Goal: Task Accomplishment & Management: Manage account settings

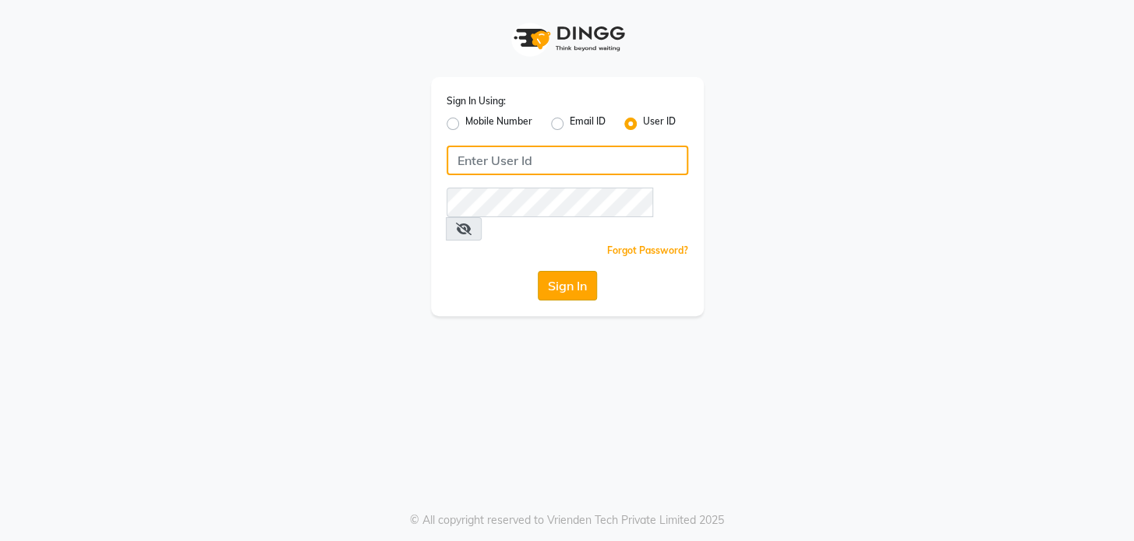
type input "ramya@123"
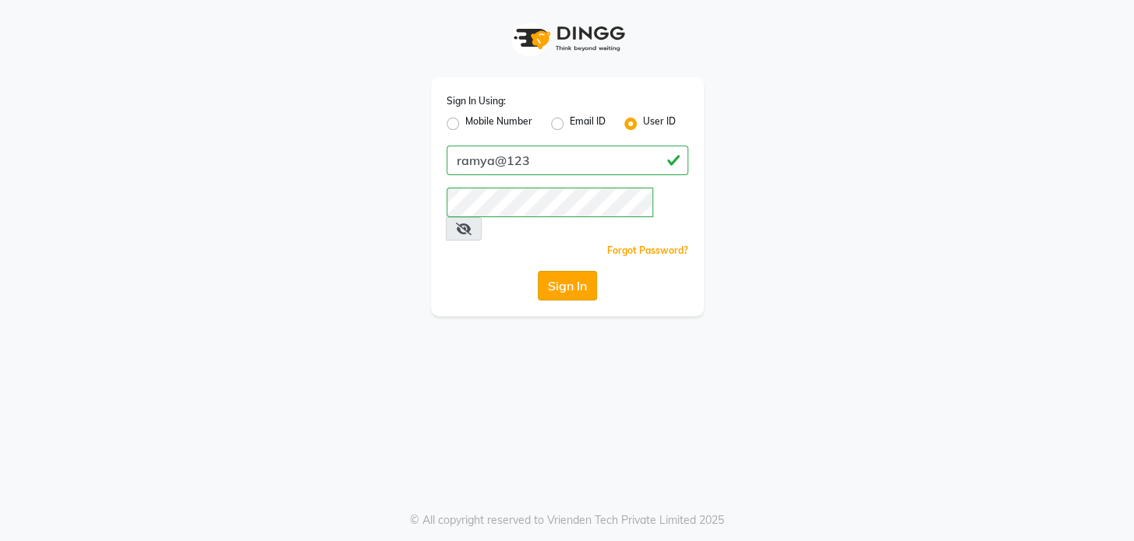
click at [560, 271] on button "Sign In" at bounding box center [567, 286] width 59 height 30
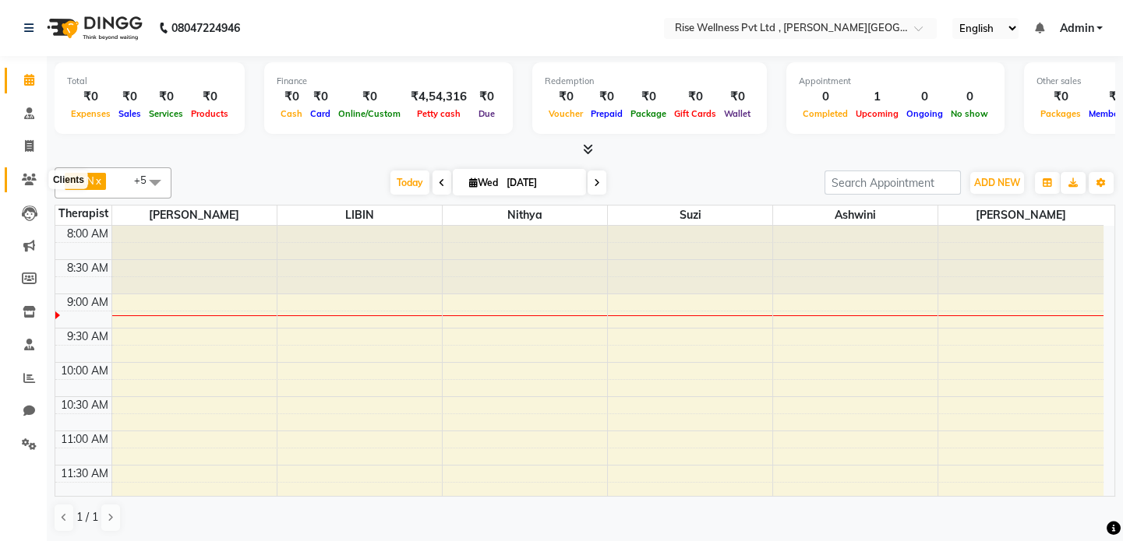
click at [23, 171] on span at bounding box center [29, 180] width 27 height 18
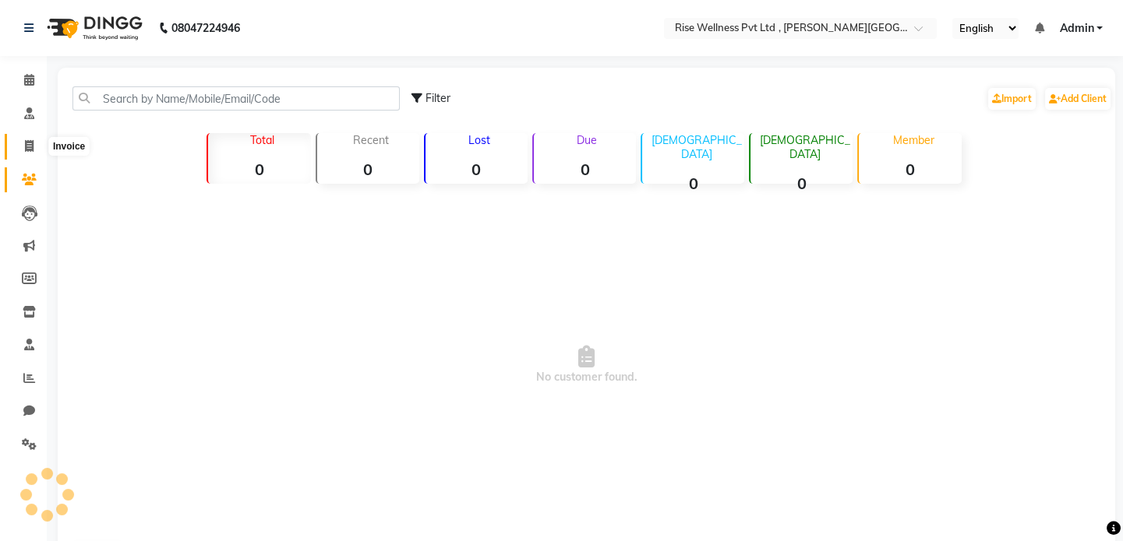
click at [32, 135] on link "Invoice" at bounding box center [23, 147] width 37 height 26
select select "service"
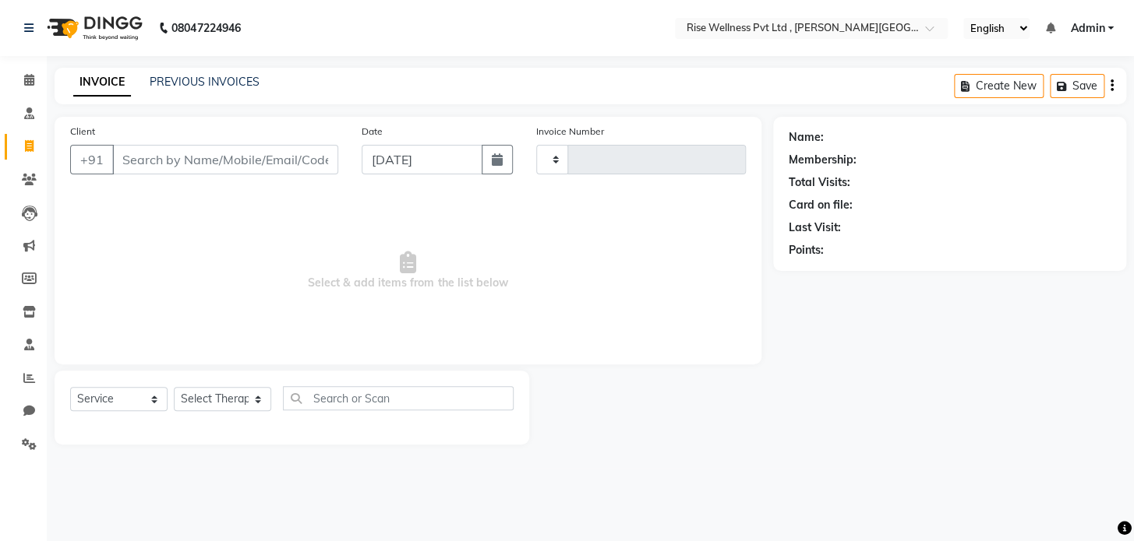
type input "0964"
select select "7497"
select select "V"
click at [190, 77] on link "PREVIOUS INVOICES" at bounding box center [205, 82] width 110 height 14
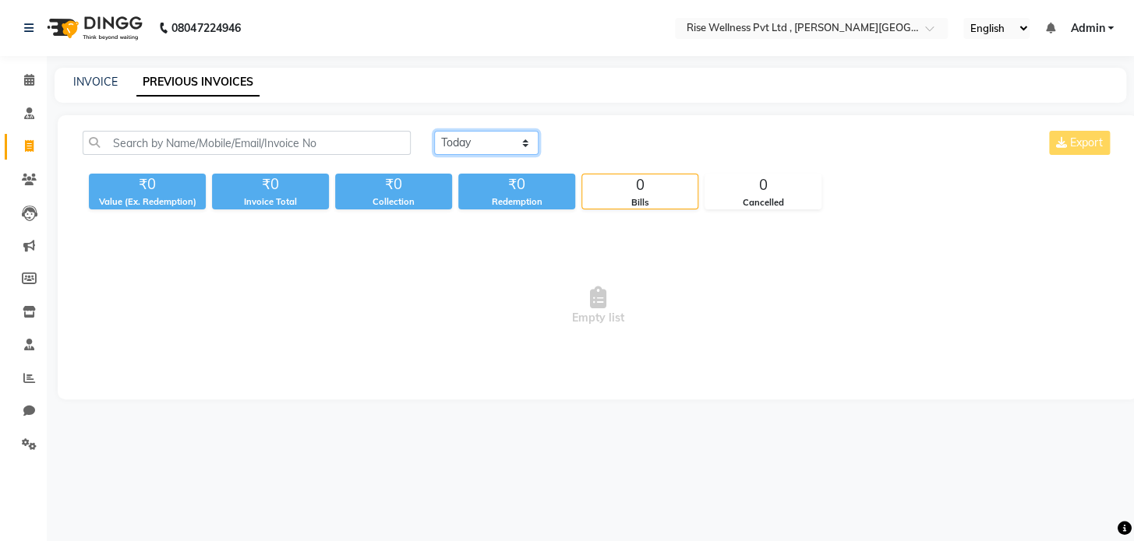
click at [455, 151] on select "Today Yesterday Custom Range" at bounding box center [486, 143] width 104 height 24
select select "range"
click at [434, 131] on select "Today Yesterday Custom Range" at bounding box center [486, 143] width 104 height 24
click at [560, 155] on div "03-09-2025 - 03-09-2025" at bounding box center [671, 143] width 229 height 25
click at [560, 147] on input "[DATE]" at bounding box center [613, 143] width 109 height 22
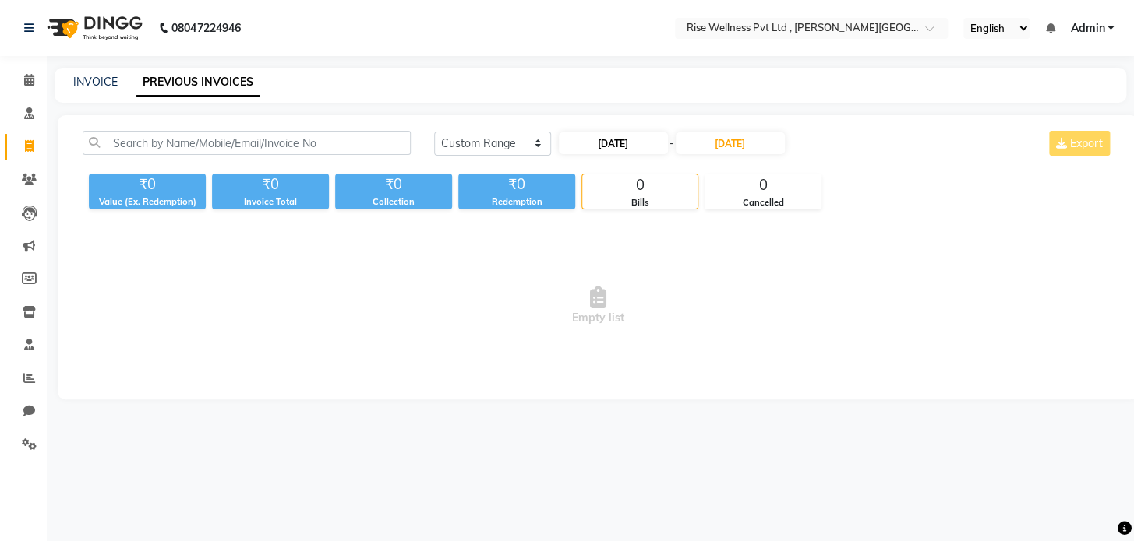
select select "9"
select select "2025"
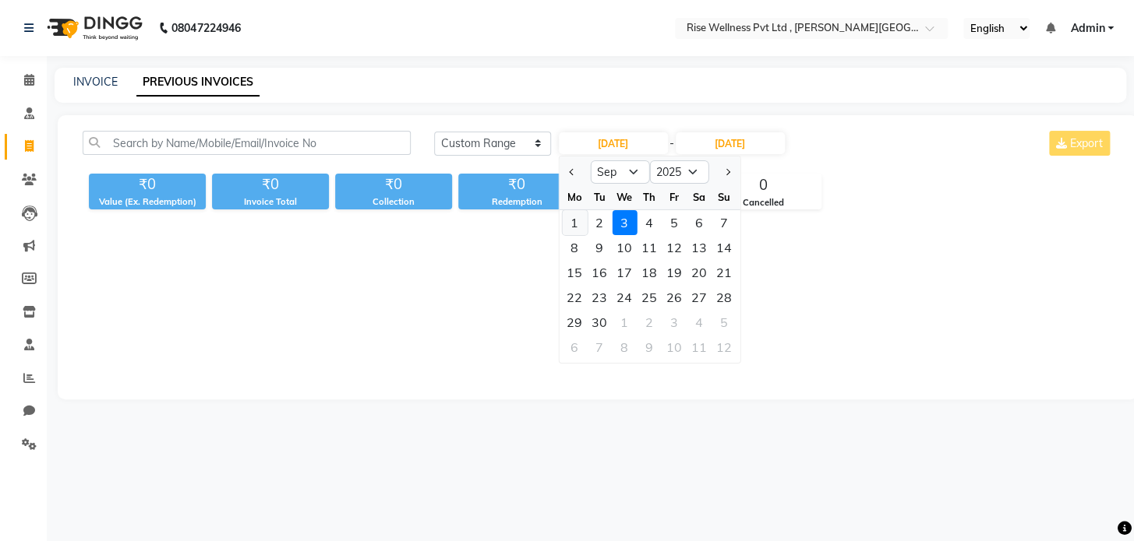
click at [560, 222] on div "1" at bounding box center [574, 222] width 25 height 25
type input "[DATE]"
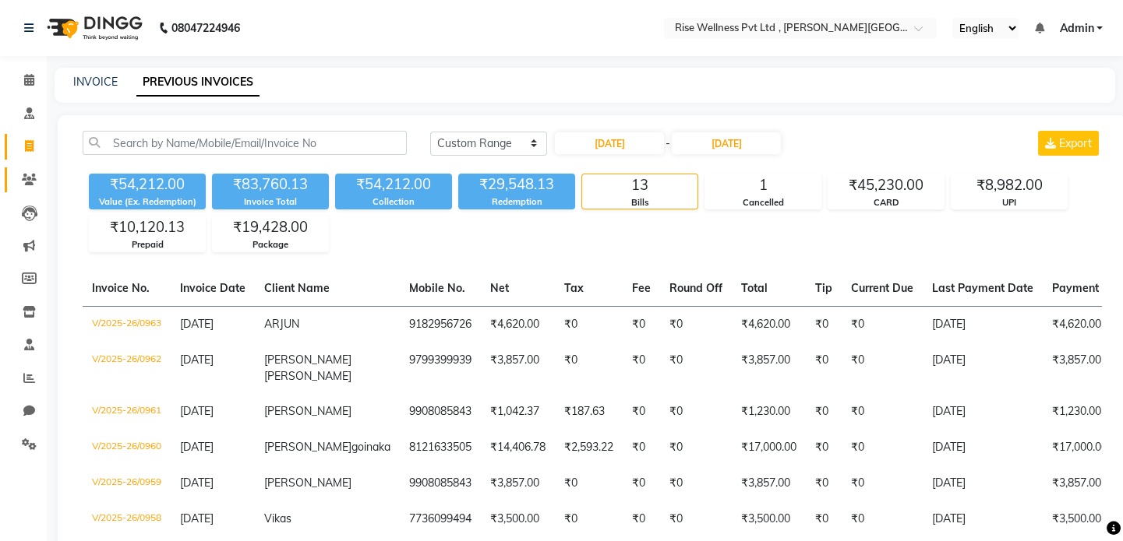
click at [26, 170] on link "Clients" at bounding box center [23, 180] width 37 height 26
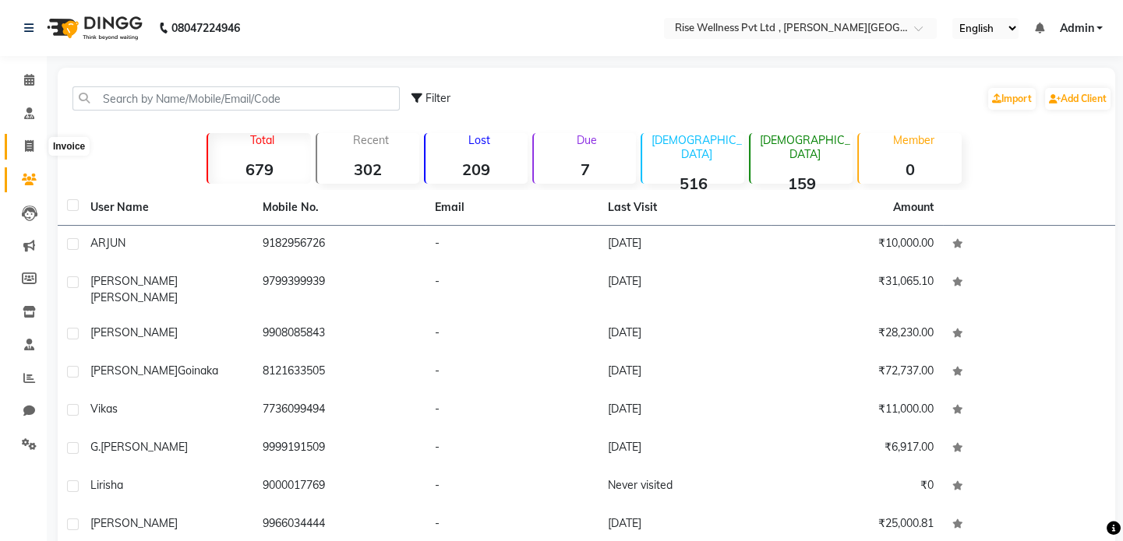
click at [32, 152] on icon at bounding box center [29, 146] width 9 height 12
select select "7497"
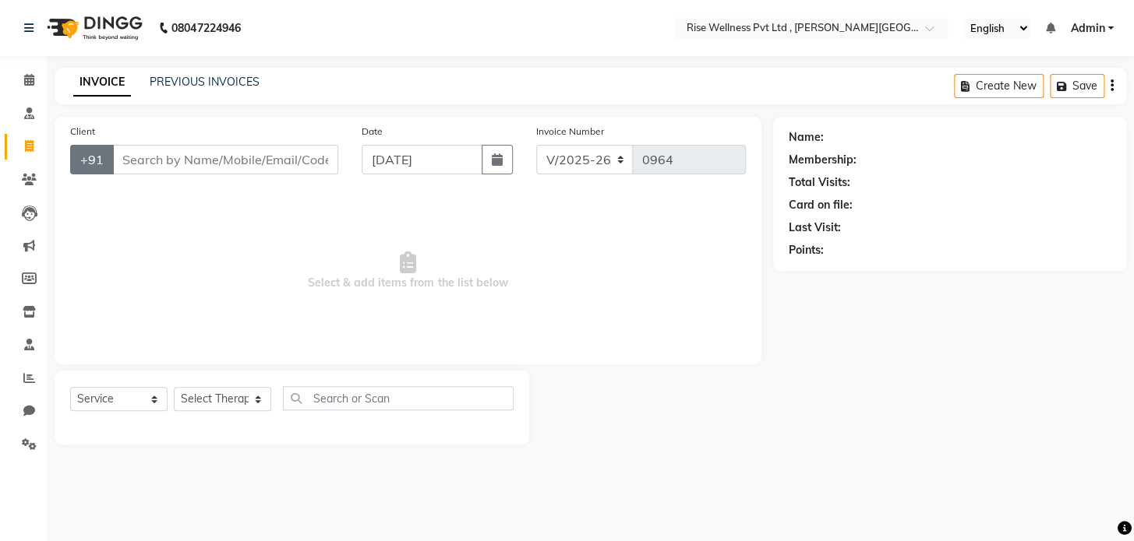
select select "V"
click at [203, 161] on input "Client" at bounding box center [225, 160] width 226 height 30
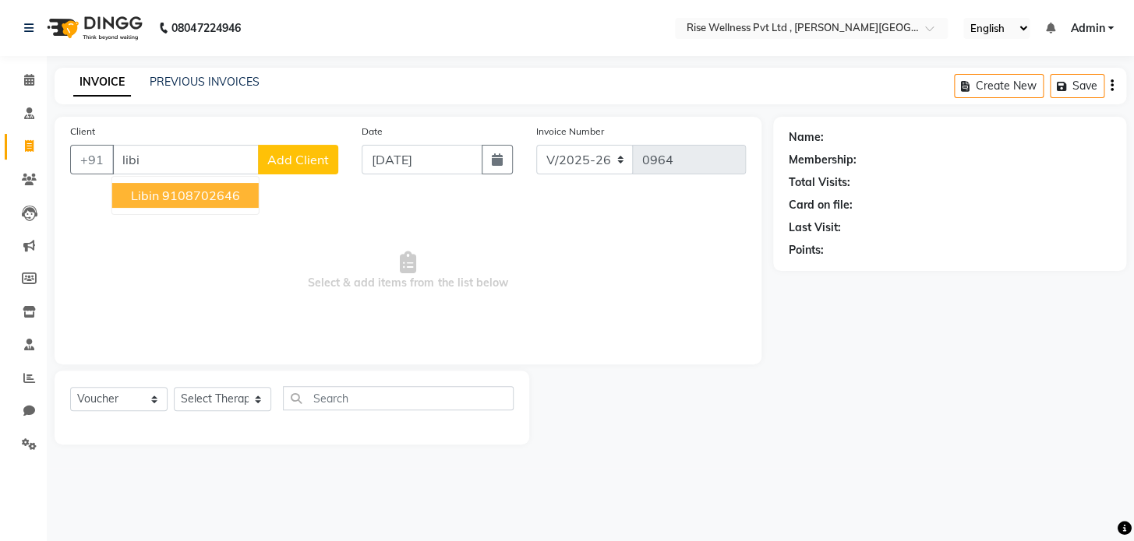
click at [206, 200] on ngb-highlight "9108702646" at bounding box center [201, 196] width 78 height 16
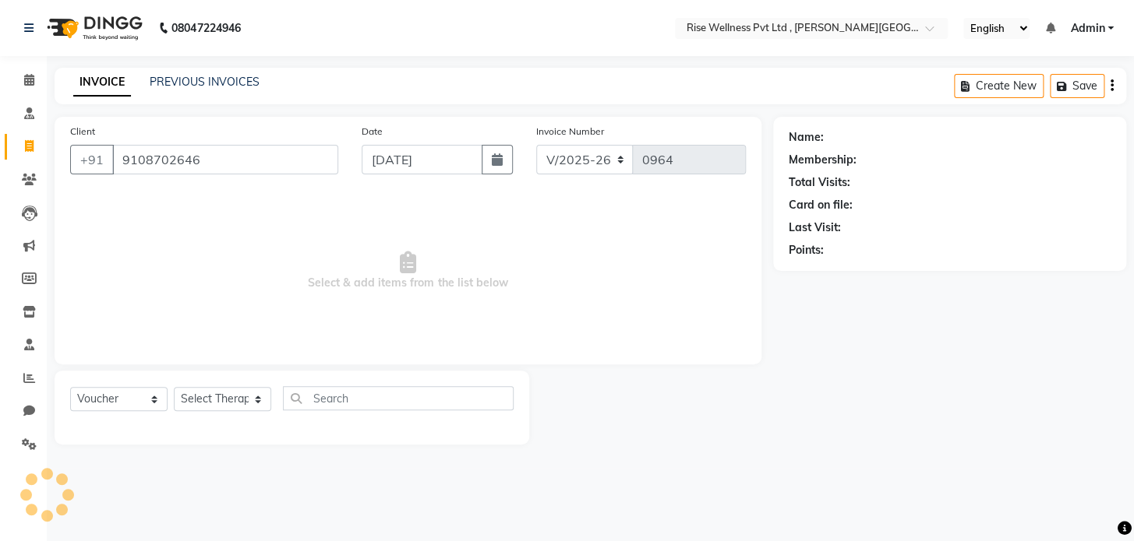
type input "9108702646"
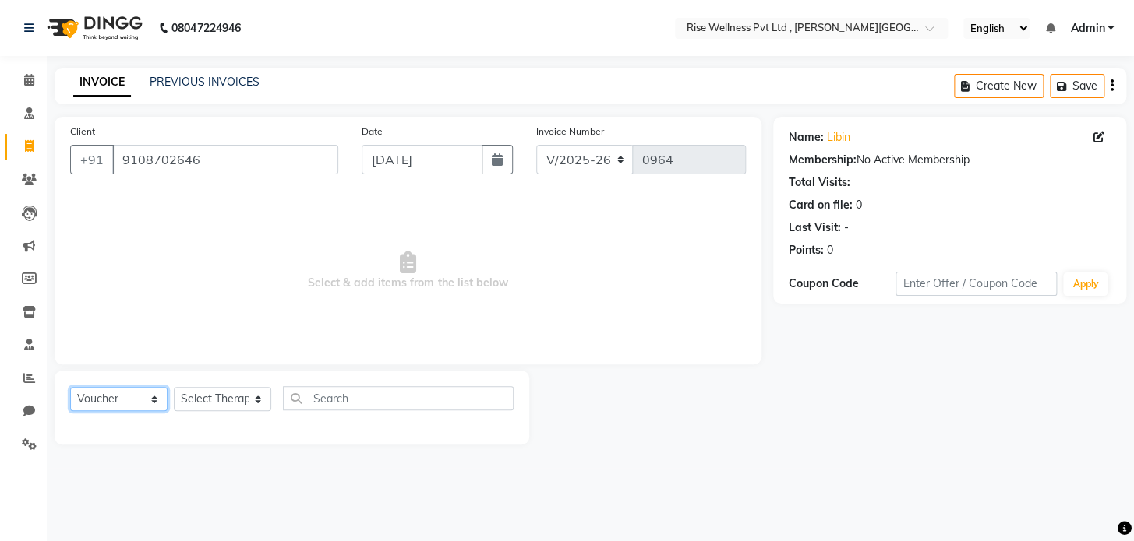
click at [119, 303] on select "Select Service Product Membership Package Voucher Prepaid Gift Card" at bounding box center [118, 399] width 97 height 24
select select "service"
click at [70, 303] on select "Select Service Product Membership Package Voucher Prepaid Gift Card" at bounding box center [118, 399] width 97 height 24
click at [220, 303] on select "Select Therapist [PERSON_NAME] [PERSON_NAME] Reception [PERSON_NAME]" at bounding box center [222, 399] width 97 height 24
select select "89446"
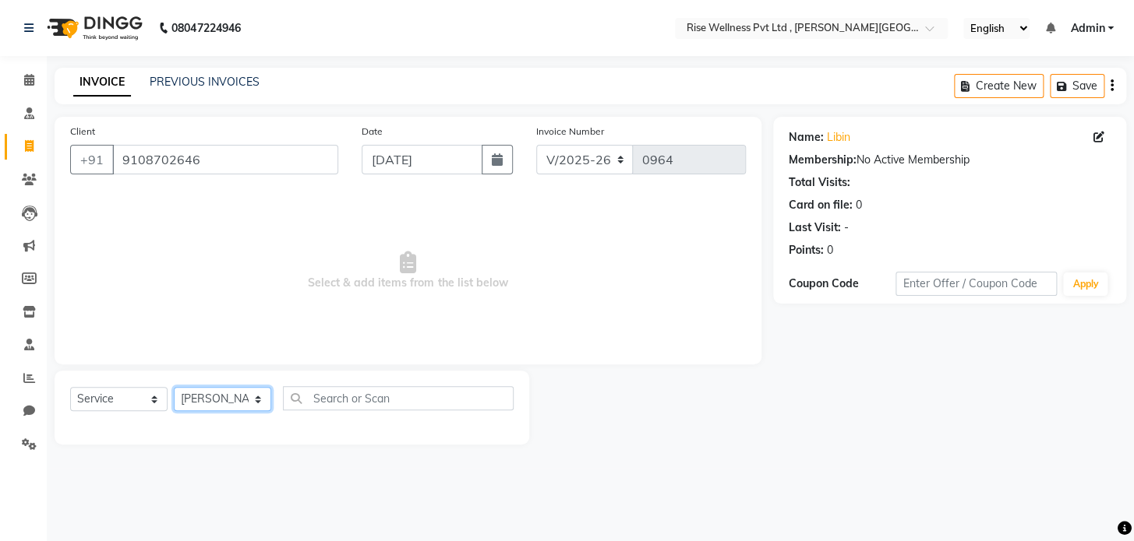
click at [174, 303] on select "Select Therapist [PERSON_NAME] [PERSON_NAME] Reception [PERSON_NAME]" at bounding box center [222, 399] width 97 height 24
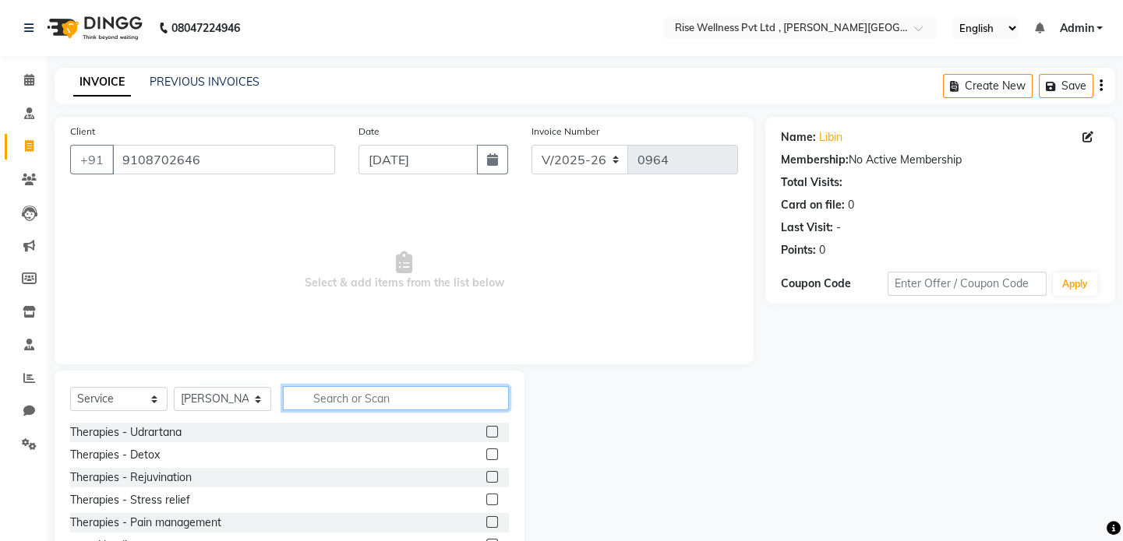
click at [337, 303] on input "text" at bounding box center [396, 398] width 226 height 24
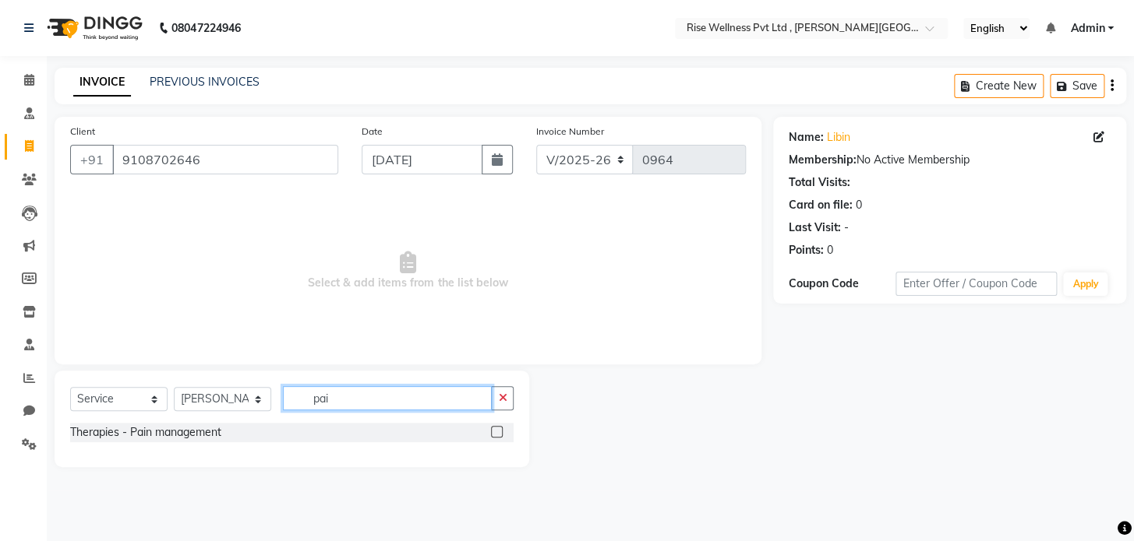
type input "pai"
click at [494, 303] on label at bounding box center [497, 432] width 12 height 12
click at [494, 303] on input "checkbox" at bounding box center [496, 433] width 10 height 10
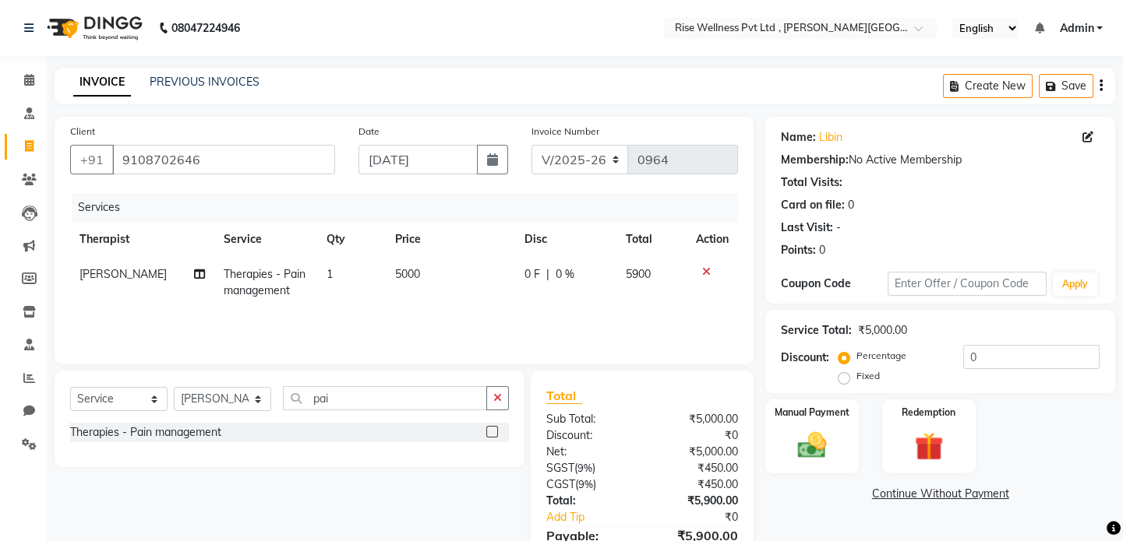
click at [488, 303] on label at bounding box center [492, 432] width 12 height 12
click at [488, 303] on input "checkbox" at bounding box center [491, 433] width 10 height 10
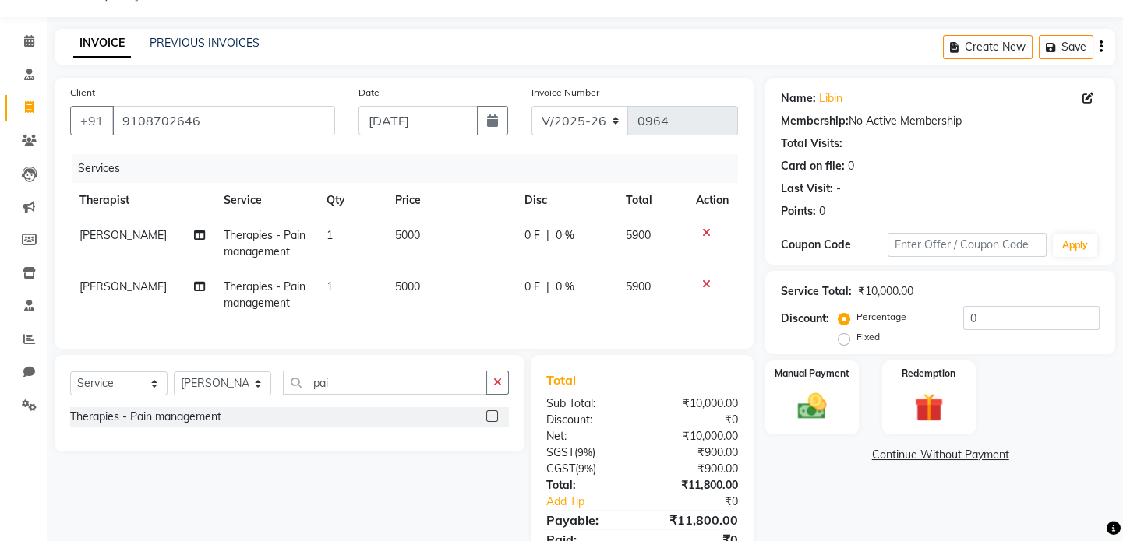
scroll to position [70, 0]
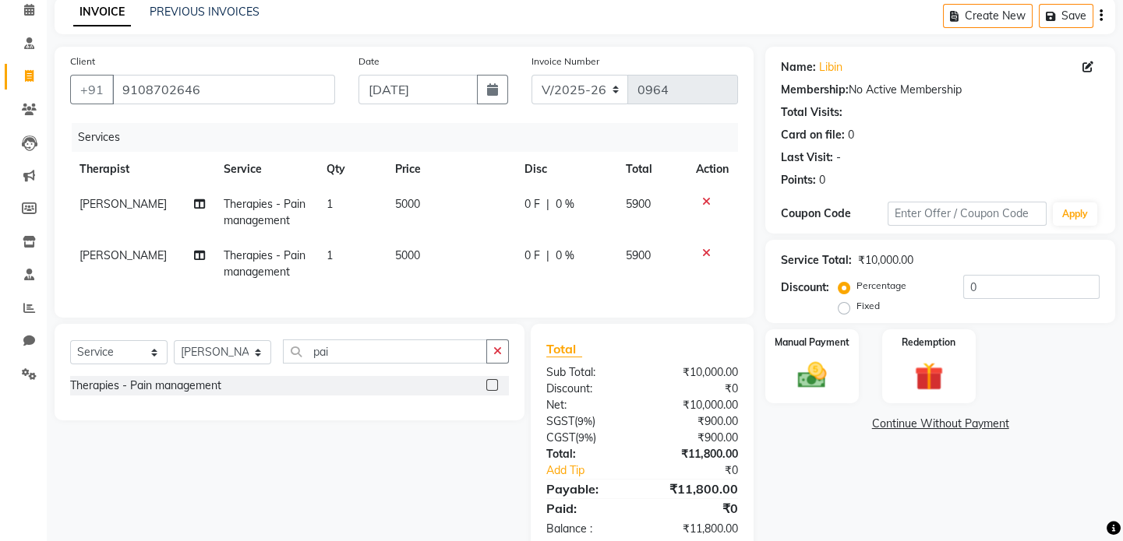
click at [494, 303] on label at bounding box center [492, 385] width 12 height 12
click at [494, 303] on input "checkbox" at bounding box center [491, 386] width 10 height 10
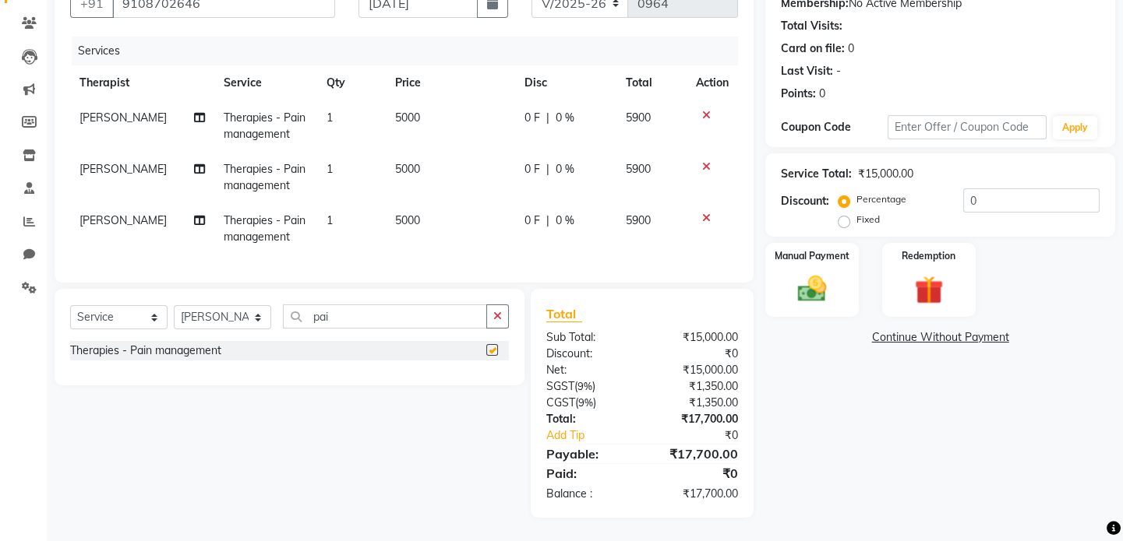
scroll to position [167, 0]
click at [490, 303] on label at bounding box center [492, 350] width 12 height 12
click at [490, 303] on input "checkbox" at bounding box center [491, 351] width 10 height 10
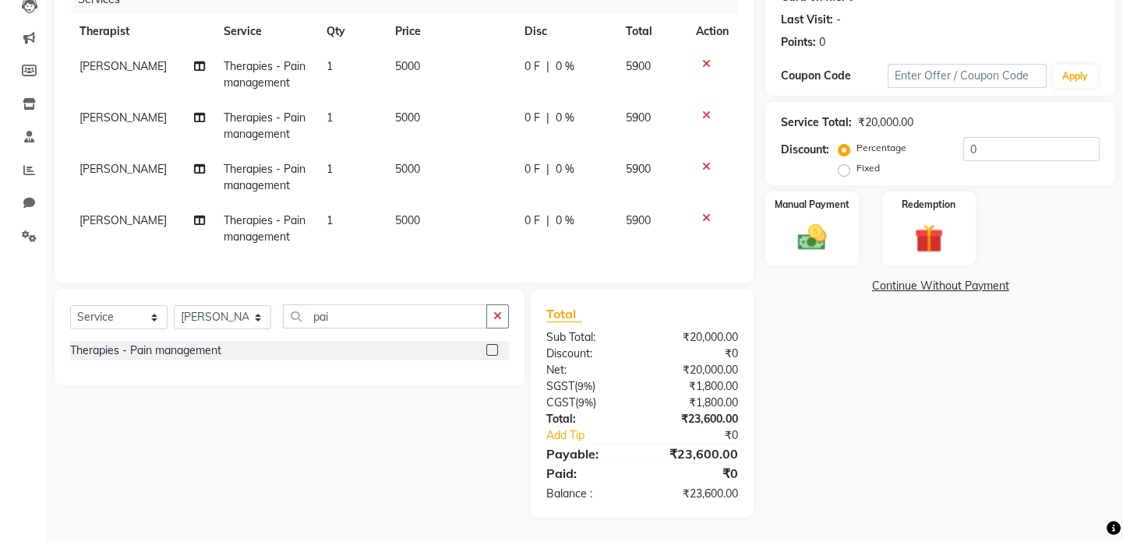
click at [490, 303] on label at bounding box center [492, 350] width 12 height 12
click at [490, 303] on input "checkbox" at bounding box center [491, 351] width 10 height 10
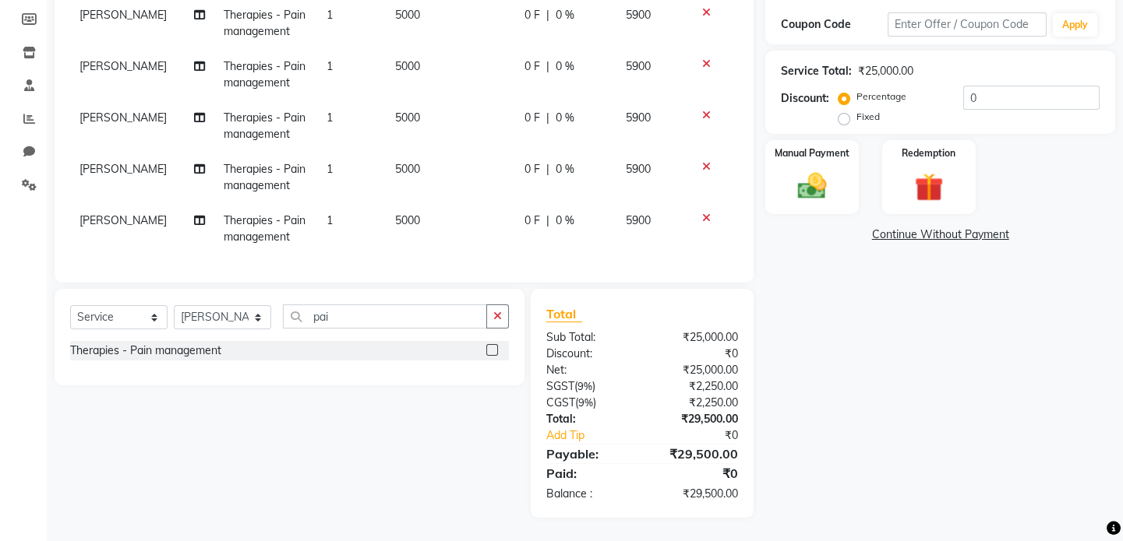
click at [490, 303] on label at bounding box center [492, 350] width 12 height 12
click at [490, 303] on input "checkbox" at bounding box center [491, 351] width 10 height 10
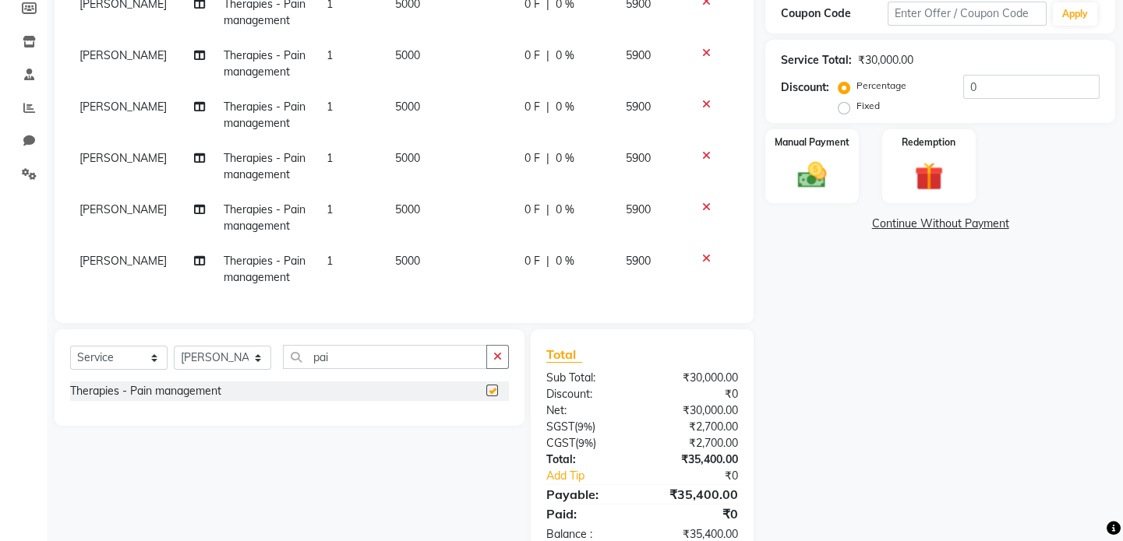
scroll to position [316, 0]
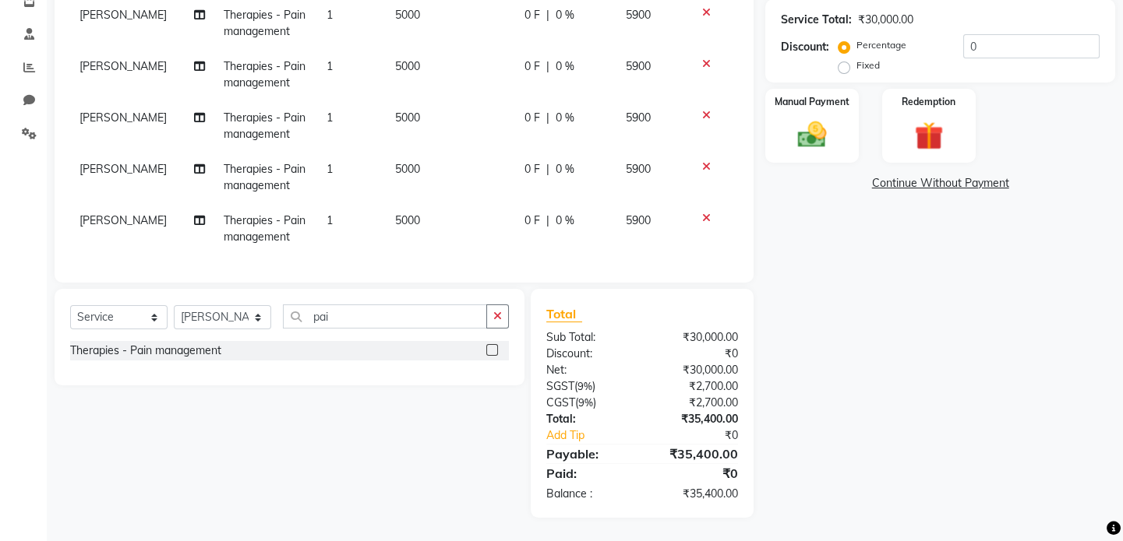
click at [490, 303] on label at bounding box center [492, 350] width 12 height 12
click at [490, 303] on input "checkbox" at bounding box center [491, 351] width 10 height 10
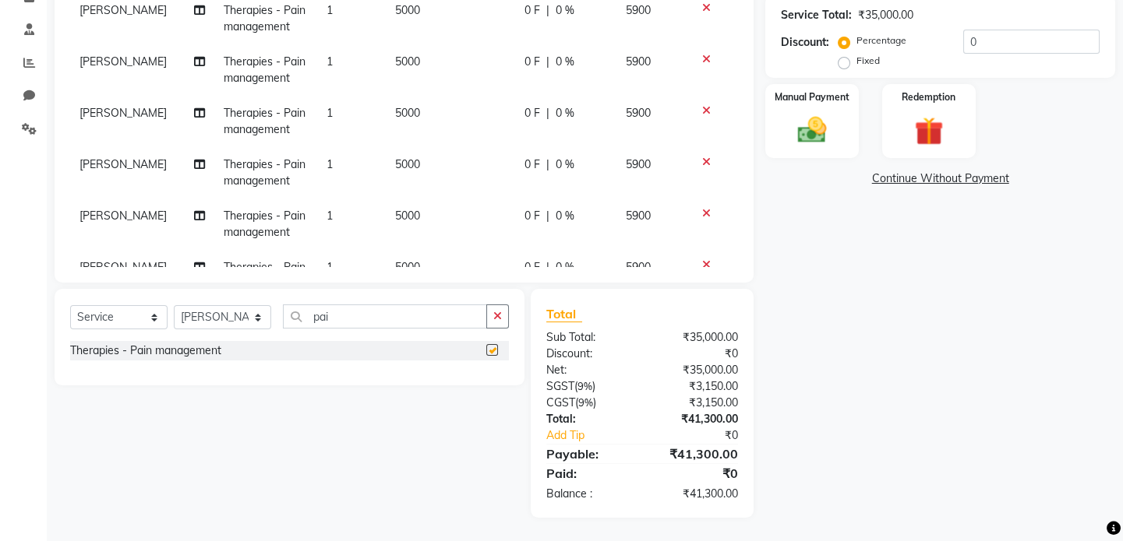
checkbox input "false"
drag, startPoint x: 677, startPoint y: 460, endPoint x: 749, endPoint y: 475, distance: 74.1
click at [560, 303] on div "Total Sub Total: ₹35,000.00 Discount: ₹0 Net: ₹35,000.00 SGST ( 9% ) ₹3,150.00 …" at bounding box center [642, 403] width 223 height 229
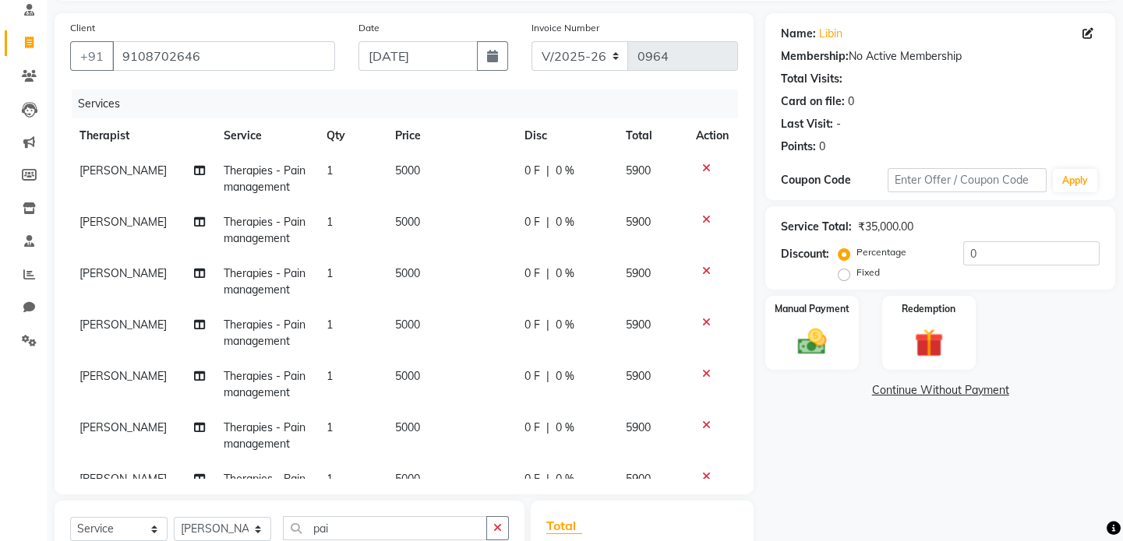
scroll to position [103, 0]
click at [560, 265] on input "0" at bounding box center [1031, 254] width 136 height 24
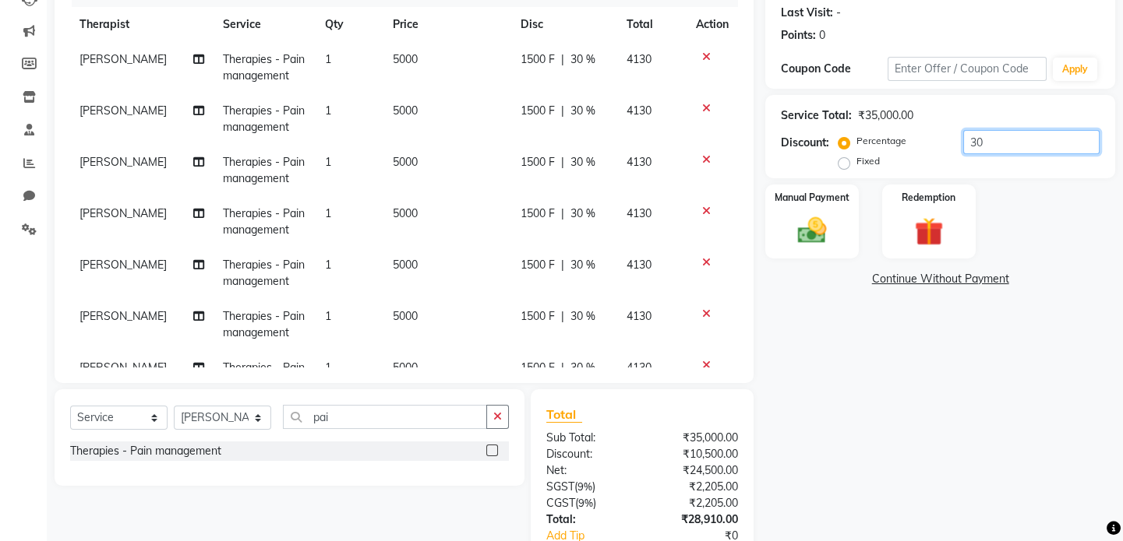
scroll to position [316, 0]
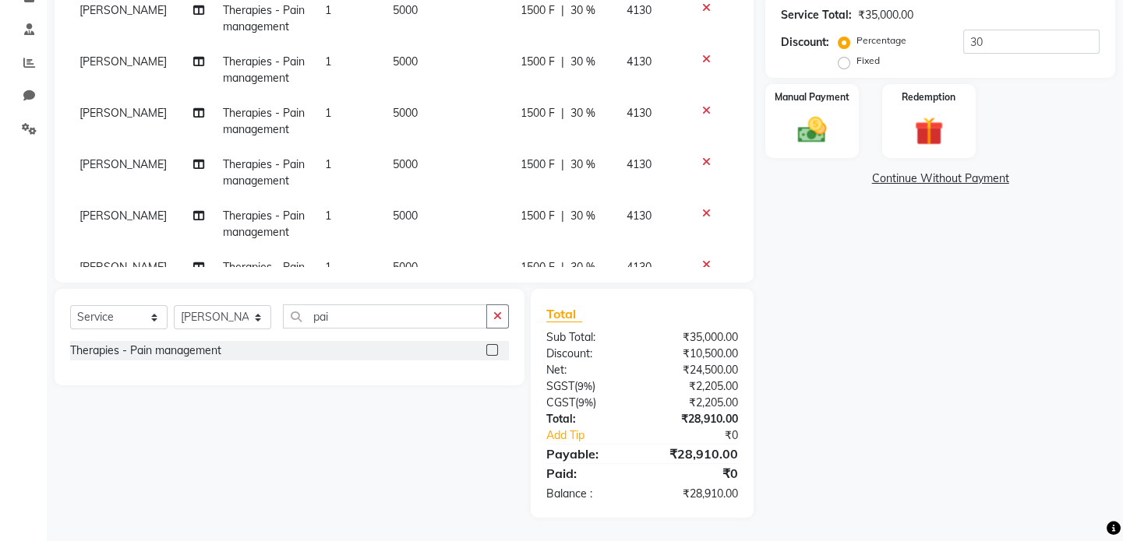
drag, startPoint x: 677, startPoint y: 452, endPoint x: 777, endPoint y: 460, distance: 100.0
click at [560, 303] on div "Client +91 9108702646 Date 03-09-2025 Invoice Number V/2025 V/2025-26 0964 Serv…" at bounding box center [585, 159] width 1084 height 717
click at [560, 303] on div "Name: Libin Membership: No Active Membership Total Visits: Card on file: 0 Last…" at bounding box center [945, 159] width 361 height 717
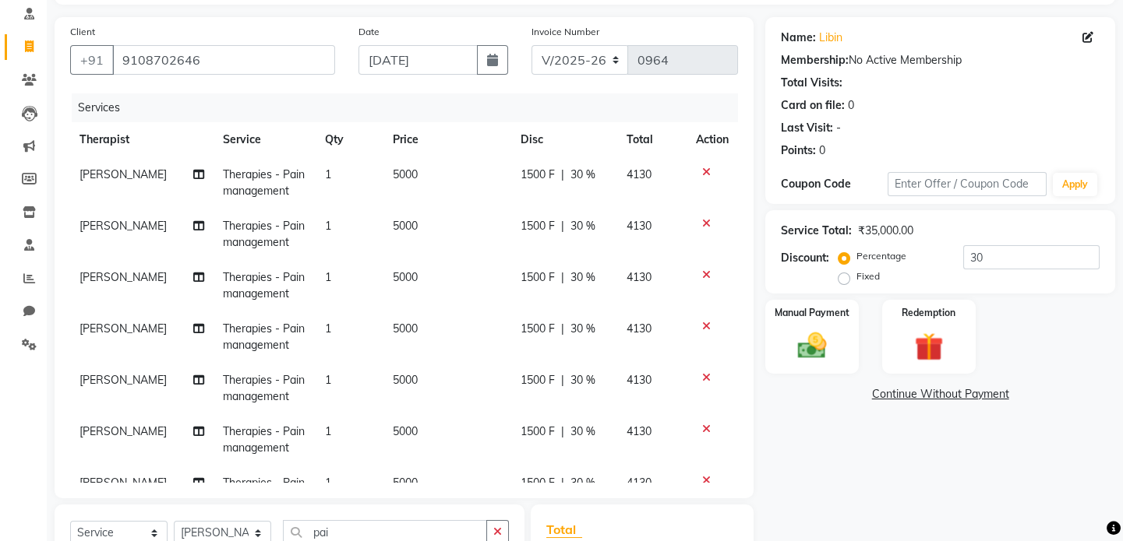
scroll to position [32, 0]
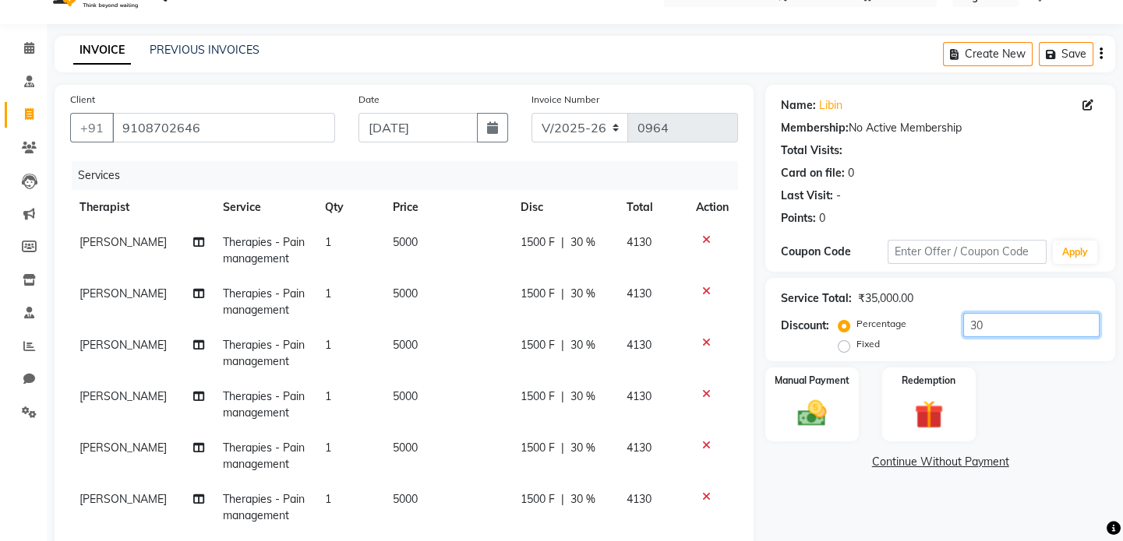
click at [560, 303] on input "30" at bounding box center [1031, 325] width 136 height 24
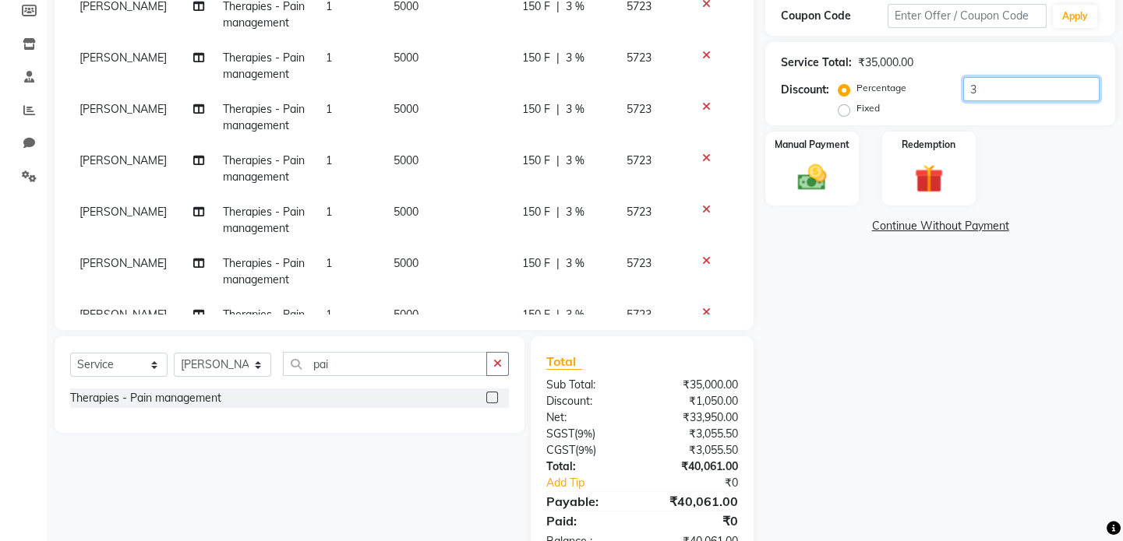
scroll to position [103, 0]
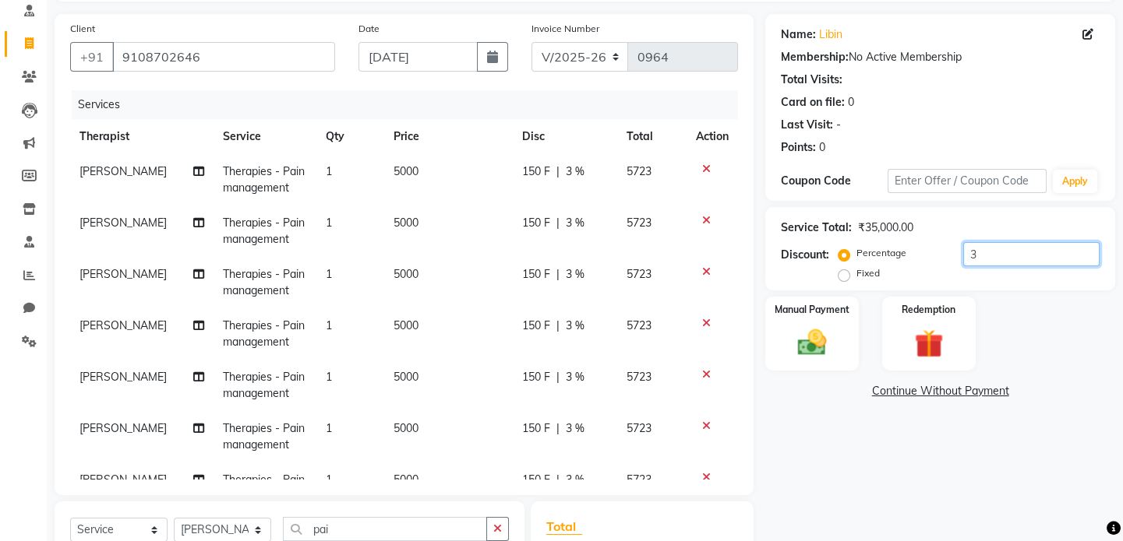
type input "3"
click at [560, 174] on icon at bounding box center [706, 169] width 9 height 11
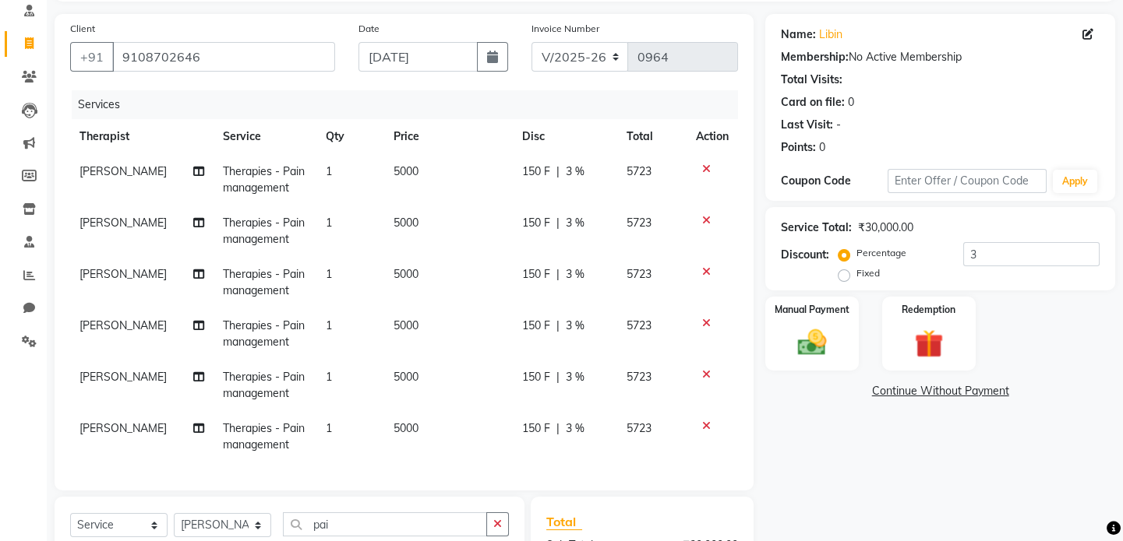
click at [560, 226] on td at bounding box center [711, 231] width 51 height 51
click at [560, 218] on icon at bounding box center [706, 220] width 9 height 11
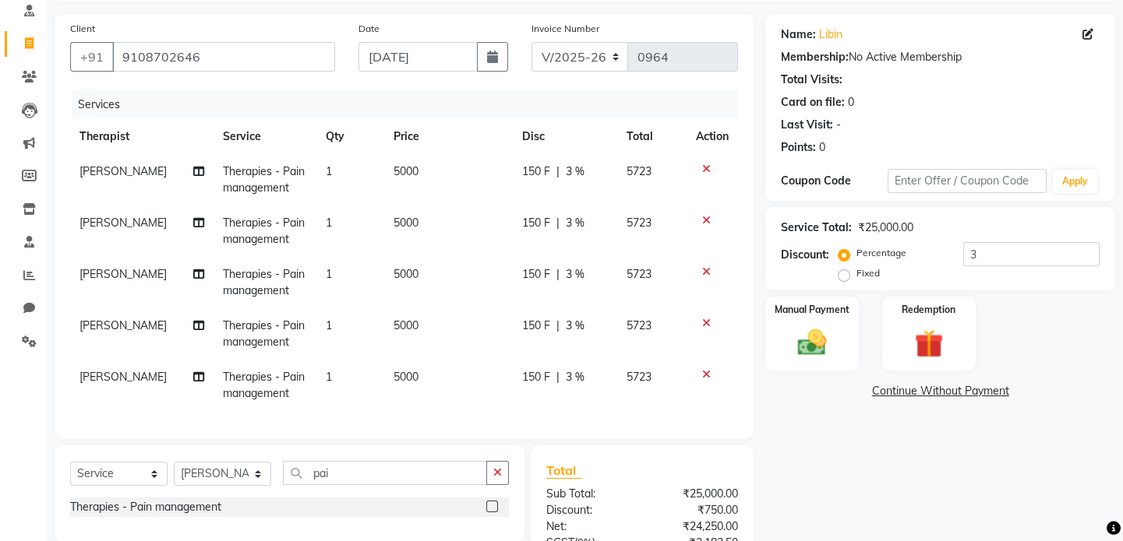
click at [560, 218] on icon at bounding box center [706, 220] width 9 height 11
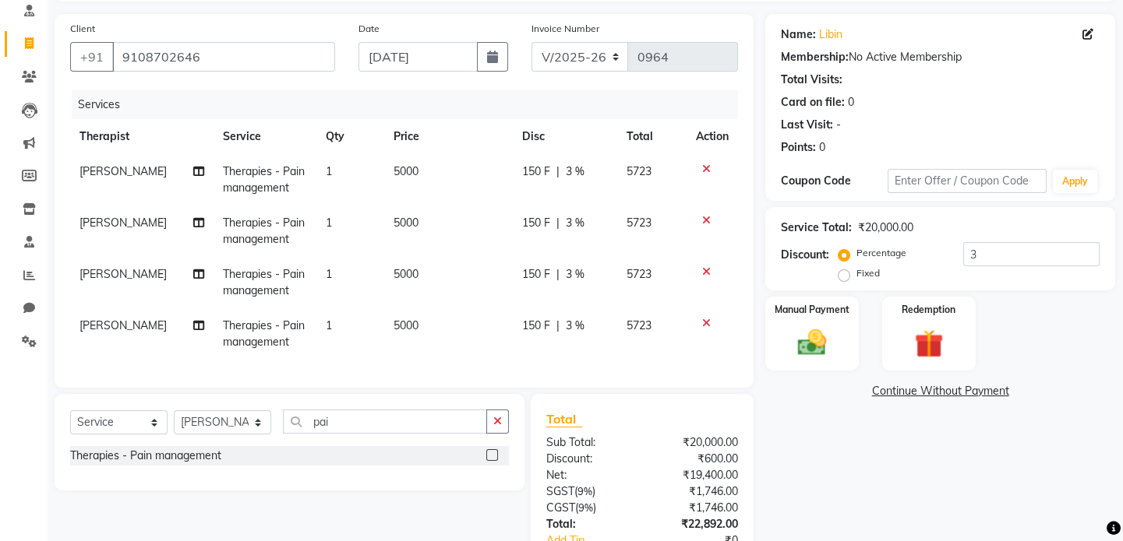
click at [560, 218] on icon at bounding box center [706, 220] width 9 height 11
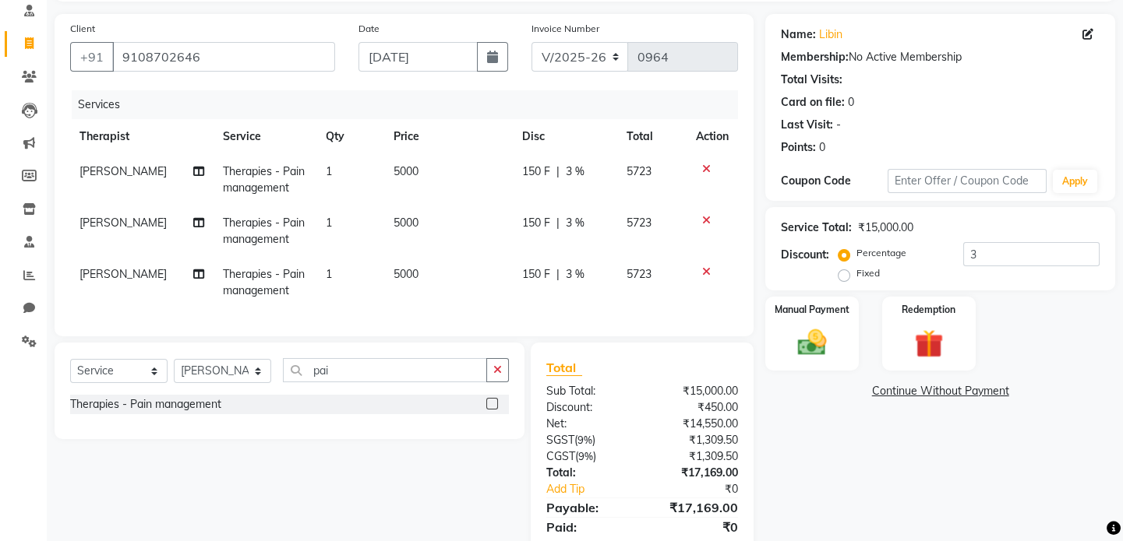
click at [560, 218] on icon at bounding box center [706, 220] width 9 height 11
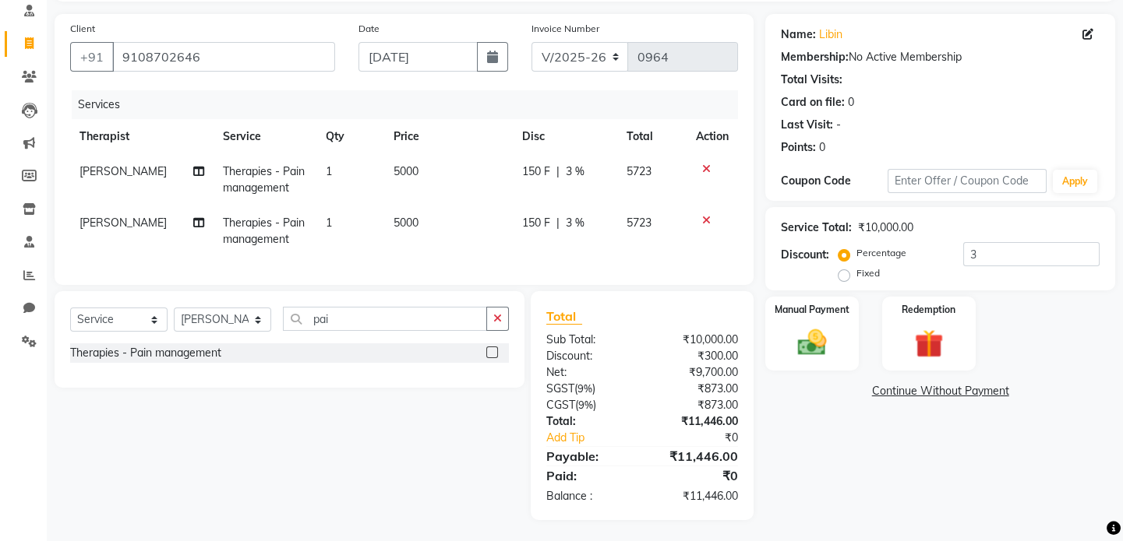
click at [560, 218] on icon at bounding box center [706, 220] width 9 height 11
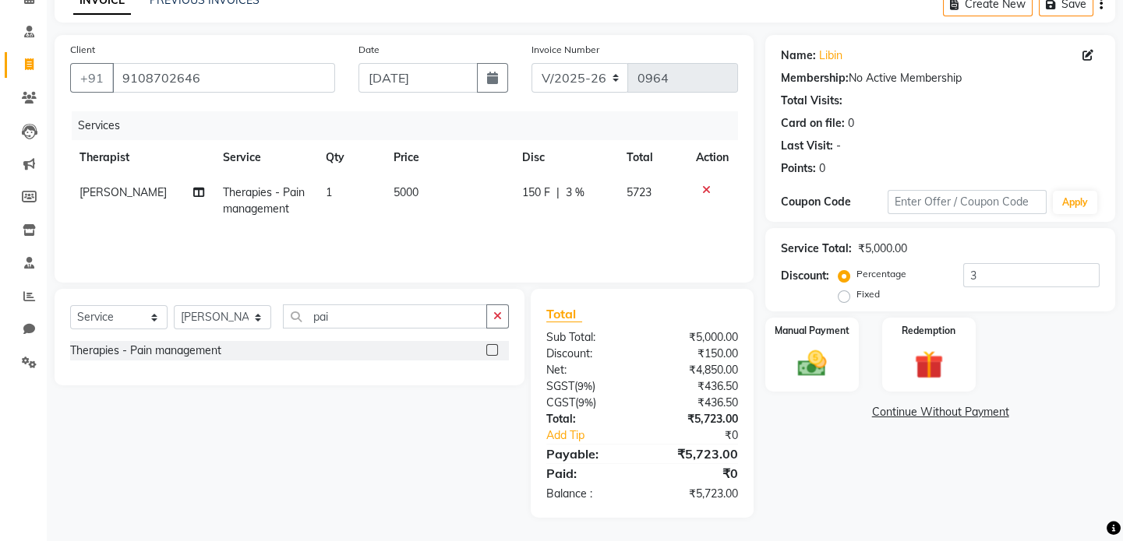
click at [560, 194] on icon at bounding box center [706, 190] width 9 height 11
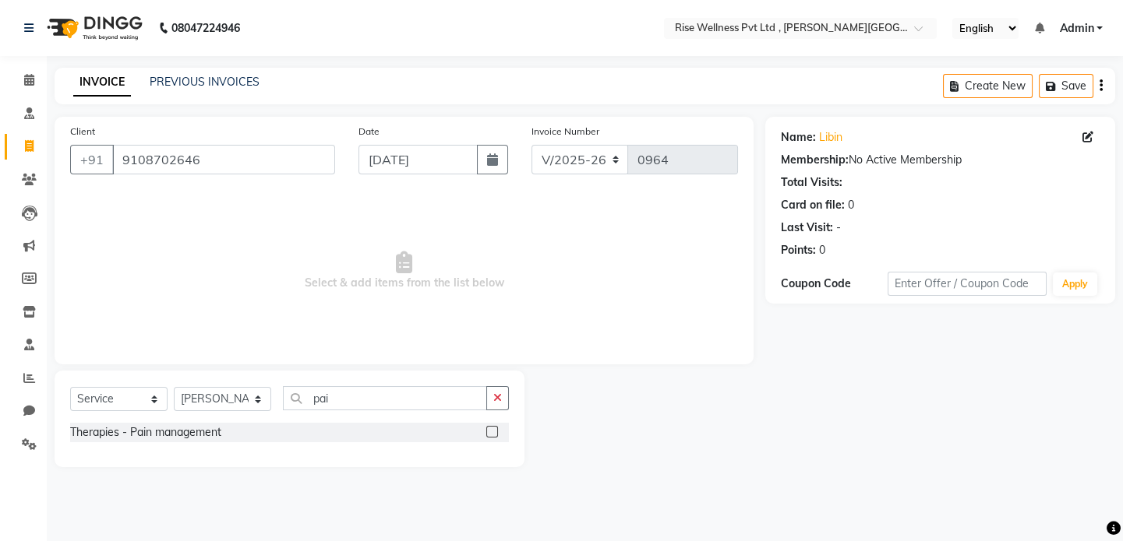
scroll to position [0, 0]
click at [24, 180] on icon at bounding box center [29, 180] width 15 height 12
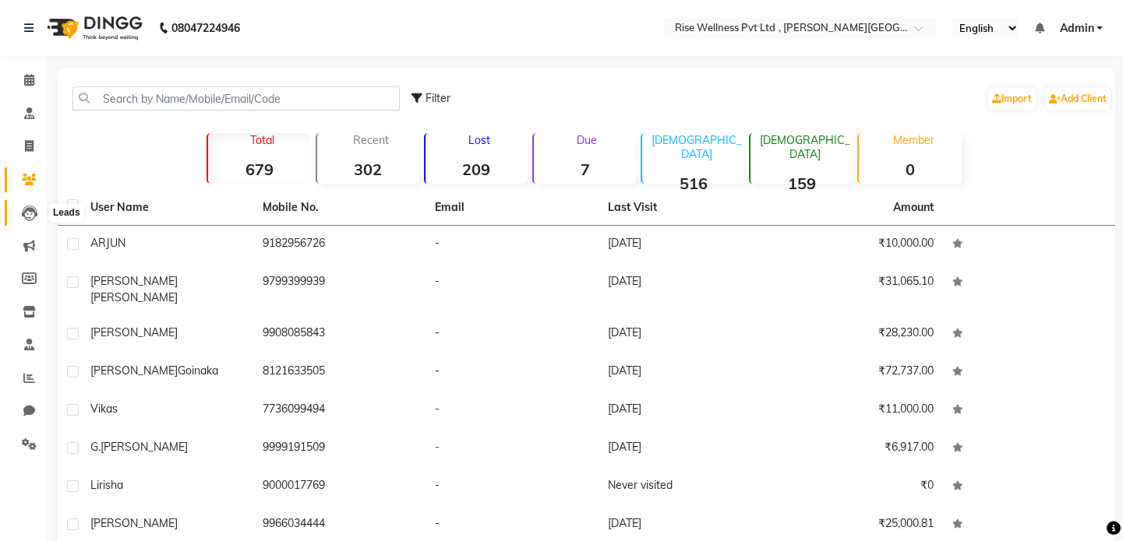
click at [29, 210] on icon at bounding box center [30, 214] width 16 height 16
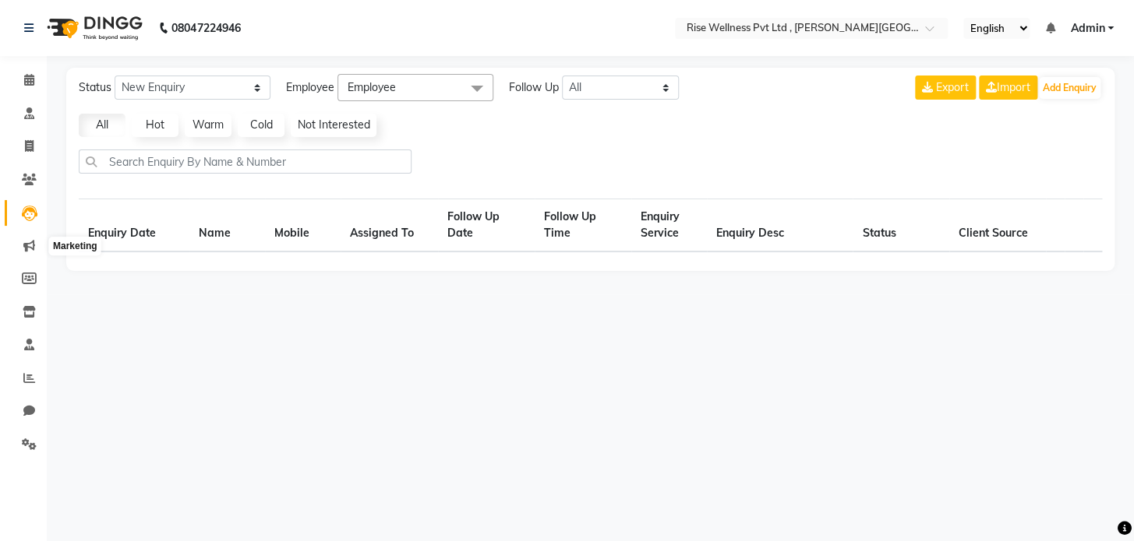
select select "10"
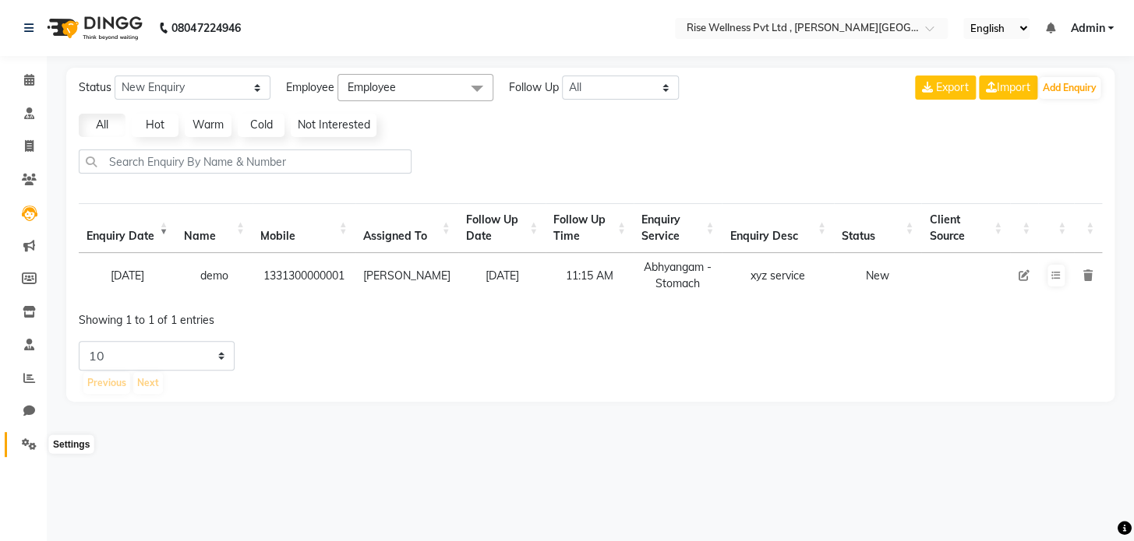
click at [27, 303] on icon at bounding box center [29, 445] width 15 height 12
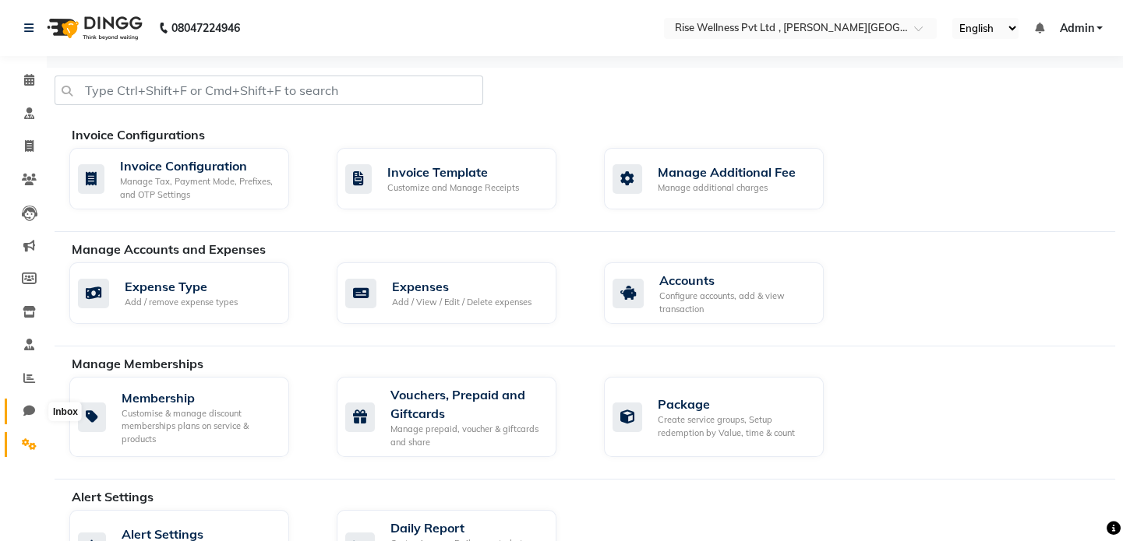
click at [23, 303] on icon at bounding box center [29, 411] width 12 height 12
select select "100"
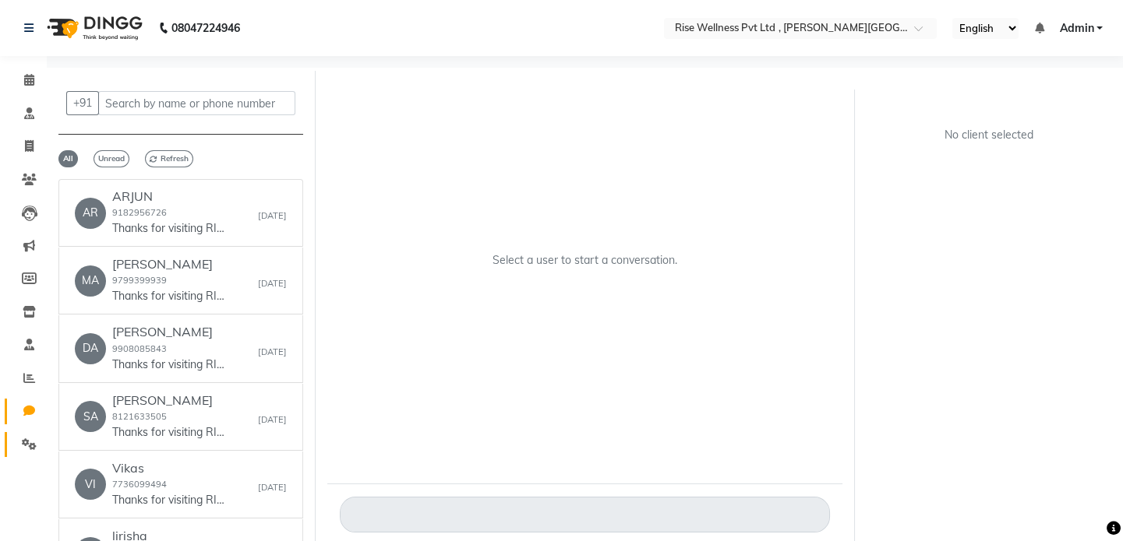
click at [26, 303] on link "Settings" at bounding box center [23, 445] width 37 height 26
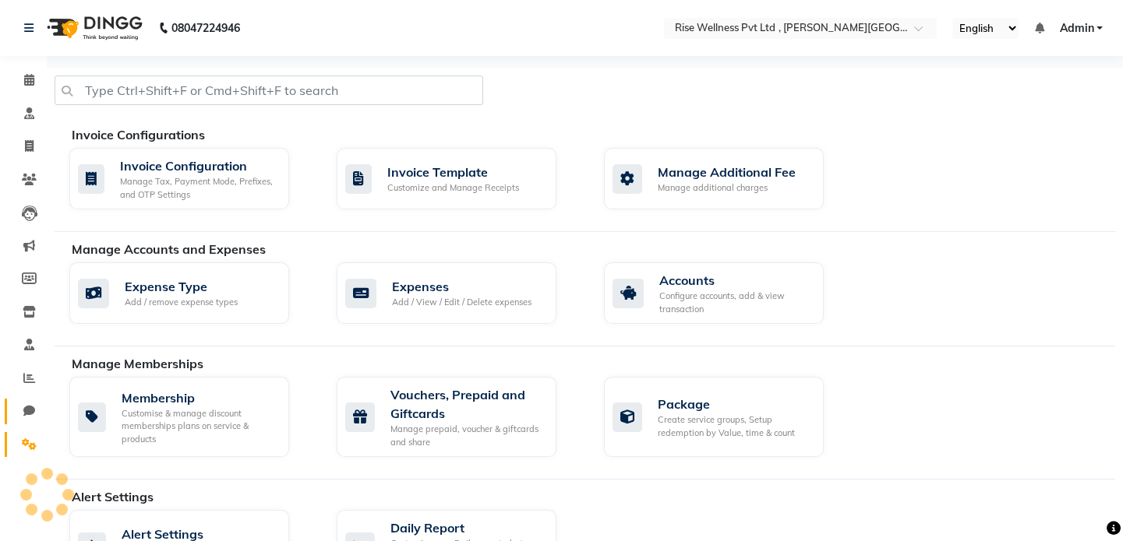
click at [26, 303] on icon at bounding box center [29, 411] width 12 height 12
select select "100"
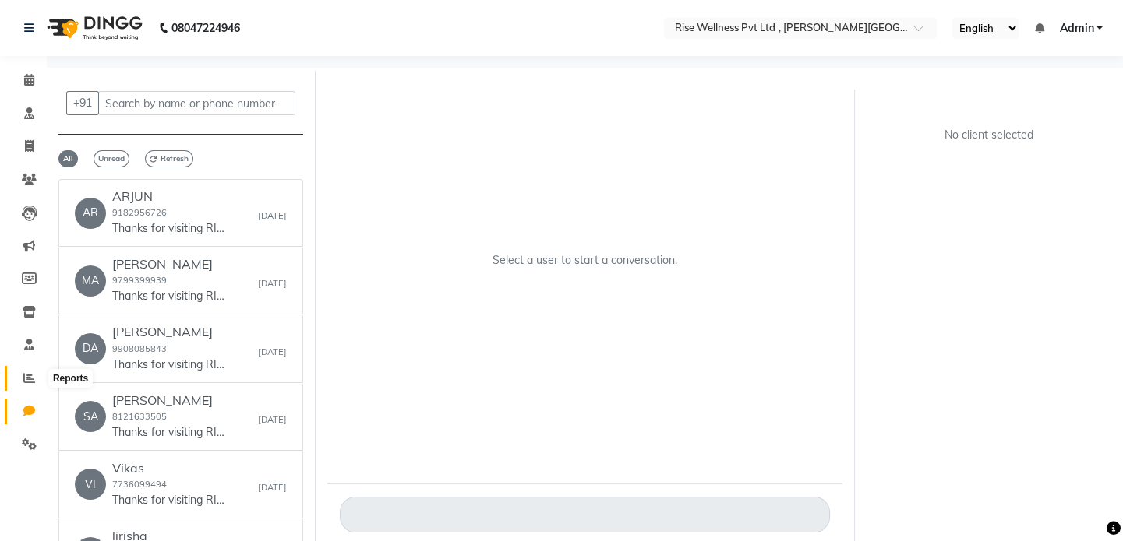
click at [34, 303] on icon at bounding box center [29, 378] width 12 height 12
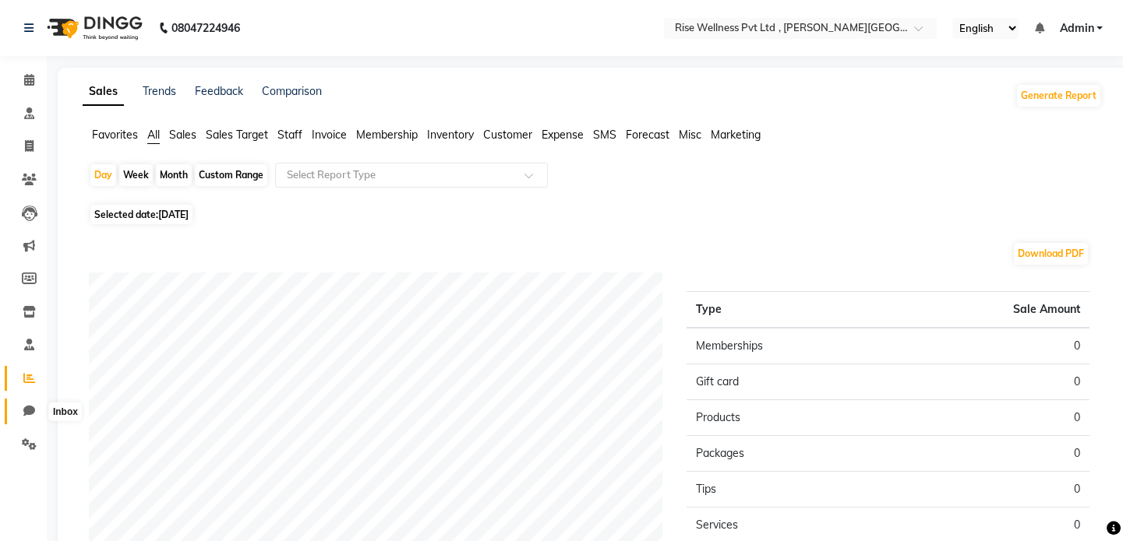
click at [33, 303] on icon at bounding box center [29, 411] width 12 height 12
select select "100"
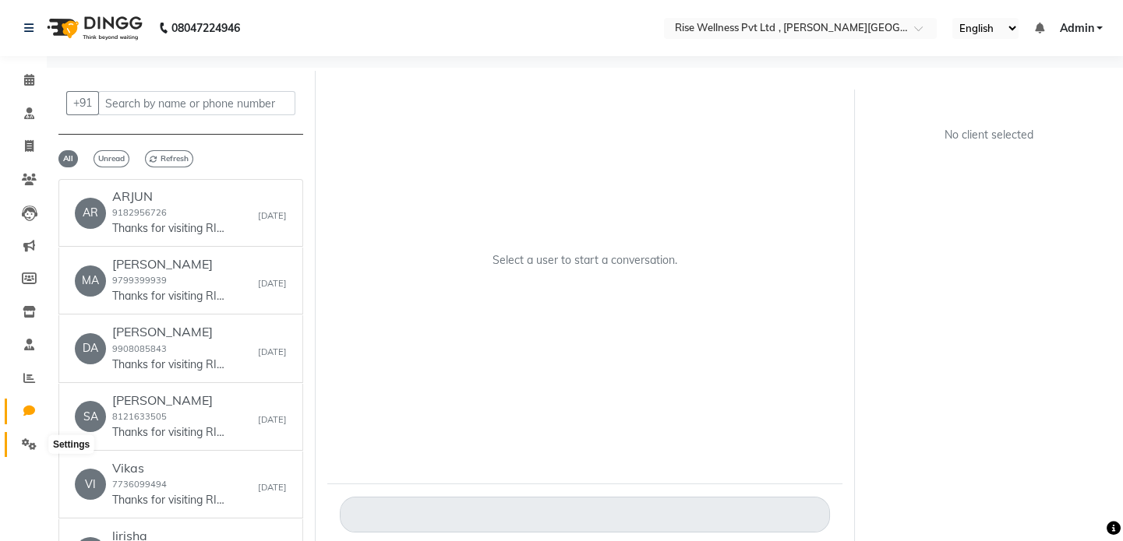
click at [29, 303] on icon at bounding box center [29, 445] width 15 height 12
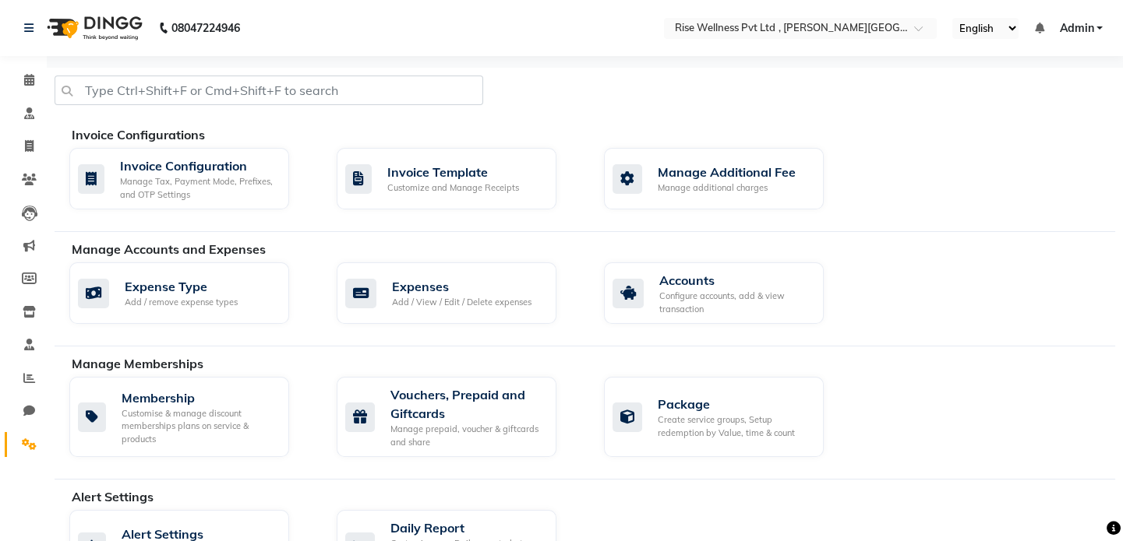
scroll to position [70, 0]
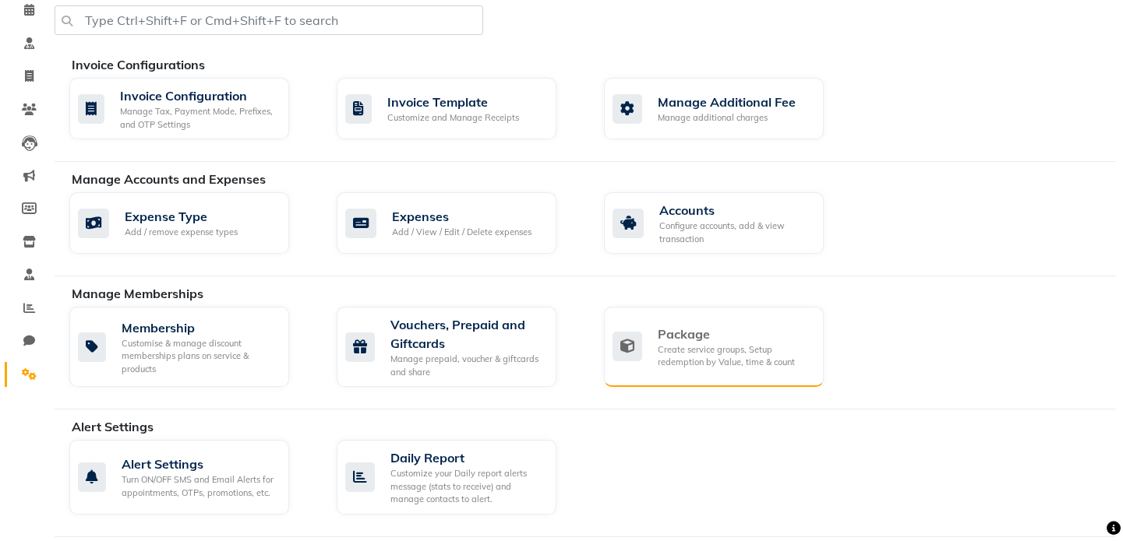
click at [560, 303] on div "Create service groups, Setup redemption by Value, time & count" at bounding box center [734, 357] width 153 height 26
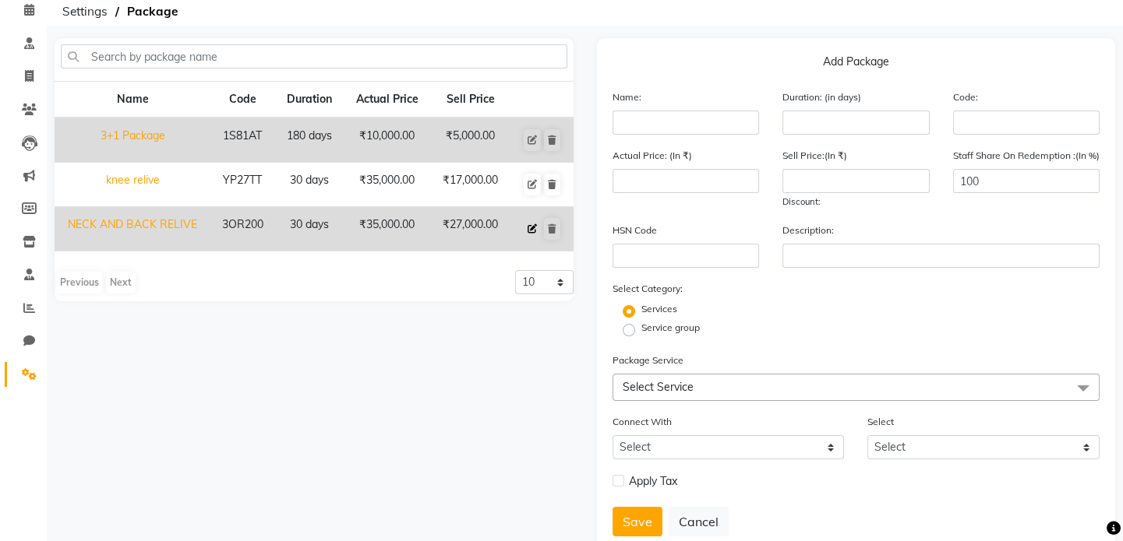
click at [530, 231] on icon at bounding box center [531, 228] width 9 height 9
type input "NECK AND BACK RELIVE"
type input "30"
type input "3OR200"
type input "35000"
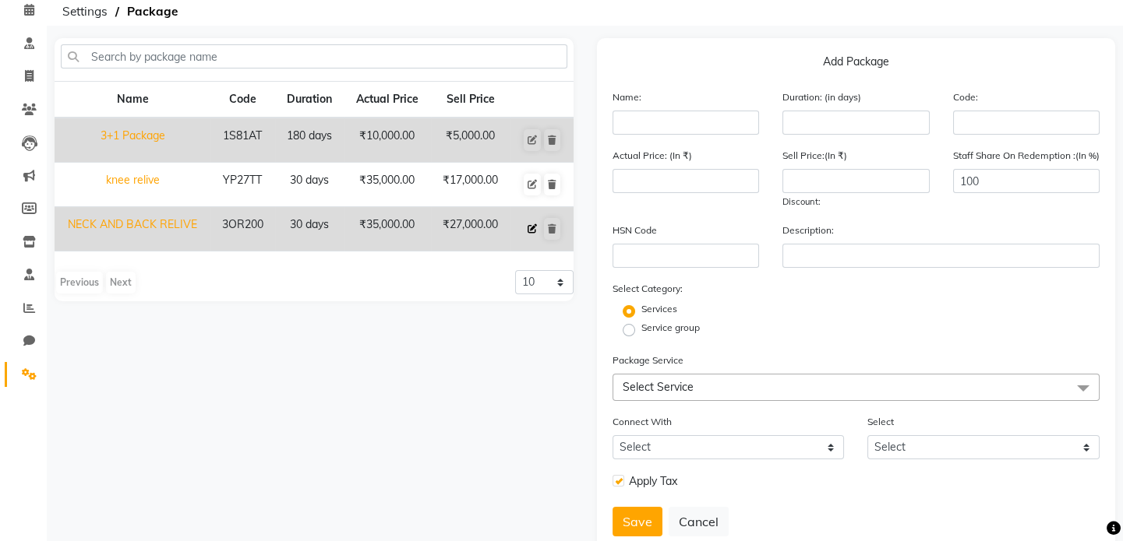
type input "27000"
checkbox input "true"
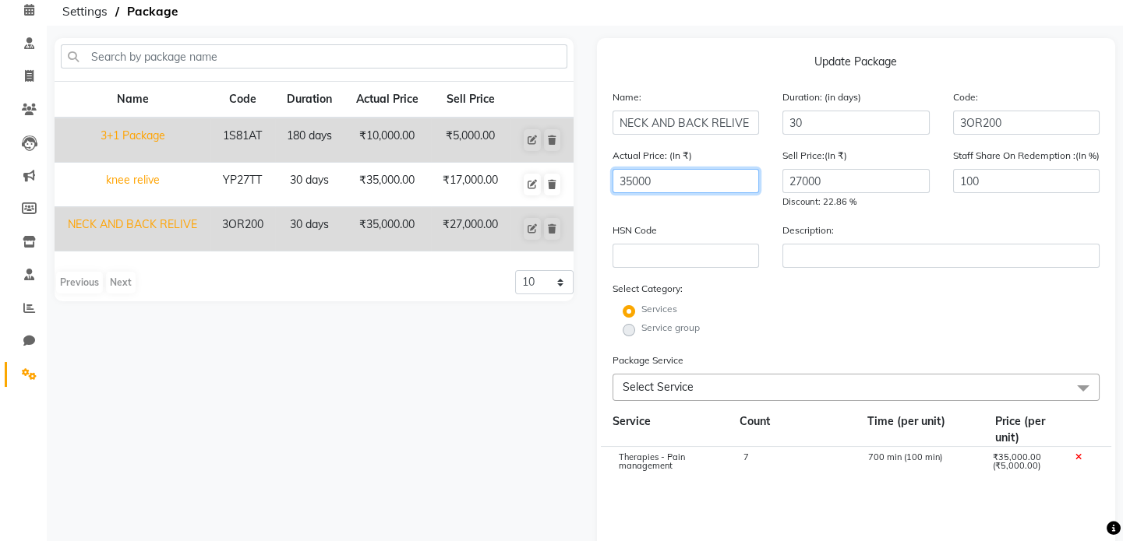
click at [560, 185] on input "35000" at bounding box center [685, 181] width 147 height 24
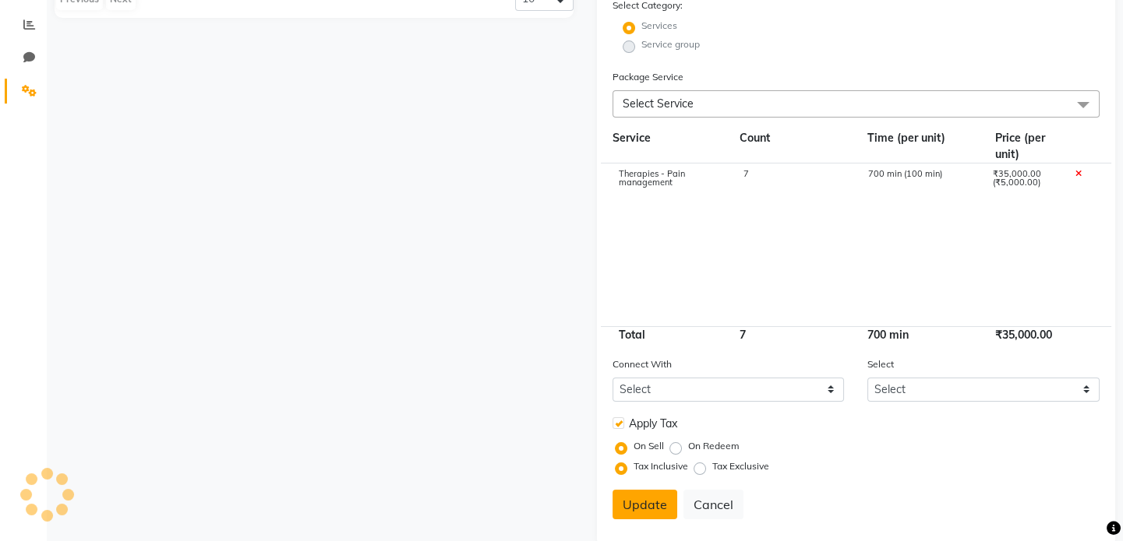
type input "41300"
click at [560, 303] on button "Update" at bounding box center [644, 505] width 65 height 30
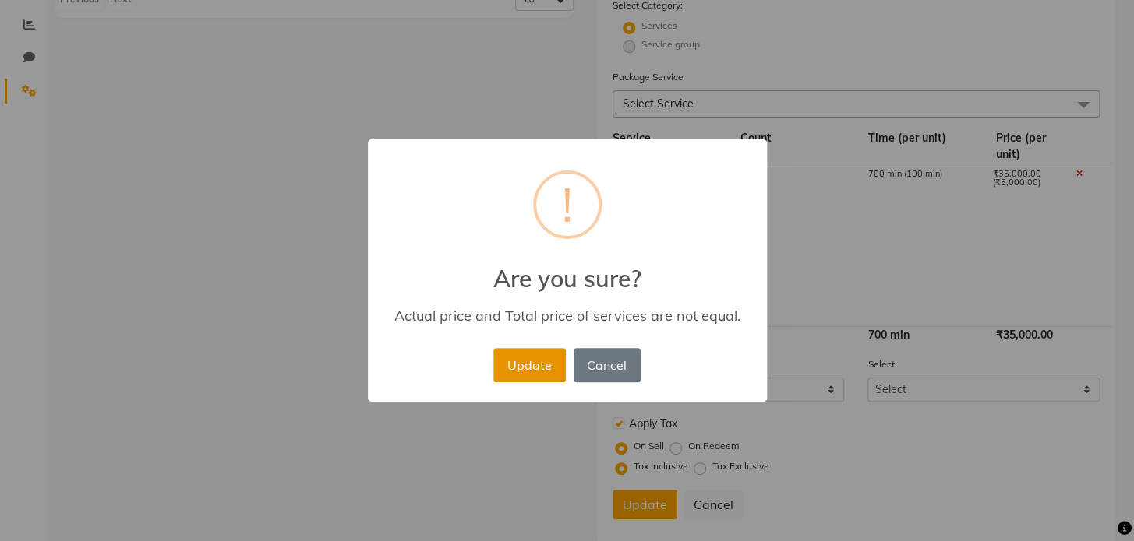
click at [550, 303] on button "Update" at bounding box center [529, 365] width 72 height 34
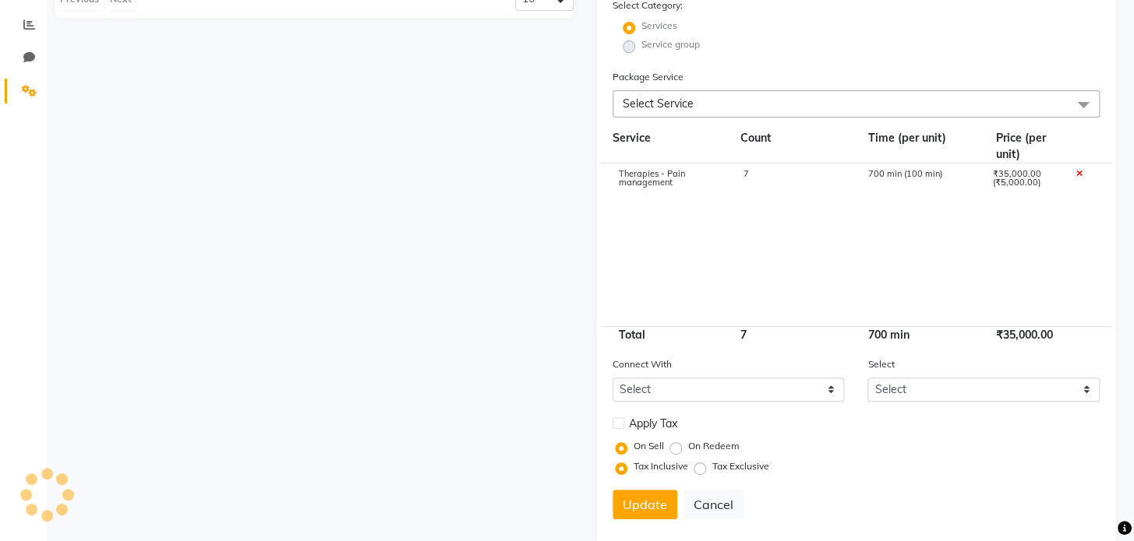
select select
checkbox input "false"
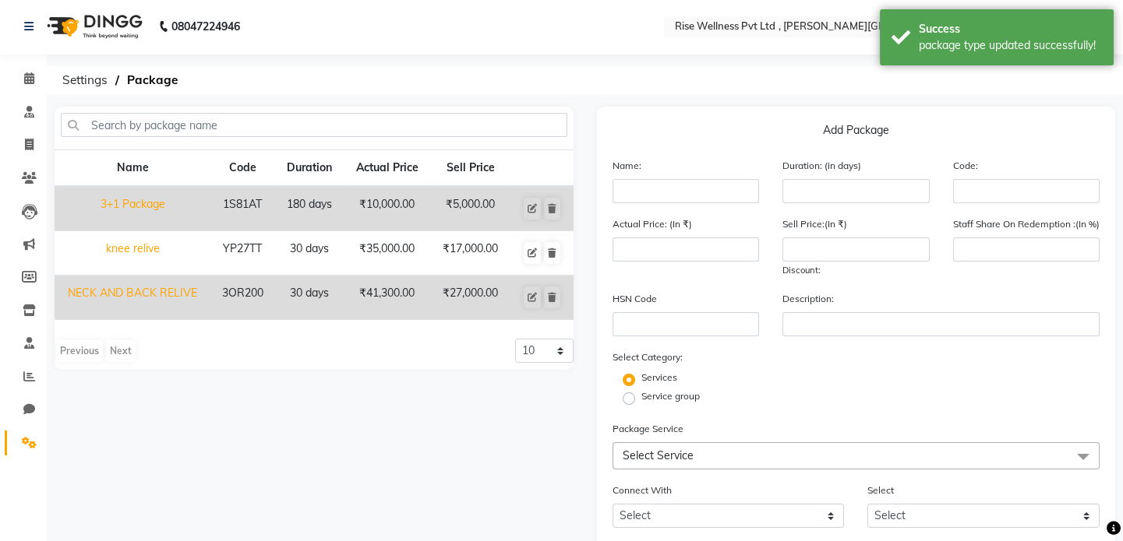
scroll to position [0, 0]
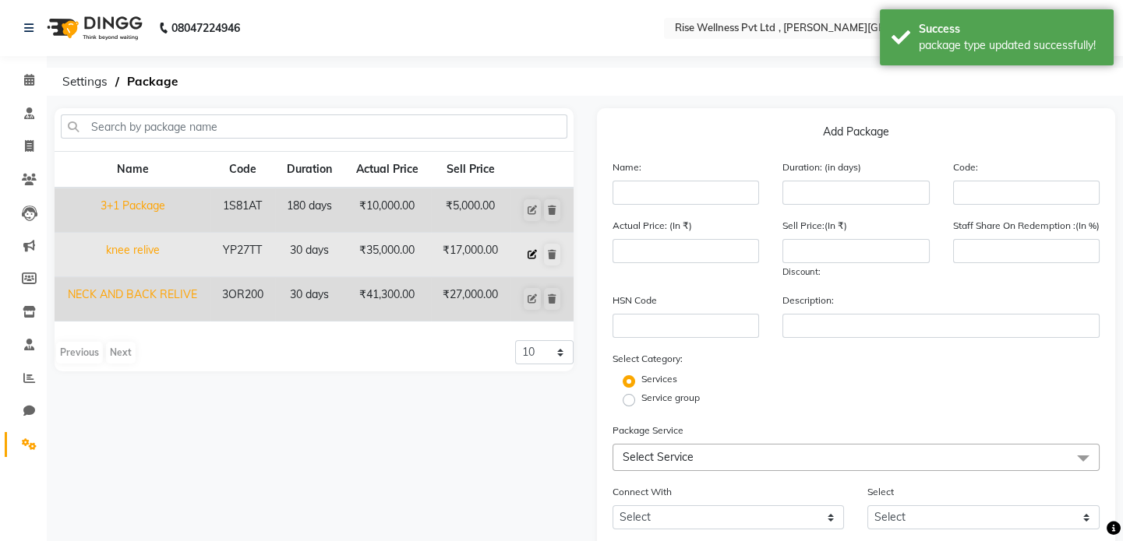
click at [530, 254] on icon at bounding box center [531, 254] width 9 height 9
type input "knee relive"
type input "30"
type input "YP27TT"
type input "35000"
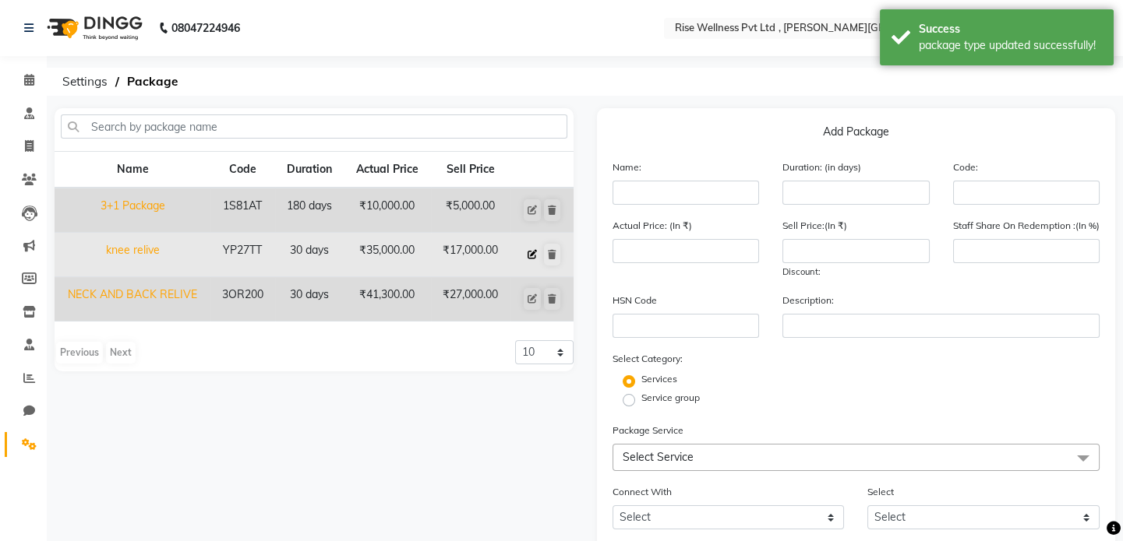
type input "17000"
type input "100"
checkbox input "true"
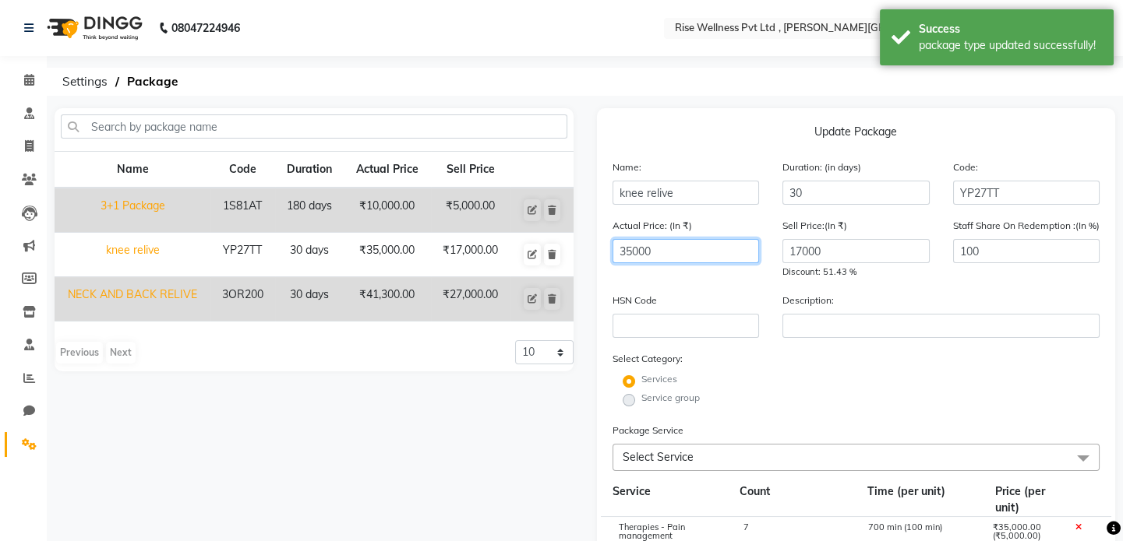
click at [560, 250] on input "35000" at bounding box center [685, 251] width 147 height 24
click at [560, 249] on input "35000" at bounding box center [685, 251] width 147 height 24
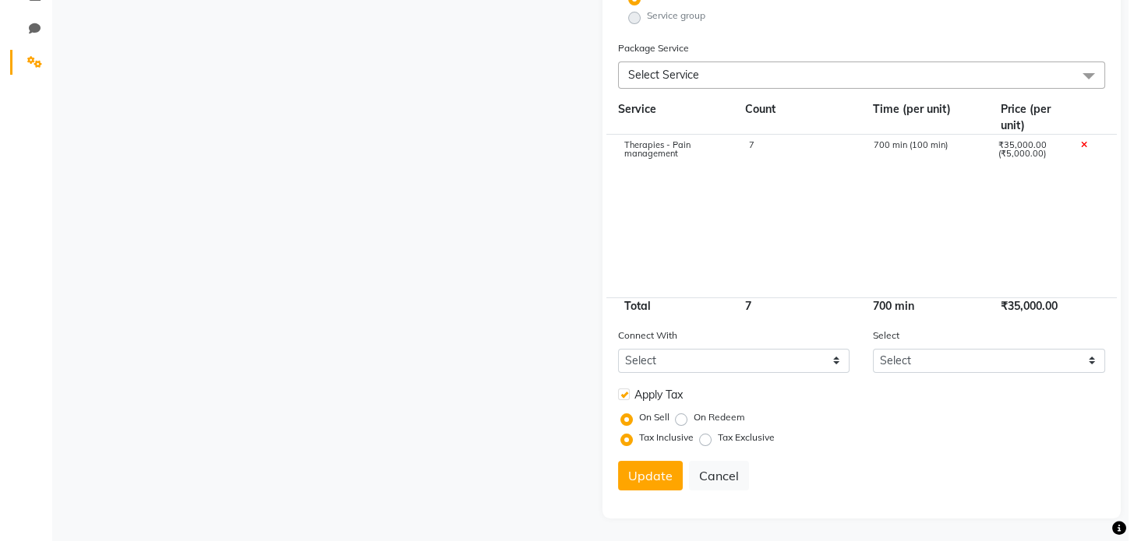
scroll to position [386, 0]
type input "41300"
click at [560, 303] on button "Update" at bounding box center [644, 475] width 65 height 30
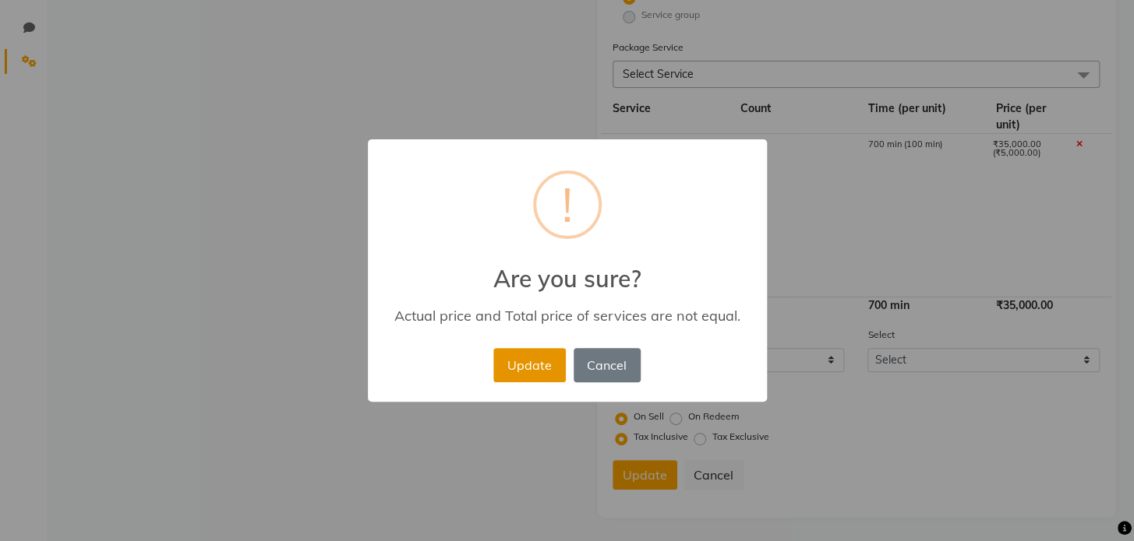
click at [528, 303] on button "Update" at bounding box center [529, 365] width 72 height 34
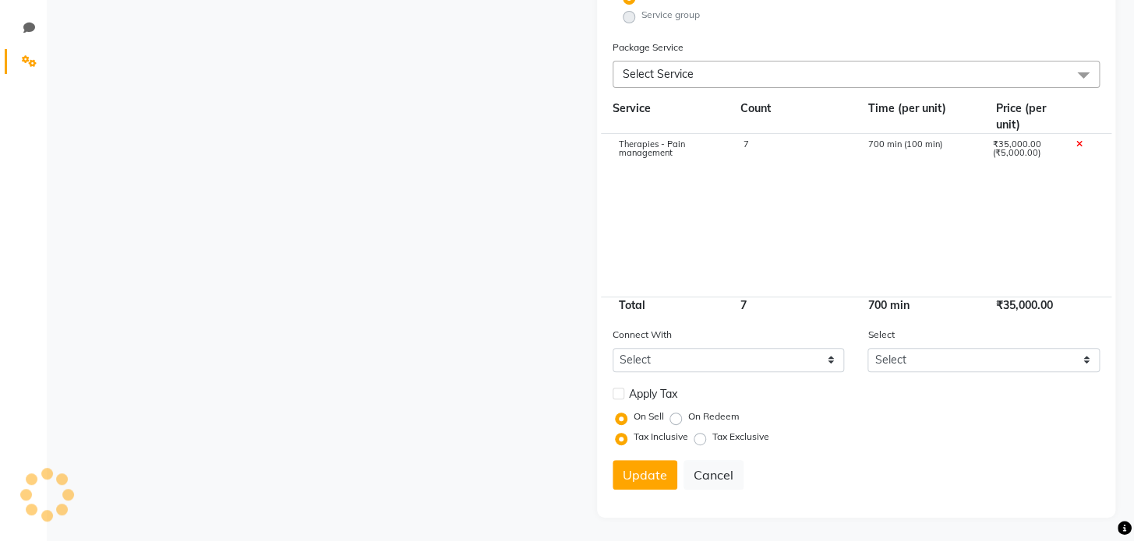
select select
checkbox input "false"
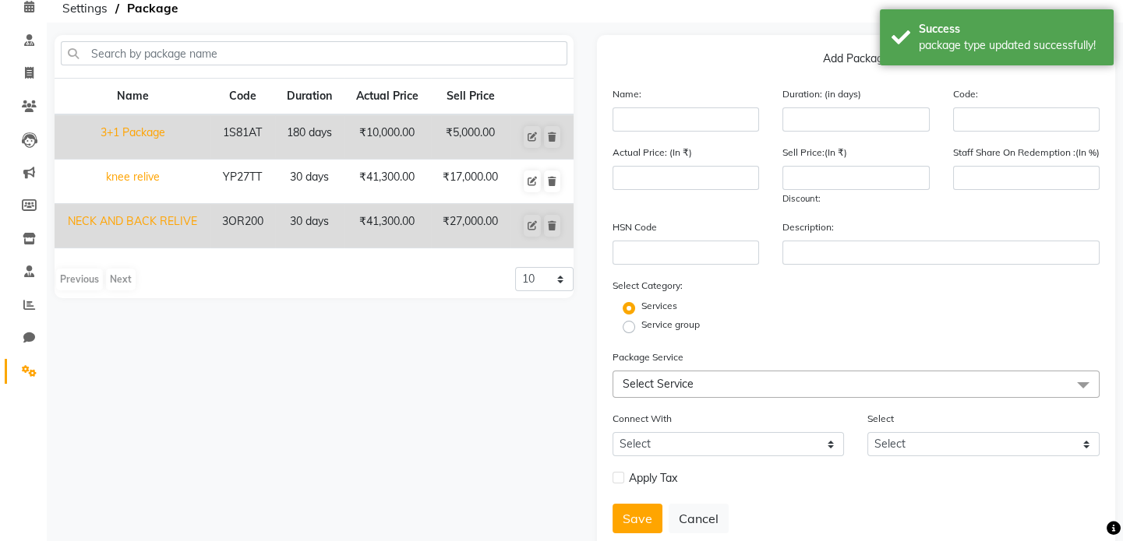
scroll to position [48, 0]
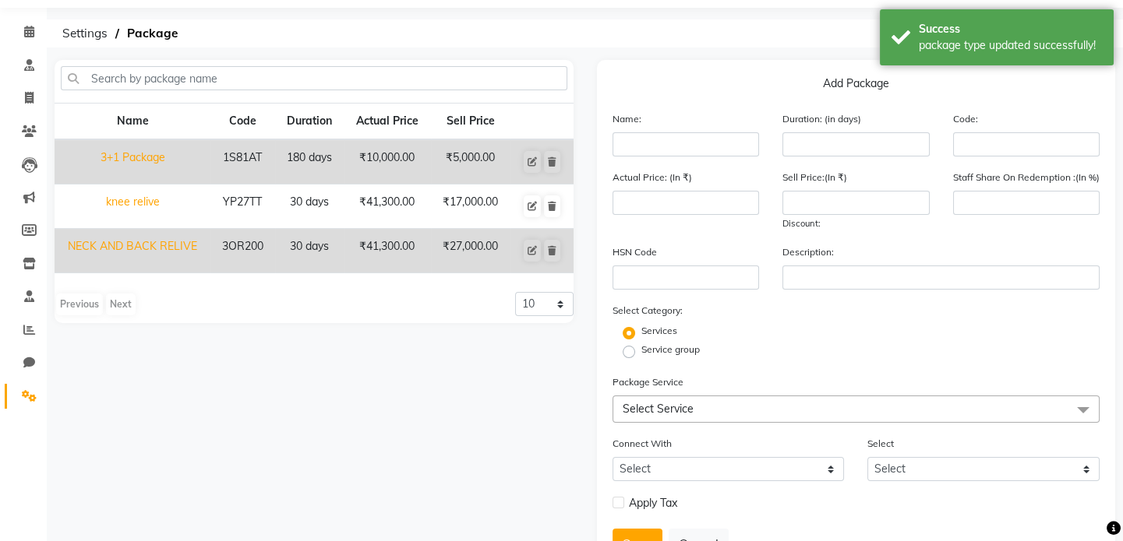
click at [370, 162] on td "₹10,000.00" at bounding box center [387, 161] width 87 height 45
click at [552, 157] on icon at bounding box center [552, 161] width 9 height 9
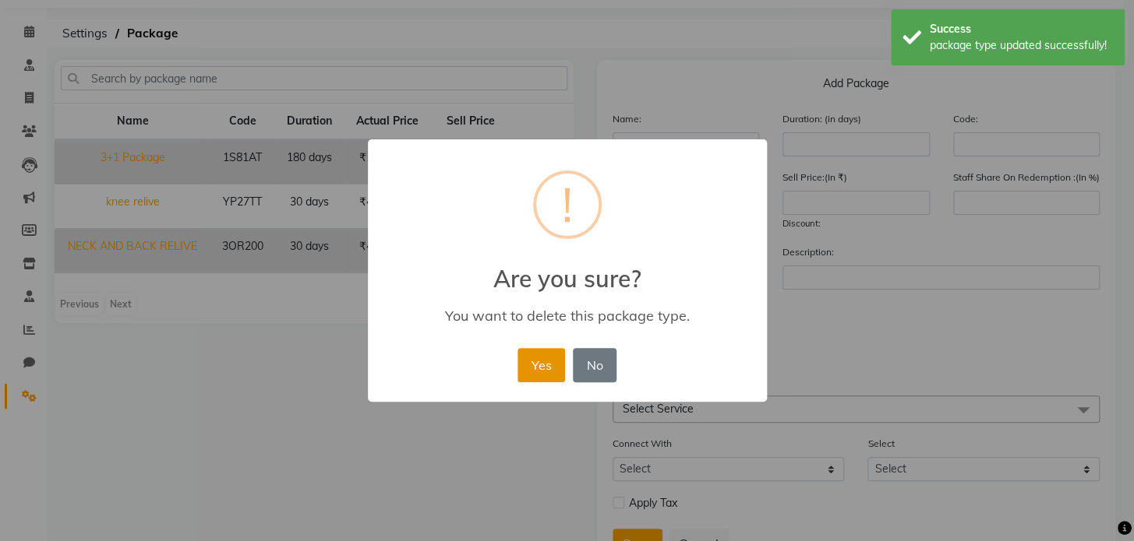
click at [549, 303] on button "Yes" at bounding box center [541, 365] width 48 height 34
select select
checkbox input "false"
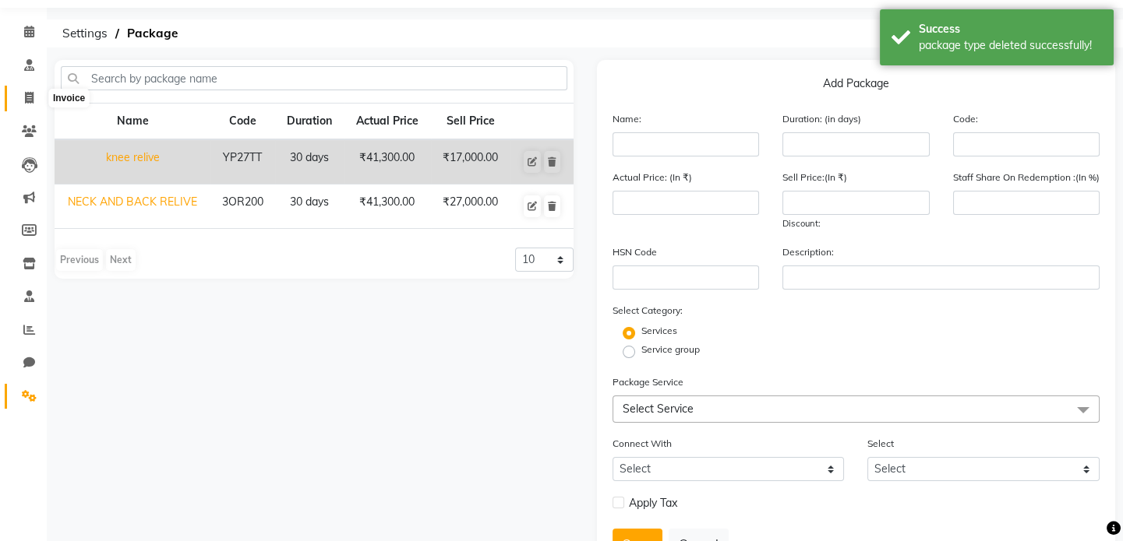
click at [37, 100] on span at bounding box center [29, 99] width 27 height 18
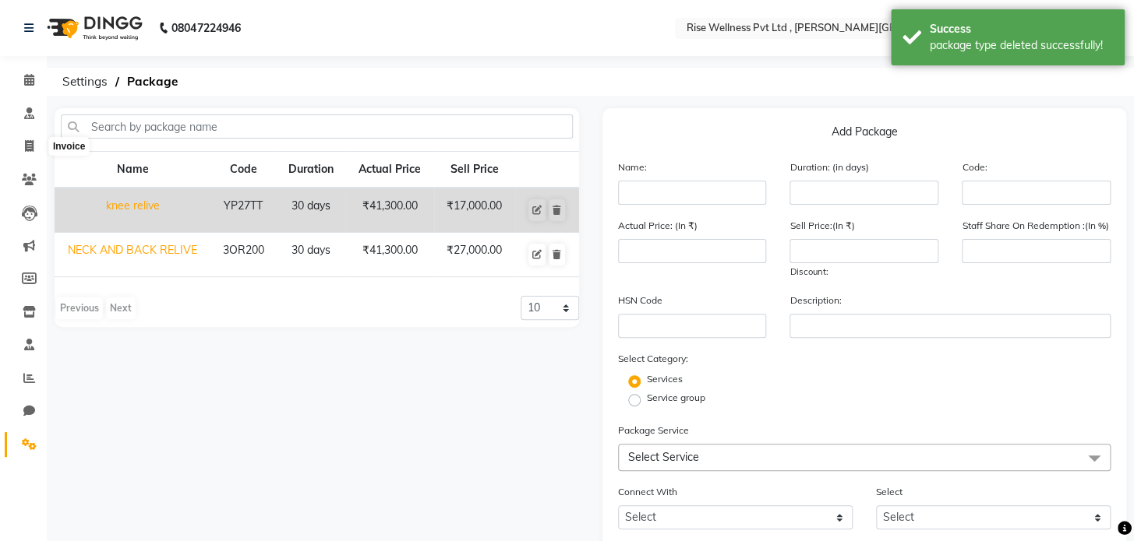
select select "7497"
select select "service"
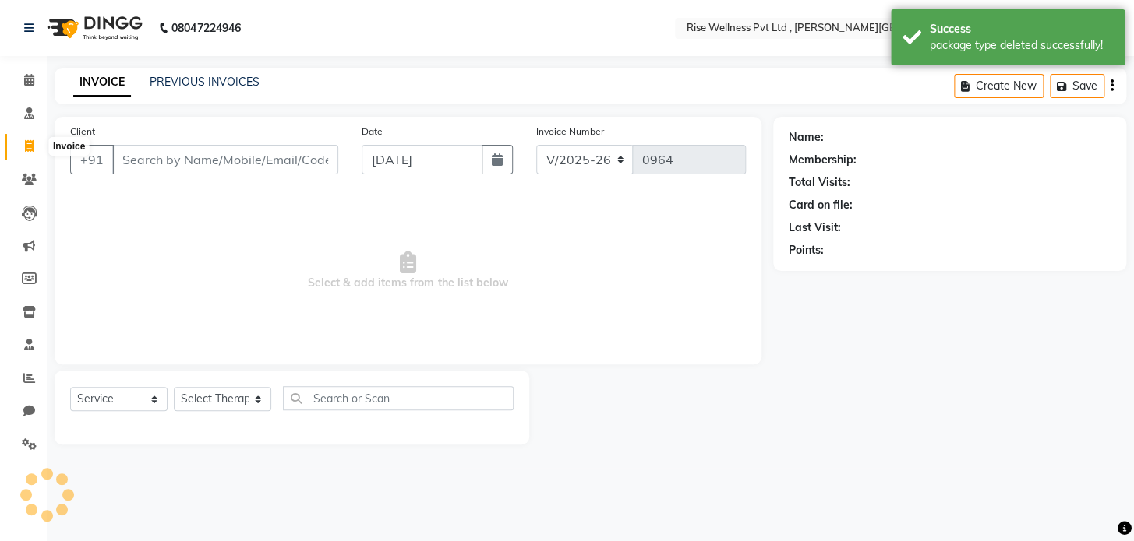
click at [24, 153] on span at bounding box center [29, 147] width 27 height 18
select select "service"
type input "0964"
select select "7497"
select select "V"
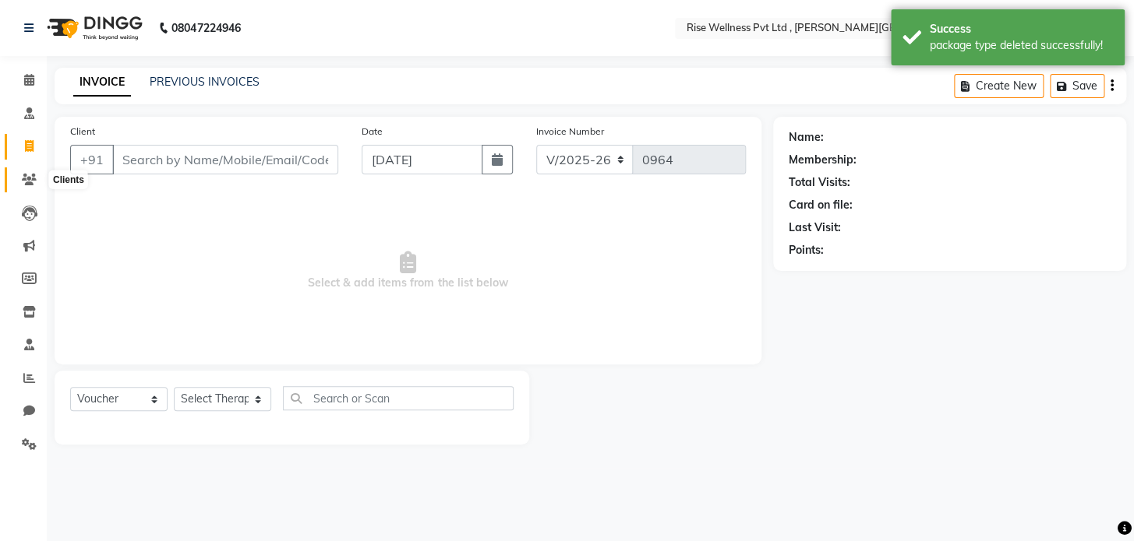
click at [30, 178] on icon at bounding box center [29, 180] width 15 height 12
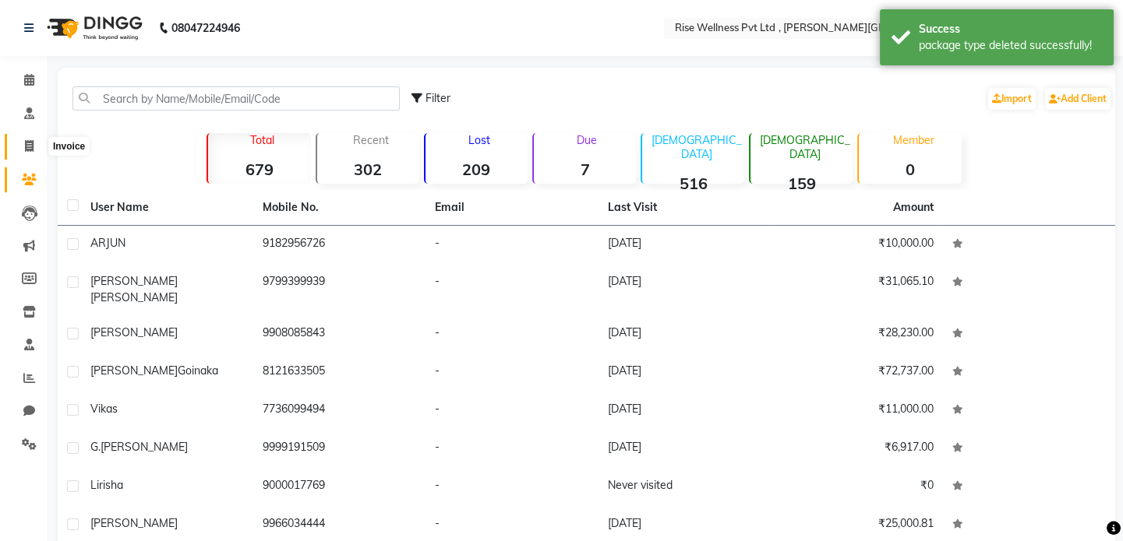
click at [25, 140] on icon at bounding box center [29, 146] width 9 height 12
select select "7497"
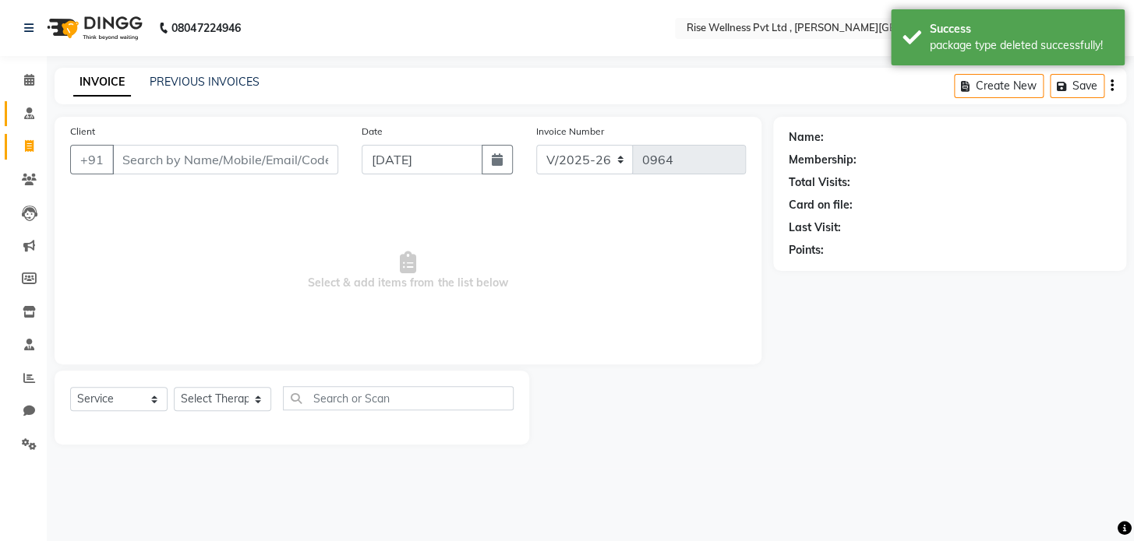
select select "V"
click at [184, 156] on input "Client" at bounding box center [225, 160] width 226 height 30
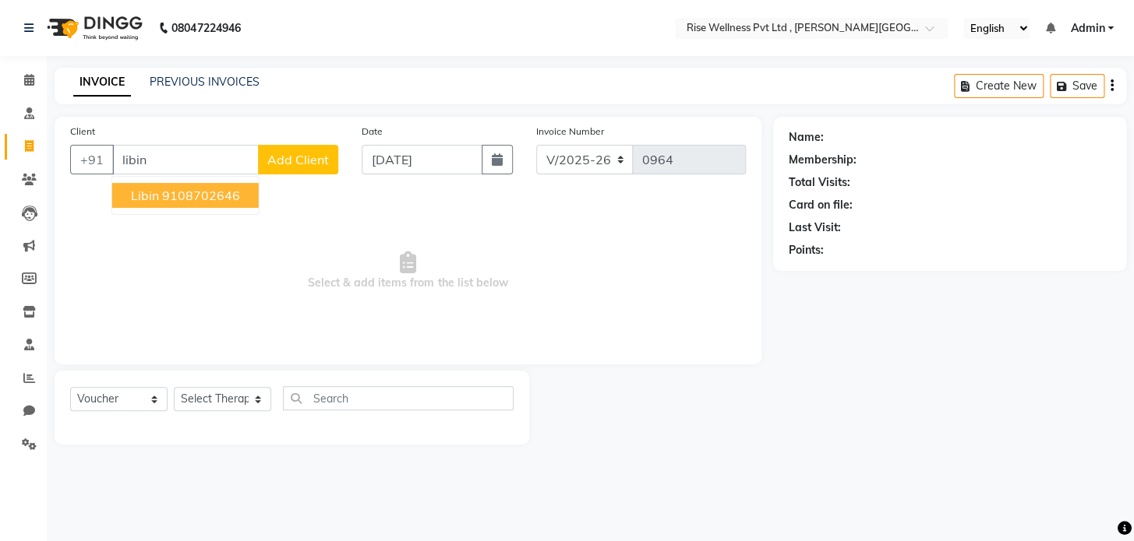
type input "libin"
click at [292, 156] on span "Add Client" at bounding box center [298, 160] width 62 height 16
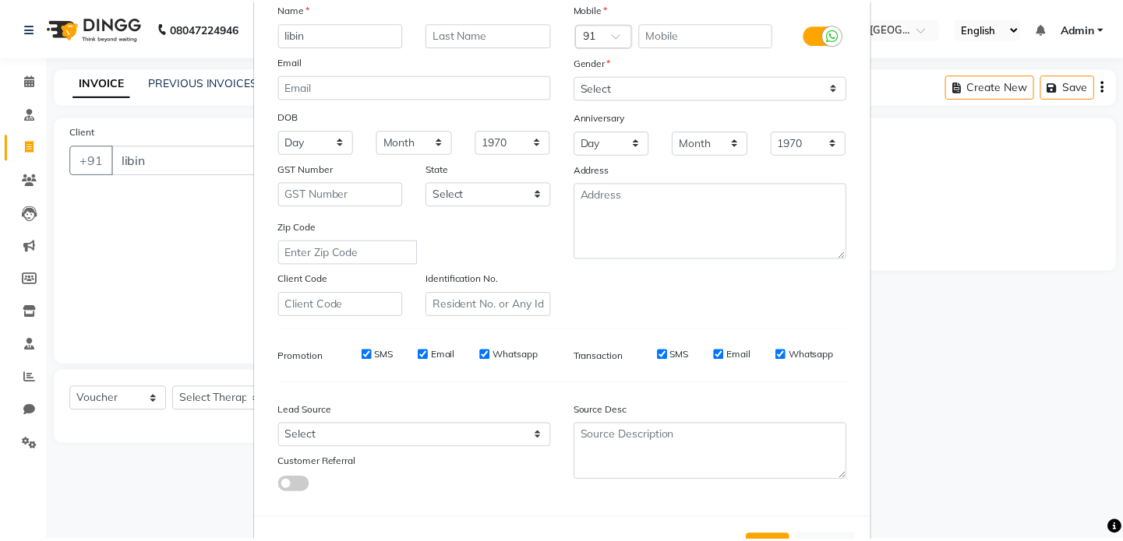
scroll to position [182, 0]
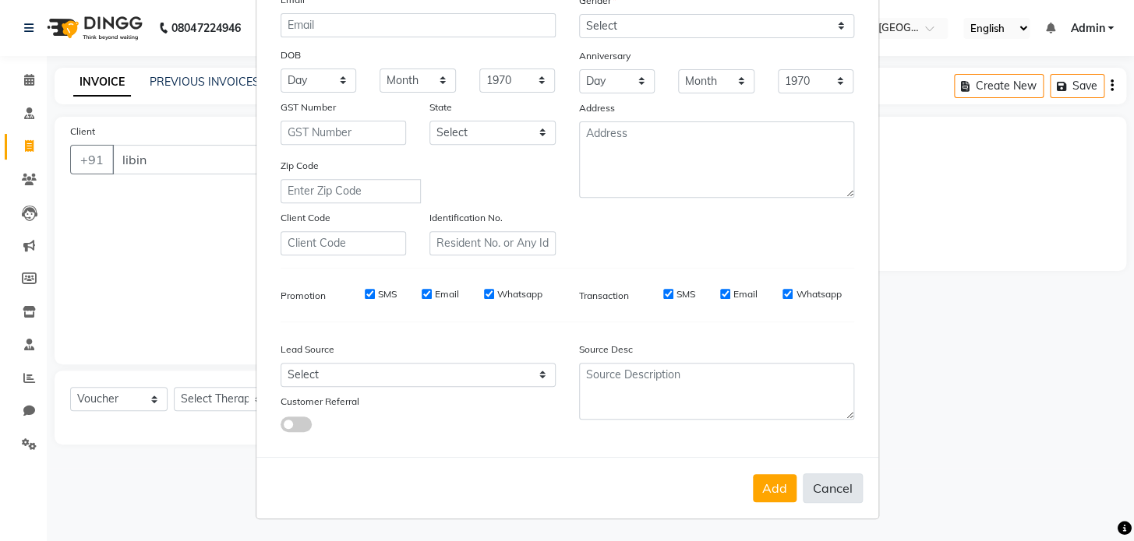
click at [560, 303] on button "Cancel" at bounding box center [832, 489] width 60 height 30
select select
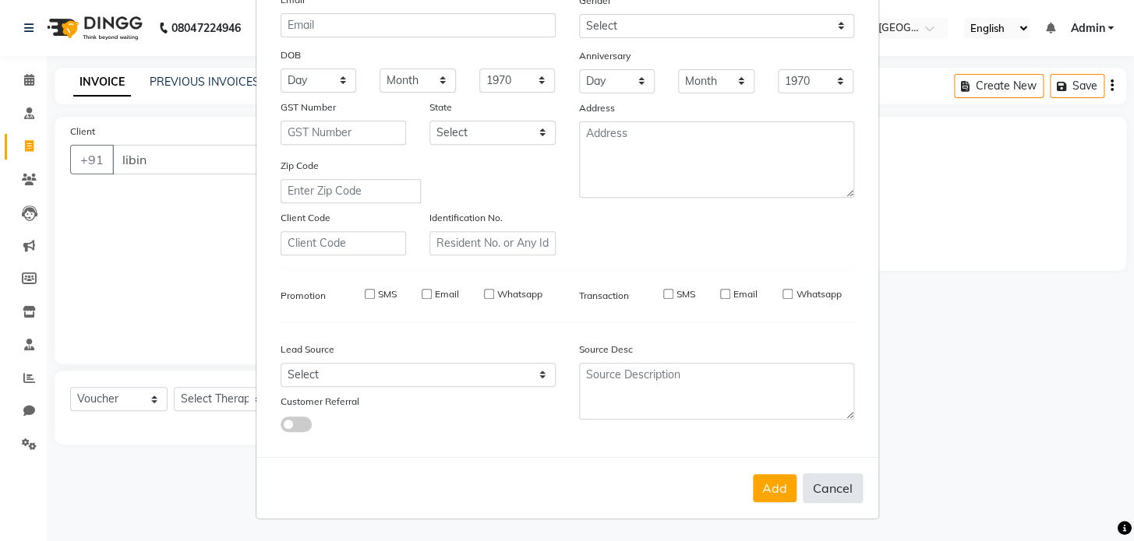
select select
checkbox input "false"
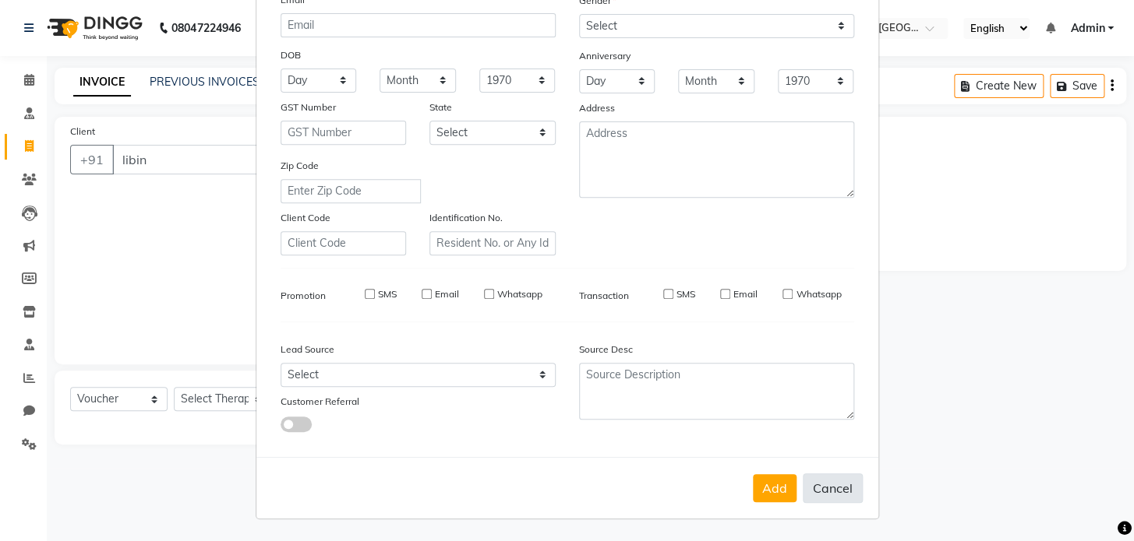
checkbox input "false"
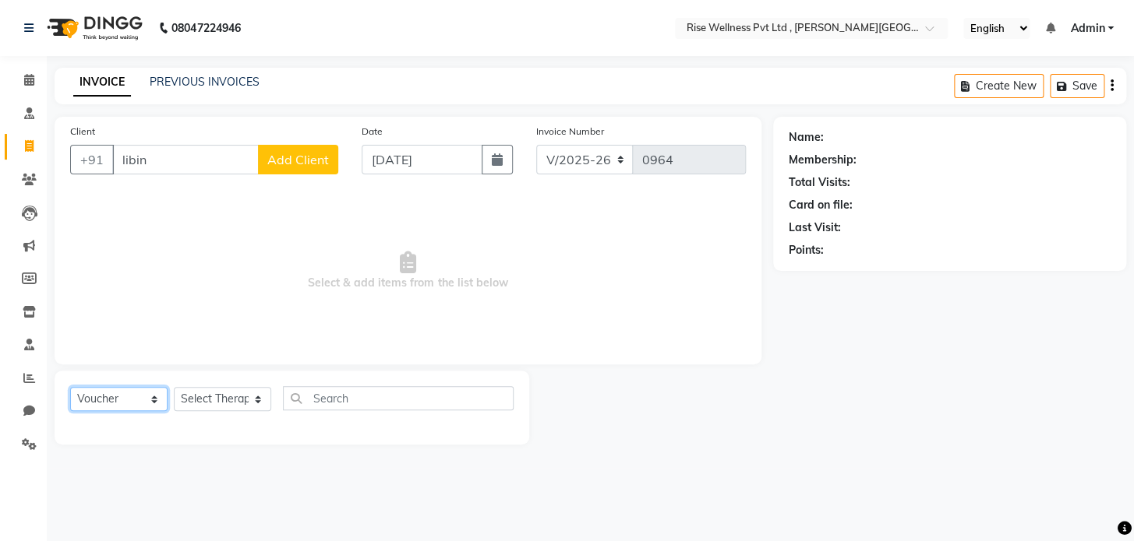
click at [138, 303] on select "Select Service Product Membership Package Voucher Prepaid Gift Card" at bounding box center [118, 399] width 97 height 24
click at [70, 303] on select "Select Service Product Membership Package Voucher Prepaid Gift Card" at bounding box center [118, 399] width 97 height 24
click at [111, 303] on select "Select Service Product Membership Package Voucher Prepaid Gift Card" at bounding box center [118, 399] width 97 height 24
select select "package"
click at [70, 303] on select "Select Service Product Membership Package Voucher Prepaid Gift Card" at bounding box center [118, 399] width 97 height 24
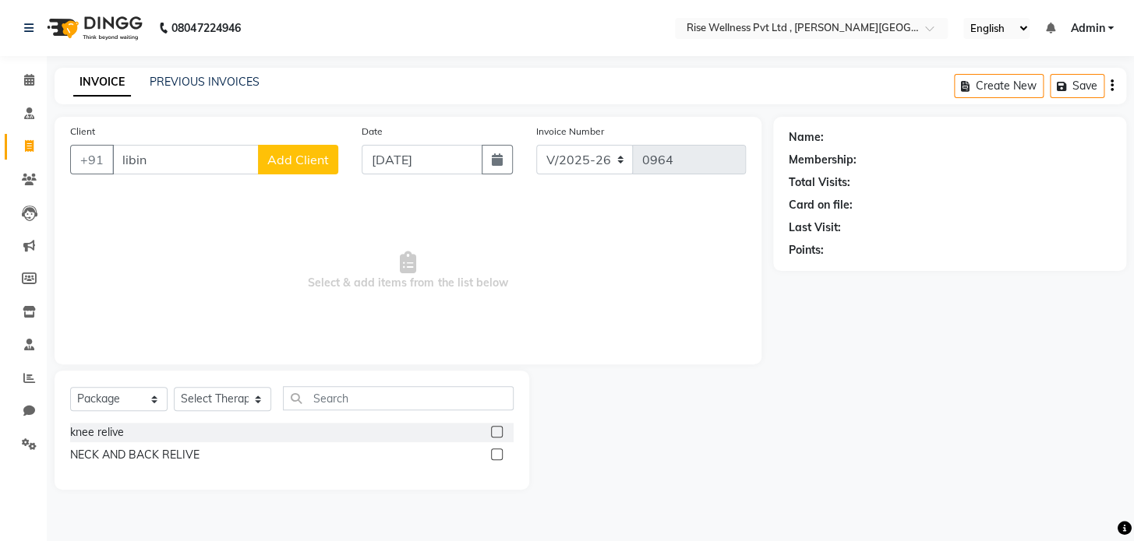
click at [491, 303] on label at bounding box center [497, 455] width 12 height 12
click at [491, 303] on input "checkbox" at bounding box center [496, 455] width 10 height 10
click at [494, 303] on label at bounding box center [497, 455] width 12 height 12
click at [494, 303] on input "checkbox" at bounding box center [496, 455] width 10 height 10
checkbox input "false"
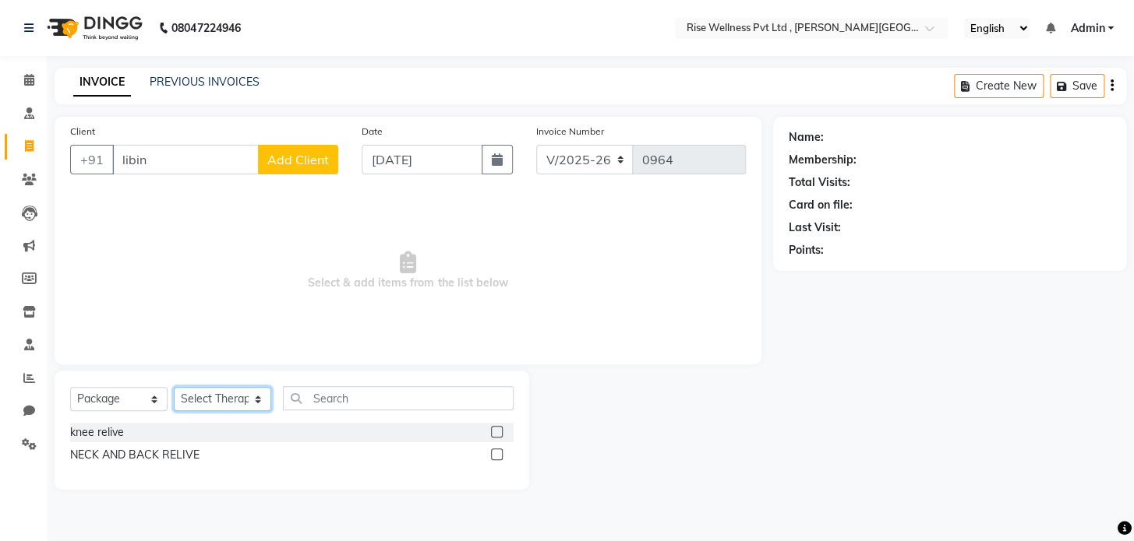
click at [225, 303] on select "Select Therapist [PERSON_NAME] [PERSON_NAME] Reception [PERSON_NAME]" at bounding box center [222, 399] width 97 height 24
select select "67714"
click at [174, 303] on select "Select Therapist [PERSON_NAME] [PERSON_NAME] Reception [PERSON_NAME]" at bounding box center [222, 399] width 97 height 24
click at [494, 303] on div at bounding box center [496, 457] width 10 height 16
click at [494, 303] on label at bounding box center [497, 455] width 12 height 12
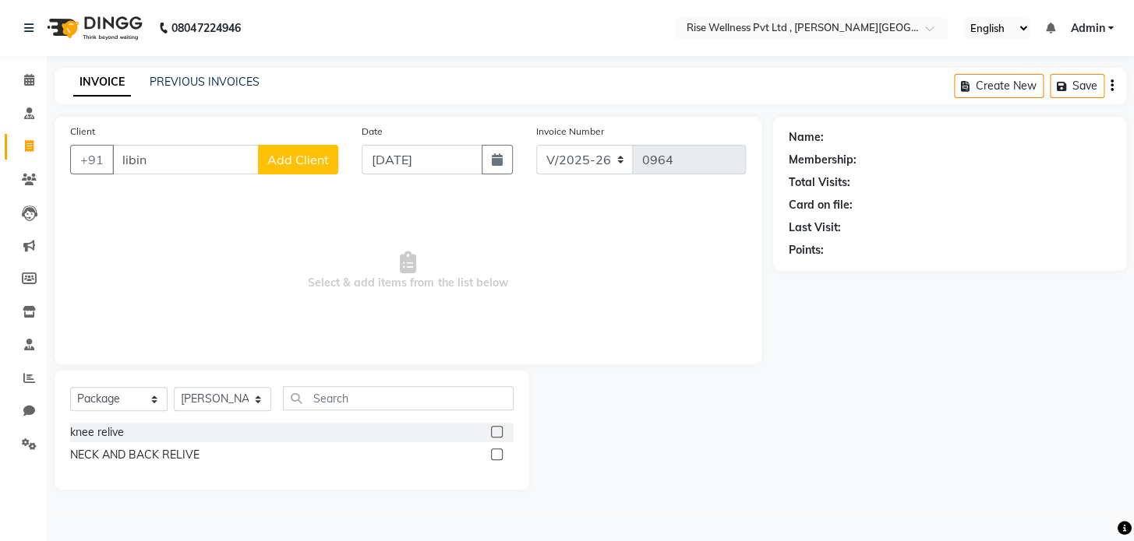
click at [494, 303] on input "checkbox" at bounding box center [496, 455] width 10 height 10
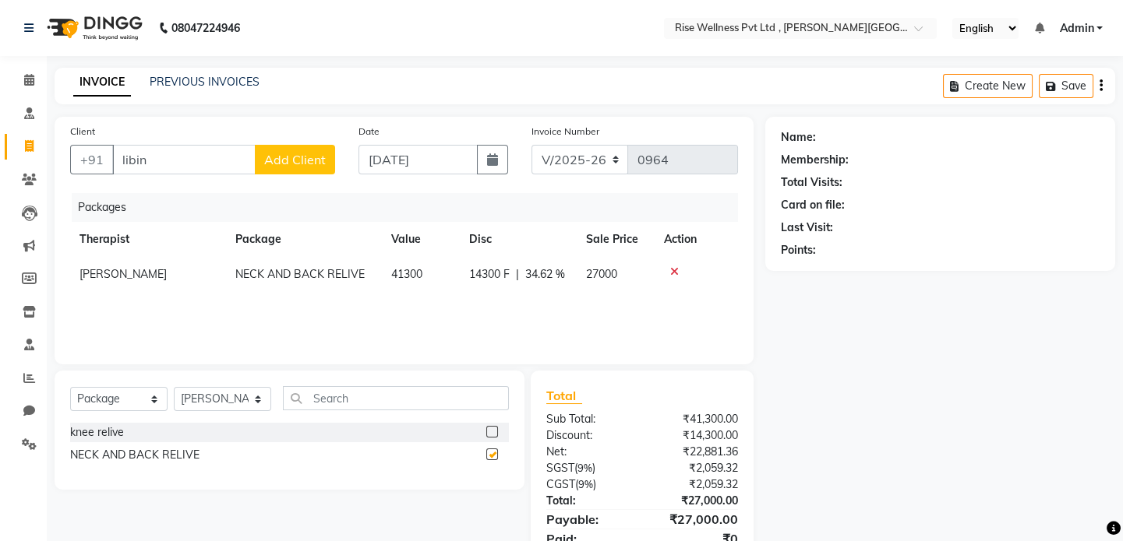
checkbox input "false"
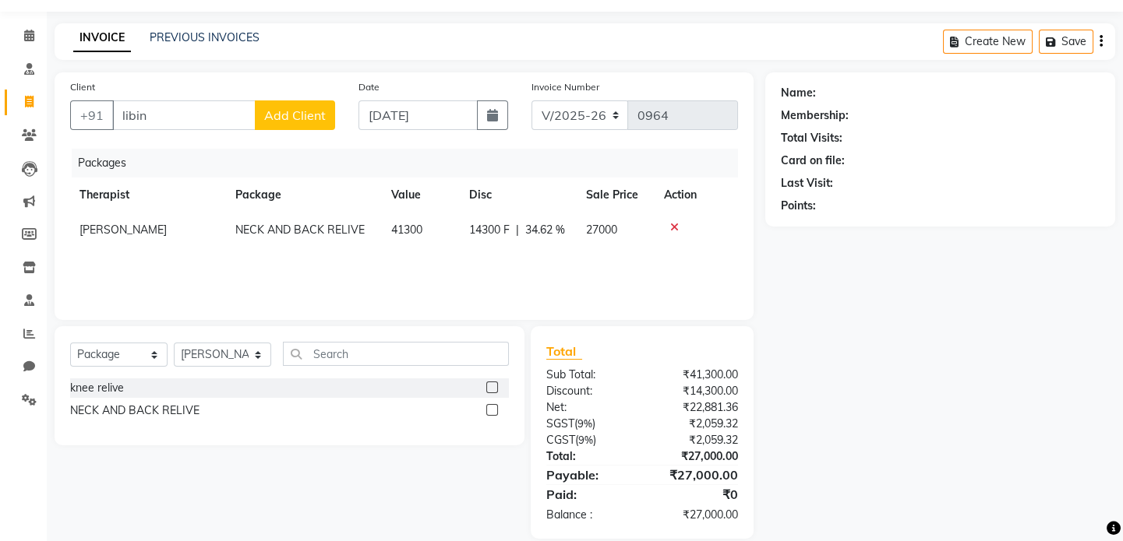
scroll to position [65, 0]
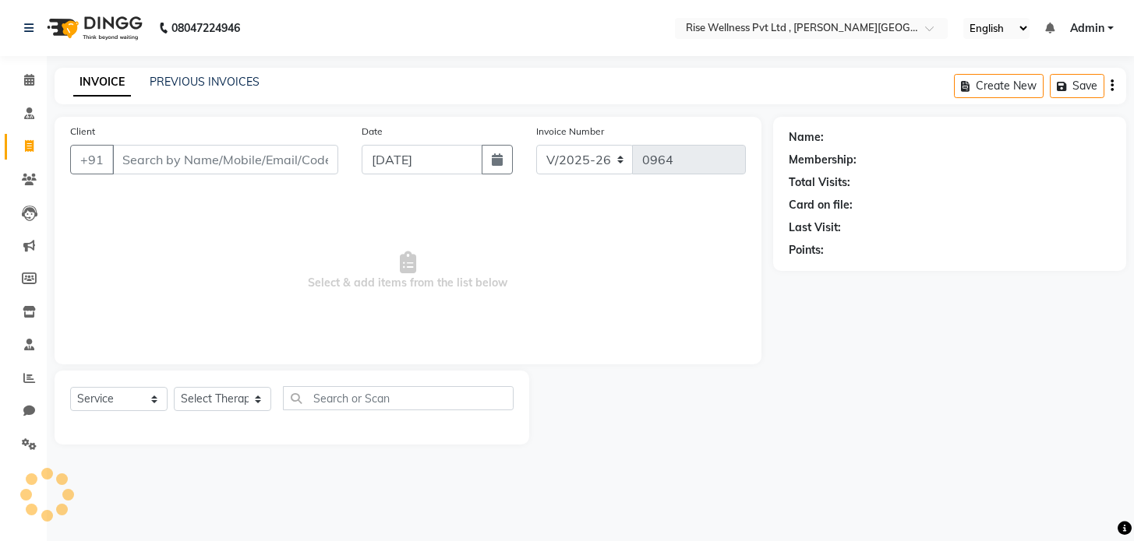
select select "7497"
select select "V"
click at [125, 405] on select "Select Service Product Membership Package Voucher Prepaid Gift Card" at bounding box center [118, 399] width 97 height 24
click at [273, 153] on input "Client" at bounding box center [225, 160] width 226 height 30
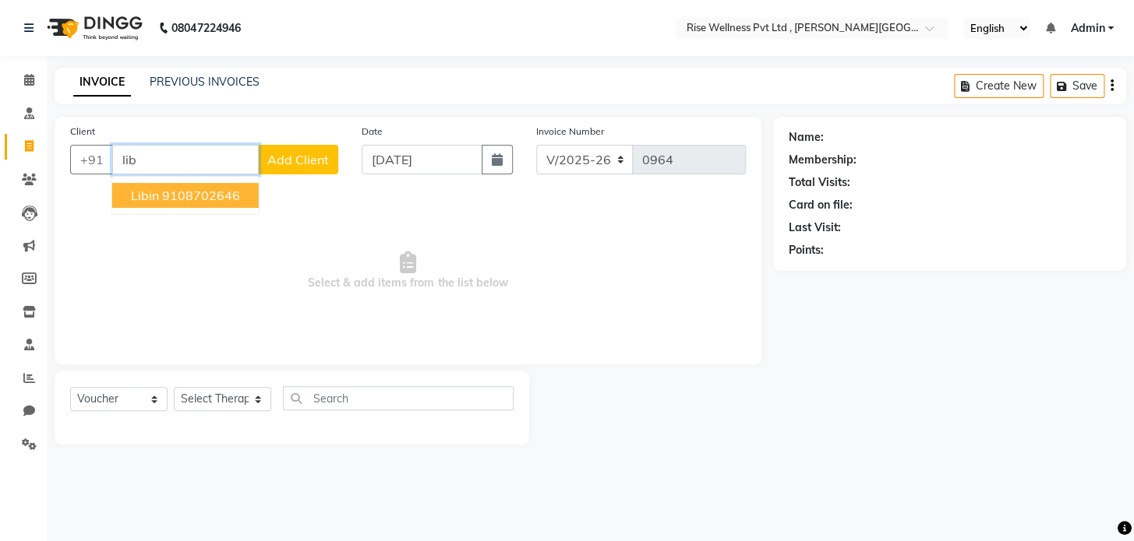
click at [206, 194] on ngb-highlight "9108702646" at bounding box center [201, 196] width 78 height 16
type input "9108702646"
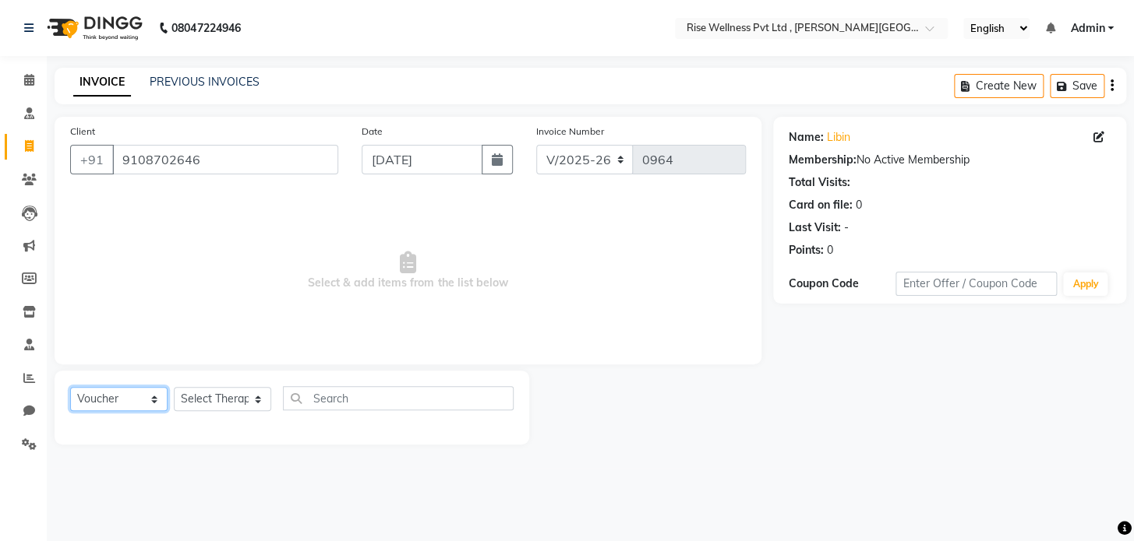
click at [107, 405] on select "Select Service Product Membership Package Voucher Prepaid Gift Card" at bounding box center [118, 399] width 97 height 24
select select "package"
click at [70, 387] on select "Select Service Product Membership Package Voucher Prepaid Gift Card" at bounding box center [118, 399] width 97 height 24
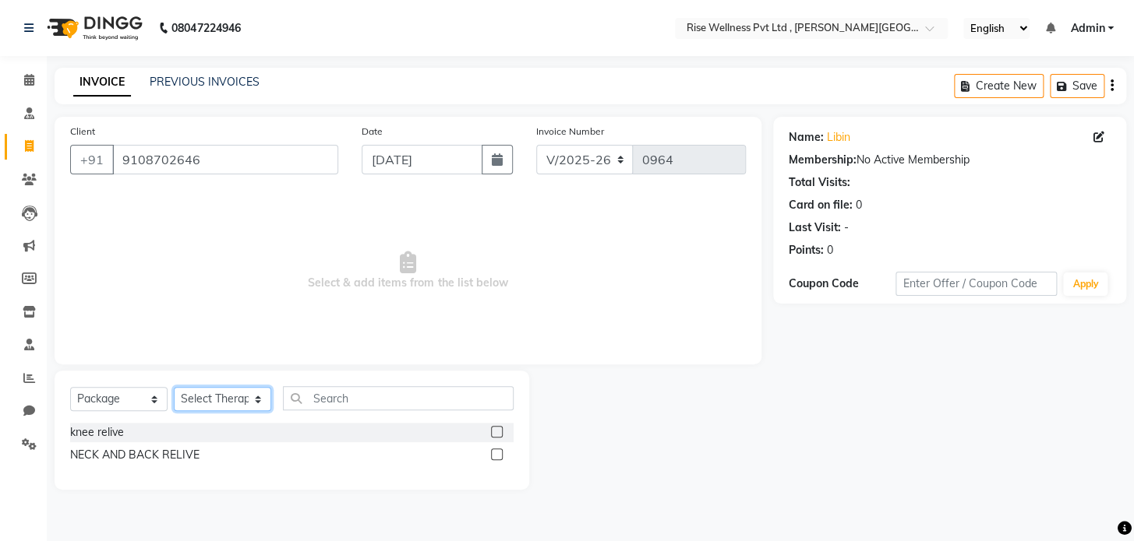
click at [266, 397] on select "Select Therapist [PERSON_NAME] [PERSON_NAME] Reception [PERSON_NAME]" at bounding box center [222, 399] width 97 height 24
click at [497, 458] on label at bounding box center [497, 455] width 12 height 12
click at [497, 458] on input "checkbox" at bounding box center [496, 455] width 10 height 10
click at [497, 458] on label at bounding box center [497, 455] width 12 height 12
click at [497, 458] on input "checkbox" at bounding box center [496, 455] width 10 height 10
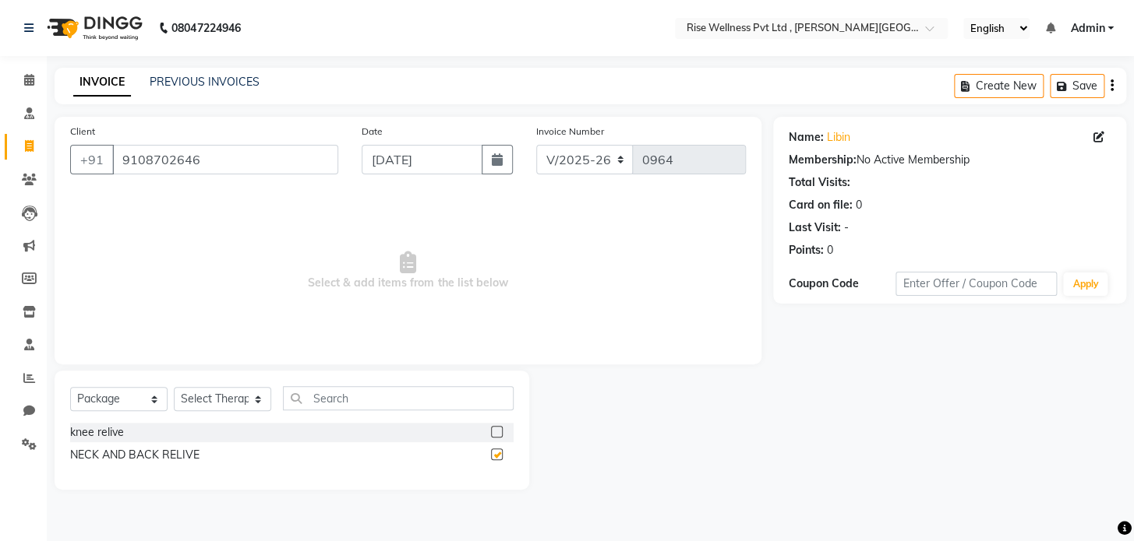
checkbox input "false"
click at [221, 403] on select "Select Therapist [PERSON_NAME] [PERSON_NAME] Reception [PERSON_NAME]" at bounding box center [222, 399] width 97 height 24
select select "67714"
click at [174, 387] on select "Select Therapist [PERSON_NAME] [PERSON_NAME] Reception [PERSON_NAME]" at bounding box center [222, 399] width 97 height 24
click at [494, 454] on label at bounding box center [497, 455] width 12 height 12
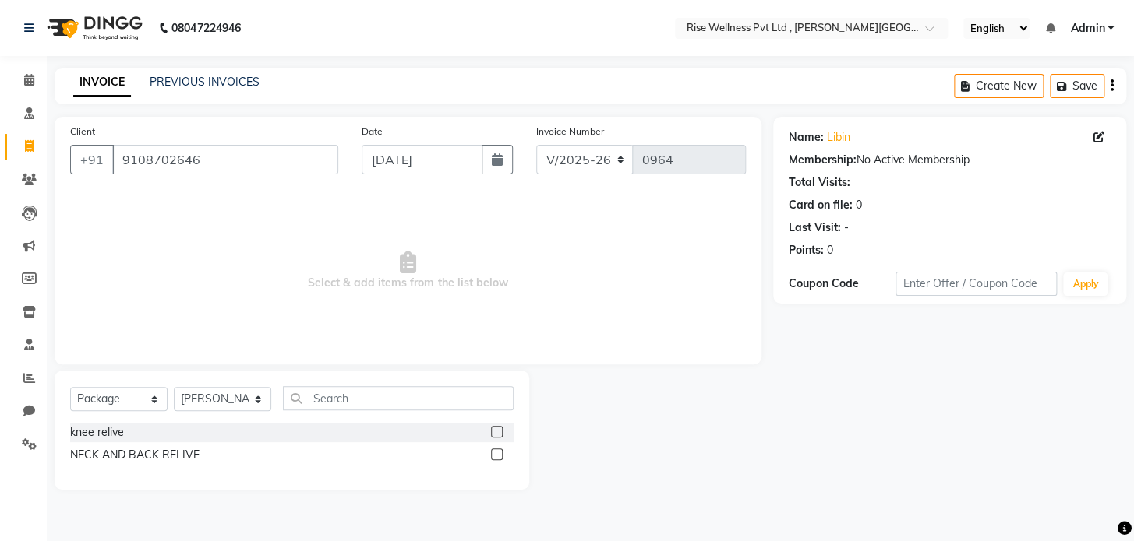
click at [494, 454] on input "checkbox" at bounding box center [496, 455] width 10 height 10
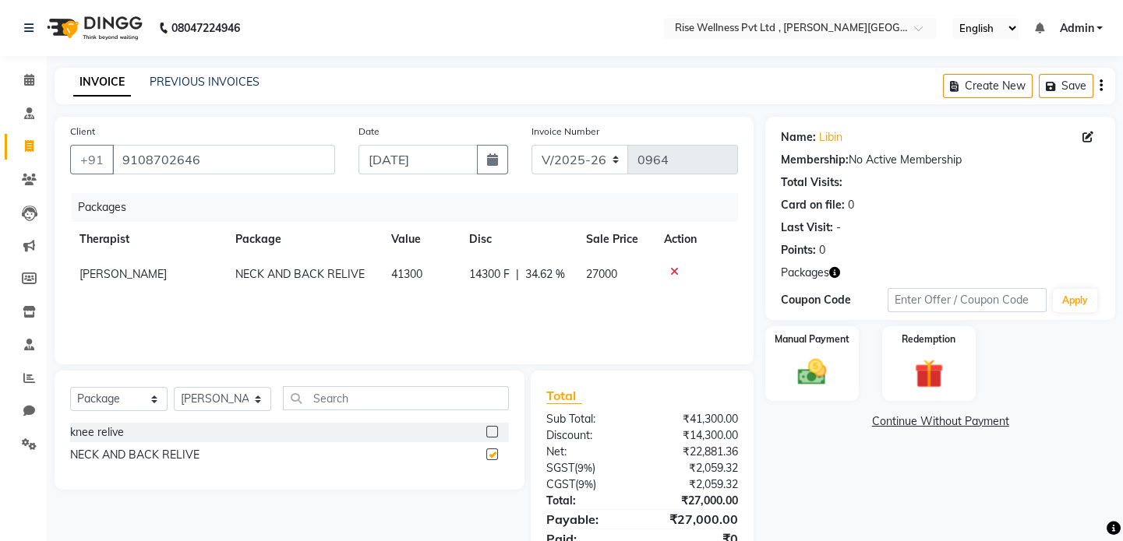
checkbox input "false"
click at [323, 397] on input "text" at bounding box center [396, 398] width 226 height 24
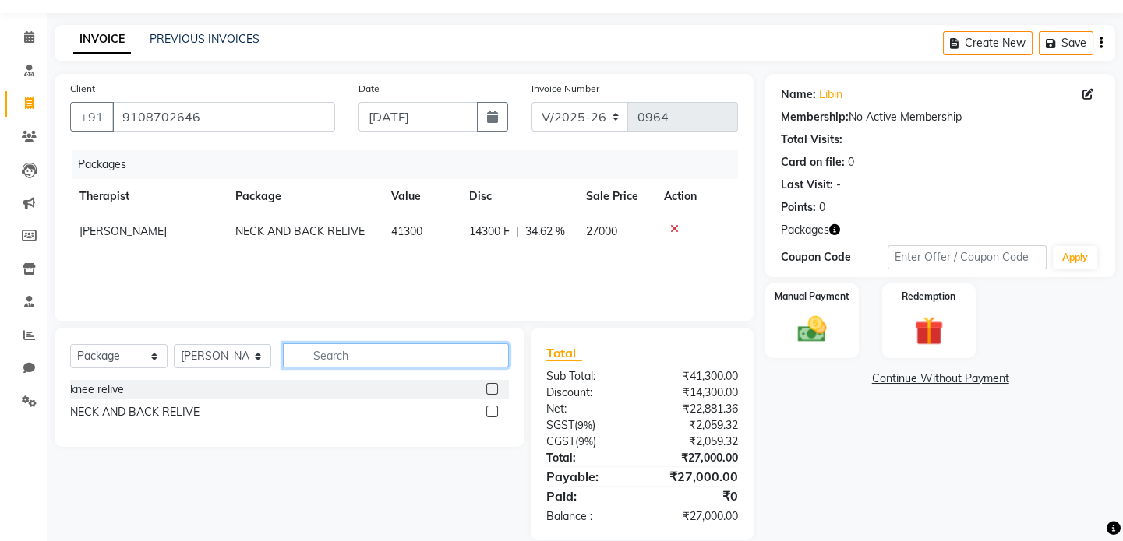
scroll to position [65, 0]
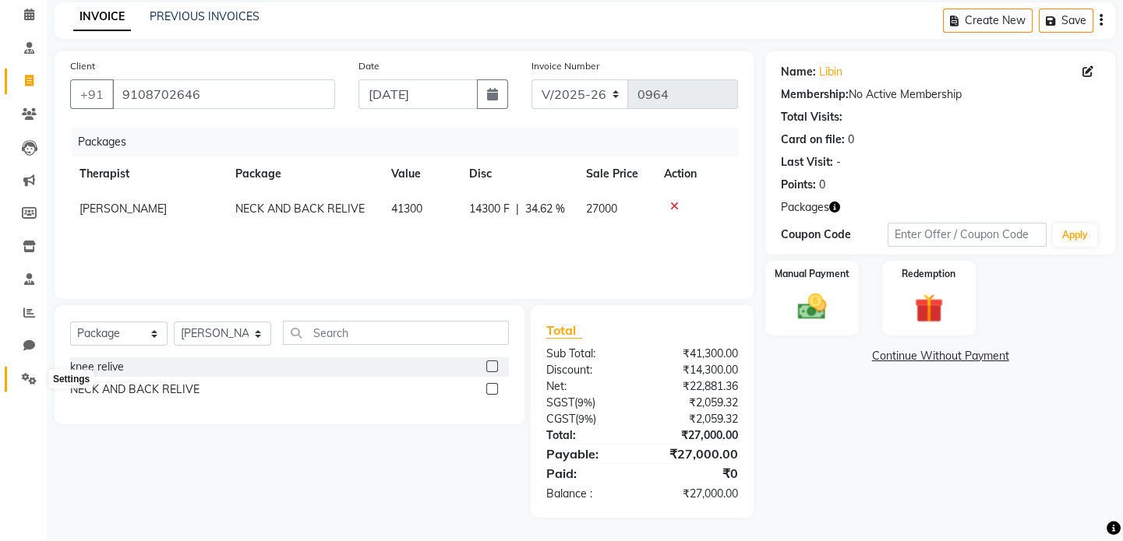
click at [26, 383] on icon at bounding box center [29, 379] width 15 height 12
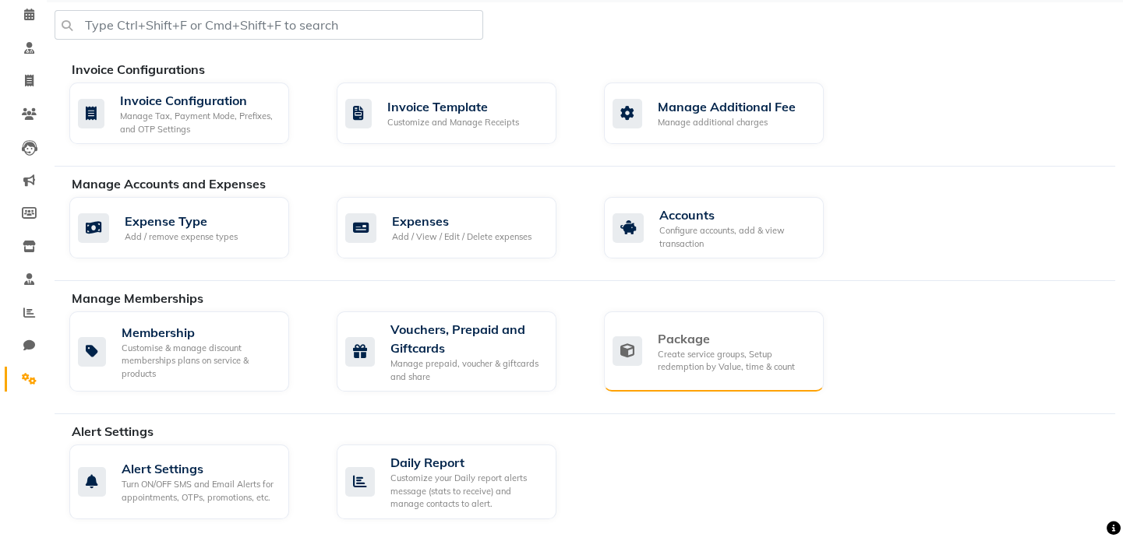
click at [705, 359] on div "Create service groups, Setup redemption by Value, time & count" at bounding box center [734, 361] width 153 height 26
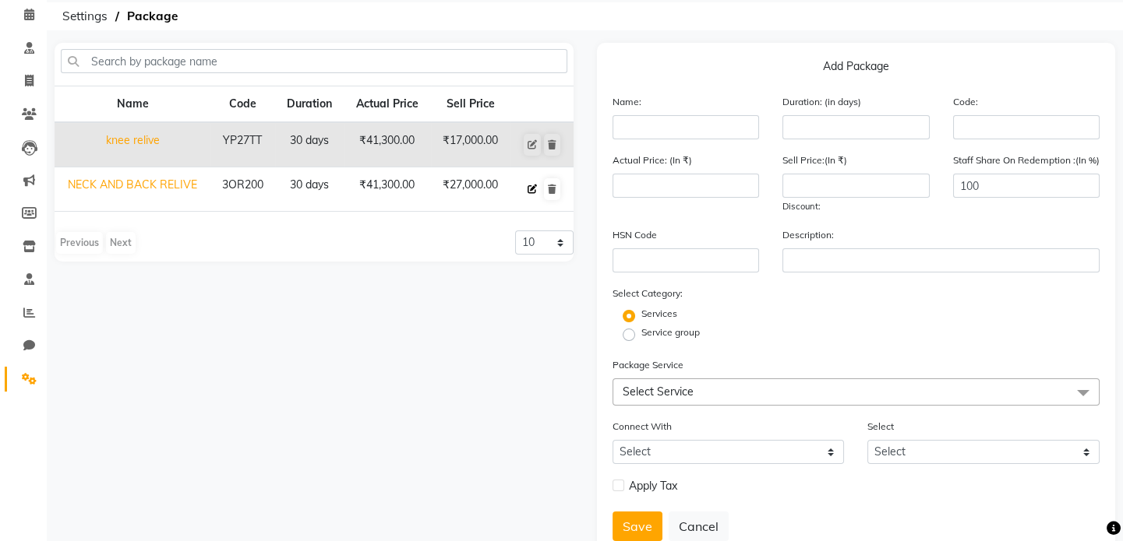
click at [535, 189] on icon at bounding box center [531, 189] width 9 height 9
type input "NECK AND BACK RELIVE"
type input "30"
type input "3OR200"
type input "41300"
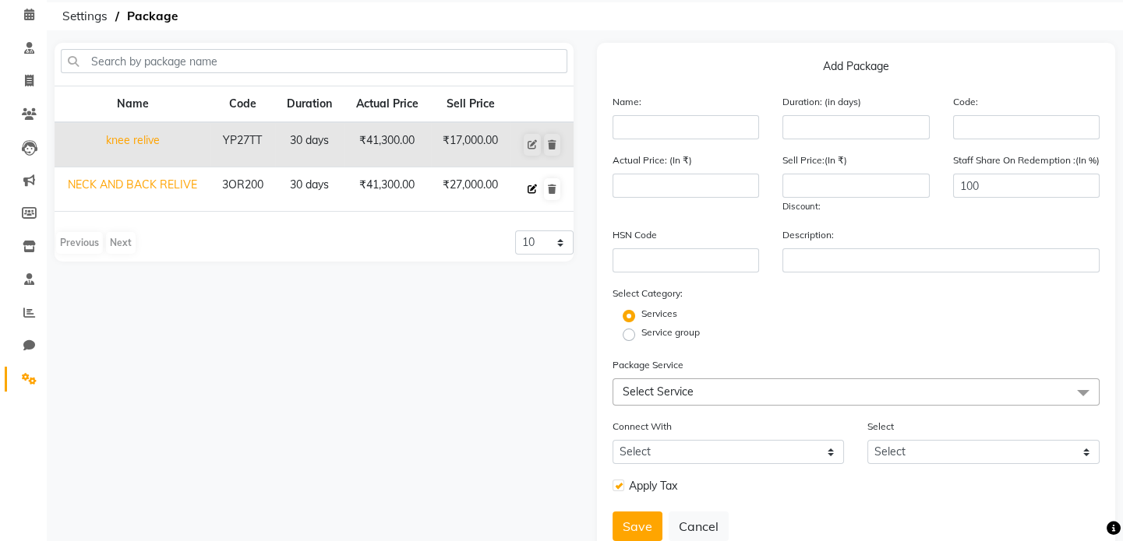
type input "27000"
checkbox input "true"
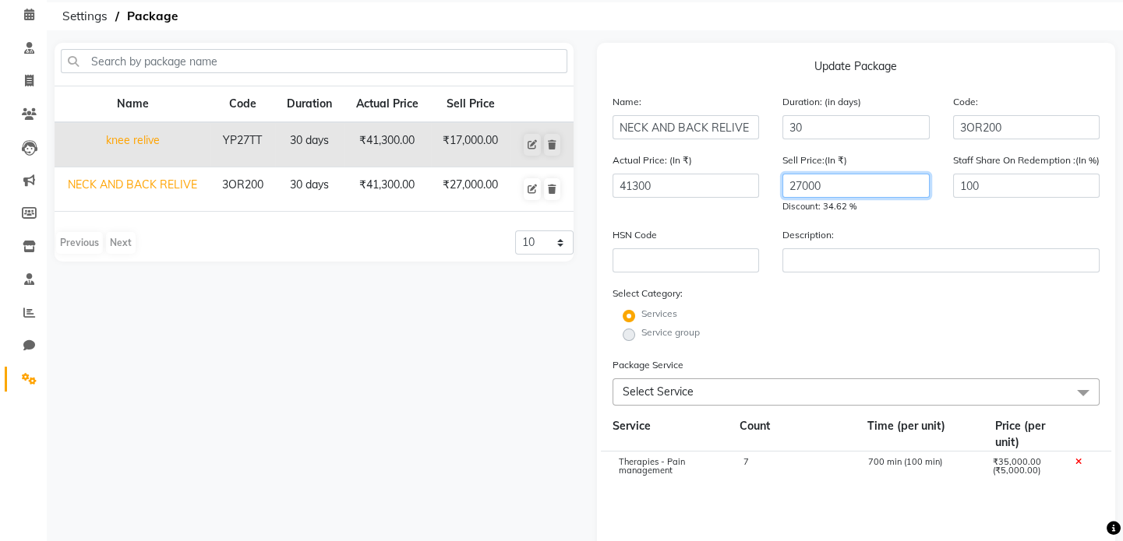
click at [809, 193] on input "27000" at bounding box center [855, 186] width 147 height 24
click at [799, 183] on input "27000" at bounding box center [855, 186] width 147 height 24
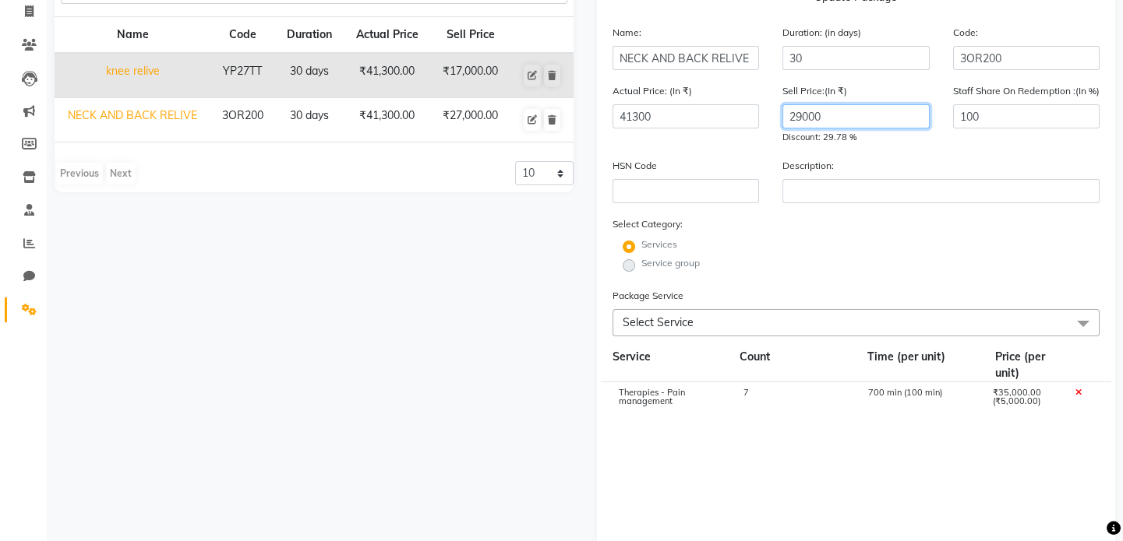
scroll to position [349, 0]
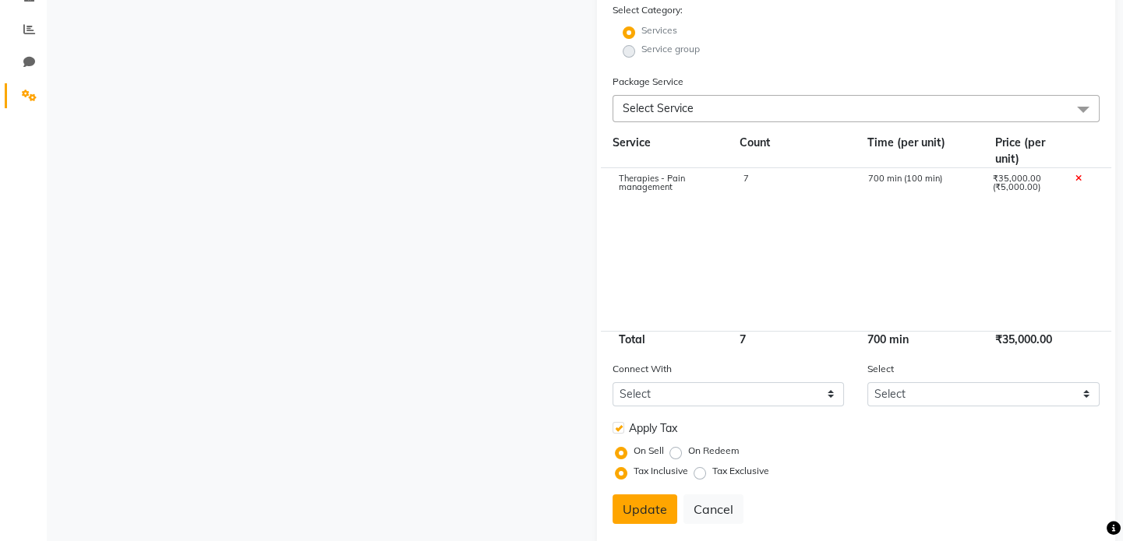
type input "29000"
click at [647, 504] on button "Update" at bounding box center [644, 510] width 65 height 30
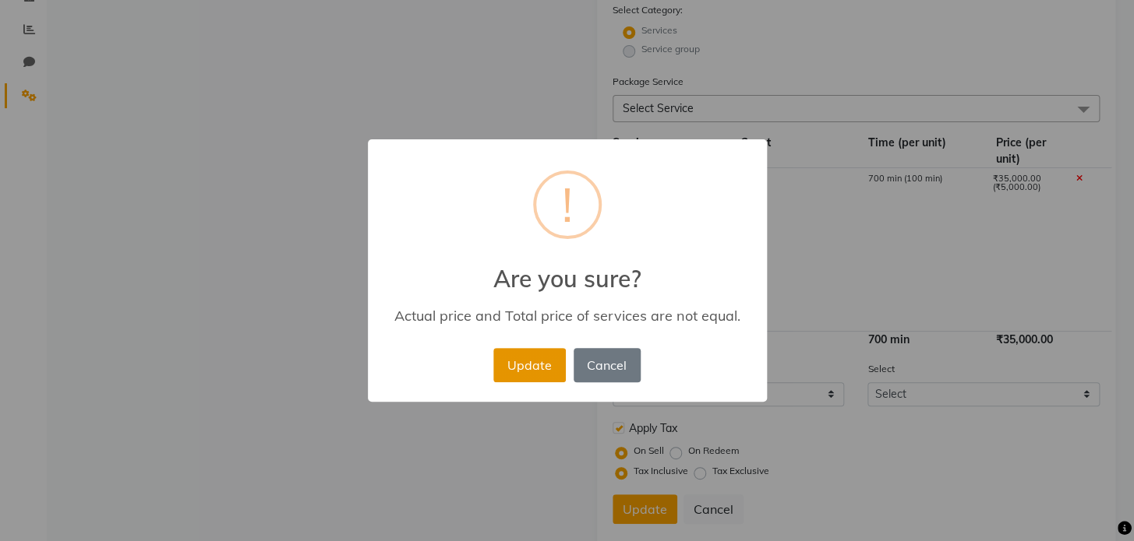
click at [535, 363] on button "Update" at bounding box center [529, 365] width 72 height 34
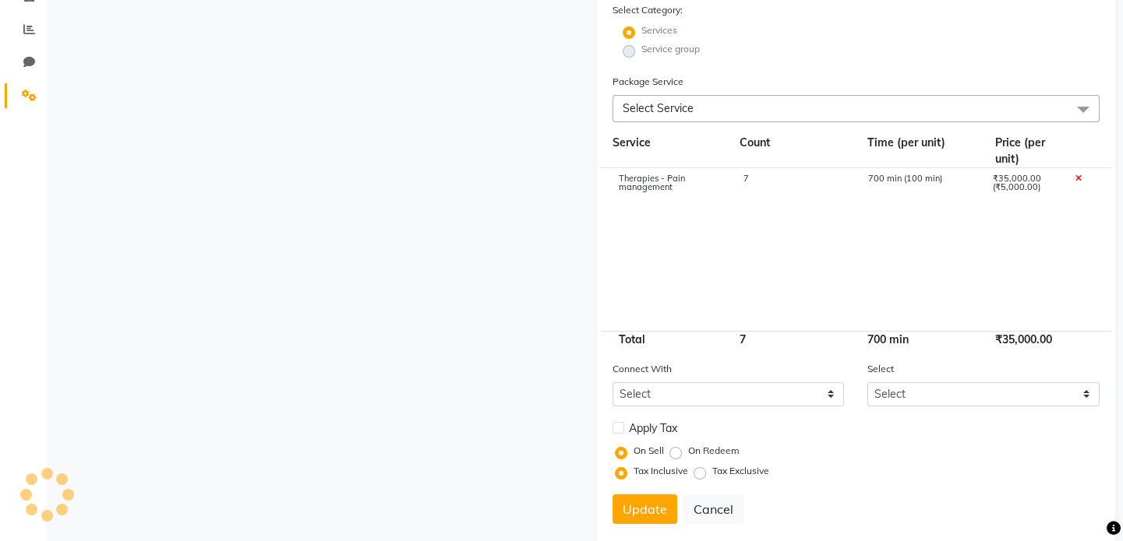
select select
checkbox input "false"
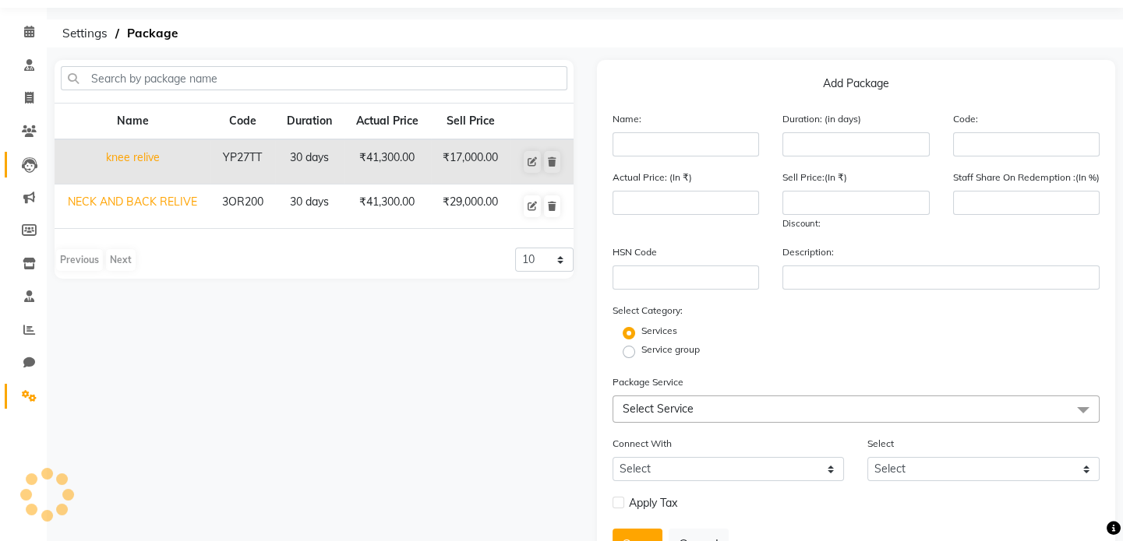
scroll to position [0, 0]
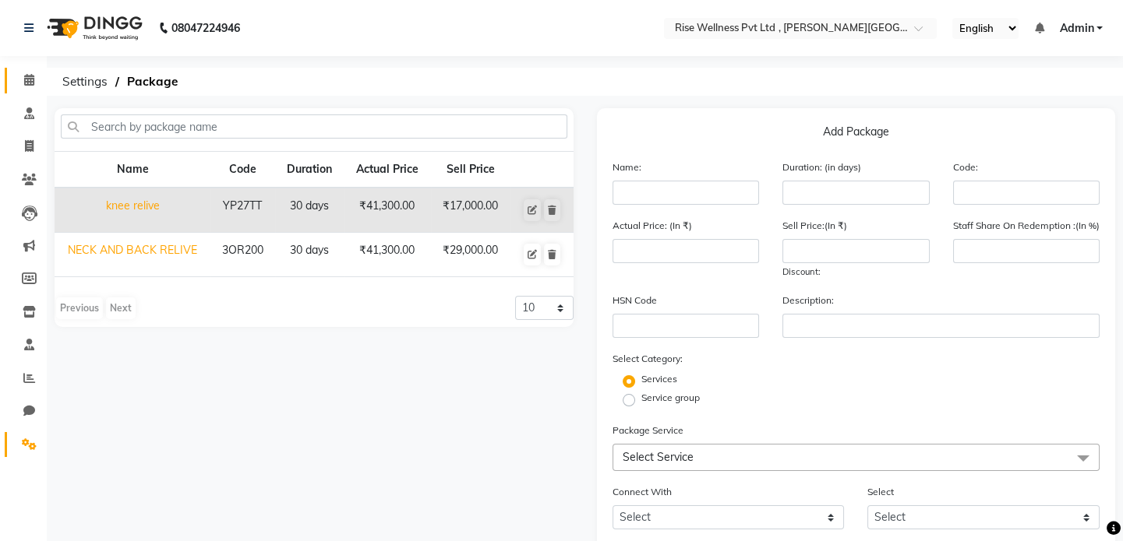
click at [30, 81] on icon at bounding box center [29, 80] width 10 height 12
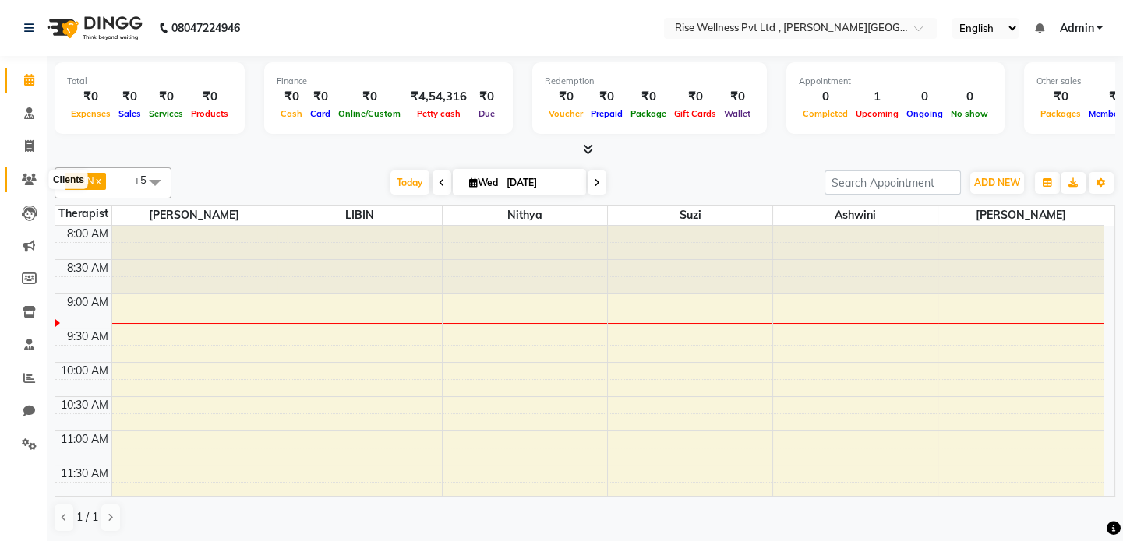
click at [22, 181] on icon at bounding box center [29, 180] width 15 height 12
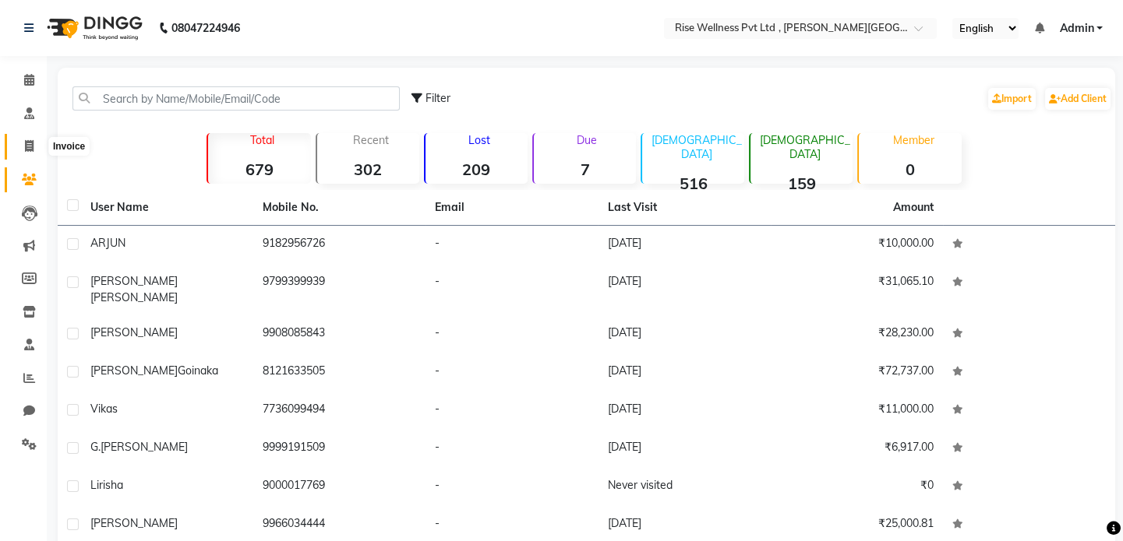
click at [23, 143] on span at bounding box center [29, 147] width 27 height 18
select select "7497"
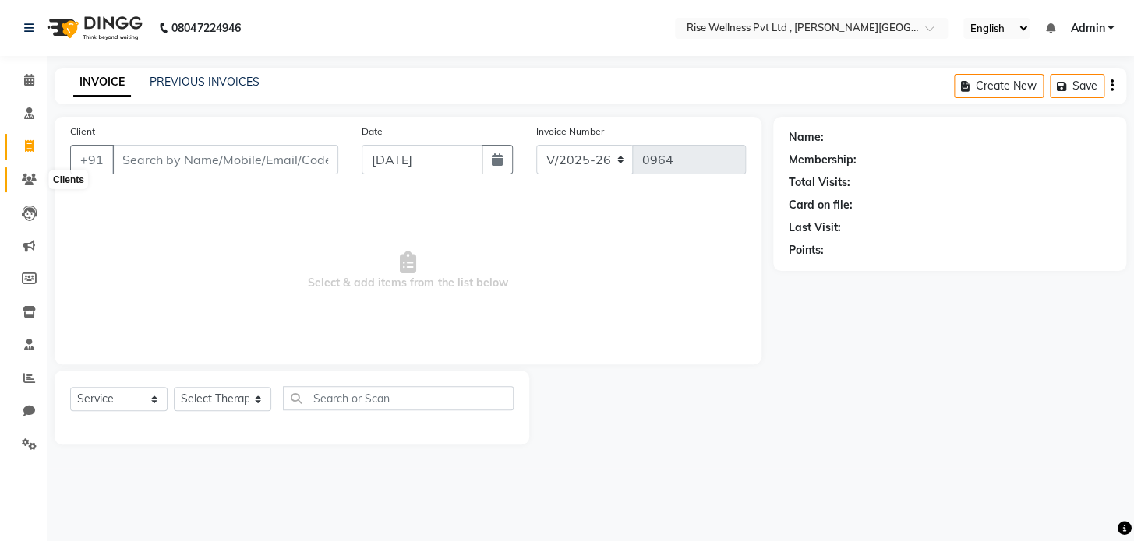
select select "V"
click at [19, 171] on span at bounding box center [29, 180] width 27 height 18
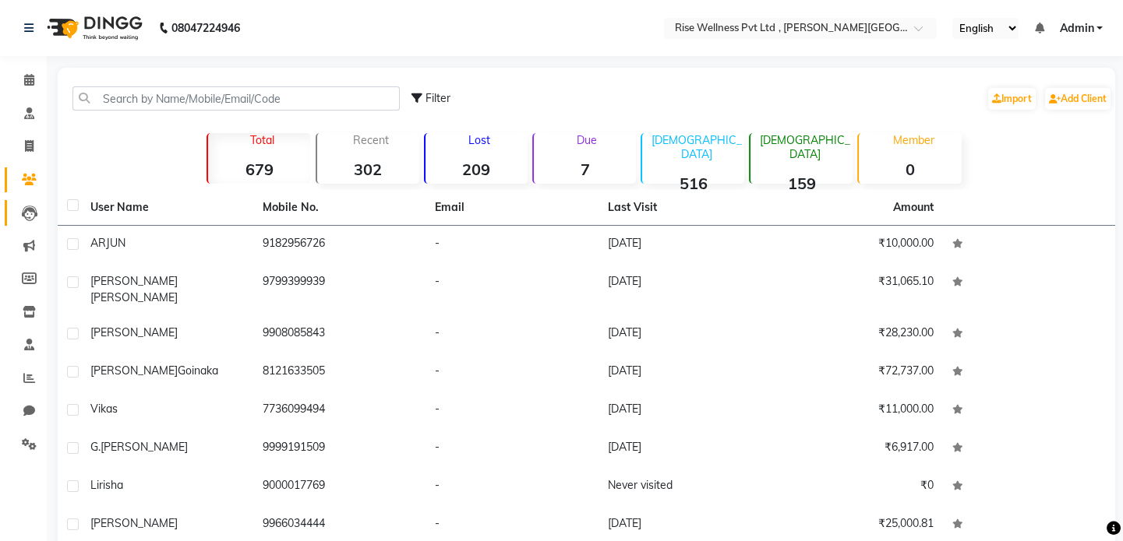
click at [24, 223] on link "Leads" at bounding box center [23, 213] width 37 height 26
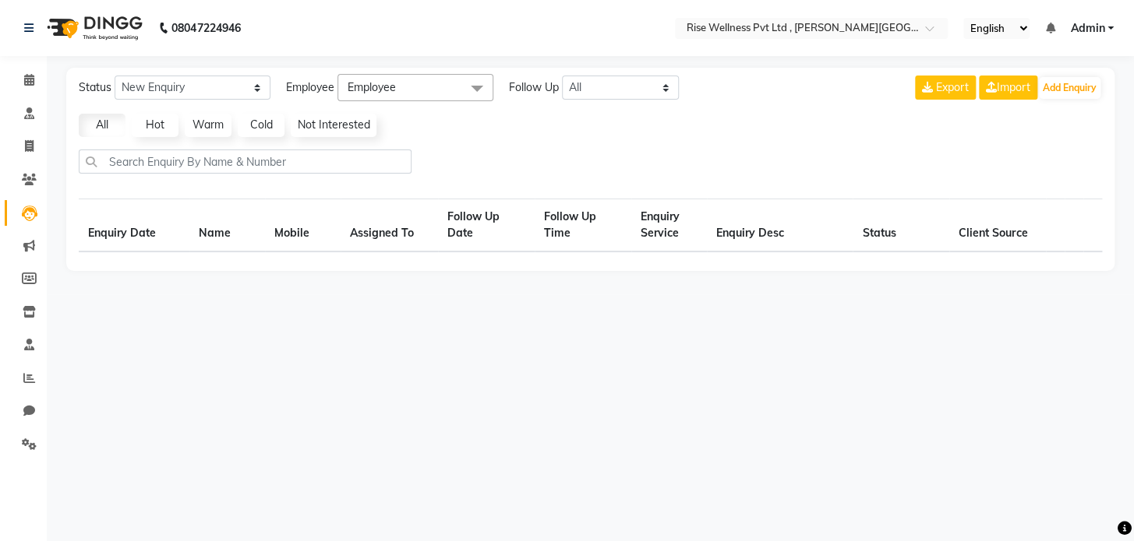
select select "10"
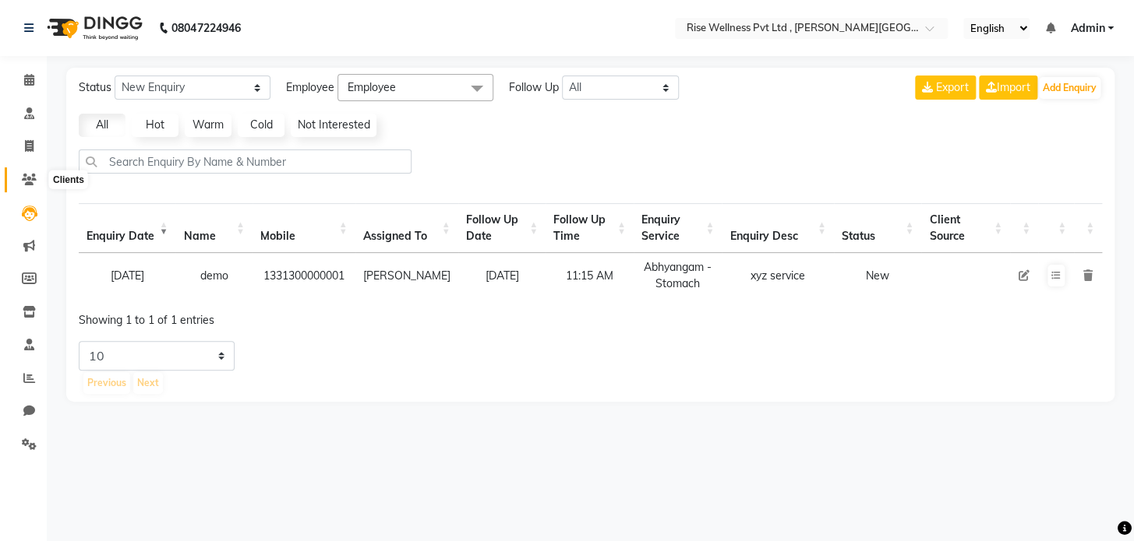
click at [26, 171] on span at bounding box center [29, 180] width 27 height 18
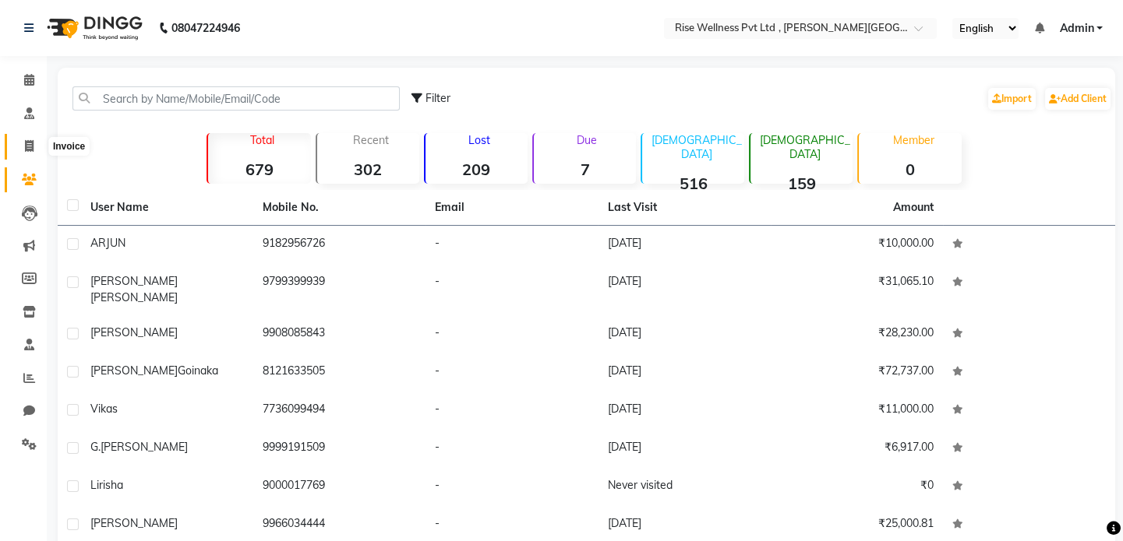
click at [26, 153] on span at bounding box center [29, 147] width 27 height 18
select select "7497"
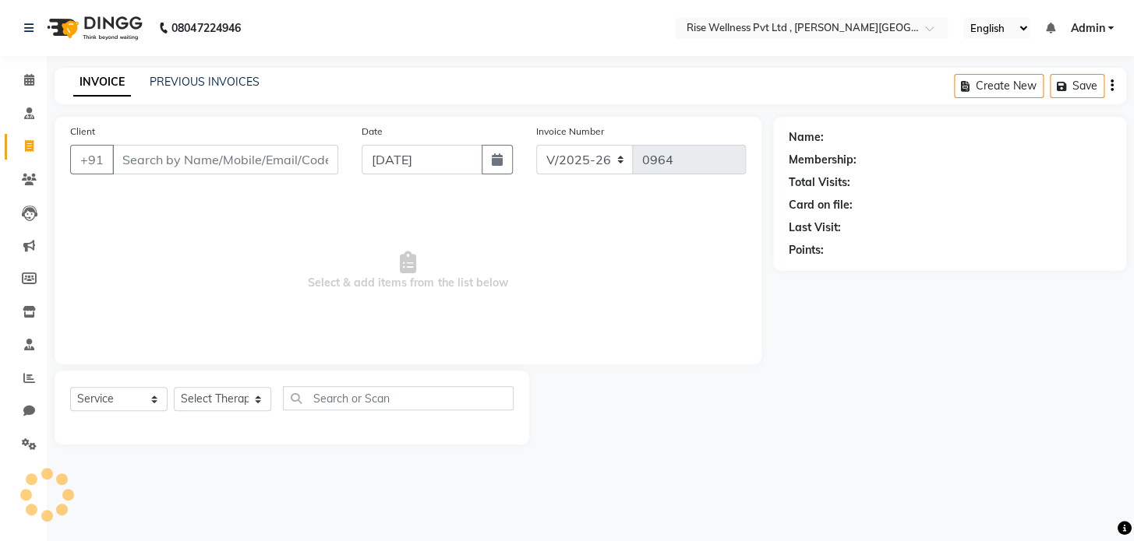
select select "V"
click at [34, 185] on span at bounding box center [29, 180] width 27 height 18
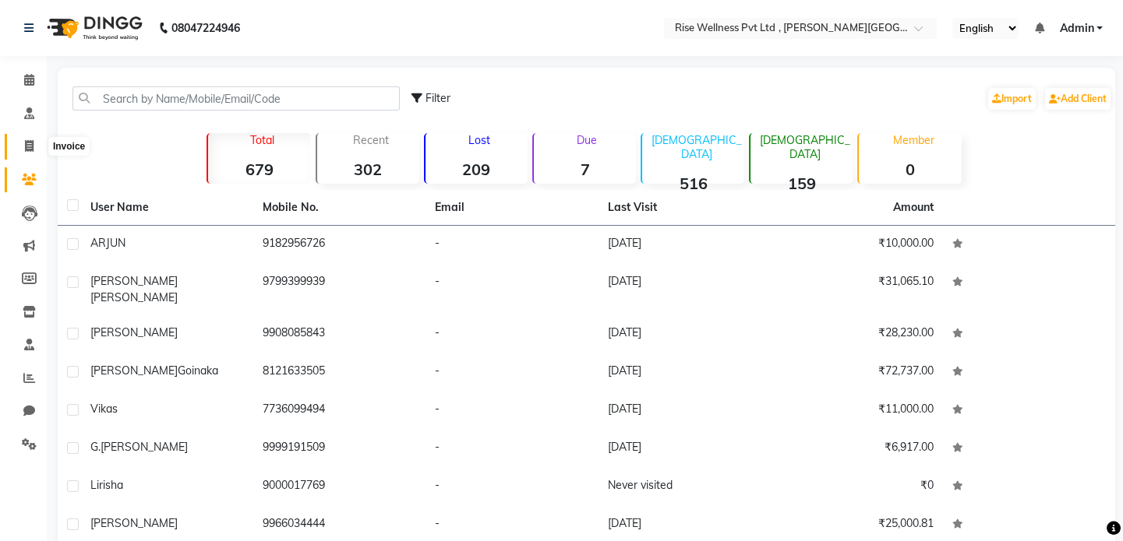
click at [30, 145] on icon at bounding box center [29, 146] width 9 height 12
select select "service"
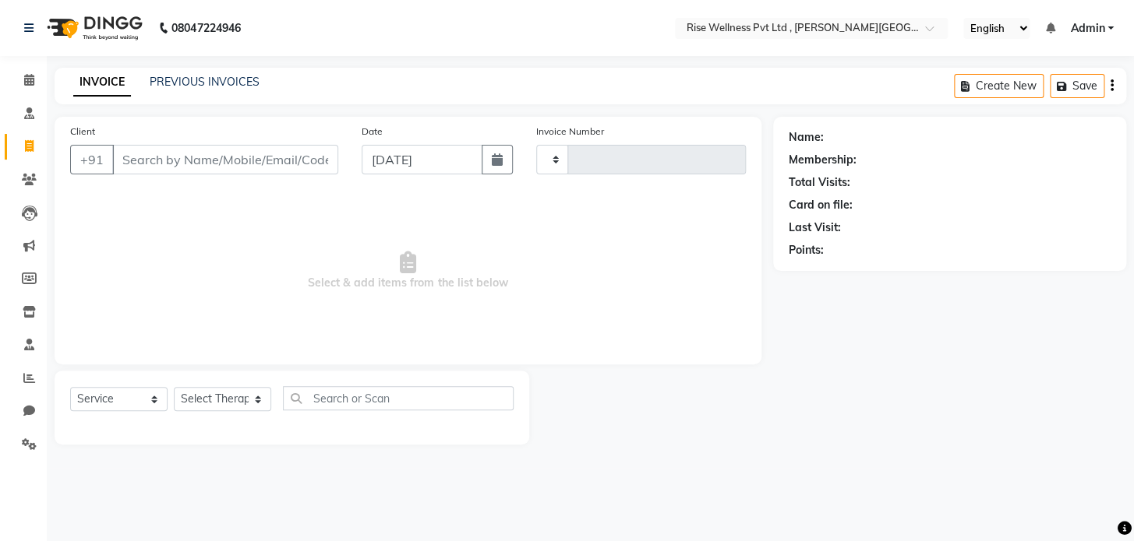
type input "0964"
select select "7497"
select select "V"
click at [30, 182] on icon at bounding box center [29, 180] width 15 height 12
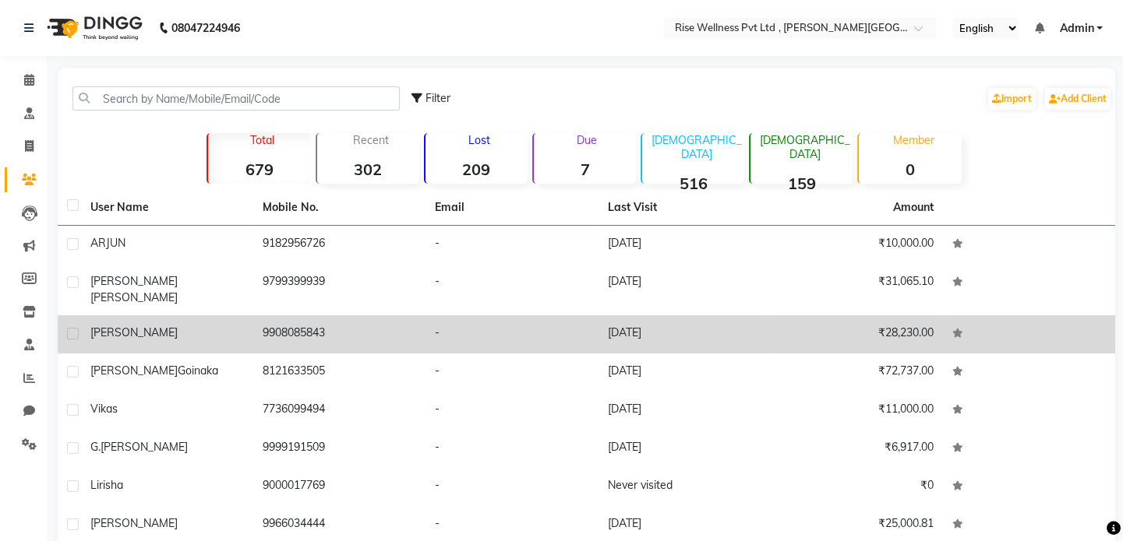
click at [308, 316] on td "9908085843" at bounding box center [339, 335] width 172 height 38
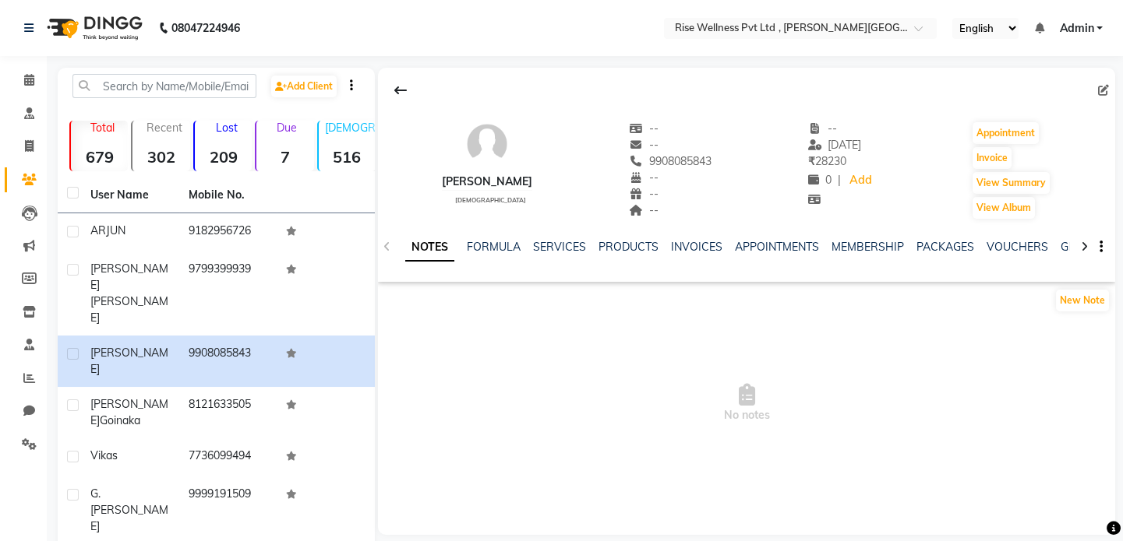
click at [693, 255] on div "INVOICES" at bounding box center [696, 247] width 51 height 16
click at [700, 249] on link "INVOICES" at bounding box center [696, 247] width 51 height 14
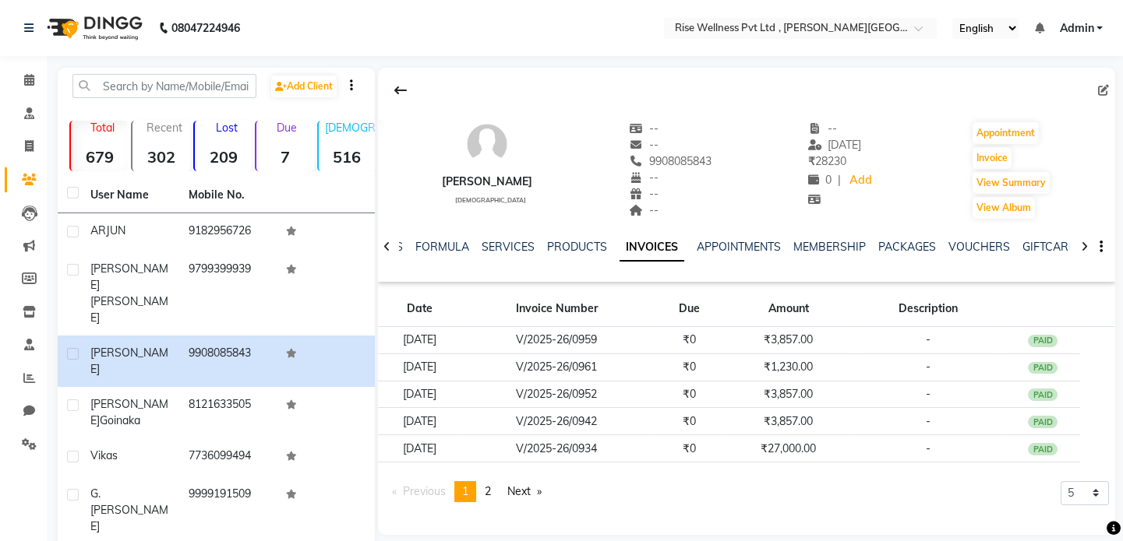
click at [870, 247] on ul "NOTES FORMULA SERVICES PRODUCTS INVOICES APPOINTMENTS MEMBERSHIP PACKAGES VOUCH…" at bounding box center [862, 247] width 989 height 16
click at [903, 245] on link "PACKAGES" at bounding box center [907, 247] width 58 height 14
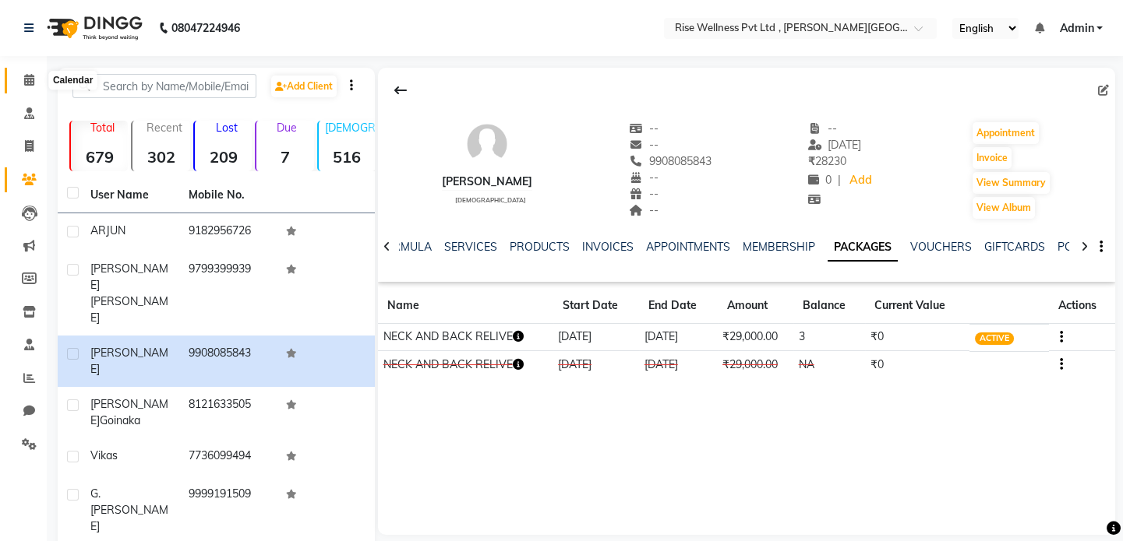
click at [23, 81] on span at bounding box center [29, 81] width 27 height 18
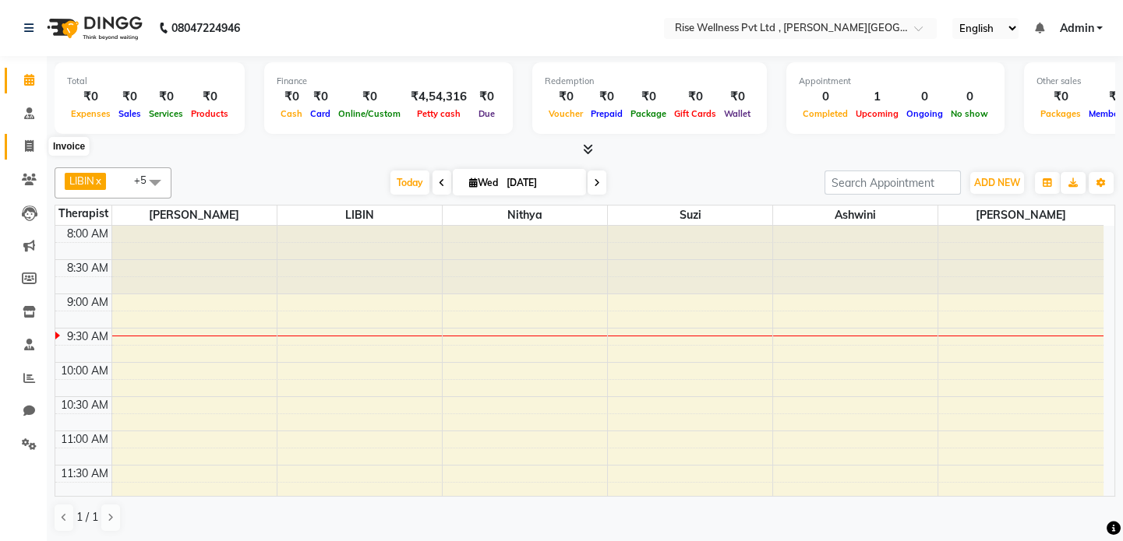
click at [31, 150] on icon at bounding box center [29, 146] width 9 height 12
select select "service"
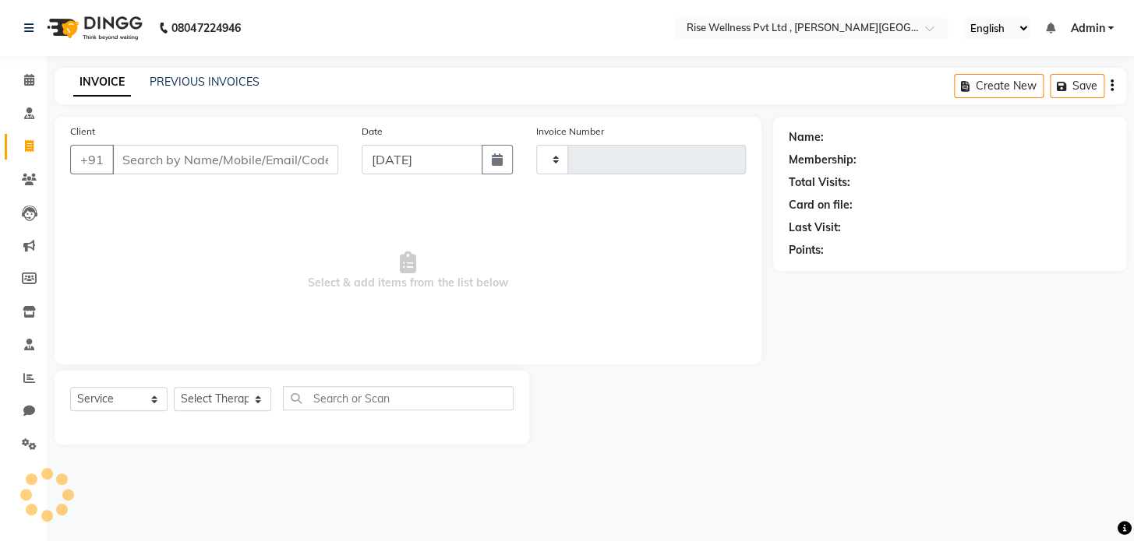
type input "0964"
select select "7497"
click at [149, 161] on input "Client" at bounding box center [225, 160] width 226 height 30
type input "v"
select select "V"
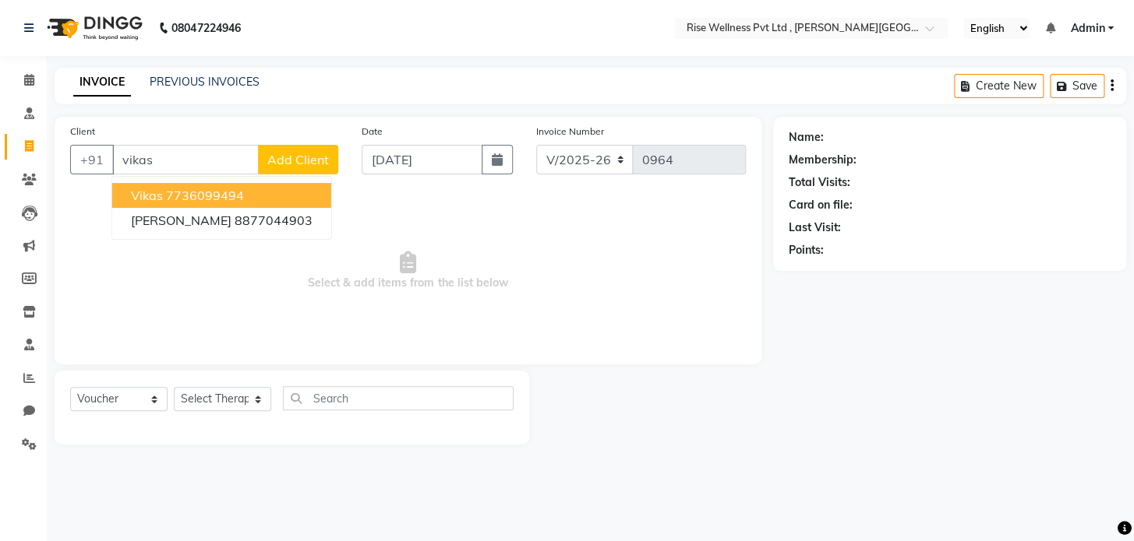
click at [209, 203] on button "Vikas 7736099494" at bounding box center [221, 195] width 219 height 25
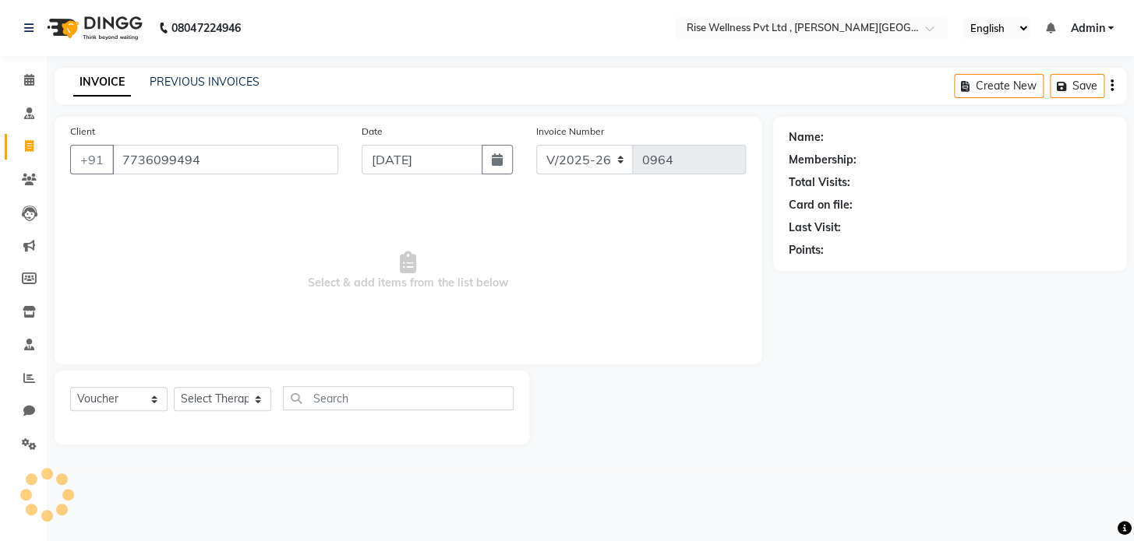
type input "7736099494"
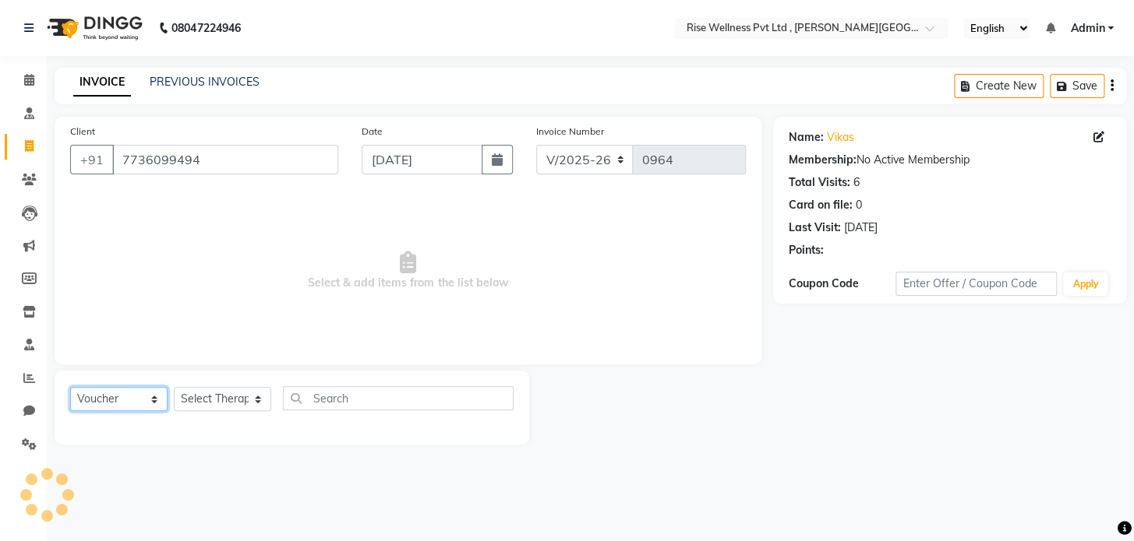
click at [141, 403] on select "Select Service Product Membership Package Voucher Prepaid Gift Card" at bounding box center [118, 399] width 97 height 24
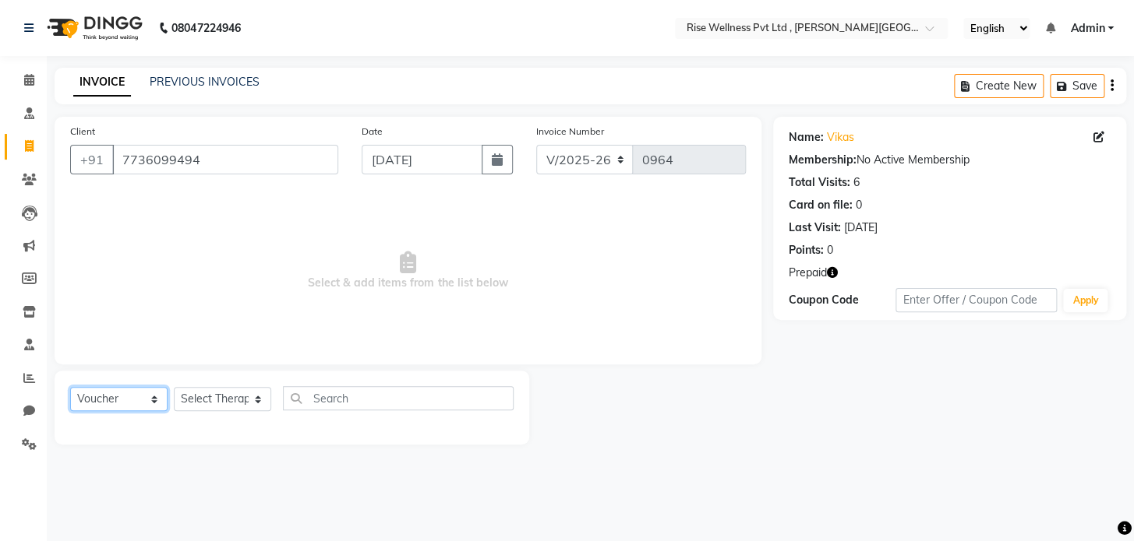
select select "service"
click at [70, 387] on select "Select Service Product Membership Package Voucher Prepaid Gift Card" at bounding box center [118, 399] width 97 height 24
click at [189, 394] on select "Select Therapist [PERSON_NAME] [PERSON_NAME] Reception [PERSON_NAME]" at bounding box center [222, 399] width 97 height 24
select select "69785"
click at [174, 387] on select "Select Therapist [PERSON_NAME] [PERSON_NAME] Reception [PERSON_NAME]" at bounding box center [222, 399] width 97 height 24
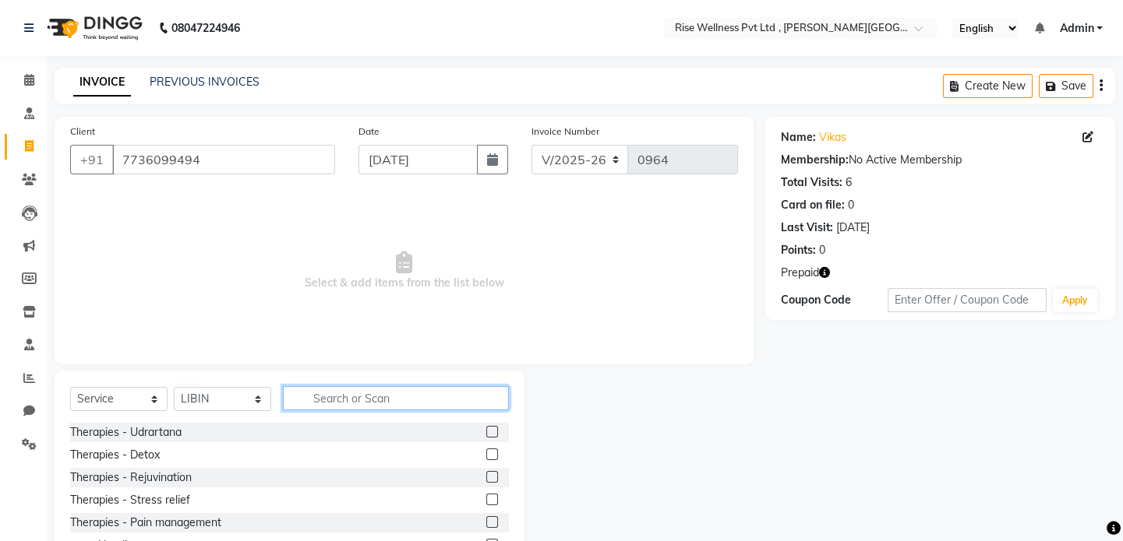
click at [343, 387] on input "text" at bounding box center [396, 398] width 226 height 24
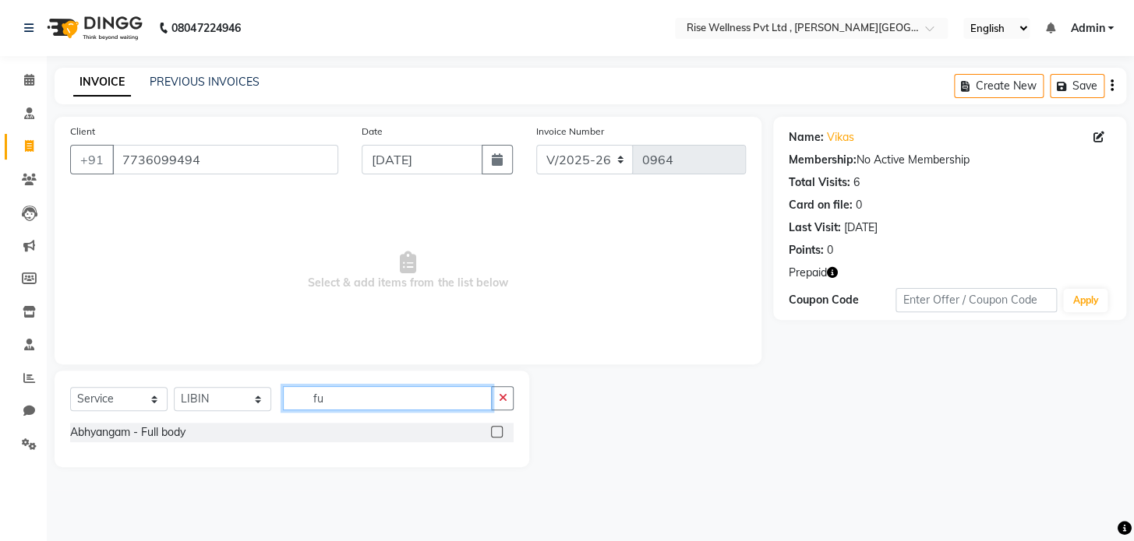
type input "fu"
click at [493, 432] on label at bounding box center [497, 432] width 12 height 12
click at [493, 432] on input "checkbox" at bounding box center [496, 433] width 10 height 10
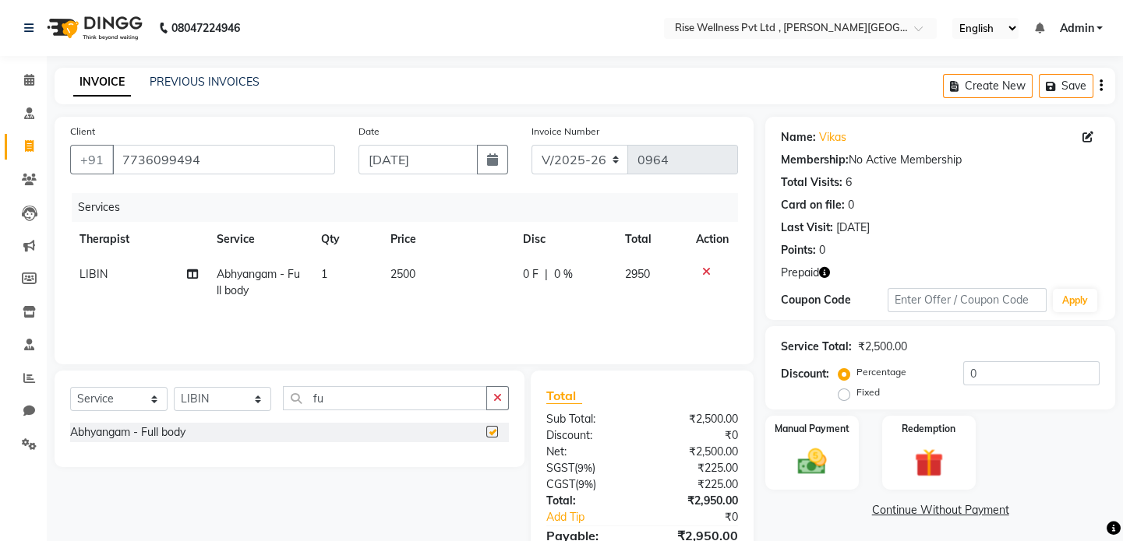
checkbox input "false"
click at [1043, 374] on input "0" at bounding box center [1031, 373] width 136 height 24
type input "30"
click at [950, 437] on div "Redemption" at bounding box center [928, 452] width 97 height 77
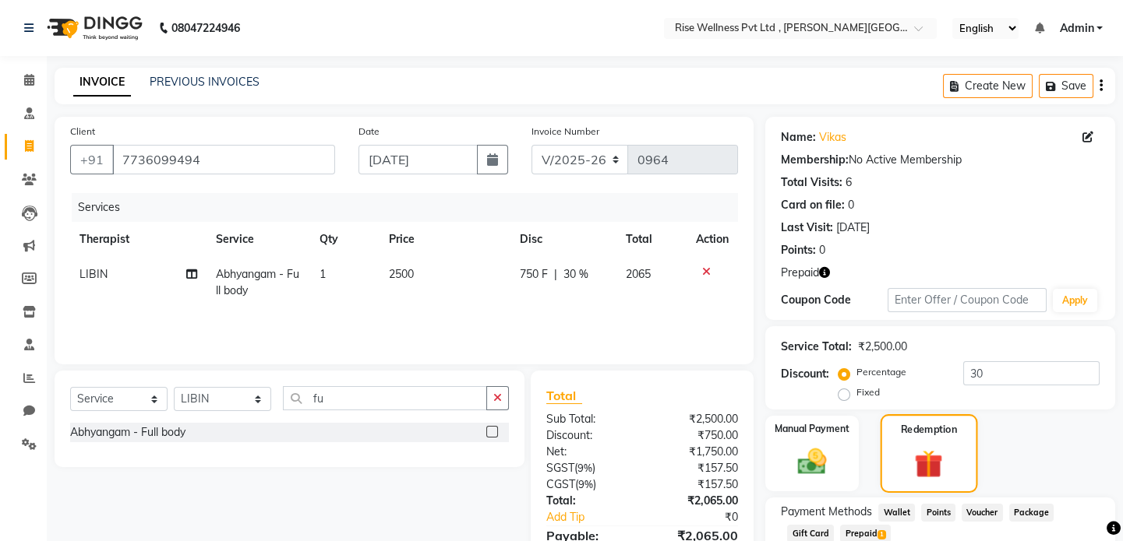
scroll to position [104, 0]
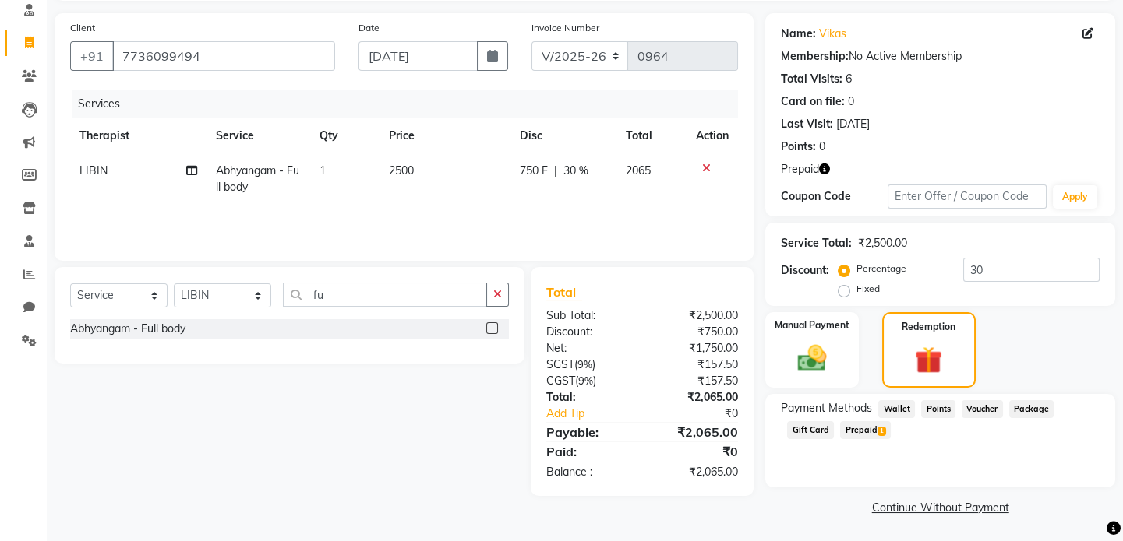
click at [882, 436] on span "Prepaid 1" at bounding box center [865, 430] width 51 height 18
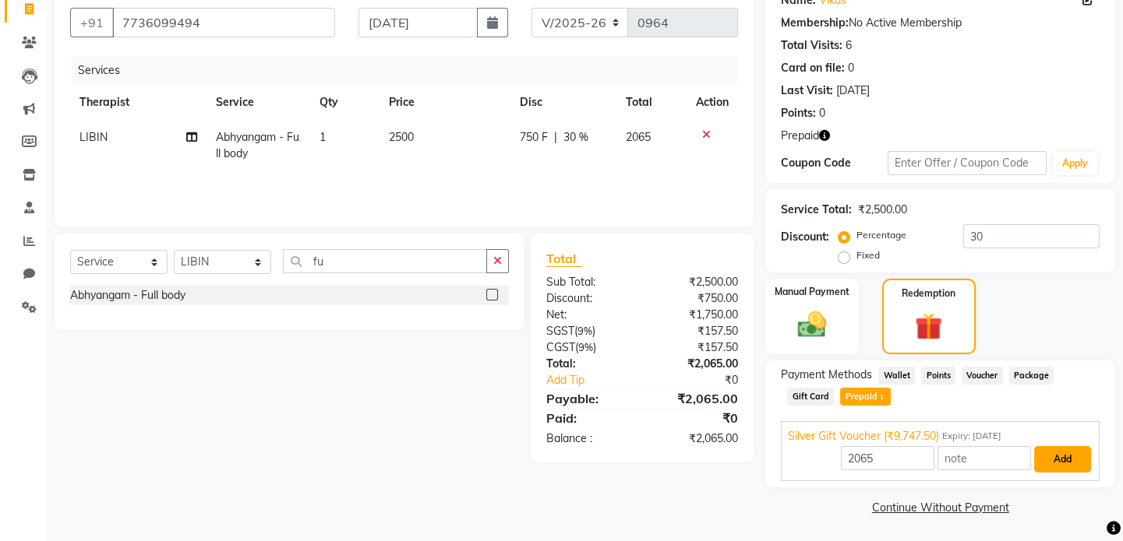
click at [1076, 460] on button "Add" at bounding box center [1062, 459] width 57 height 26
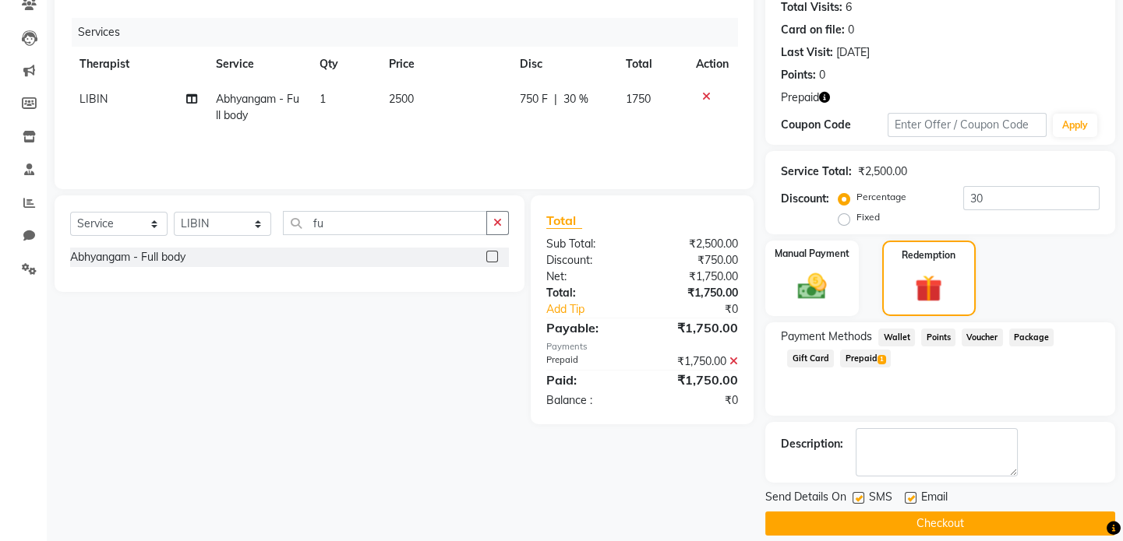
scroll to position [192, 0]
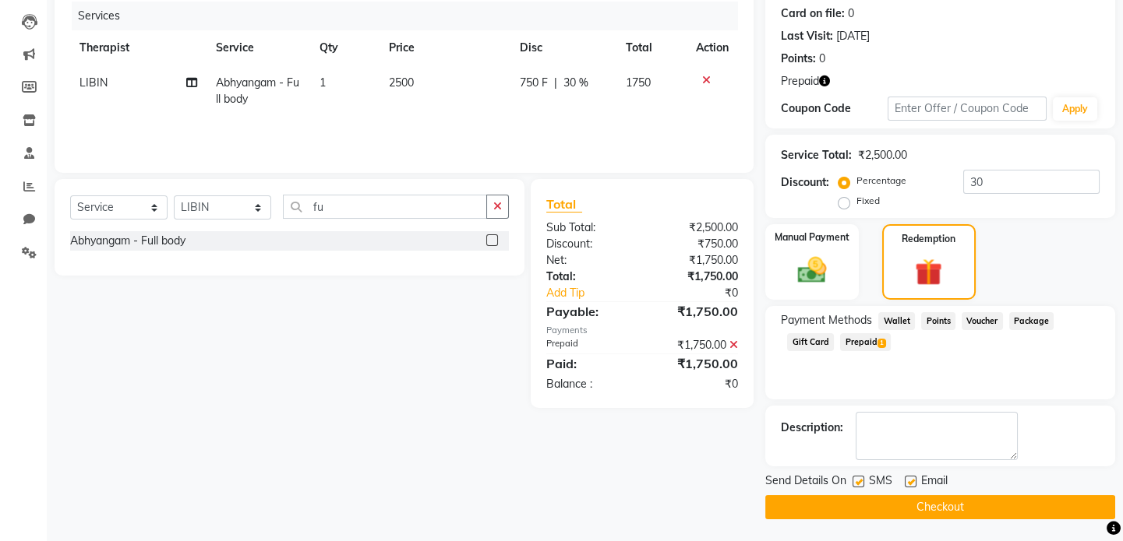
click at [1047, 508] on button "Checkout" at bounding box center [940, 507] width 350 height 24
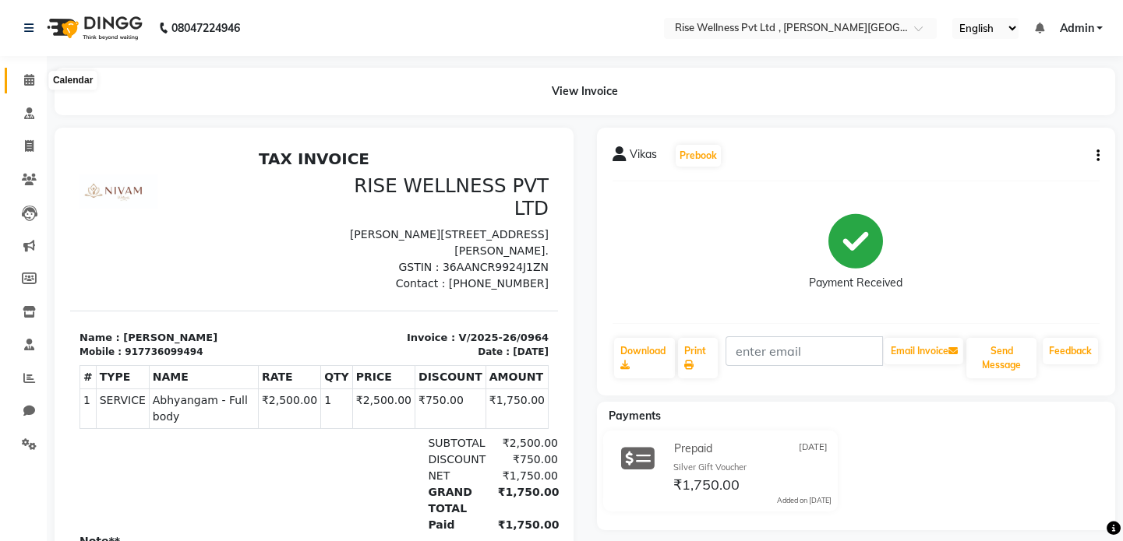
click at [35, 83] on span at bounding box center [29, 81] width 27 height 18
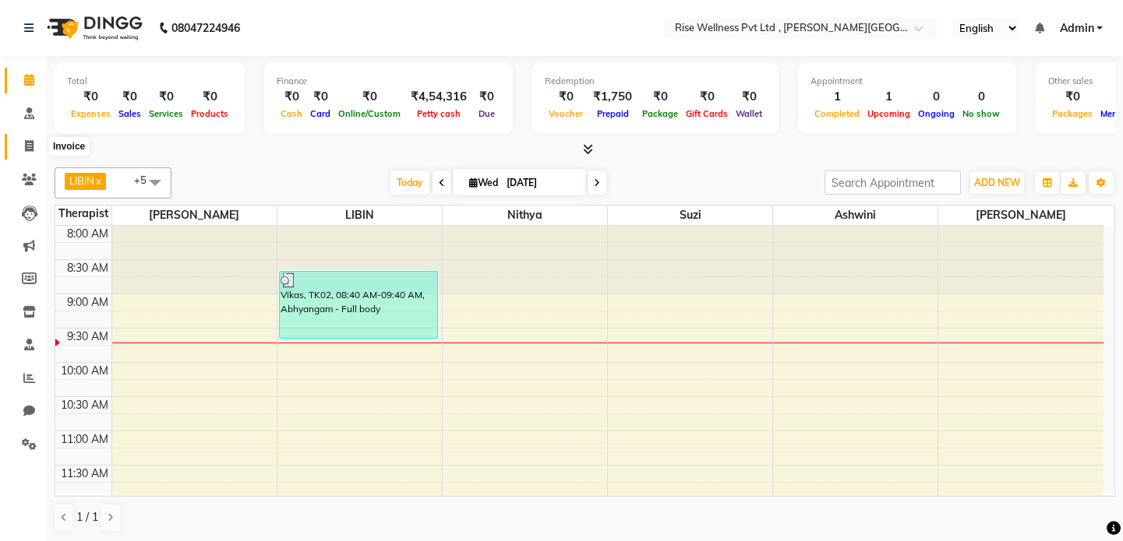
click at [30, 148] on icon at bounding box center [29, 146] width 9 height 12
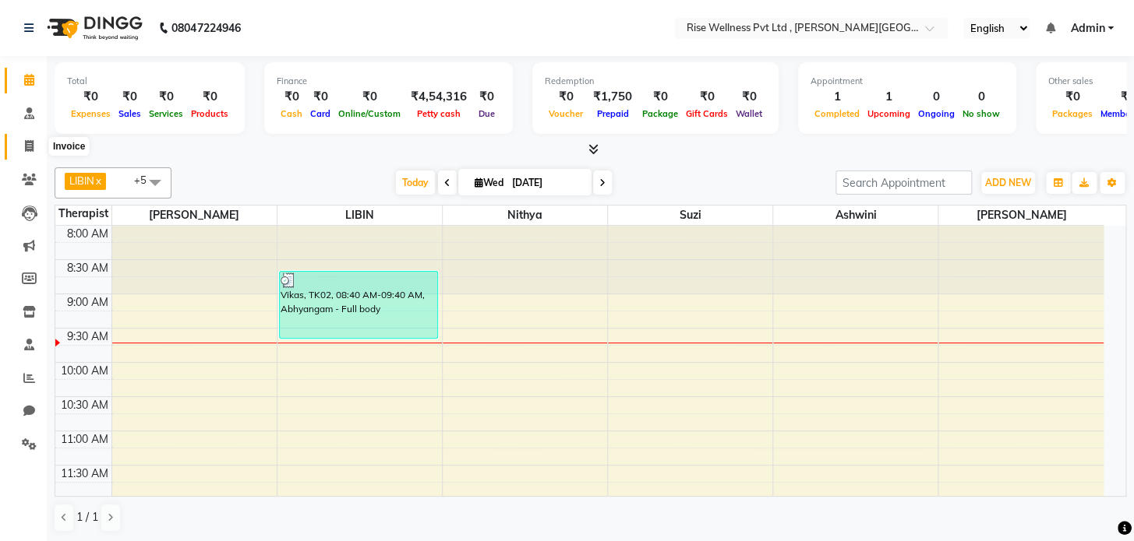
select select "7497"
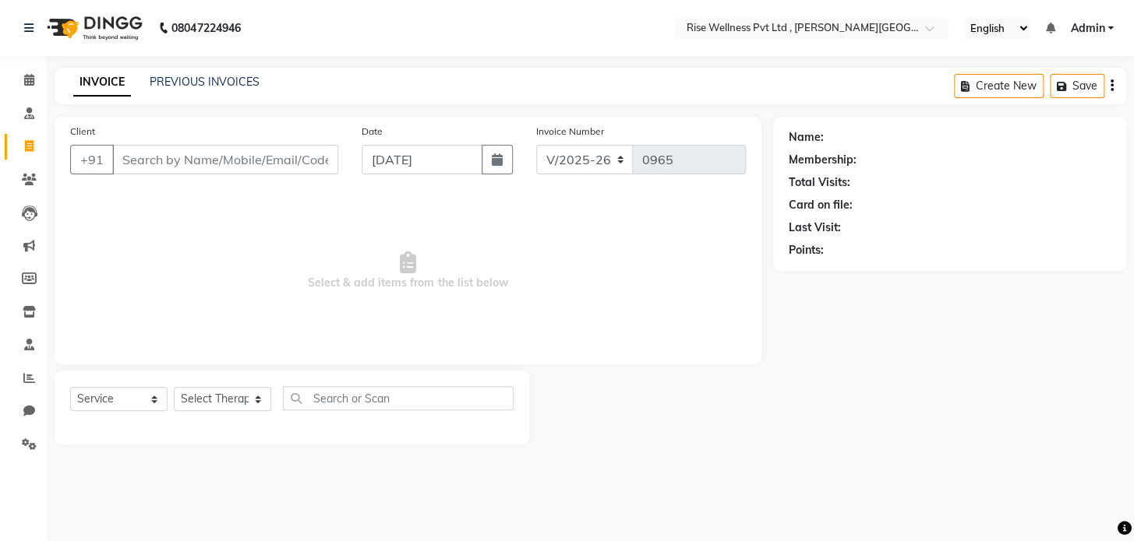
select select "V"
click at [192, 86] on link "PREVIOUS INVOICES" at bounding box center [205, 82] width 110 height 14
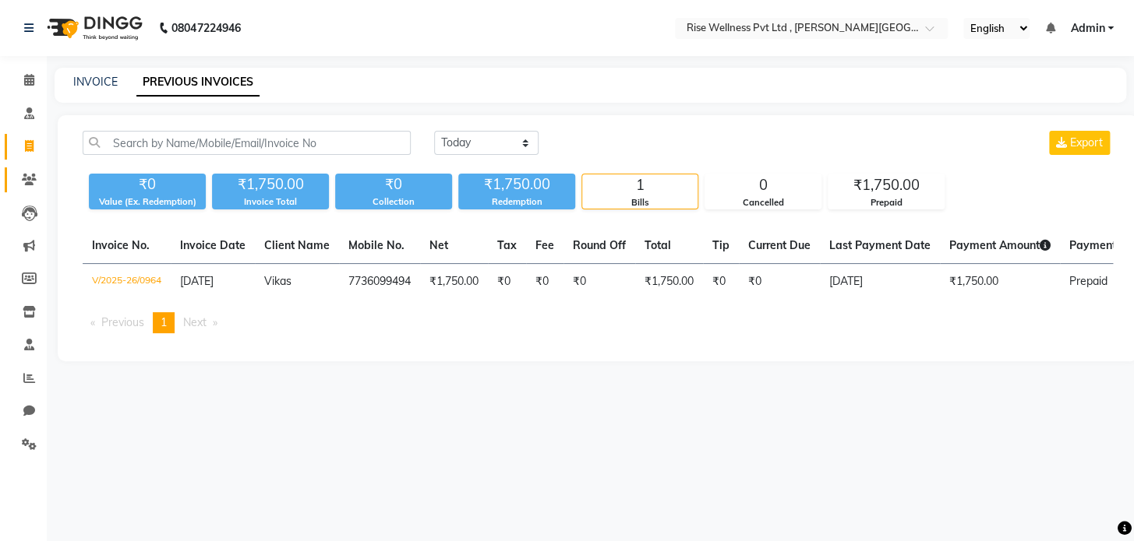
click at [32, 190] on link "Clients" at bounding box center [23, 180] width 37 height 26
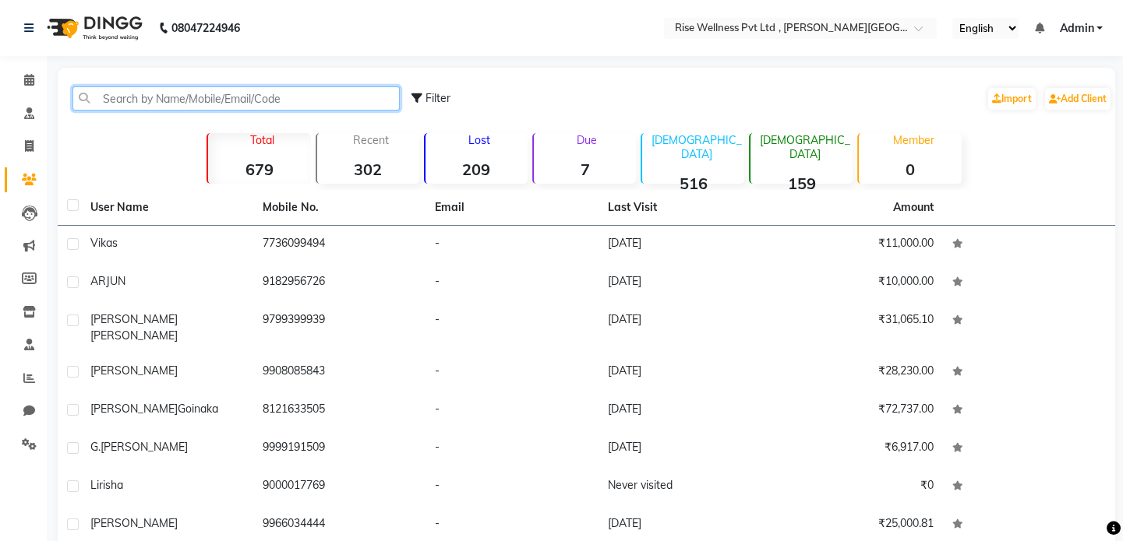
click at [294, 96] on input "text" at bounding box center [235, 98] width 327 height 24
click at [31, 156] on link "Invoice" at bounding box center [23, 147] width 37 height 26
select select "7497"
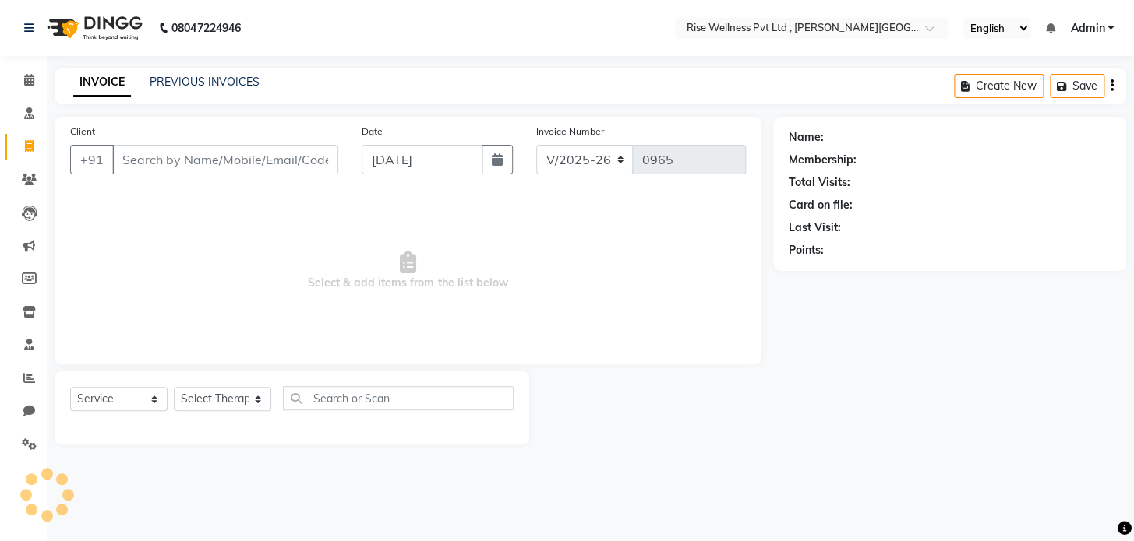
select select "V"
click at [206, 171] on input "Client" at bounding box center [225, 160] width 226 height 30
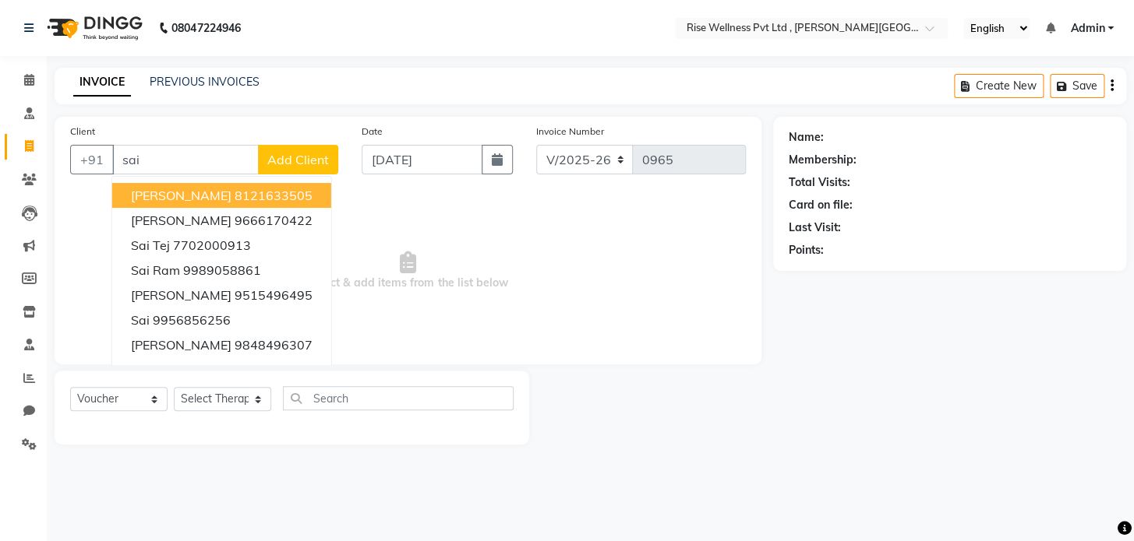
click at [218, 203] on button "[PERSON_NAME] 8121633505" at bounding box center [221, 195] width 219 height 25
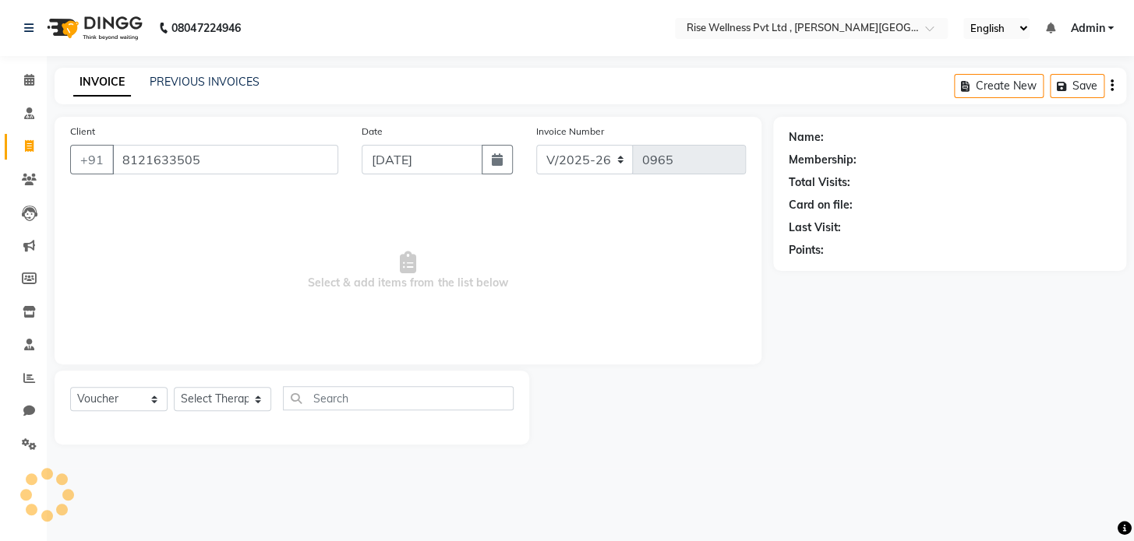
type input "8121633505"
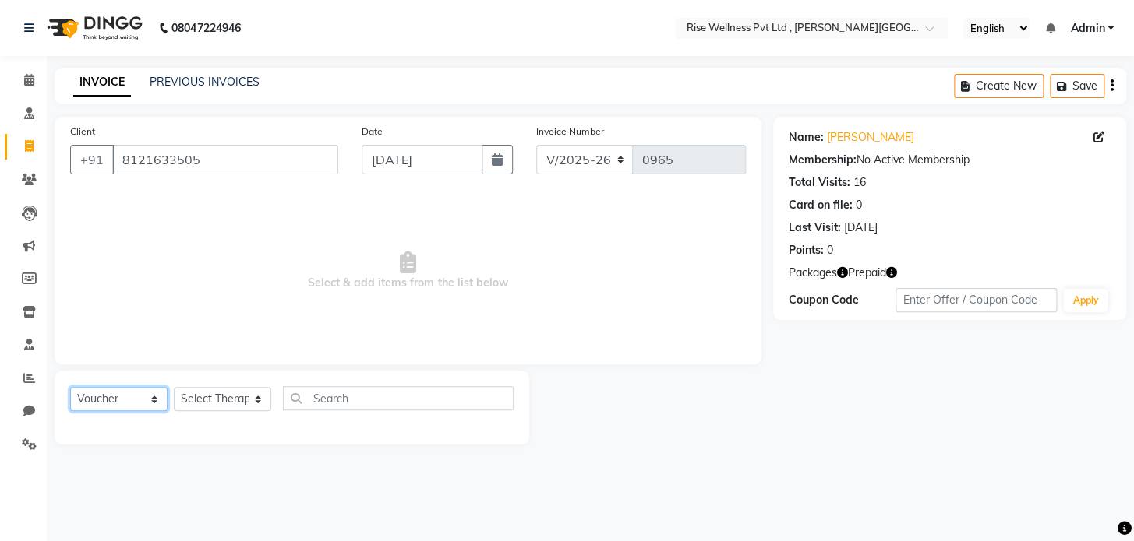
click at [138, 395] on select "Select Service Product Membership Package Voucher Prepaid Gift Card" at bounding box center [118, 399] width 97 height 24
select select "service"
click at [70, 387] on select "Select Service Product Membership Package Voucher Prepaid Gift Card" at bounding box center [118, 399] width 97 height 24
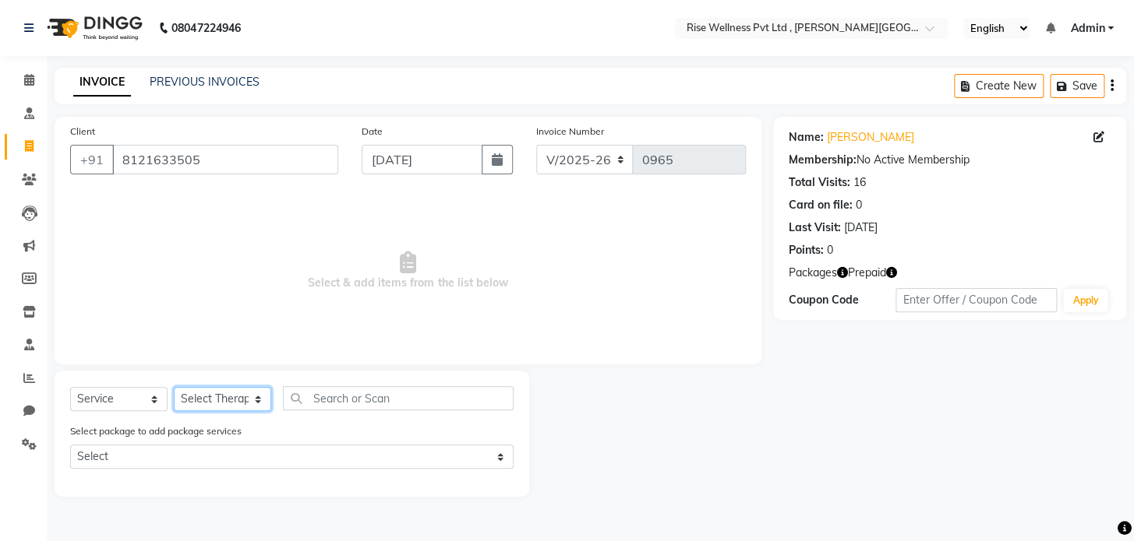
click at [205, 400] on select "Select Therapist [PERSON_NAME] [PERSON_NAME] Reception [PERSON_NAME]" at bounding box center [222, 399] width 97 height 24
select select "69786"
click at [174, 387] on select "Select Therapist [PERSON_NAME] [PERSON_NAME] Reception [PERSON_NAME]" at bounding box center [222, 399] width 97 height 24
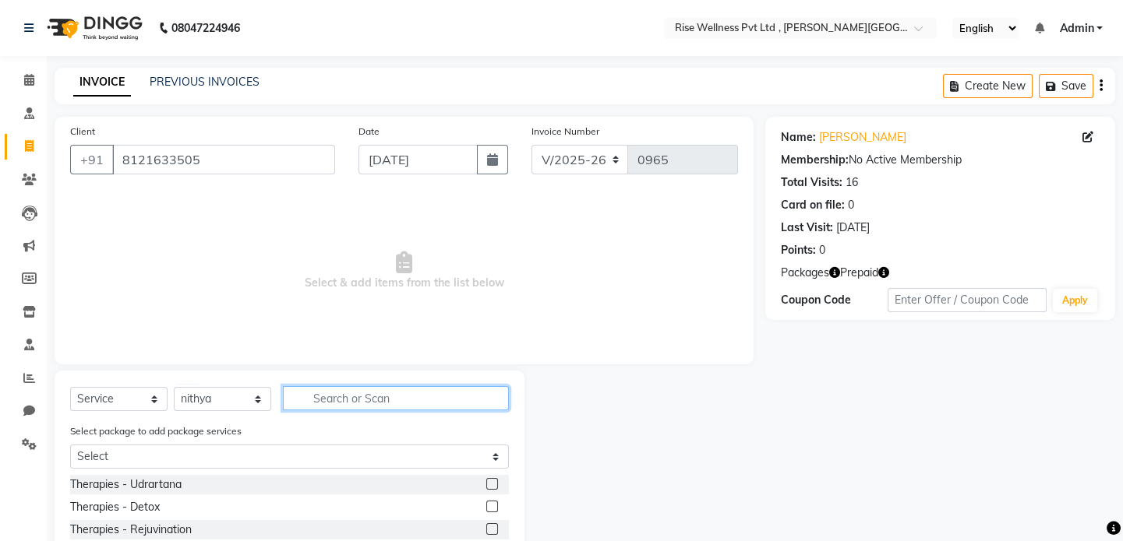
click at [445, 399] on input "text" at bounding box center [396, 398] width 226 height 24
type input "pain"
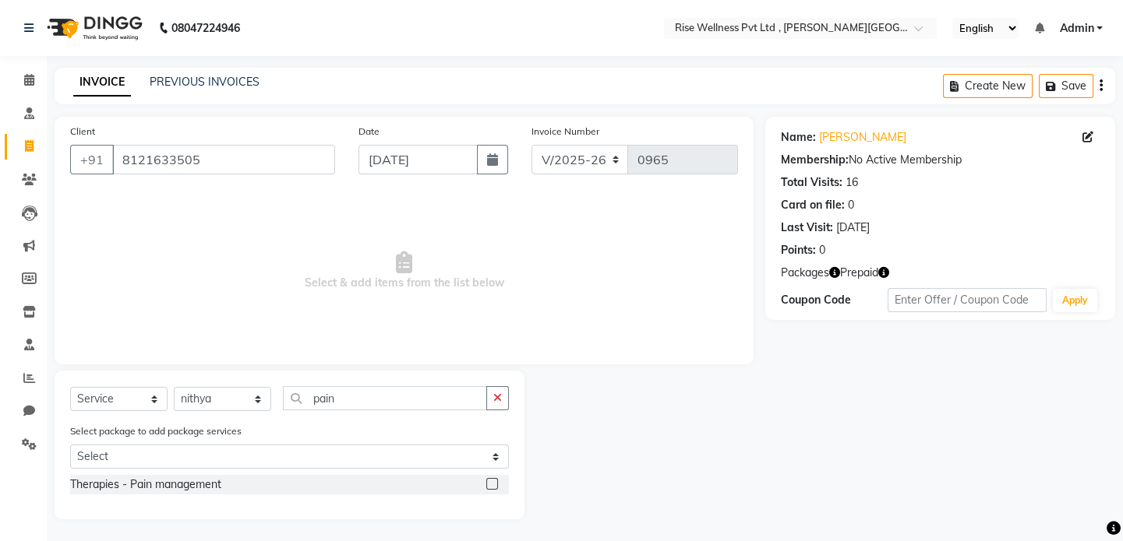
click at [497, 478] on div at bounding box center [497, 484] width 23 height 19
click at [495, 486] on label at bounding box center [492, 484] width 12 height 12
click at [495, 486] on input "checkbox" at bounding box center [491, 485] width 10 height 10
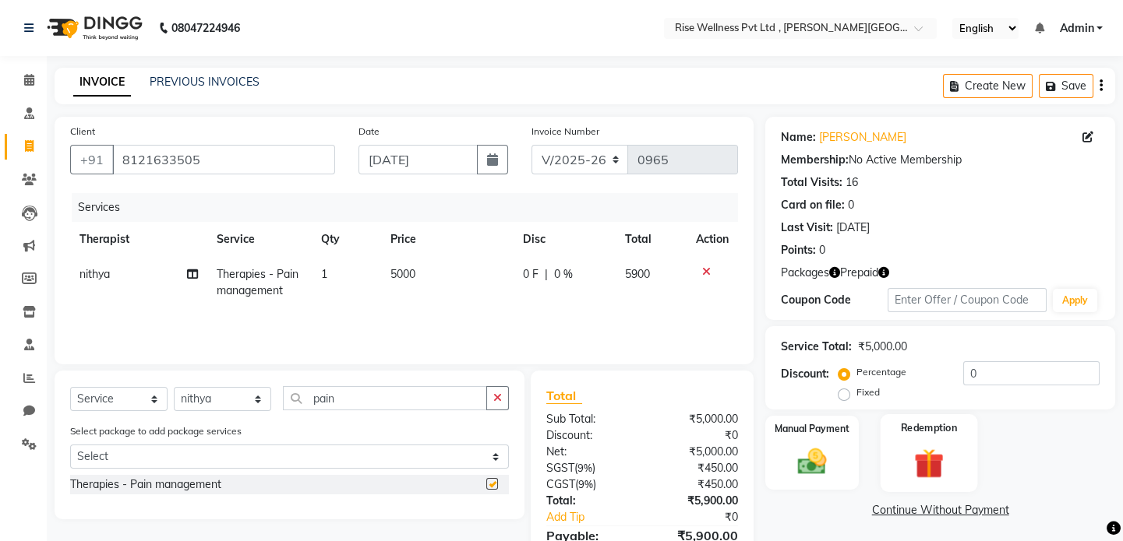
checkbox input "false"
click at [969, 454] on div "Redemption" at bounding box center [928, 452] width 97 height 77
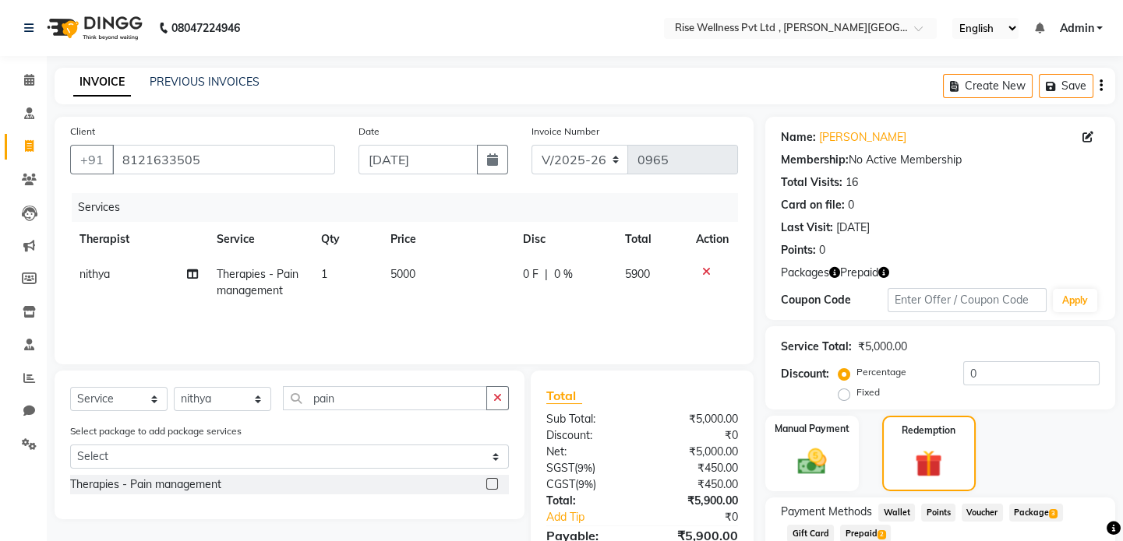
click at [1016, 510] on span "Package 3" at bounding box center [1036, 513] width 54 height 18
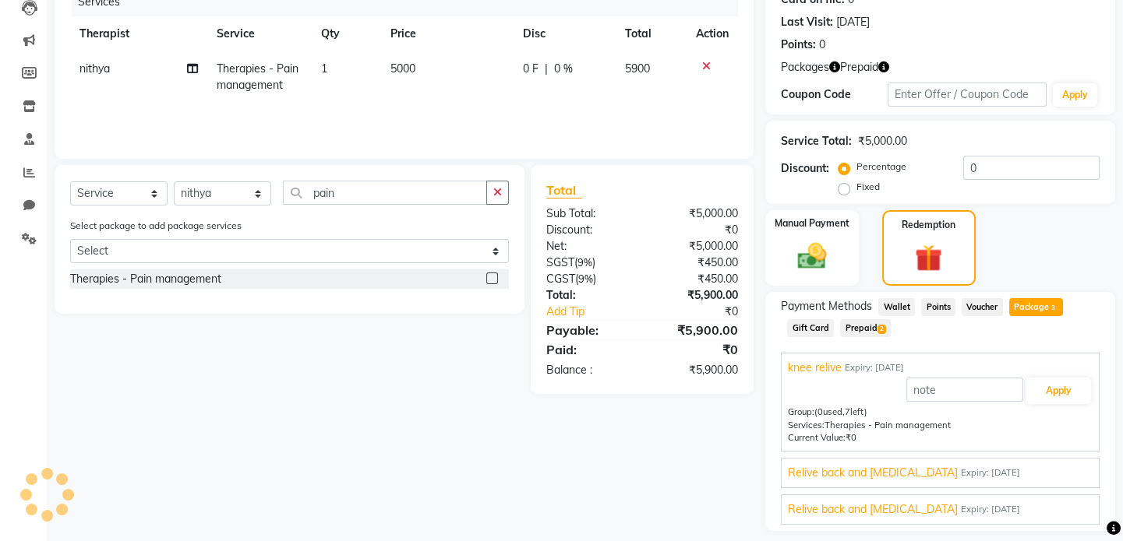
scroll to position [212, 0]
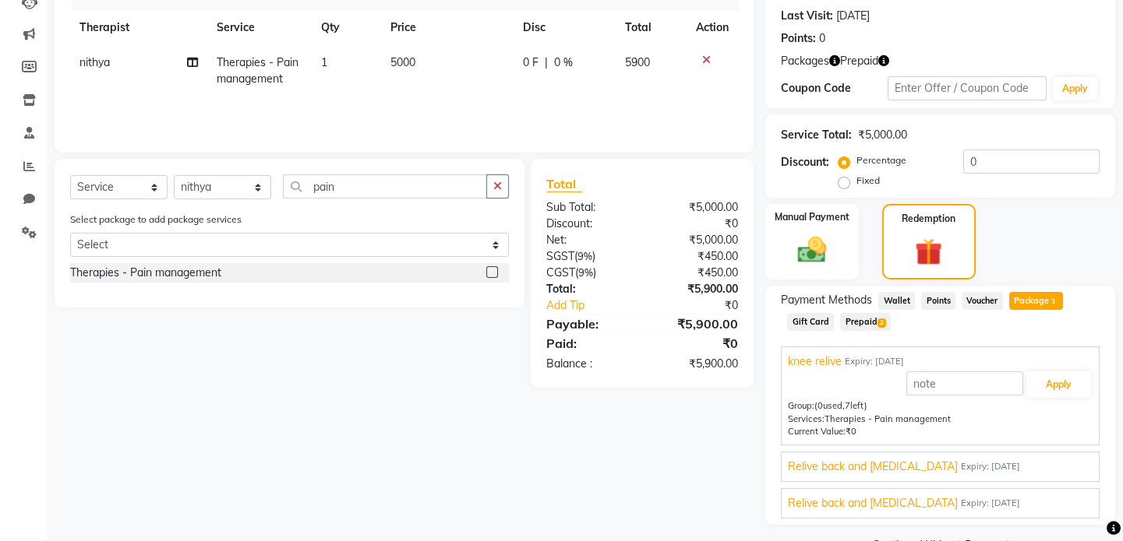
click at [993, 500] on span "Expiry: [DATE]" at bounding box center [990, 503] width 59 height 13
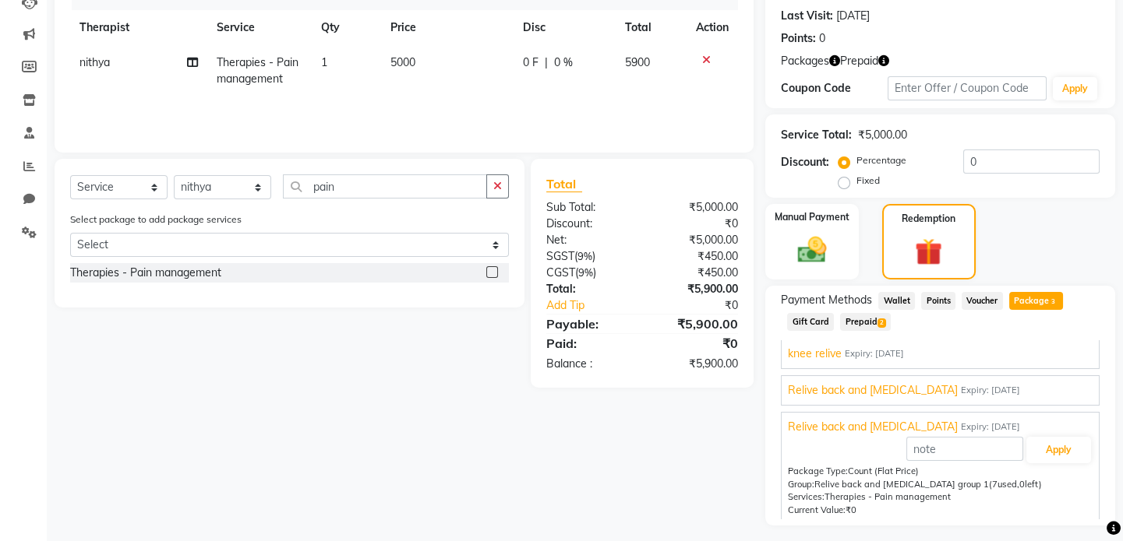
scroll to position [11, 0]
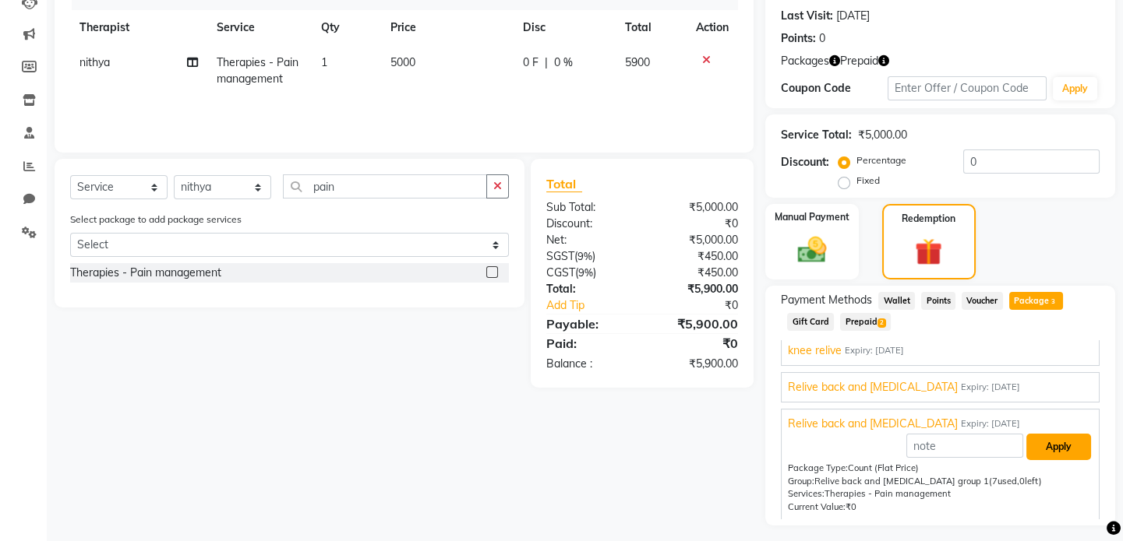
click at [1048, 449] on button "Apply" at bounding box center [1058, 447] width 65 height 26
type input "Relive back and [MEDICAL_DATA]"
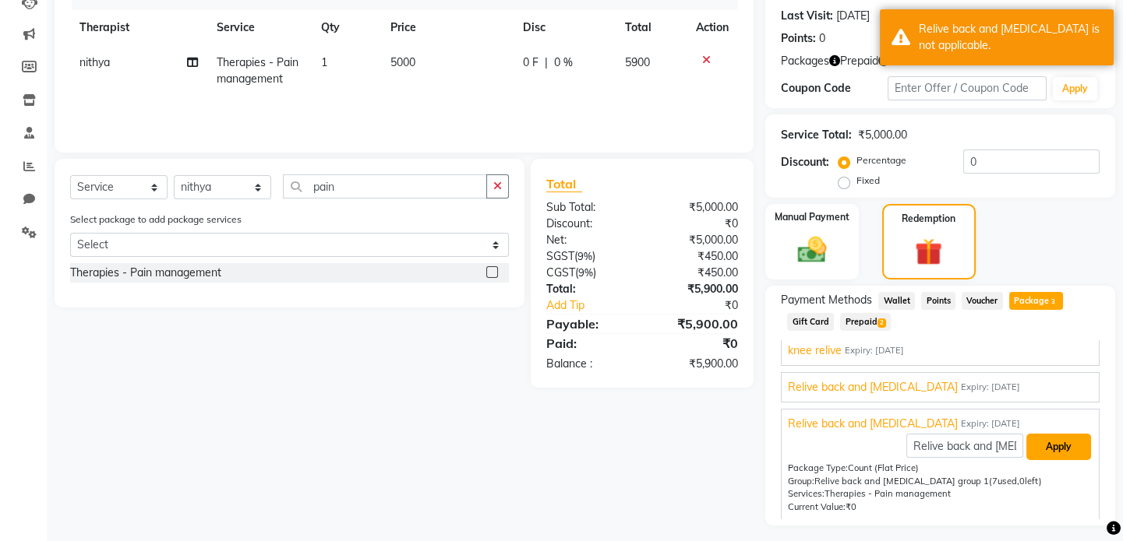
click at [1041, 446] on button "Apply" at bounding box center [1058, 447] width 65 height 26
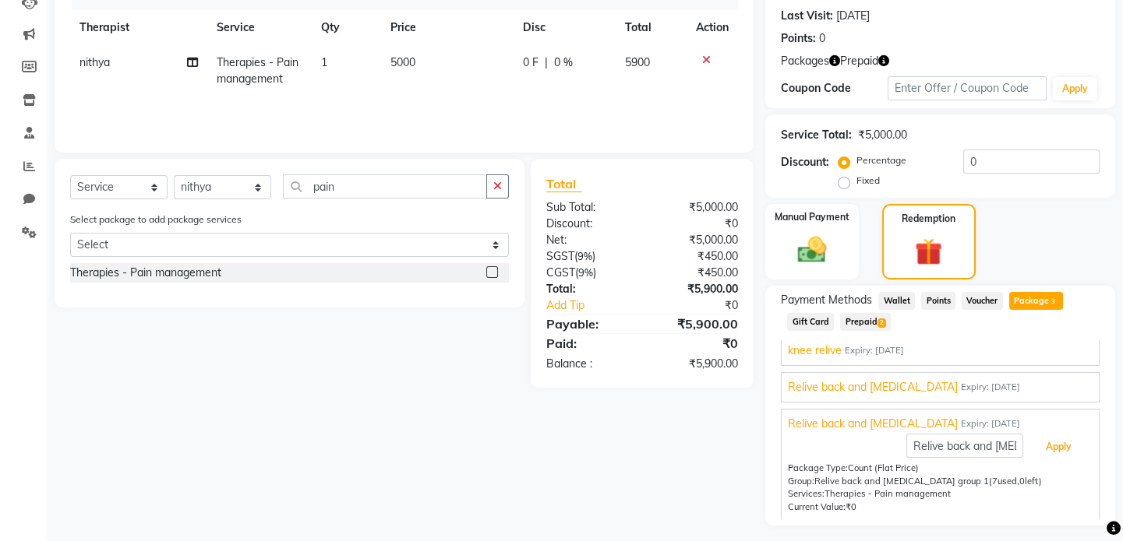
scroll to position [12, 0]
click at [885, 347] on span "Expiry: [DATE]" at bounding box center [873, 350] width 59 height 13
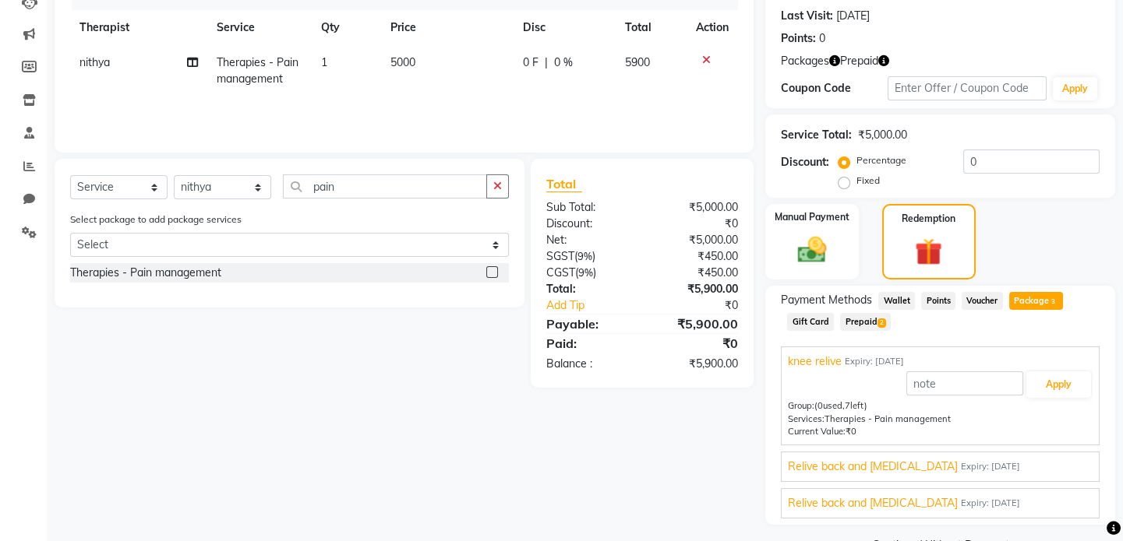
scroll to position [0, 0]
click at [1045, 385] on button "Apply" at bounding box center [1058, 385] width 65 height 26
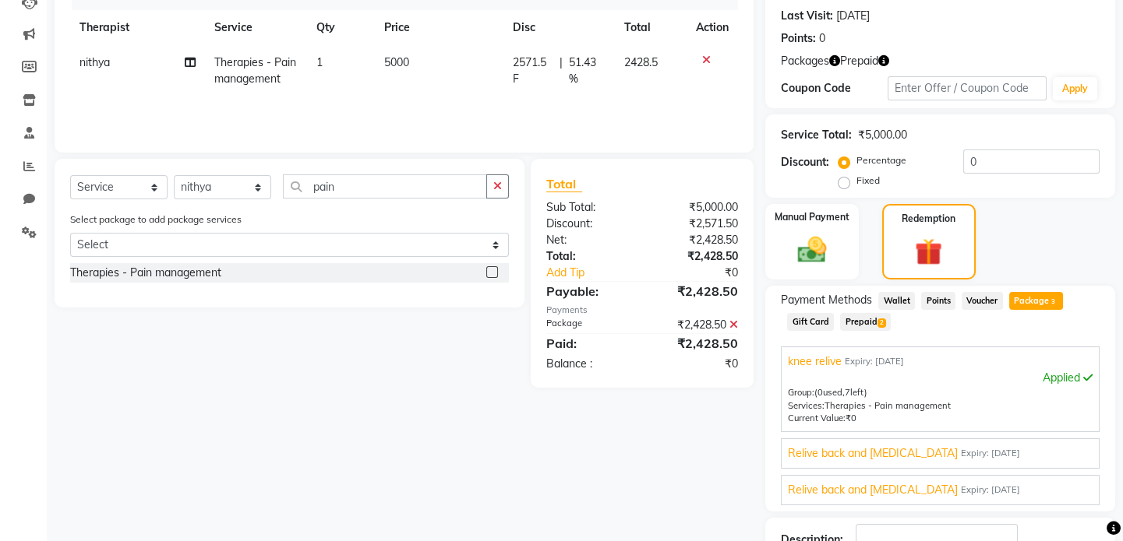
scroll to position [324, 0]
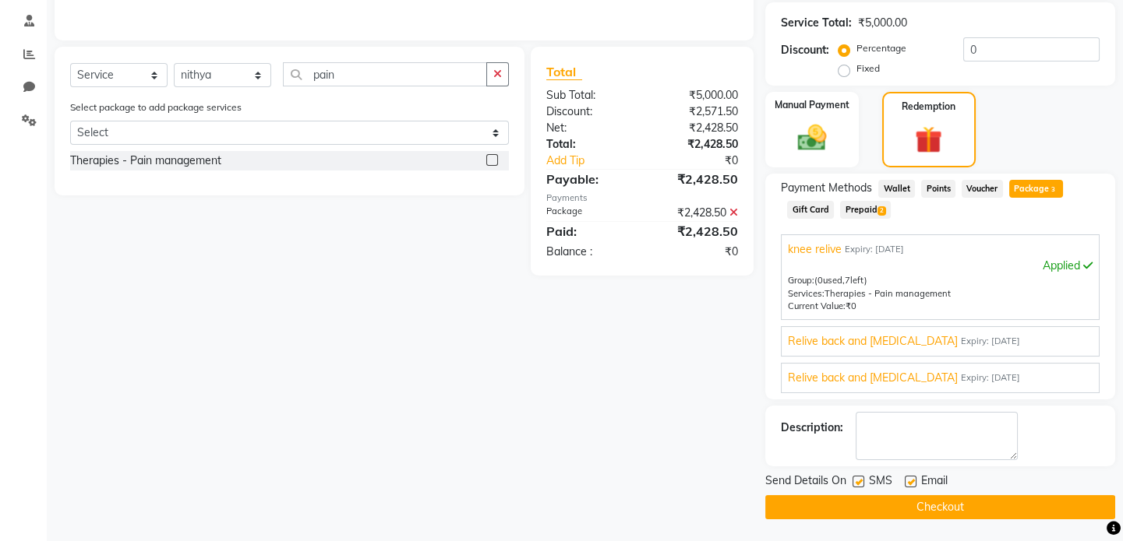
click at [968, 504] on button "Checkout" at bounding box center [940, 507] width 350 height 24
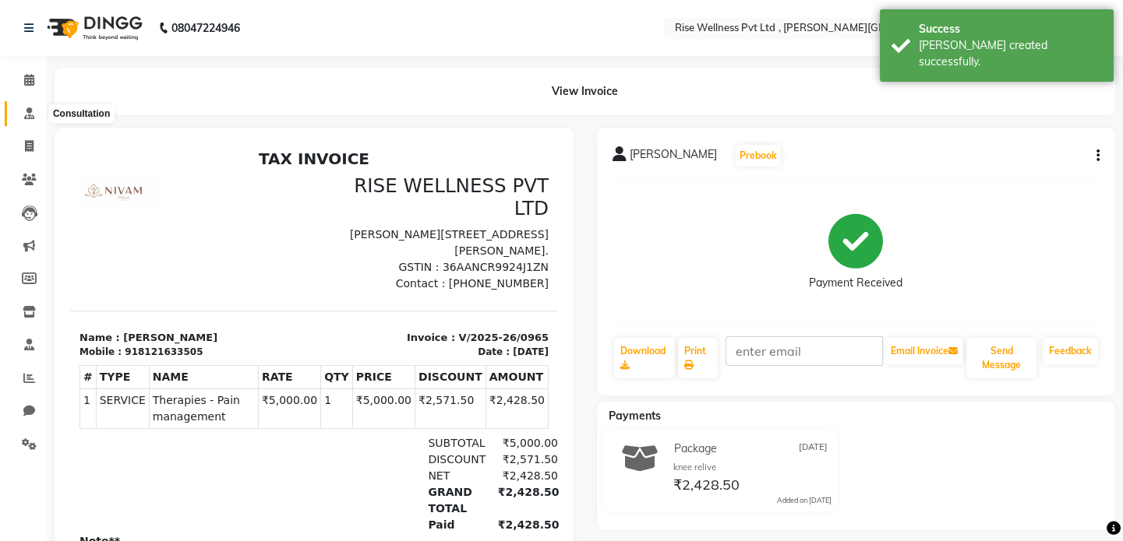
click at [22, 108] on span at bounding box center [29, 114] width 27 height 18
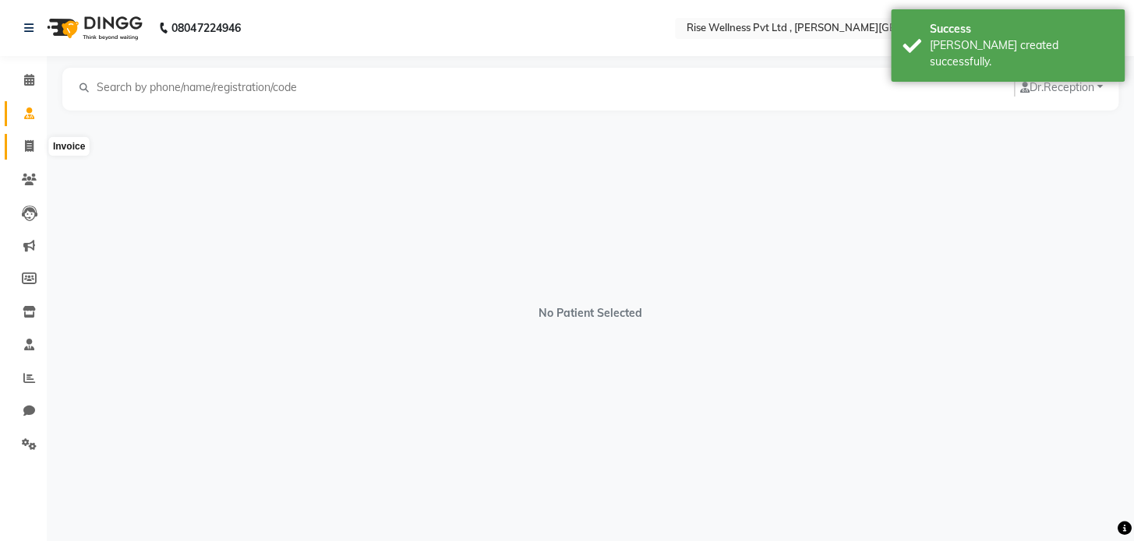
click at [32, 144] on icon at bounding box center [29, 146] width 9 height 12
select select "7497"
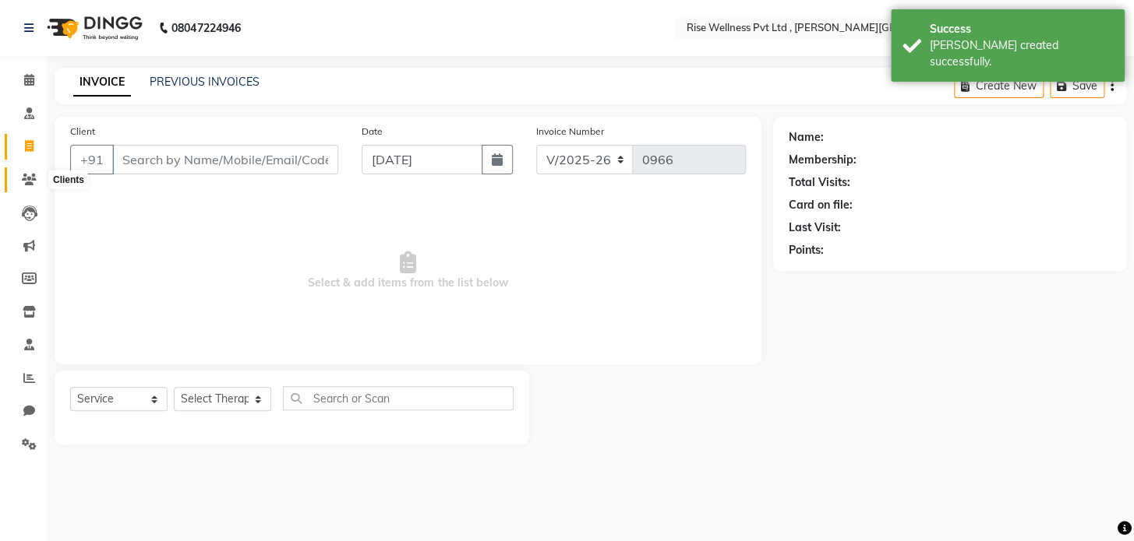
select select "V"
click at [196, 156] on input "Client" at bounding box center [225, 160] width 226 height 30
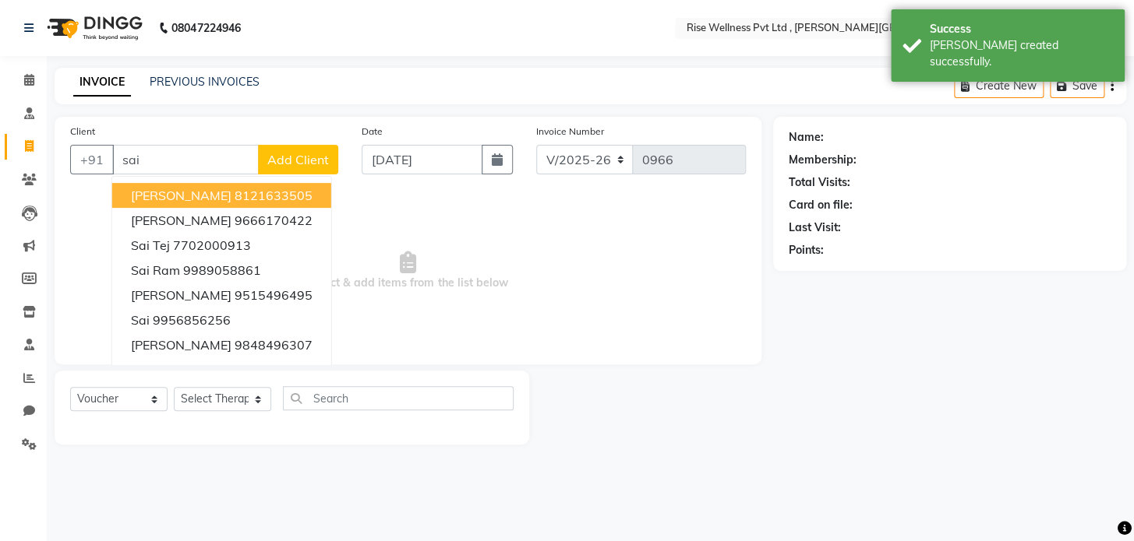
click at [231, 190] on span "[PERSON_NAME]" at bounding box center [181, 196] width 100 height 16
type input "8121633505"
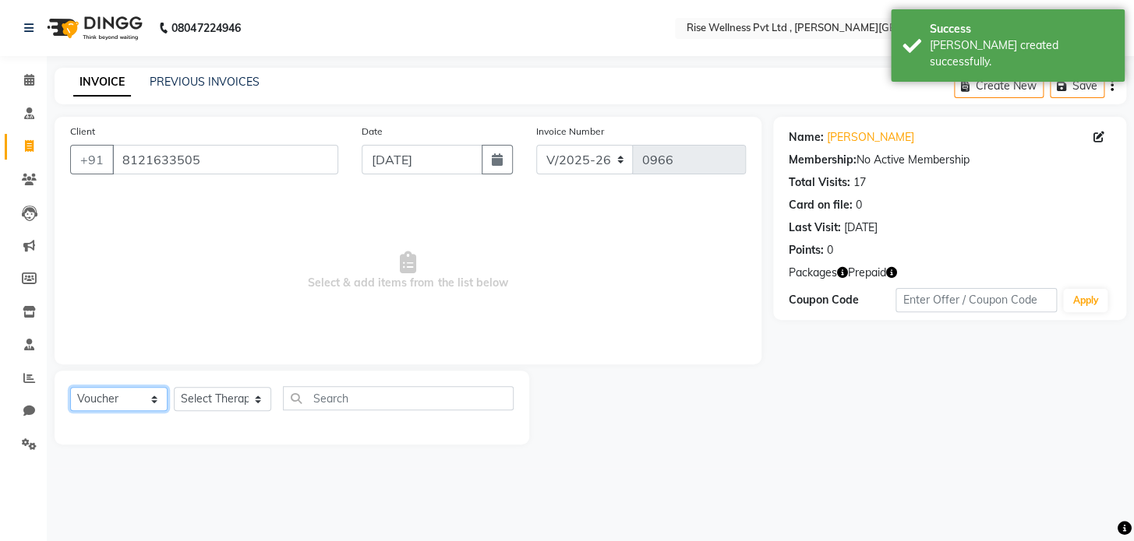
click at [118, 404] on select "Select Service Product Membership Package Voucher Prepaid Gift Card" at bounding box center [118, 399] width 97 height 24
select select "service"
click at [70, 387] on select "Select Service Product Membership Package Voucher Prepaid Gift Card" at bounding box center [118, 399] width 97 height 24
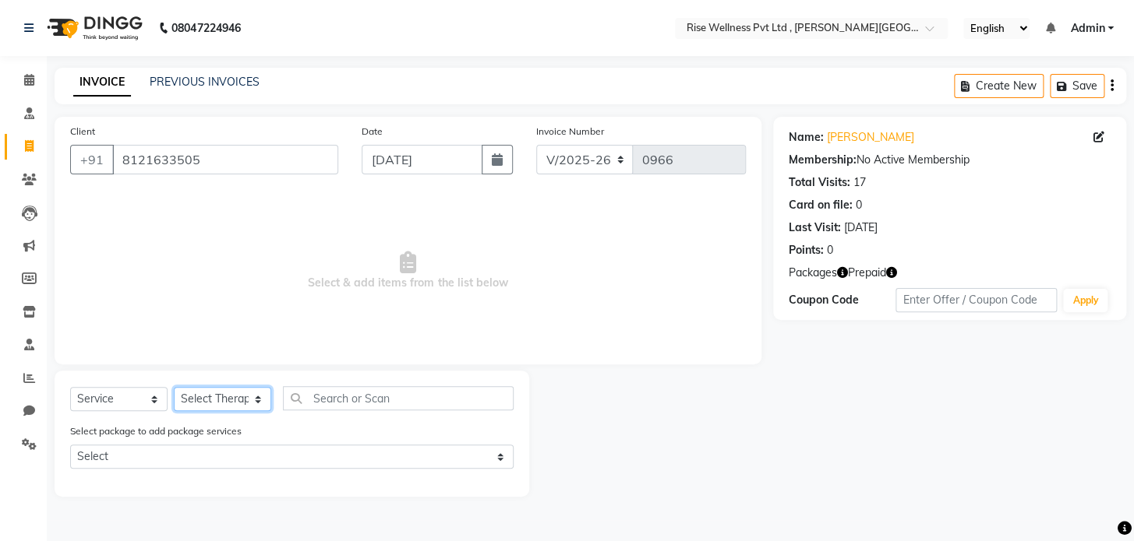
click at [224, 411] on select "Select Therapist [PERSON_NAME] [PERSON_NAME] Reception [PERSON_NAME]" at bounding box center [222, 399] width 97 height 24
click at [249, 397] on select "Select Therapist [PERSON_NAME] [PERSON_NAME] Reception [PERSON_NAME]" at bounding box center [222, 399] width 97 height 24
select select "69786"
click at [174, 387] on select "Select Therapist [PERSON_NAME] [PERSON_NAME] Reception [PERSON_NAME]" at bounding box center [222, 399] width 97 height 24
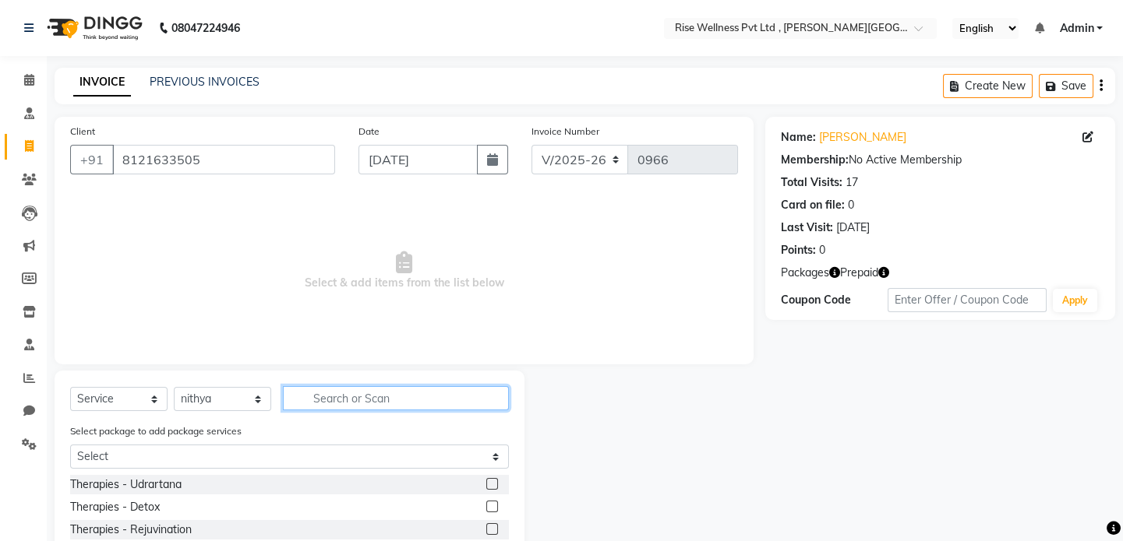
click at [348, 402] on input "text" at bounding box center [396, 398] width 226 height 24
type input "pa"
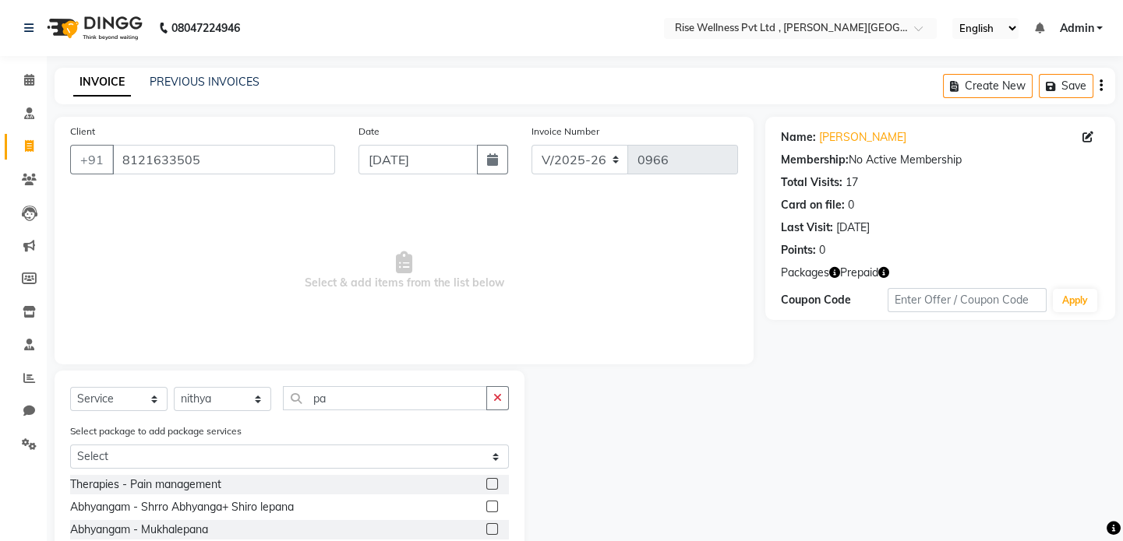
click at [491, 485] on label at bounding box center [492, 484] width 12 height 12
click at [491, 485] on input "checkbox" at bounding box center [491, 485] width 10 height 10
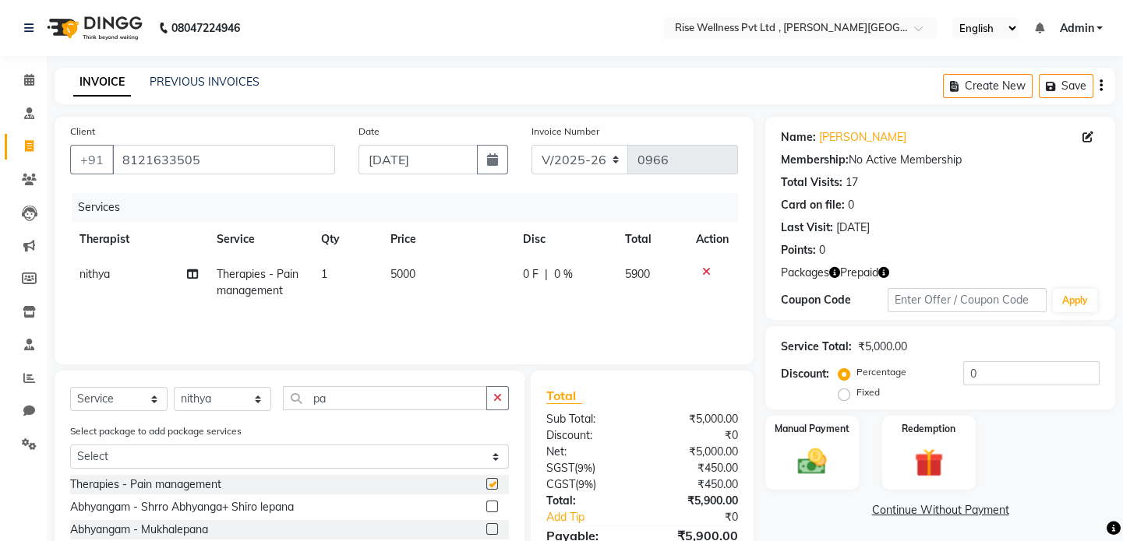
checkbox input "false"
click at [900, 460] on div "Redemption" at bounding box center [928, 452] width 97 height 77
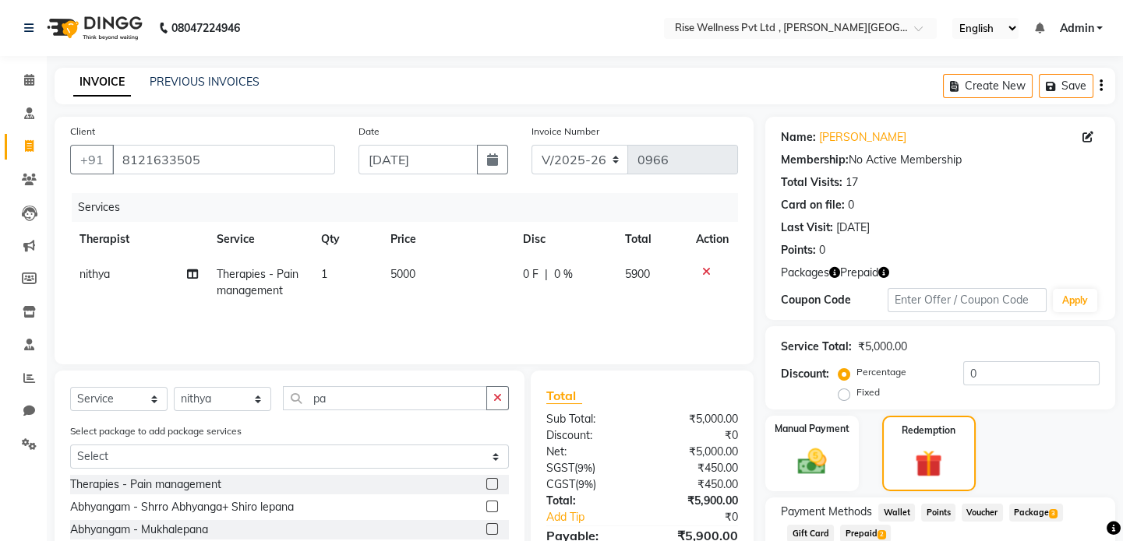
click at [1045, 517] on span "Package 3" at bounding box center [1036, 513] width 54 height 18
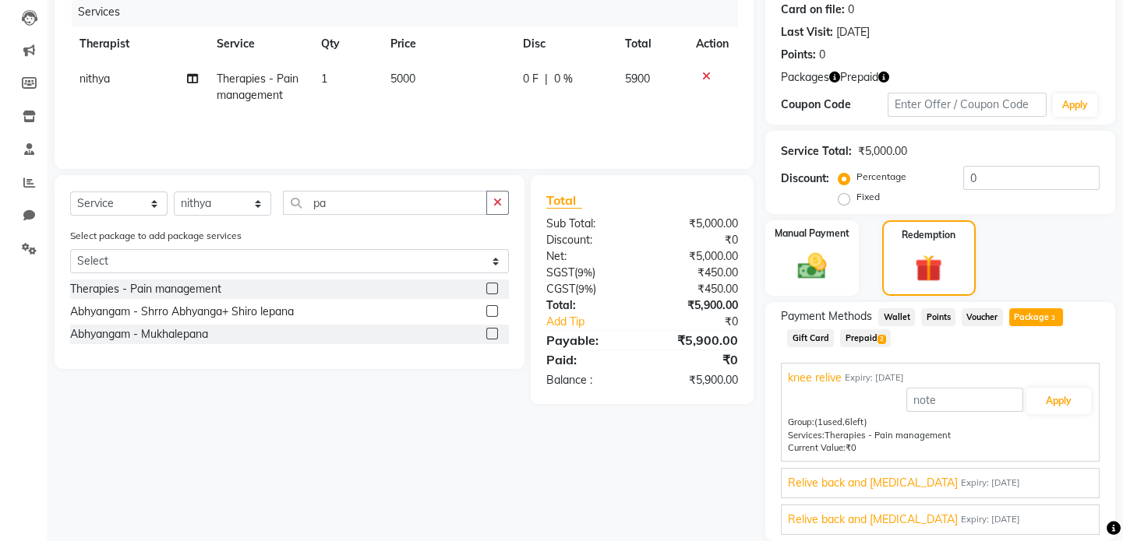
scroll to position [212, 0]
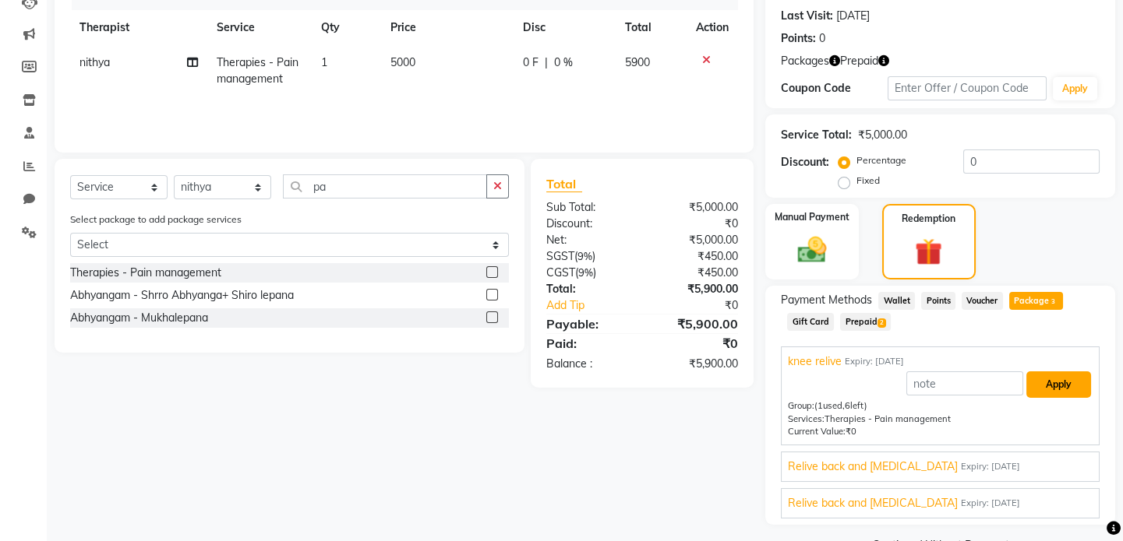
click at [1046, 391] on button "Apply" at bounding box center [1058, 385] width 65 height 26
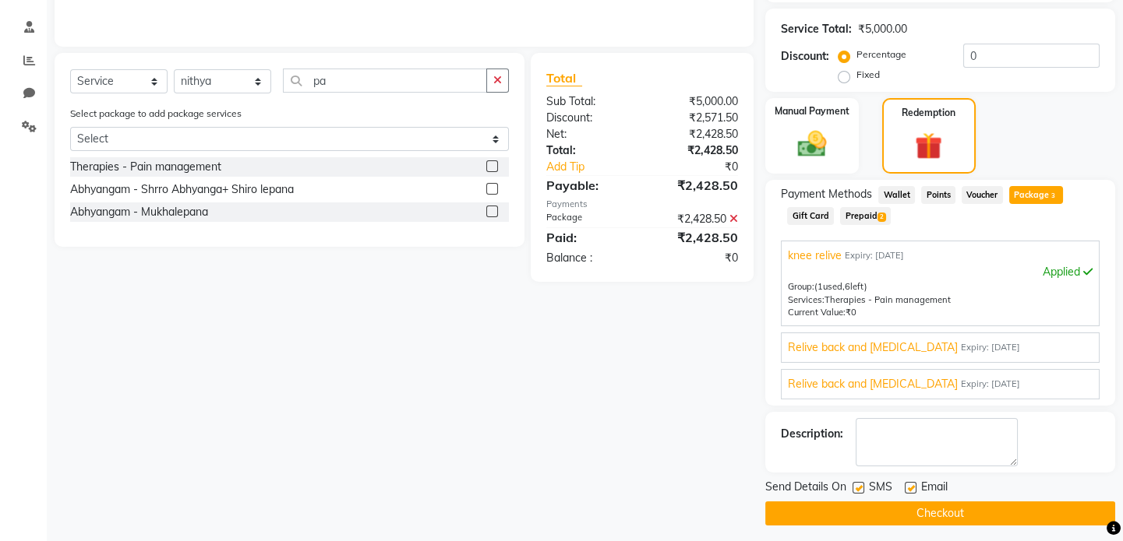
scroll to position [324, 0]
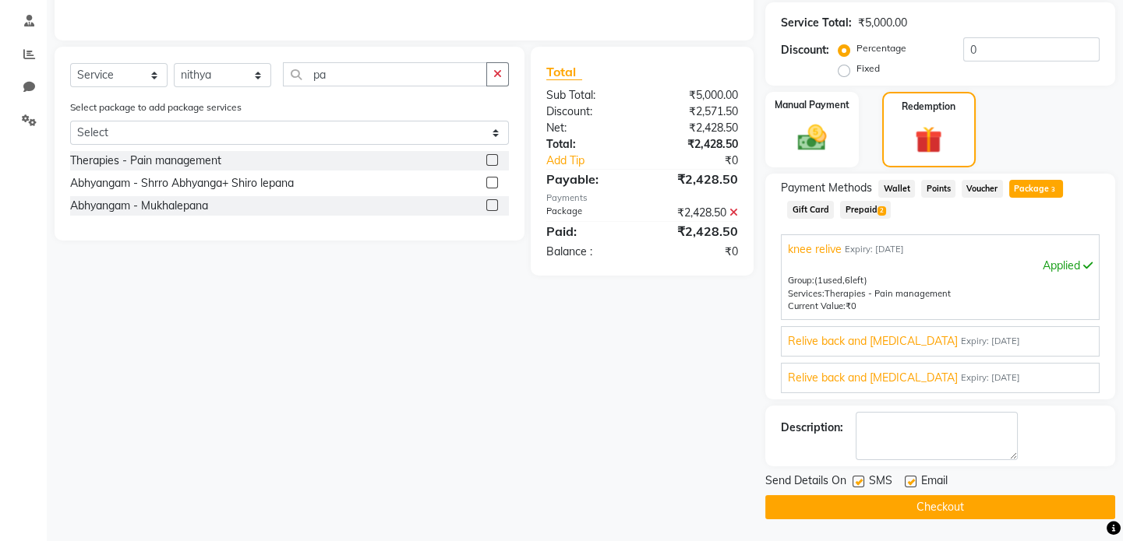
click at [1013, 513] on button "Checkout" at bounding box center [940, 507] width 350 height 24
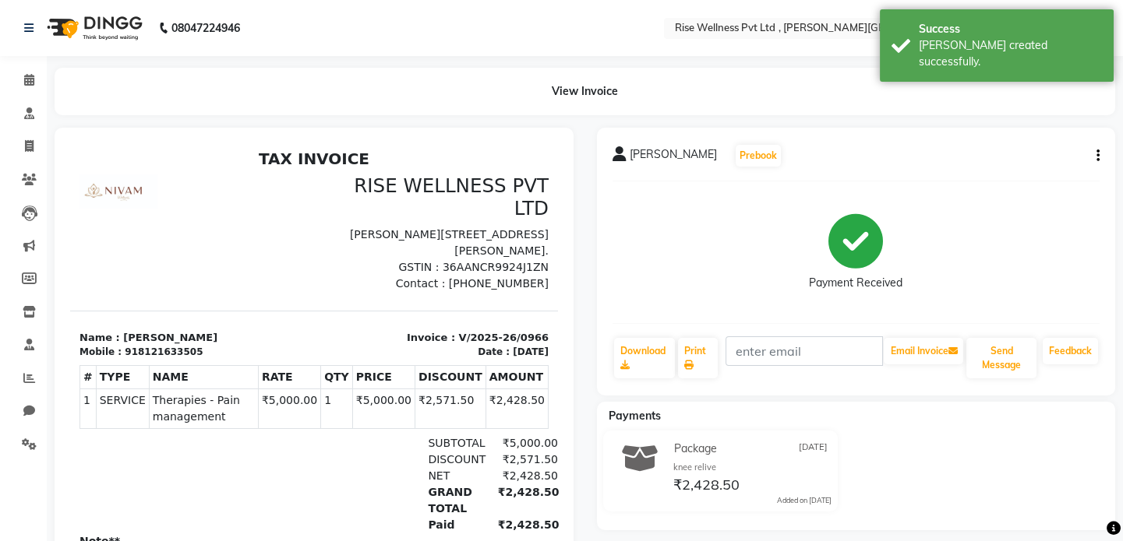
click at [31, 66] on li "Calendar" at bounding box center [23, 80] width 47 height 33
click at [30, 76] on icon at bounding box center [29, 80] width 10 height 12
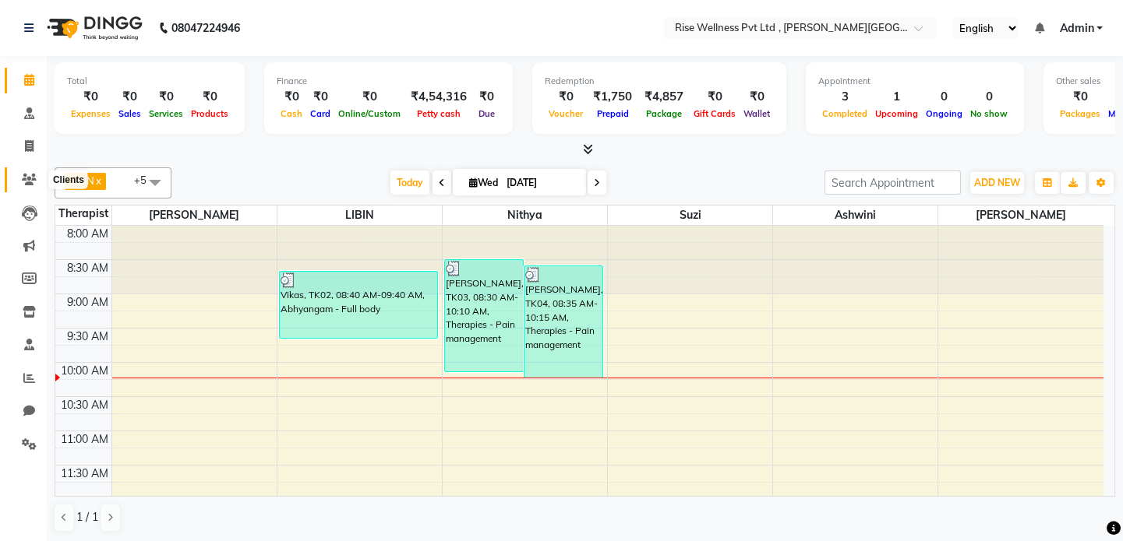
click at [26, 175] on icon at bounding box center [29, 180] width 15 height 12
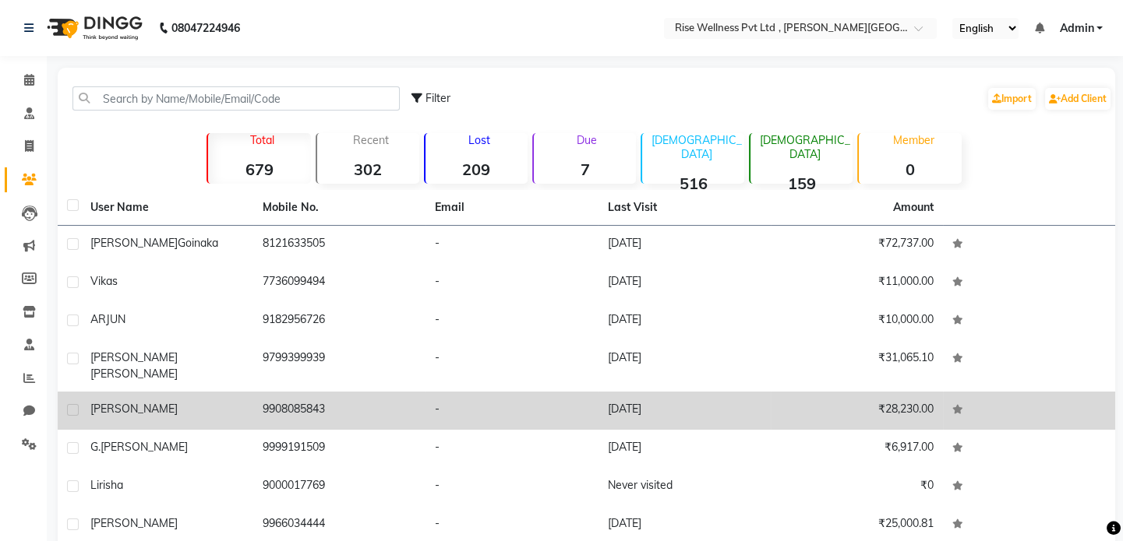
click at [173, 392] on td "[PERSON_NAME]" at bounding box center [167, 411] width 172 height 38
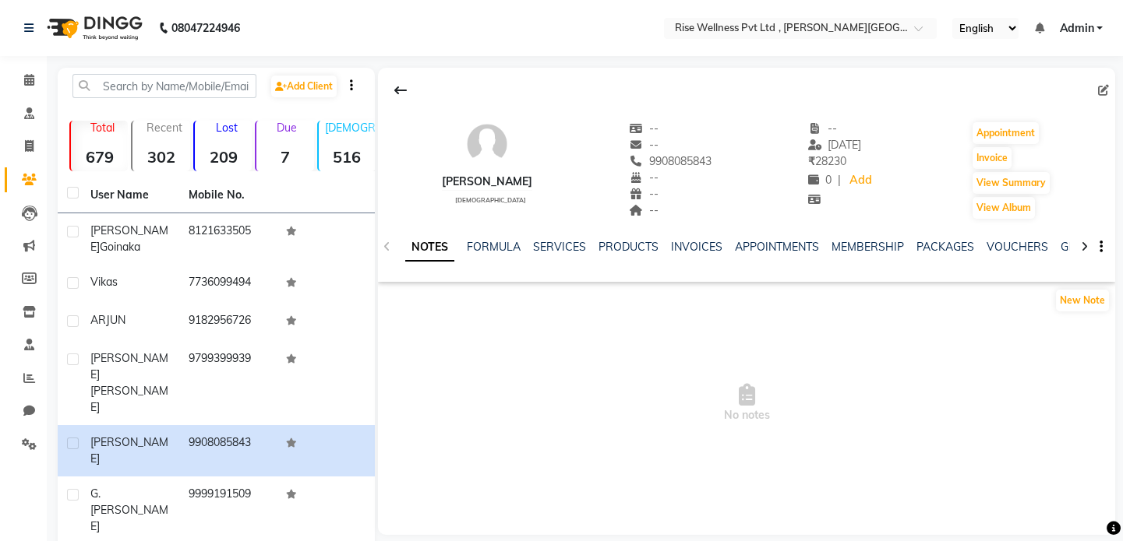
click at [931, 239] on div "PACKAGES" at bounding box center [945, 247] width 58 height 16
click at [950, 240] on link "PACKAGES" at bounding box center [945, 247] width 58 height 14
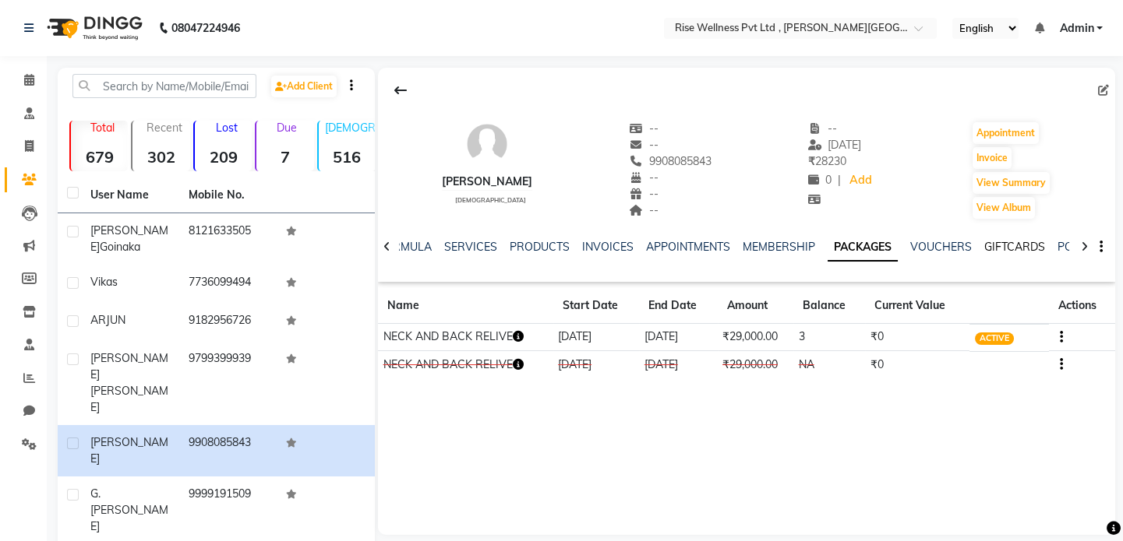
click at [1016, 242] on link "GIFTCARDS" at bounding box center [1014, 247] width 61 height 14
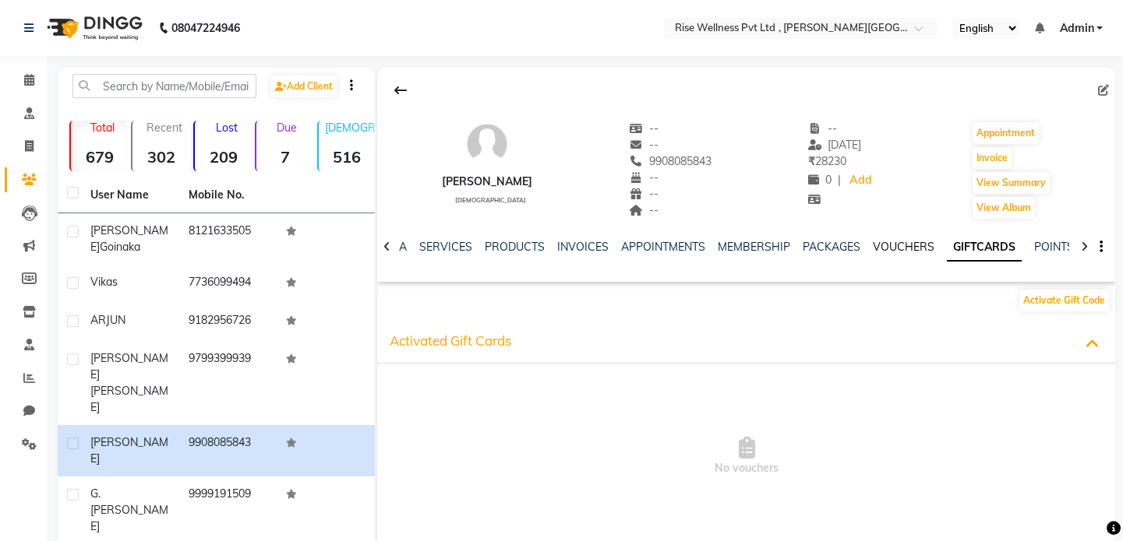
click at [889, 247] on link "VOUCHERS" at bounding box center [904, 247] width 62 height 14
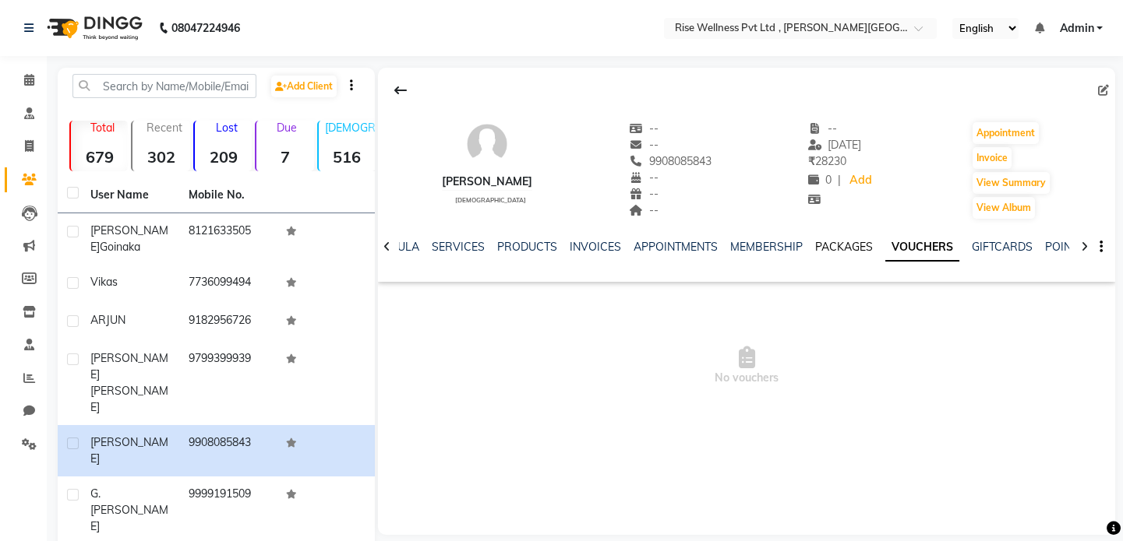
click at [836, 250] on link "PACKAGES" at bounding box center [844, 247] width 58 height 14
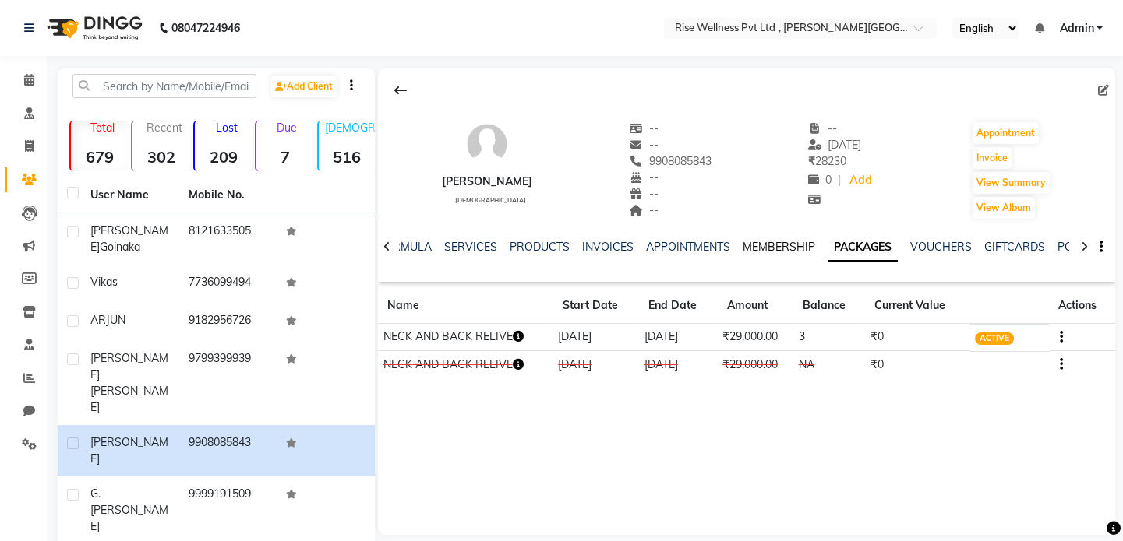
click at [768, 247] on link "MEMBERSHIP" at bounding box center [778, 247] width 72 height 14
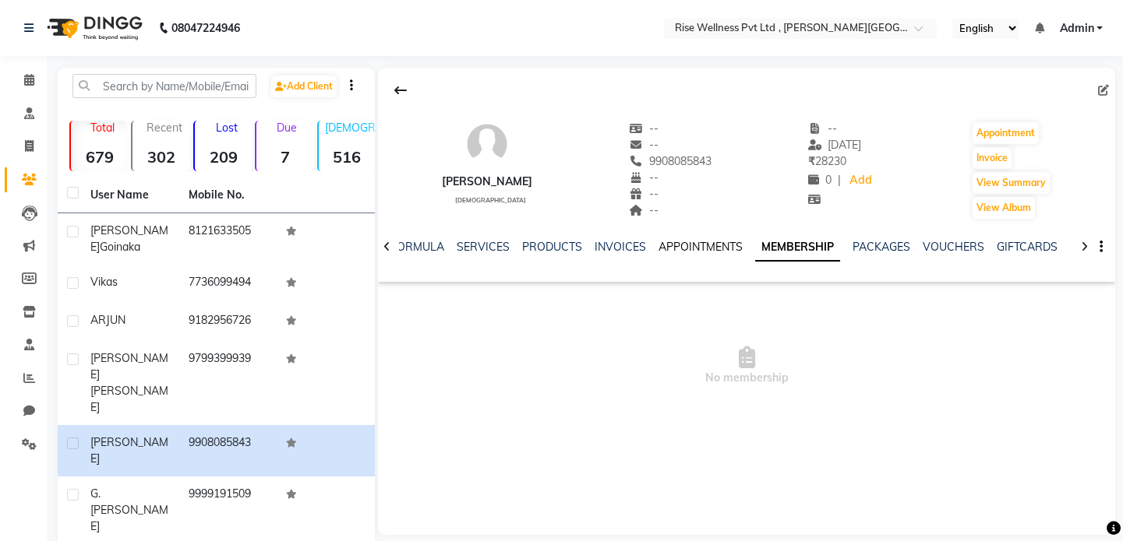
click at [680, 249] on link "APPOINTMENTS" at bounding box center [700, 247] width 84 height 14
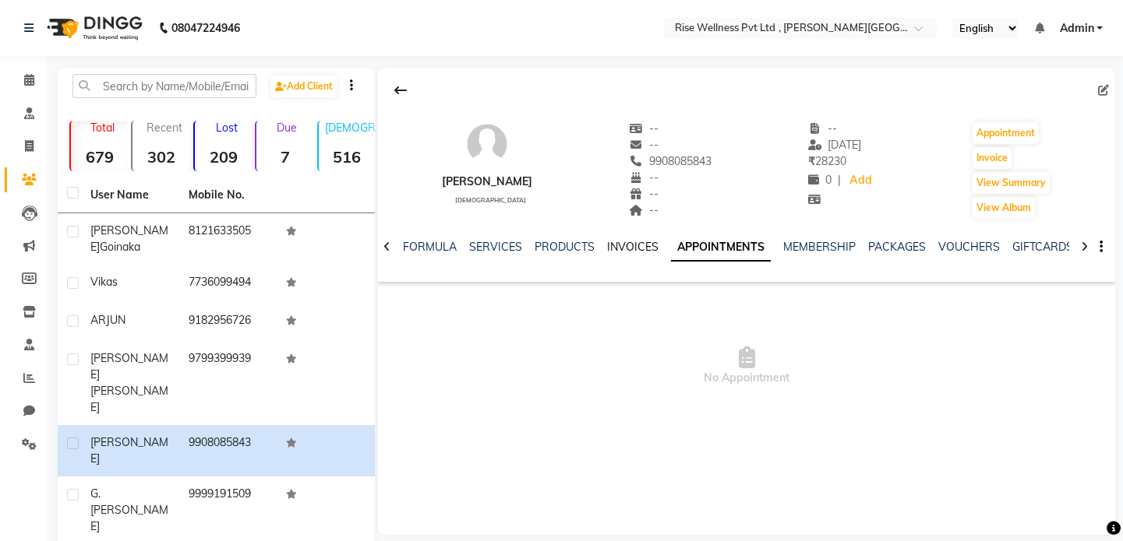
click at [627, 252] on link "INVOICES" at bounding box center [632, 247] width 51 height 14
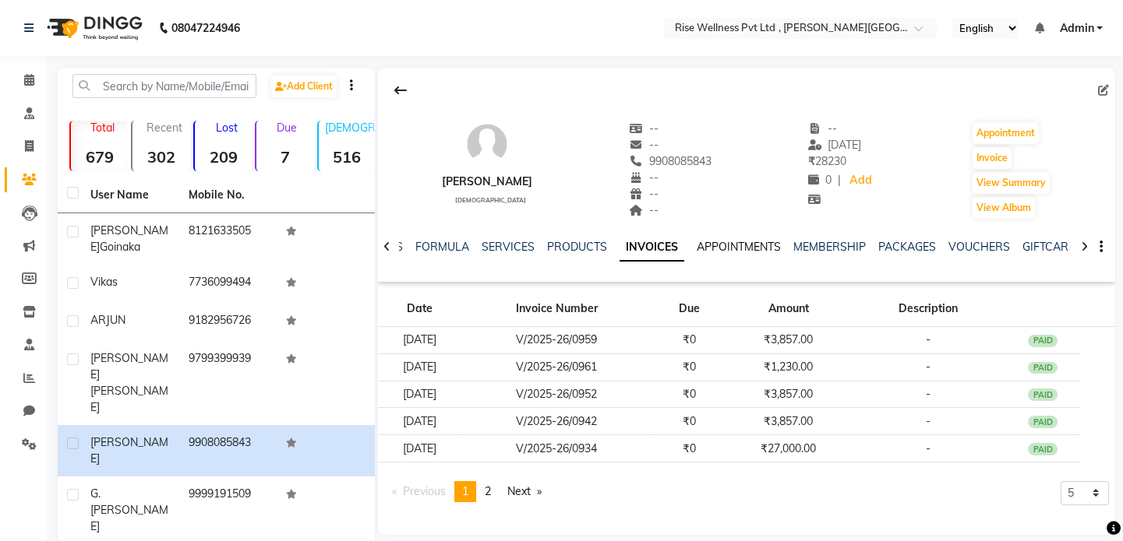
click at [744, 249] on link "APPOINTMENTS" at bounding box center [738, 247] width 84 height 14
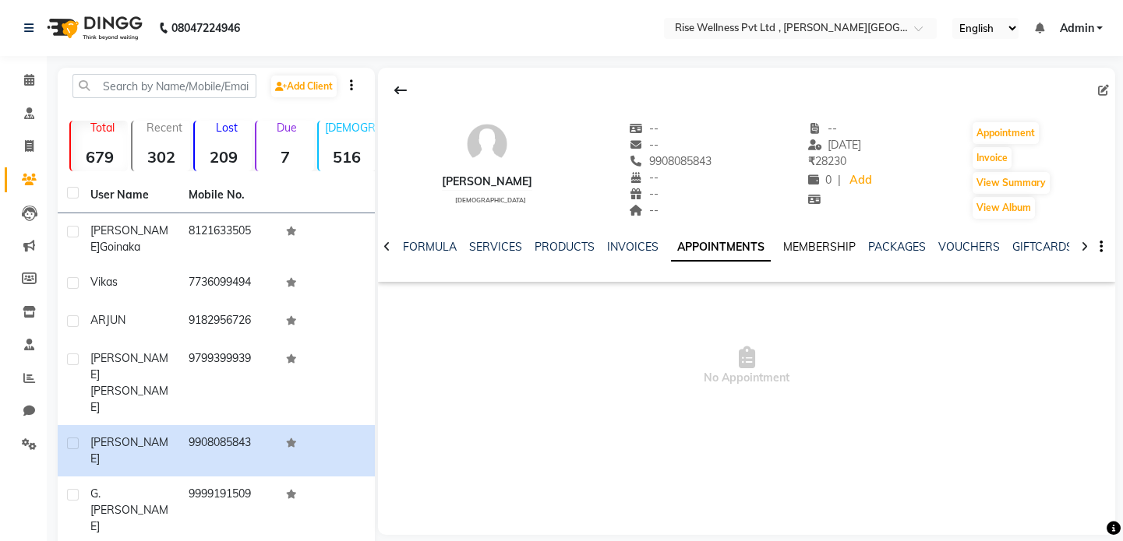
click at [797, 245] on link "MEMBERSHIP" at bounding box center [819, 247] width 72 height 14
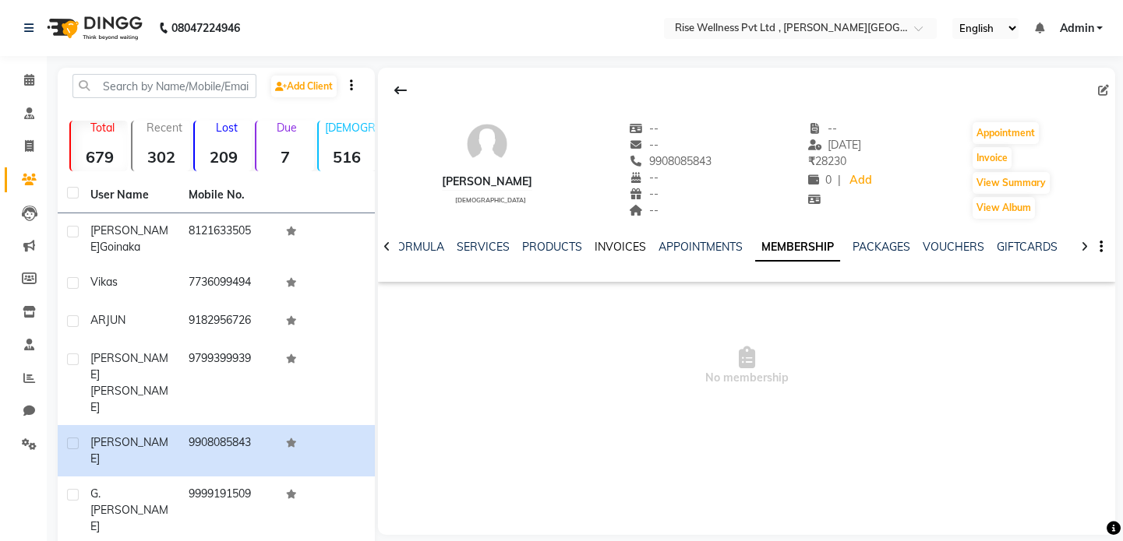
click at [628, 249] on link "INVOICES" at bounding box center [619, 247] width 51 height 14
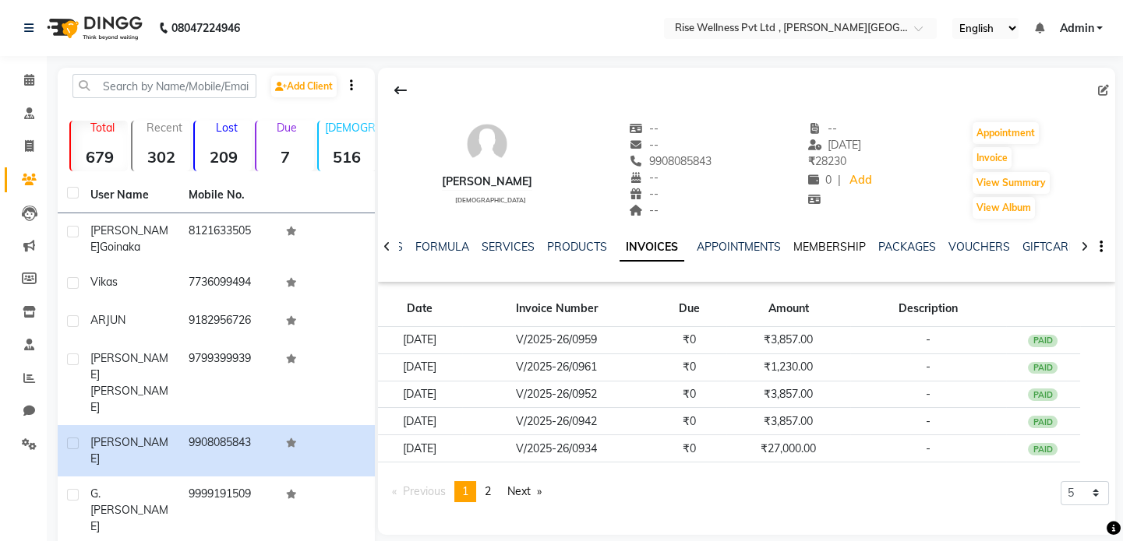
click at [820, 244] on link "MEMBERSHIP" at bounding box center [829, 247] width 72 height 14
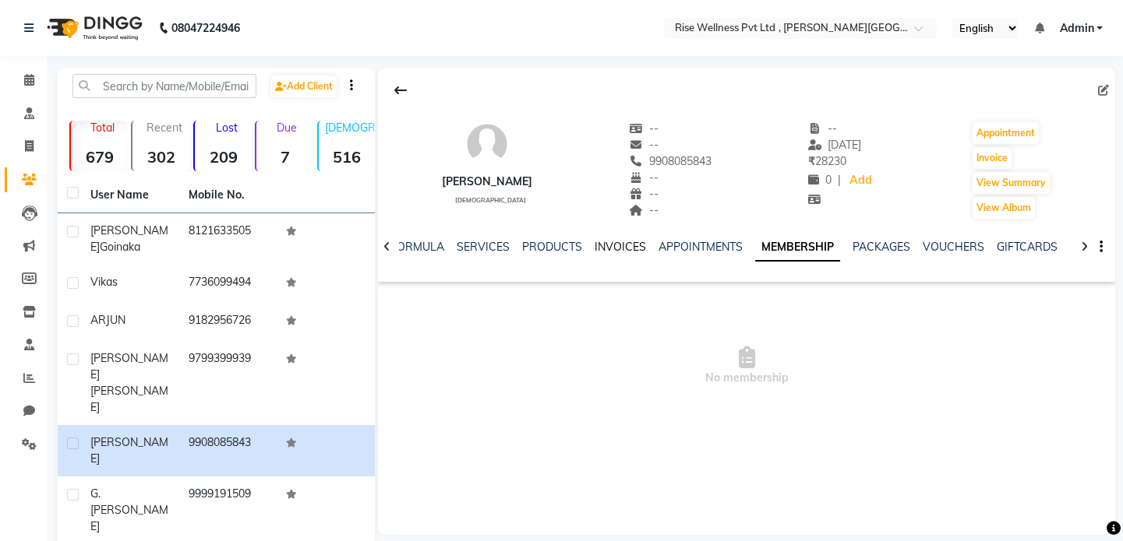
click at [609, 243] on link "INVOICES" at bounding box center [619, 247] width 51 height 14
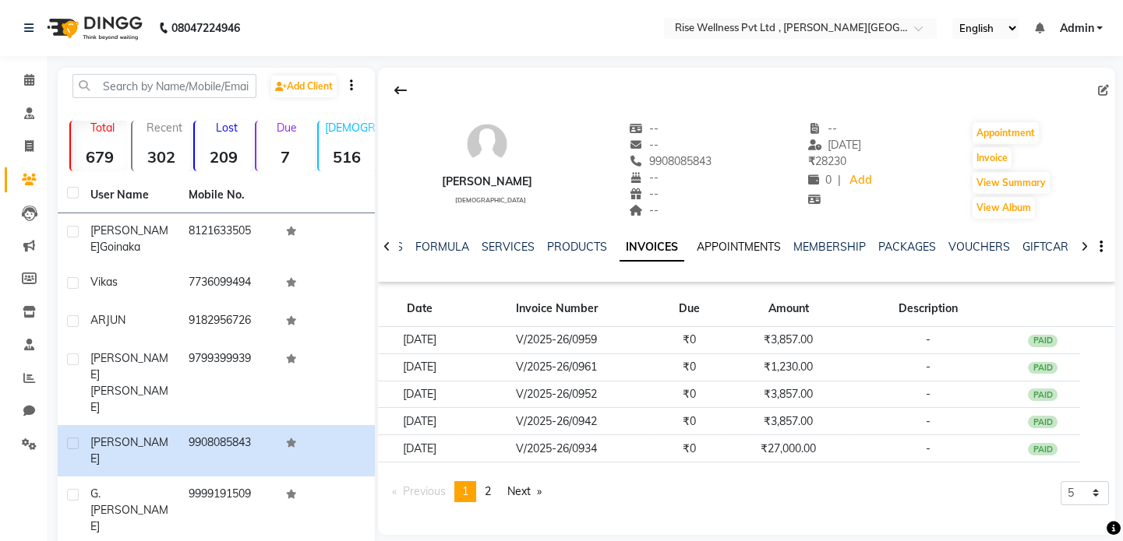
click at [763, 251] on link "APPOINTMENTS" at bounding box center [738, 247] width 84 height 14
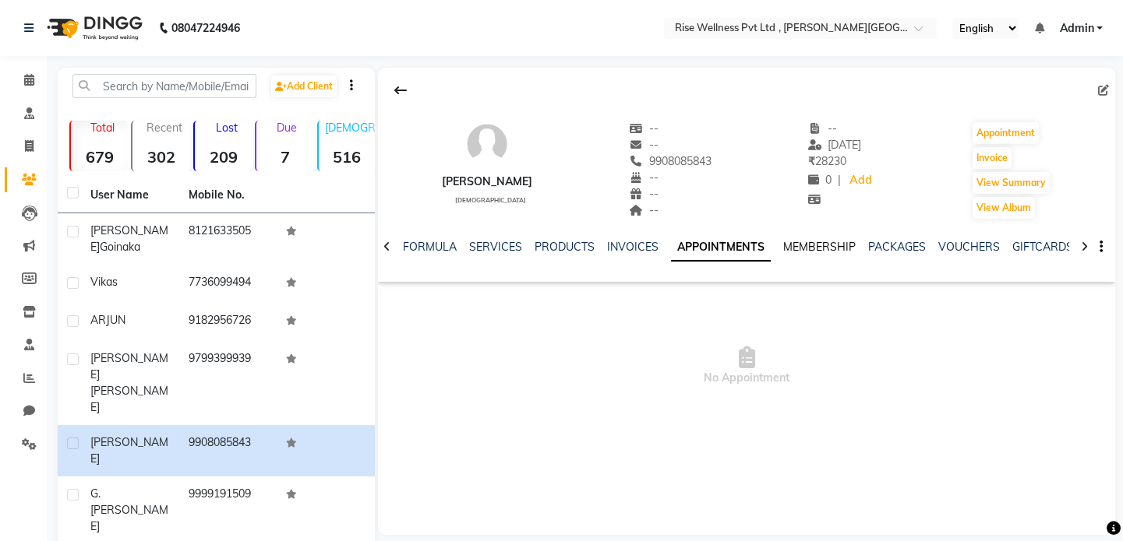
click at [827, 243] on link "MEMBERSHIP" at bounding box center [819, 247] width 72 height 14
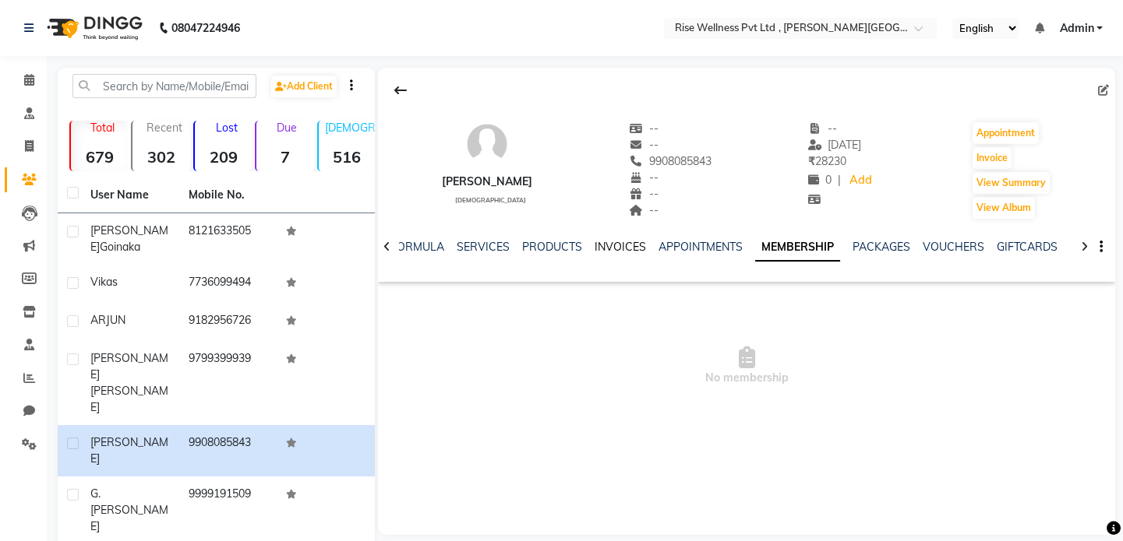
click at [616, 245] on link "INVOICES" at bounding box center [619, 247] width 51 height 14
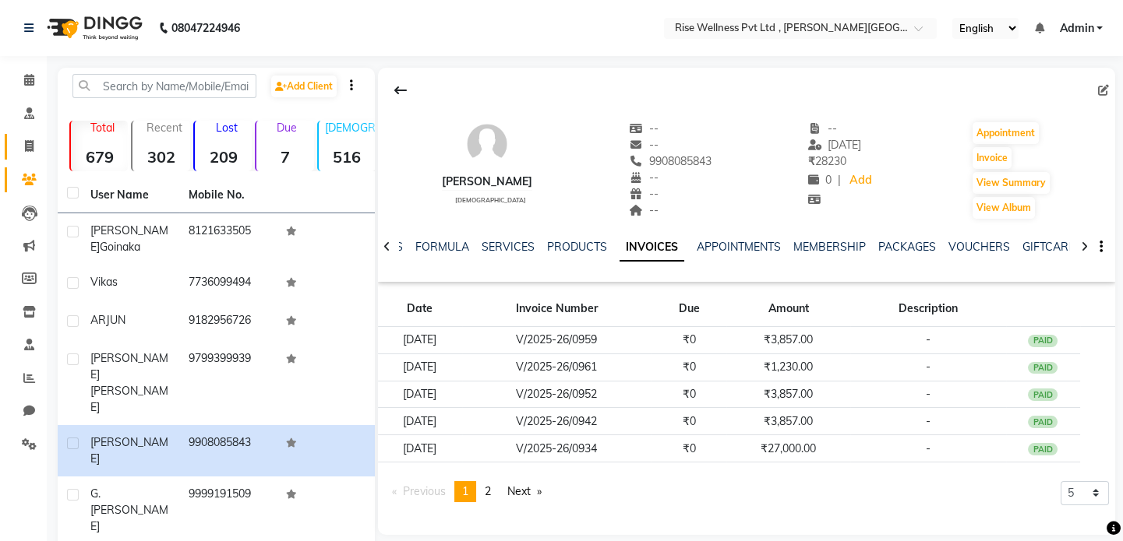
click at [28, 136] on link "Invoice" at bounding box center [23, 147] width 37 height 26
select select "7497"
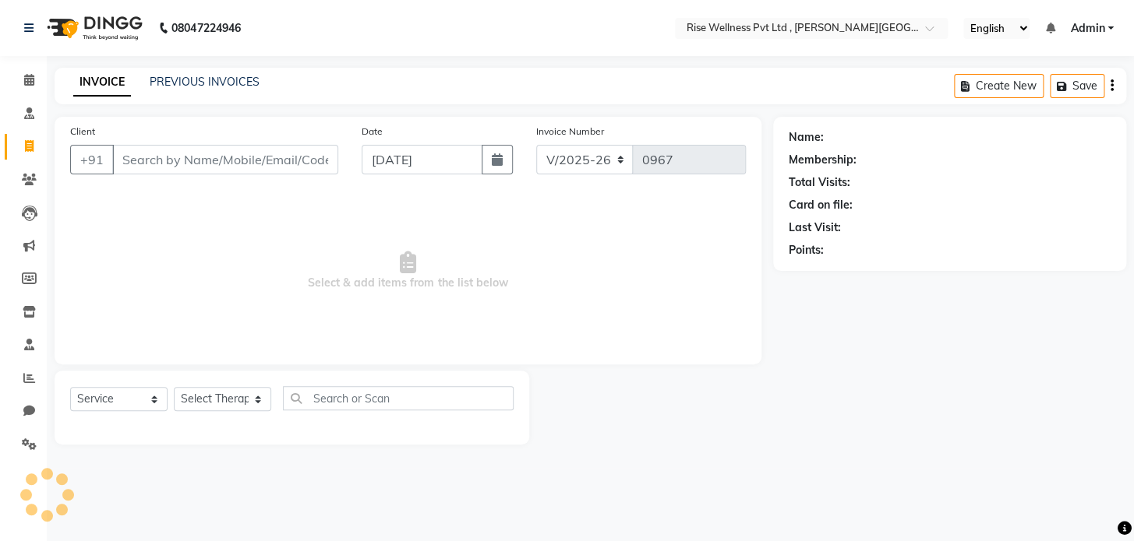
select select "V"
click at [199, 171] on input "Client" at bounding box center [225, 160] width 226 height 30
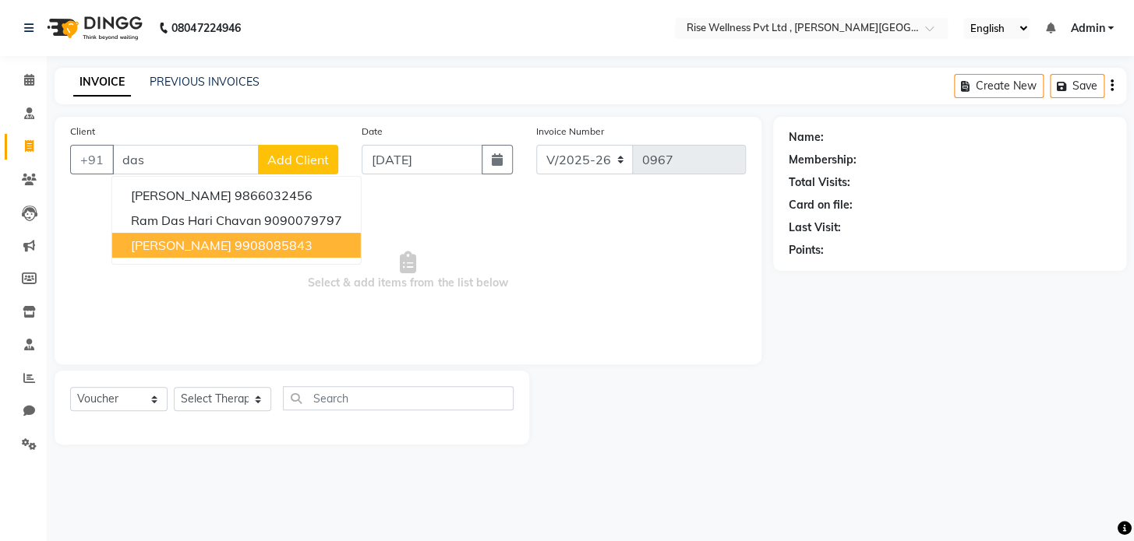
click at [284, 245] on ngb-highlight "9908085843" at bounding box center [273, 246] width 78 height 16
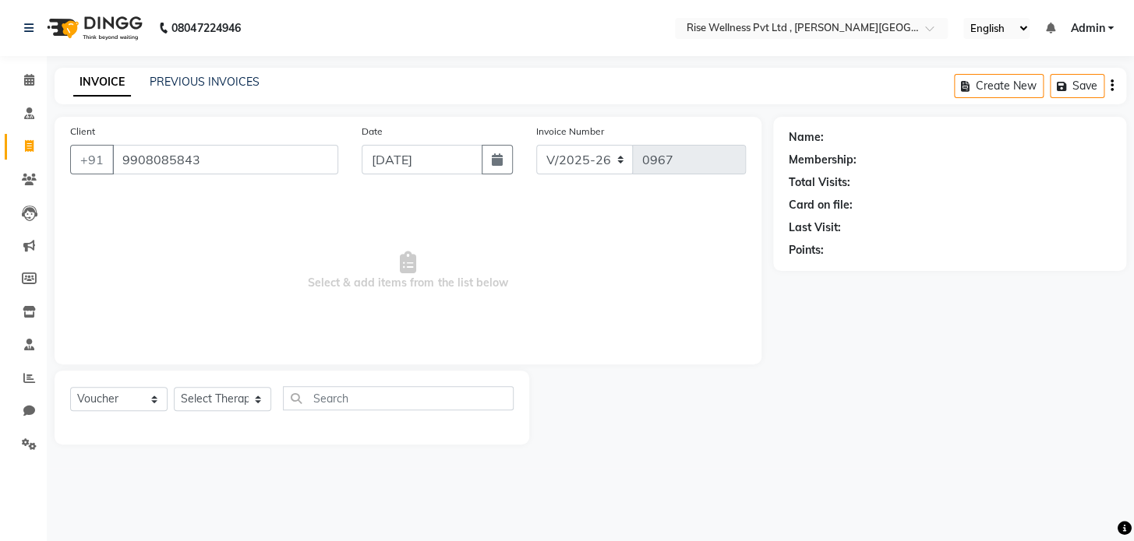
type input "9908085843"
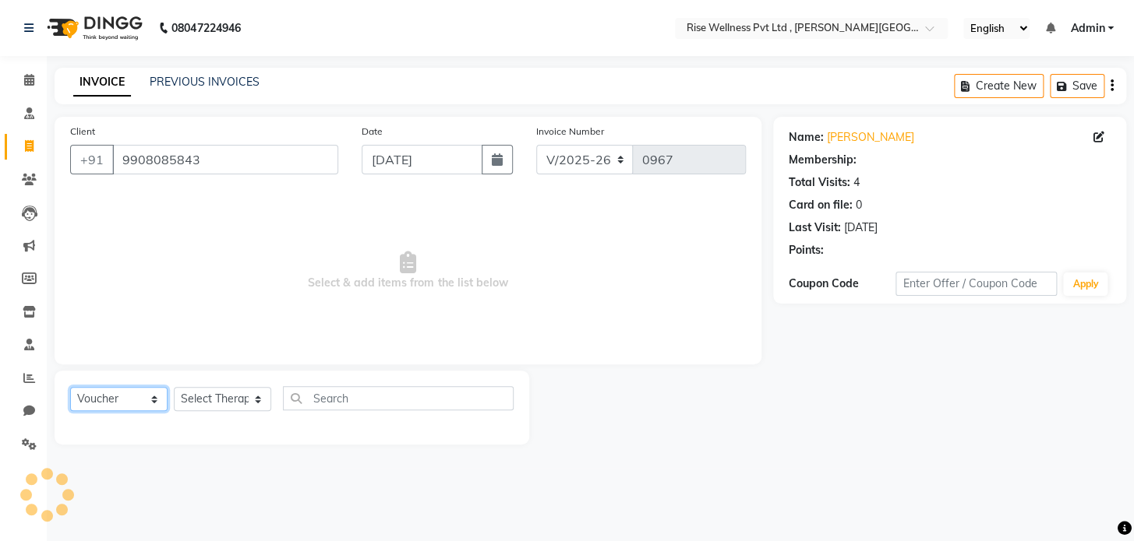
click at [128, 407] on select "Select Service Product Membership Package Voucher Prepaid Gift Card" at bounding box center [118, 399] width 97 height 24
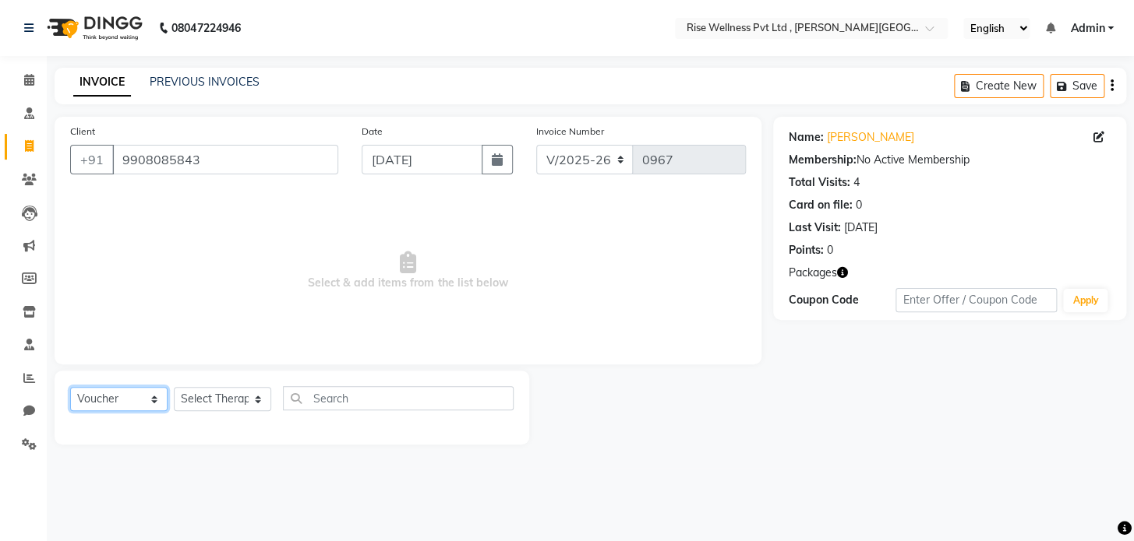
select select "service"
click at [70, 387] on select "Select Service Product Membership Package Voucher Prepaid Gift Card" at bounding box center [118, 399] width 97 height 24
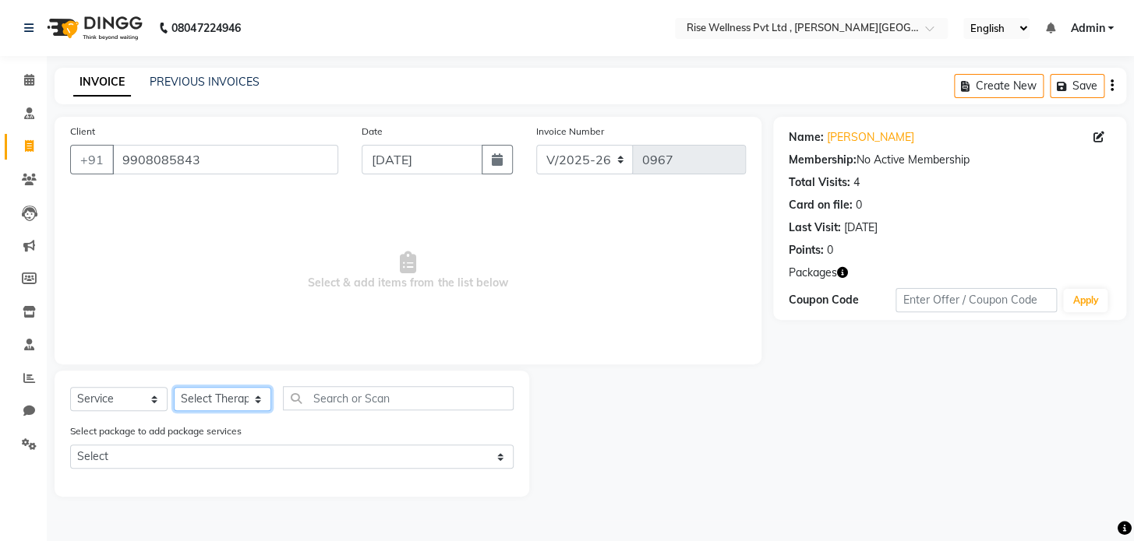
click at [217, 406] on select "Select Therapist [PERSON_NAME] [PERSON_NAME] Reception [PERSON_NAME]" at bounding box center [222, 399] width 97 height 24
select select "67714"
click at [174, 387] on select "Select Therapist [PERSON_NAME] [PERSON_NAME] Reception [PERSON_NAME]" at bounding box center [222, 399] width 97 height 24
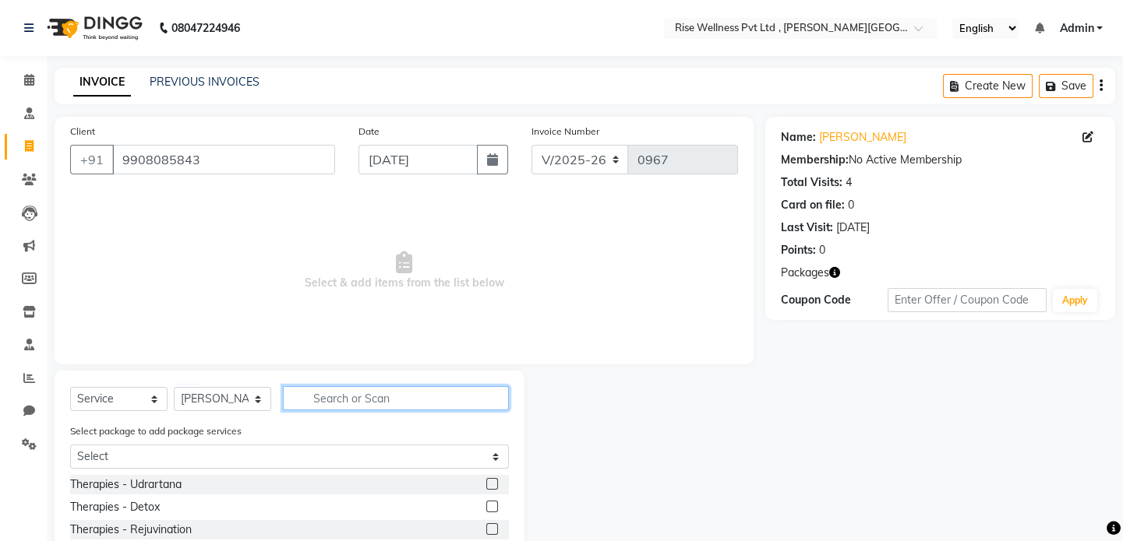
click at [305, 405] on input "text" at bounding box center [396, 398] width 226 height 24
type input "n"
type input "pain"
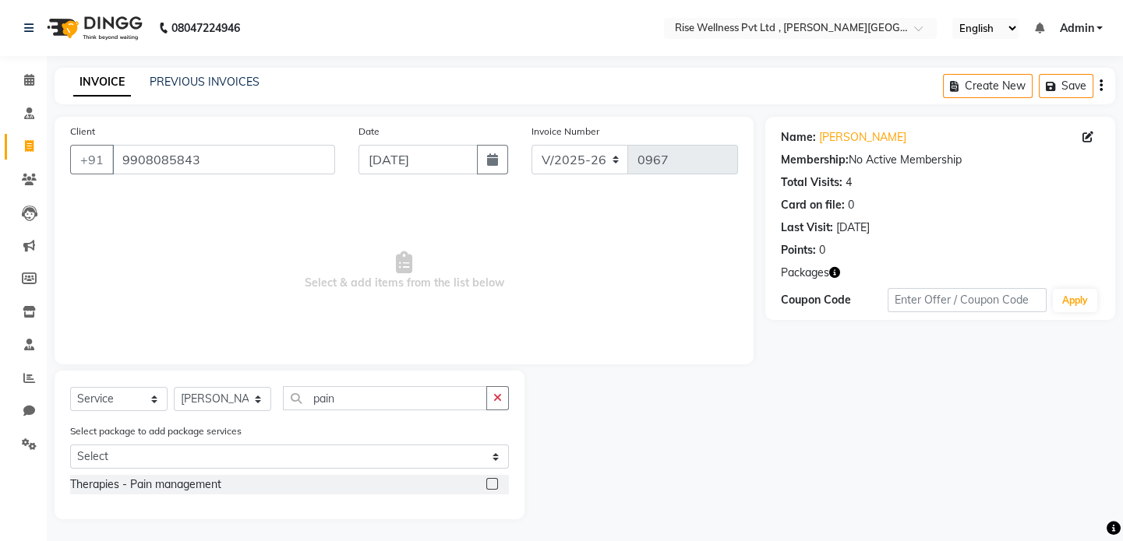
click at [491, 488] on label at bounding box center [492, 484] width 12 height 12
click at [491, 488] on input "checkbox" at bounding box center [491, 485] width 10 height 10
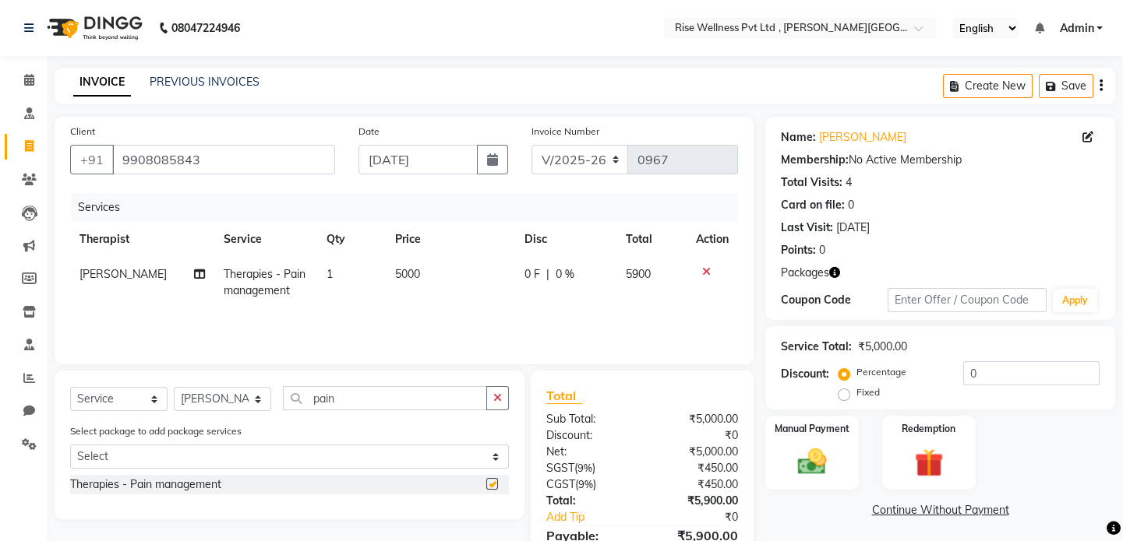
checkbox input "false"
click at [908, 442] on div "Redemption" at bounding box center [928, 452] width 97 height 77
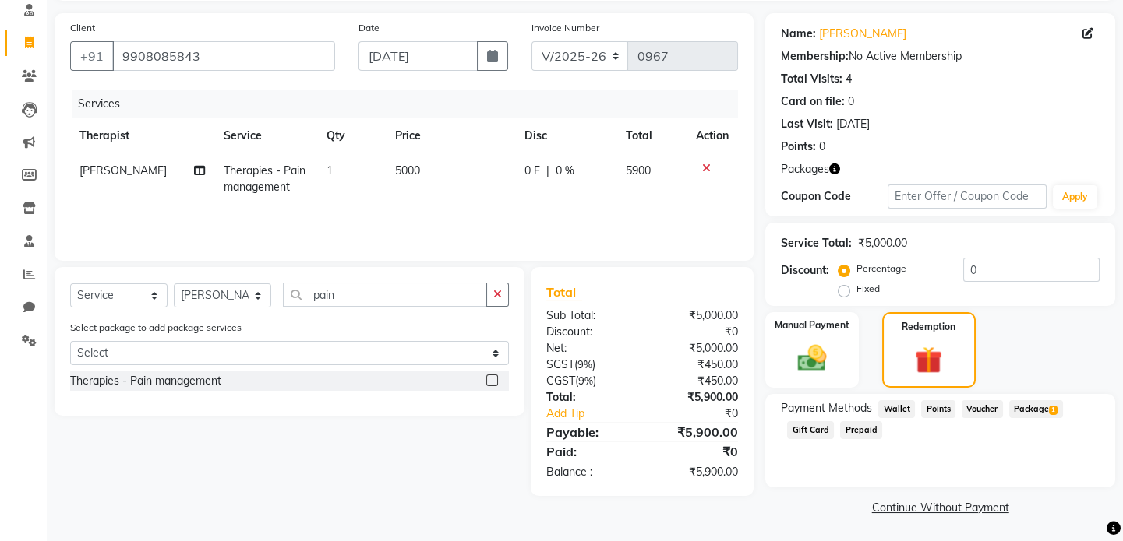
click at [1044, 413] on span "Package 1" at bounding box center [1036, 409] width 54 height 18
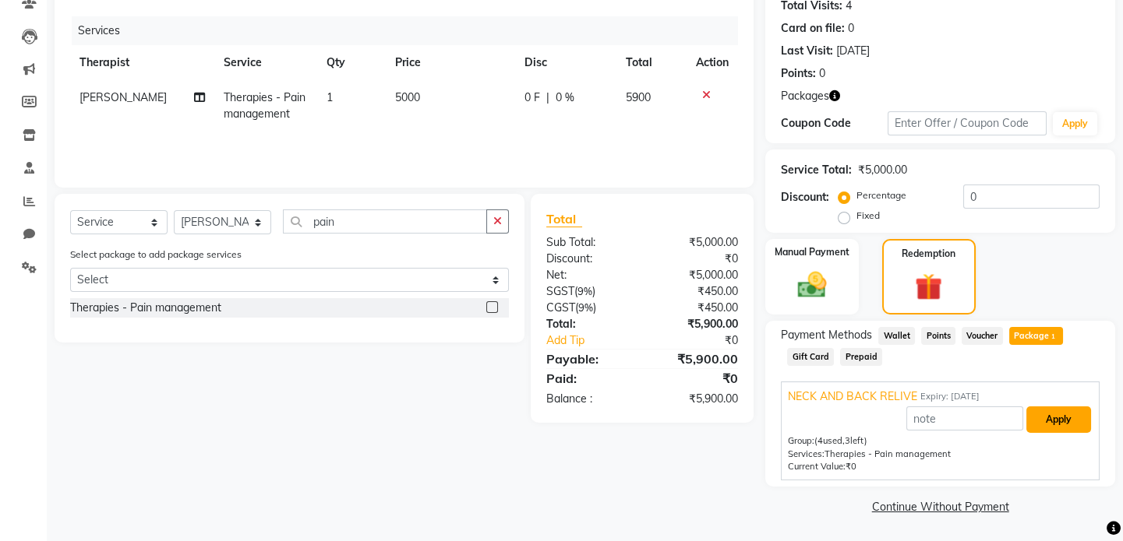
click at [1060, 424] on button "Apply" at bounding box center [1058, 420] width 65 height 26
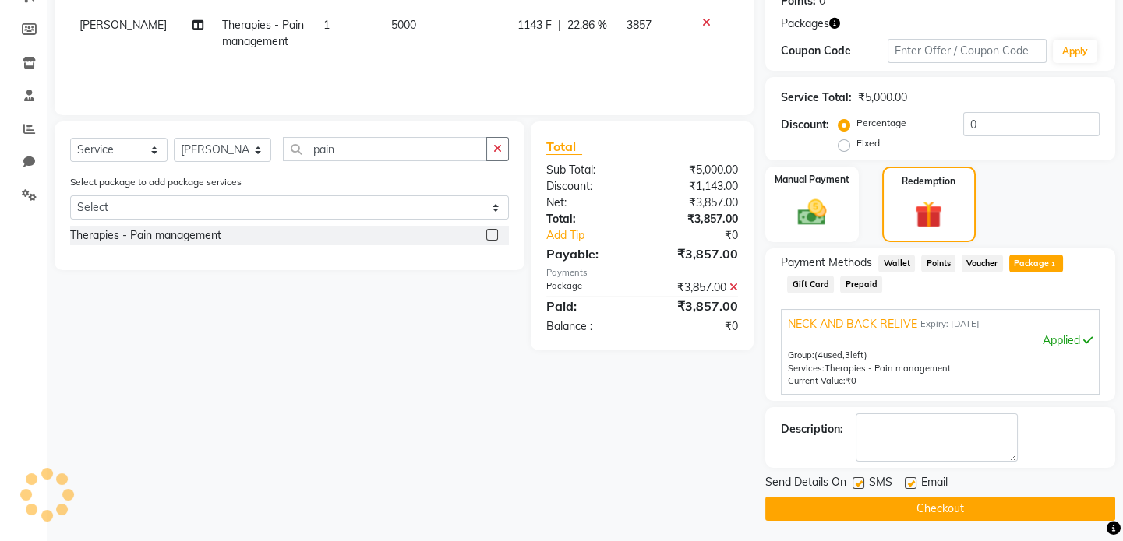
scroll to position [251, 0]
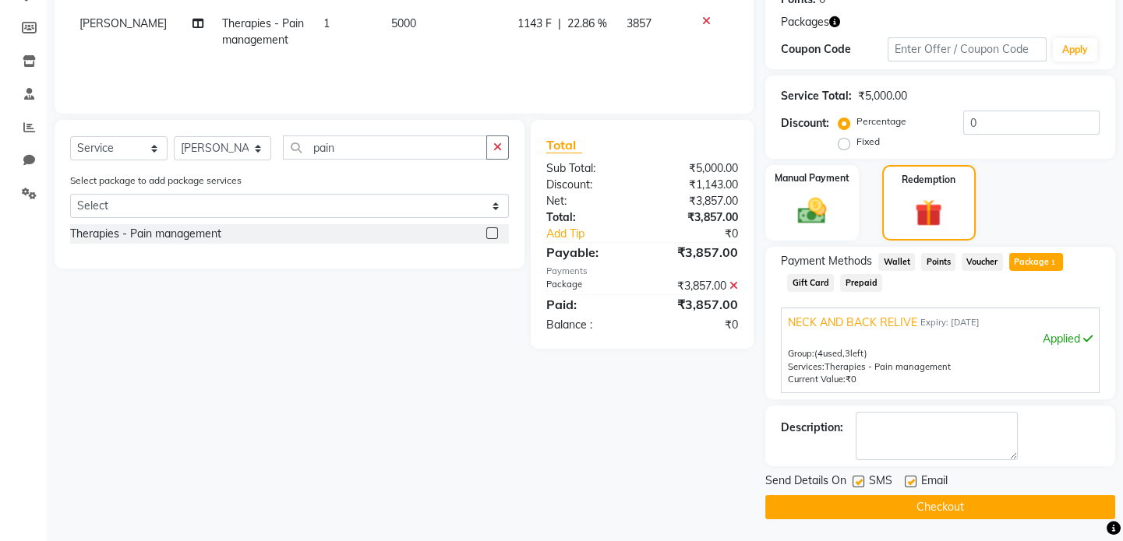
click at [1007, 496] on button "Checkout" at bounding box center [940, 507] width 350 height 24
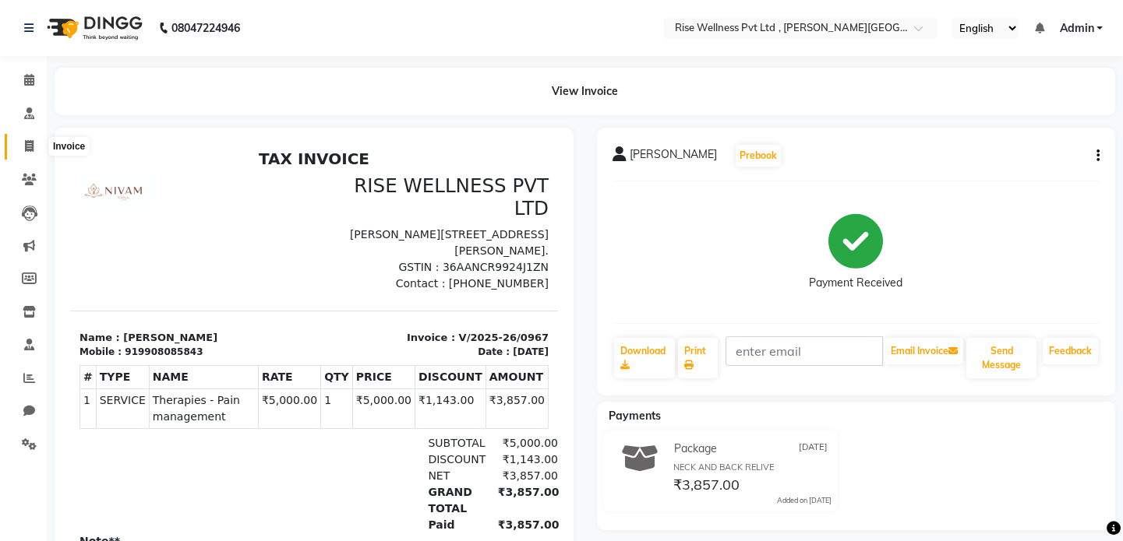
click at [22, 150] on span at bounding box center [29, 147] width 27 height 18
select select "7497"
select select "service"
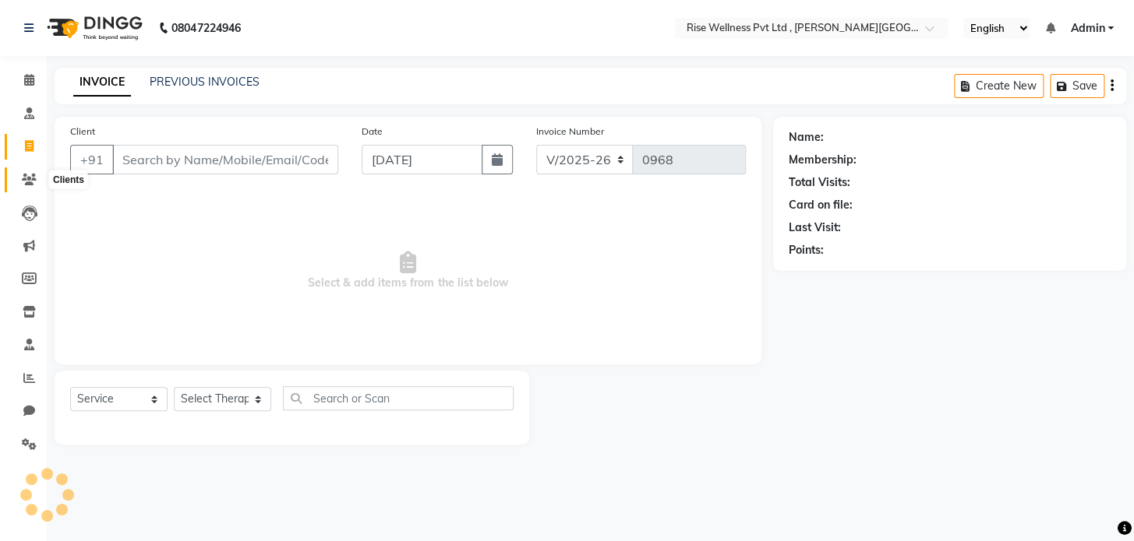
click at [24, 175] on icon at bounding box center [29, 180] width 15 height 12
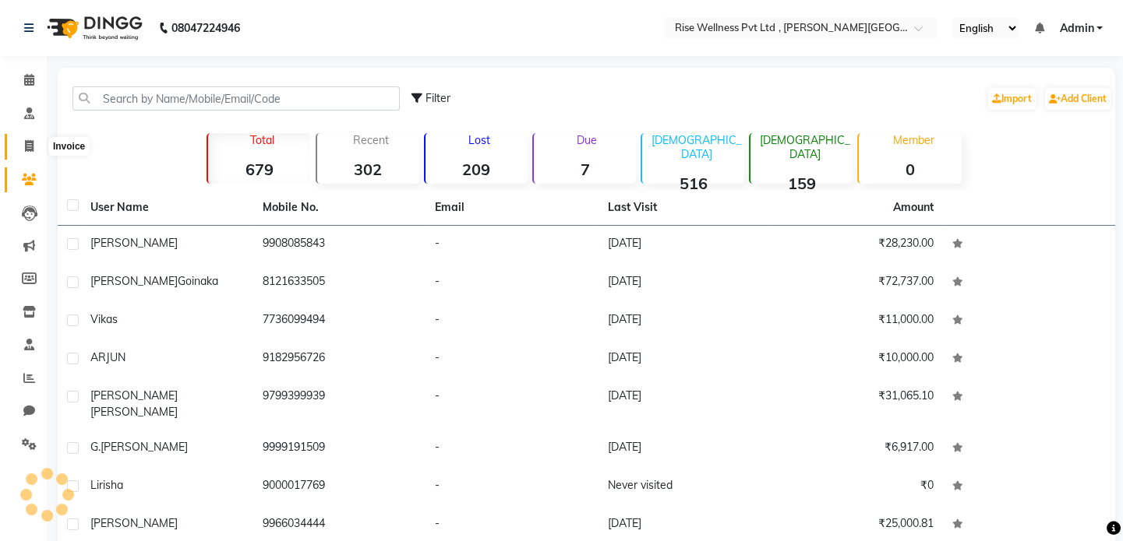
click at [21, 147] on span at bounding box center [29, 147] width 27 height 18
select select "service"
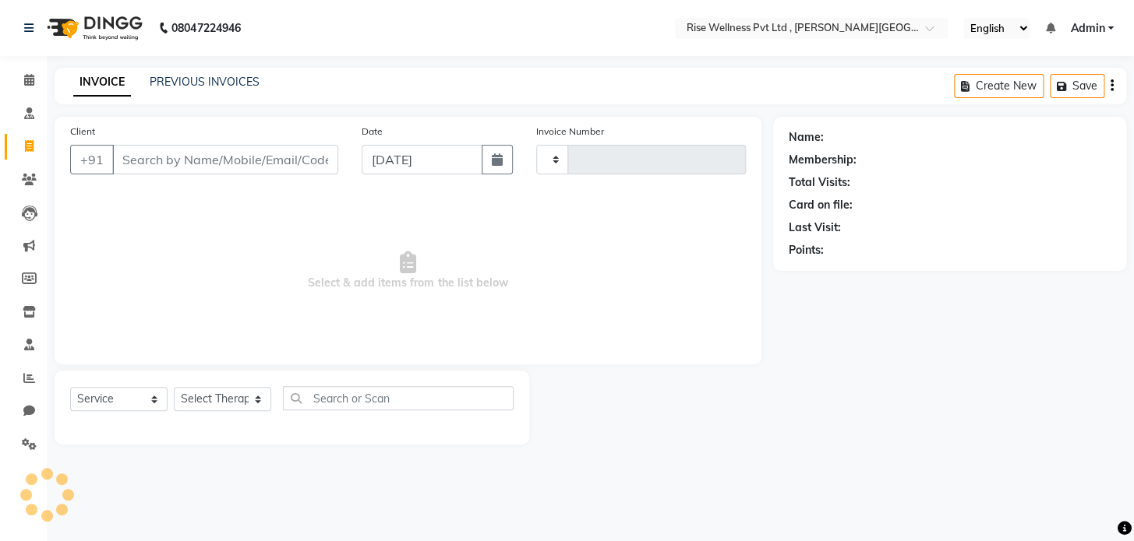
type input "0968"
select select "7497"
select select "V"
click at [33, 76] on icon at bounding box center [29, 80] width 10 height 12
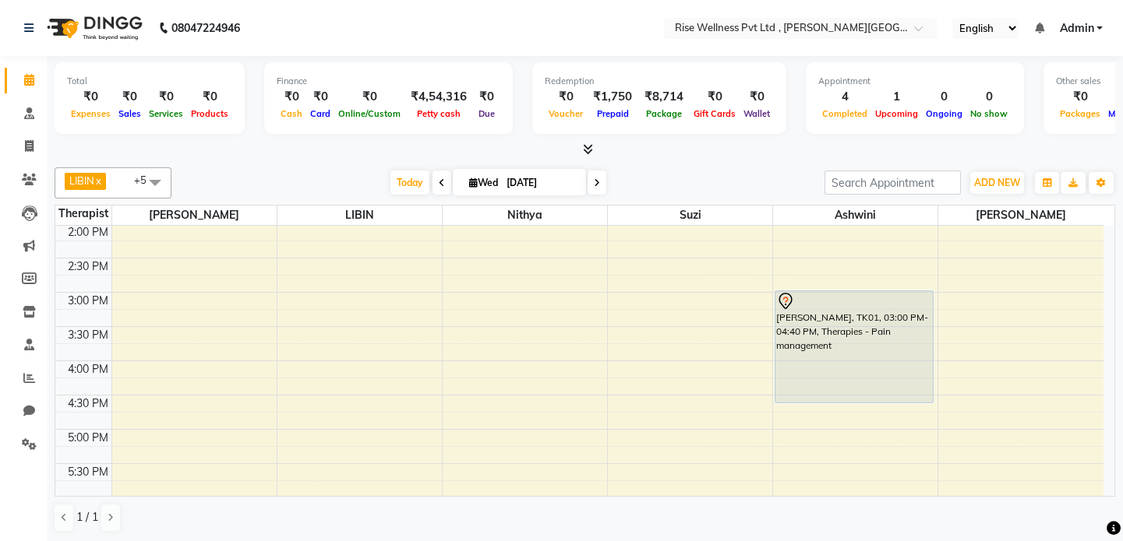
scroll to position [495, 0]
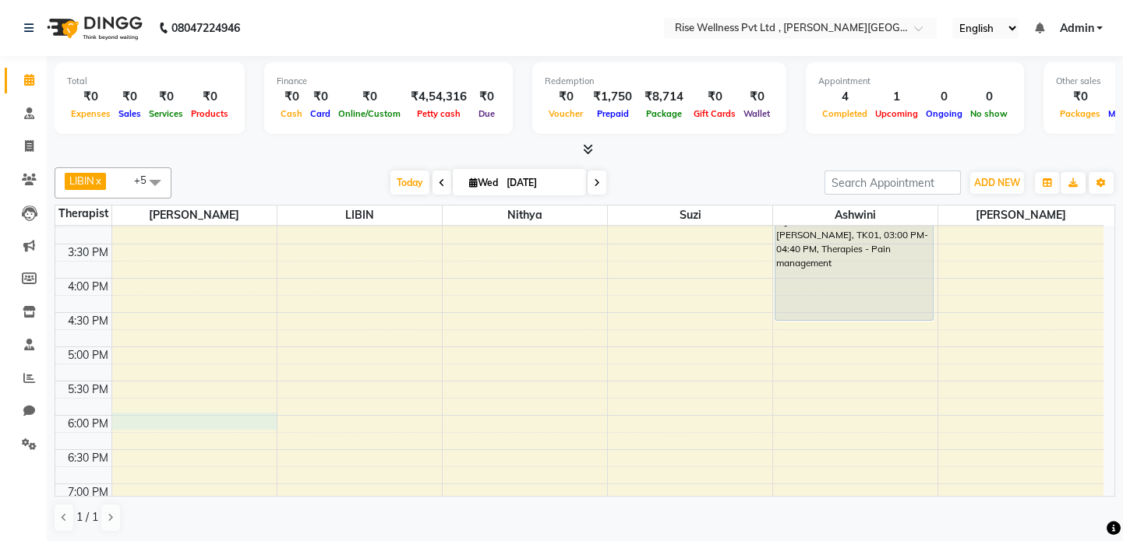
click at [171, 421] on div "8:00 AM 8:30 AM 9:00 AM 9:30 AM 10:00 AM 10:30 AM 11:00 AM 11:30 AM 12:00 PM 12…" at bounding box center [579, 175] width 1048 height 890
select select "1080"
select select "67714"
select select "tentative"
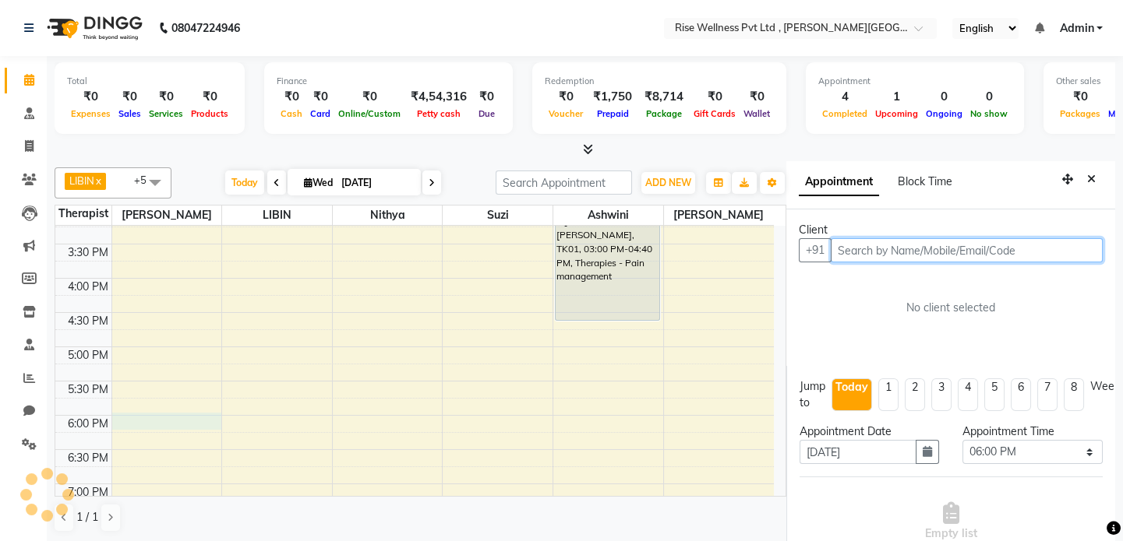
scroll to position [6, 0]
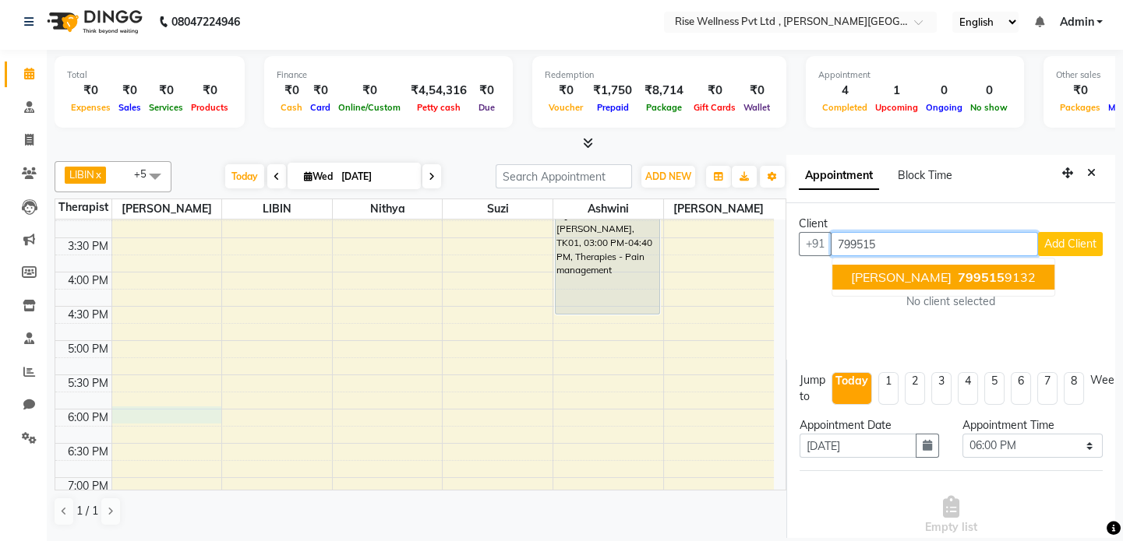
click at [957, 281] on span "799515" at bounding box center [980, 278] width 47 height 16
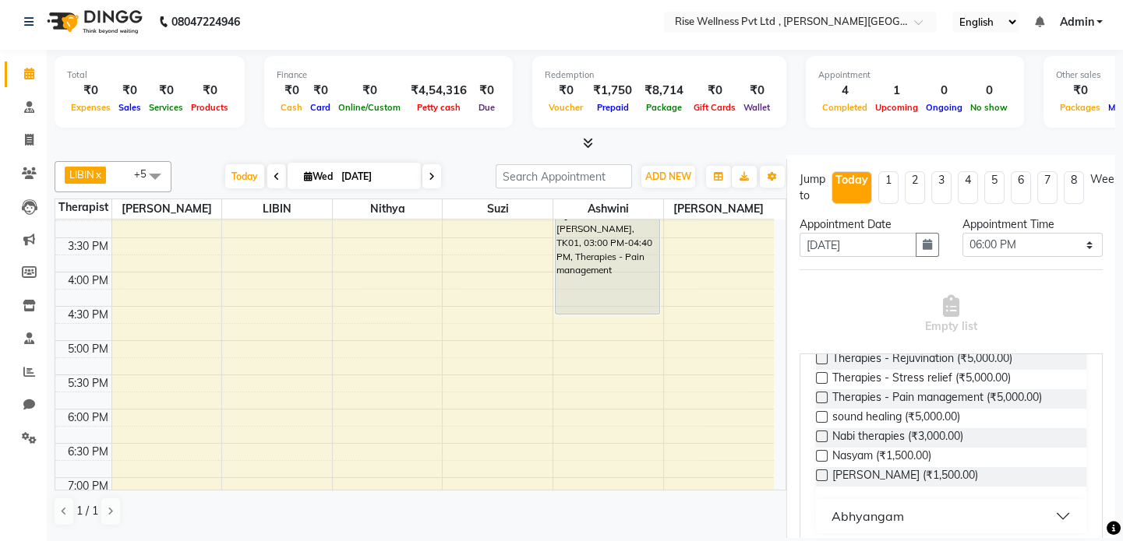
scroll to position [283, 0]
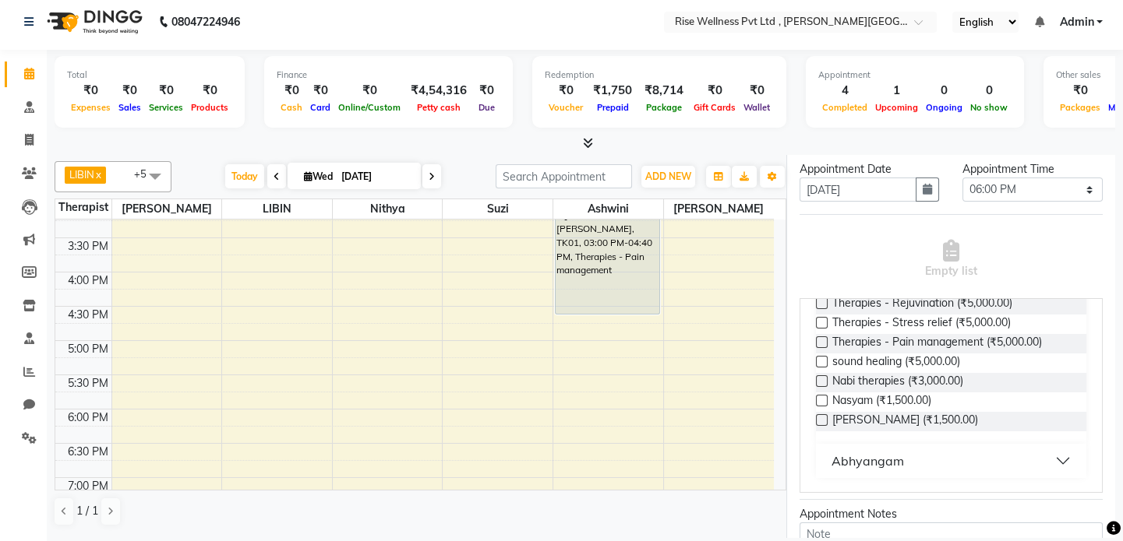
type input "7995159132"
click at [1001, 453] on button "Abhyangam" at bounding box center [951, 461] width 258 height 28
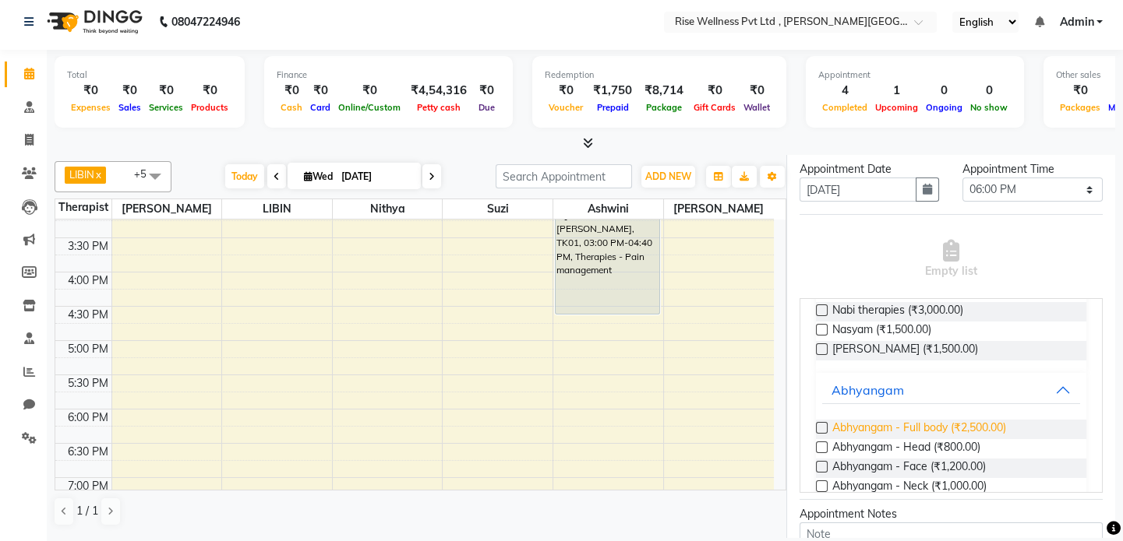
click at [986, 434] on span "Abhyangam - Full body (₹2,500.00)" at bounding box center [919, 429] width 174 height 19
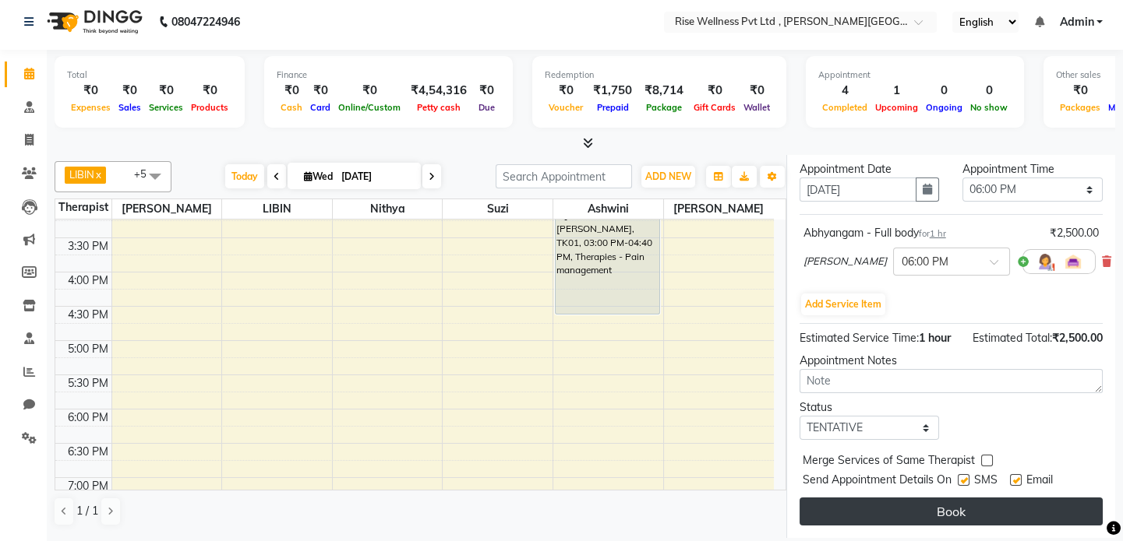
click at [1011, 507] on button "Book" at bounding box center [950, 512] width 303 height 28
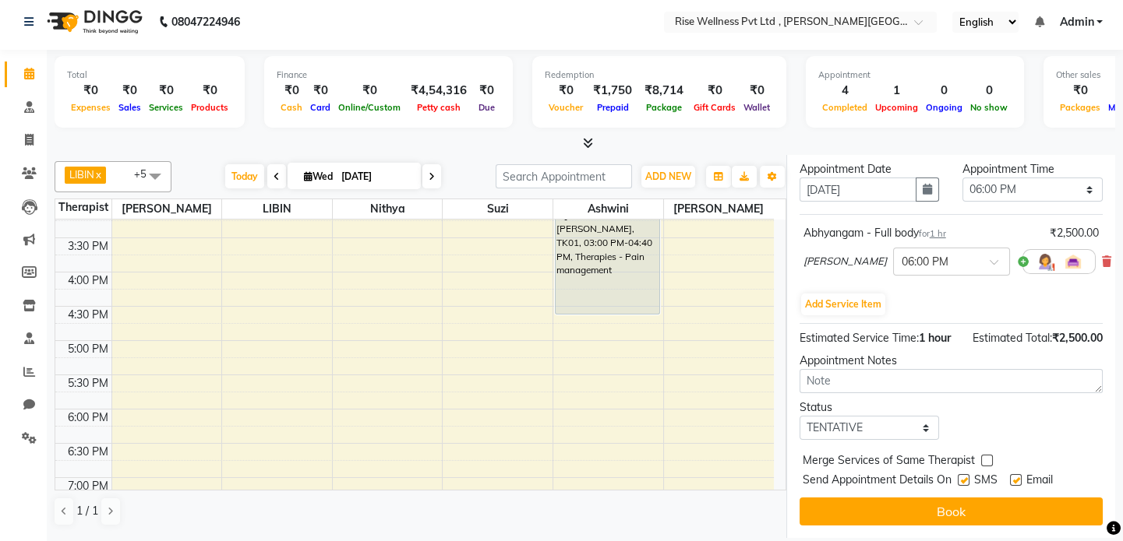
select select "67714"
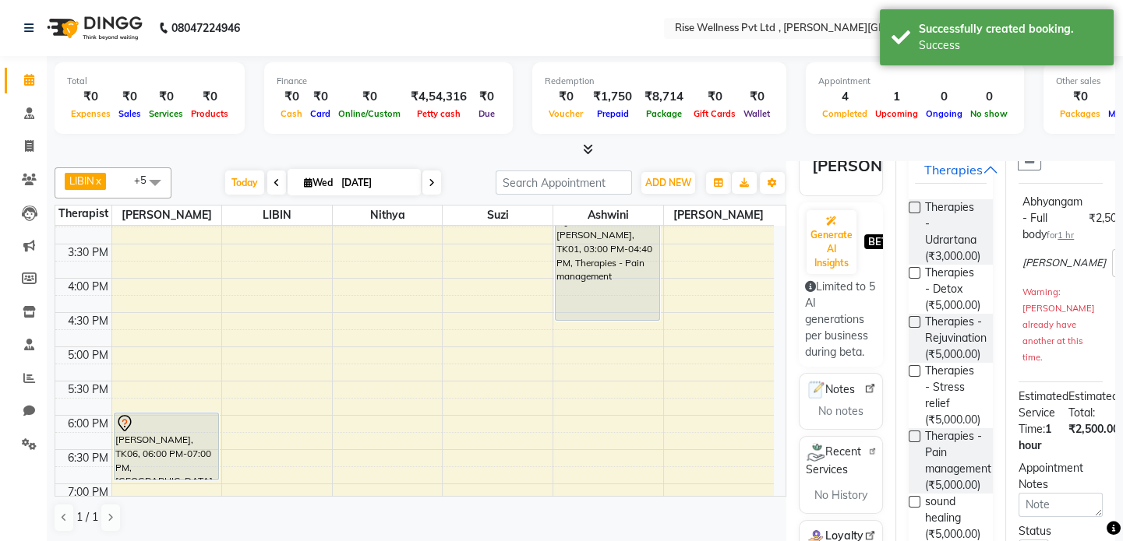
scroll to position [0, 0]
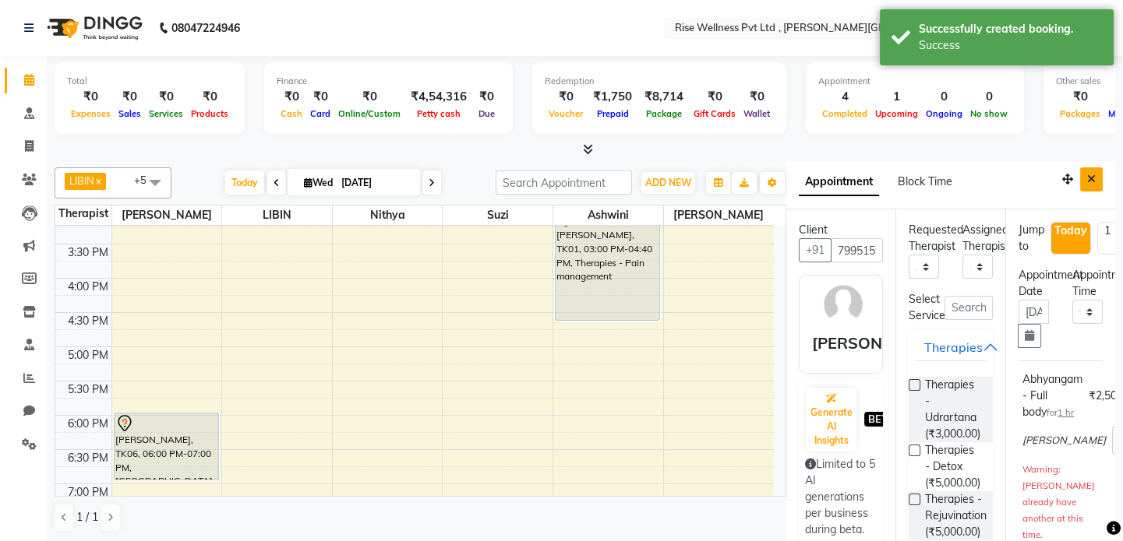
click at [1087, 178] on icon "Close" at bounding box center [1091, 179] width 9 height 11
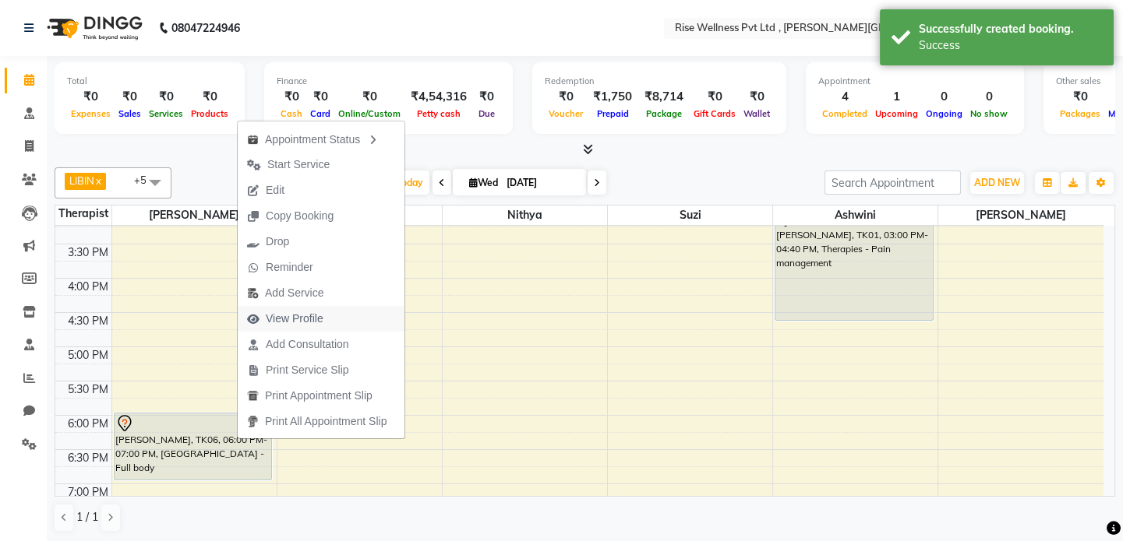
click at [304, 319] on span "View Profile" at bounding box center [295, 319] width 58 height 16
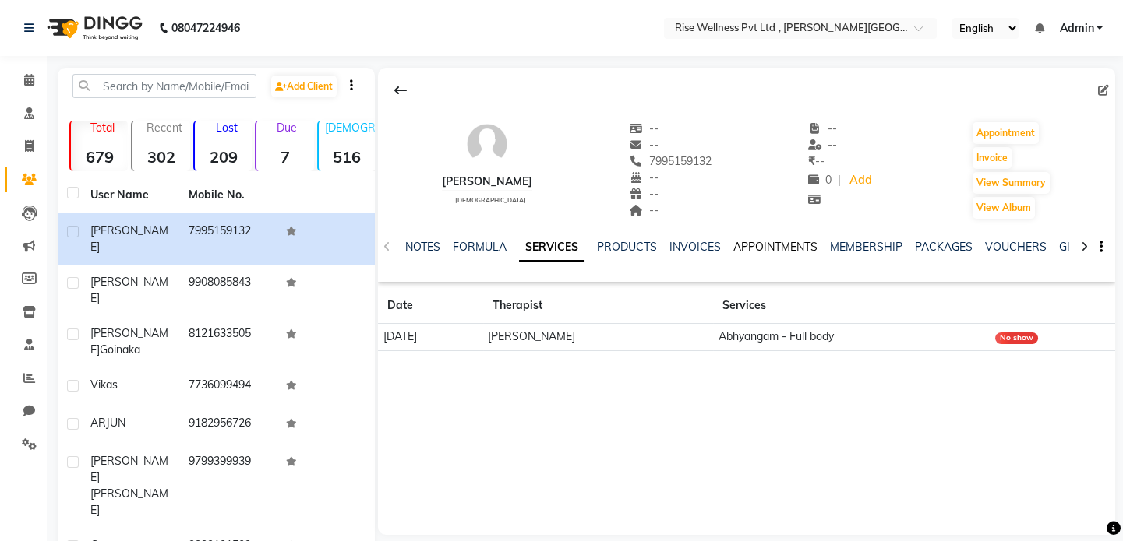
click at [785, 253] on link "APPOINTMENTS" at bounding box center [775, 247] width 84 height 14
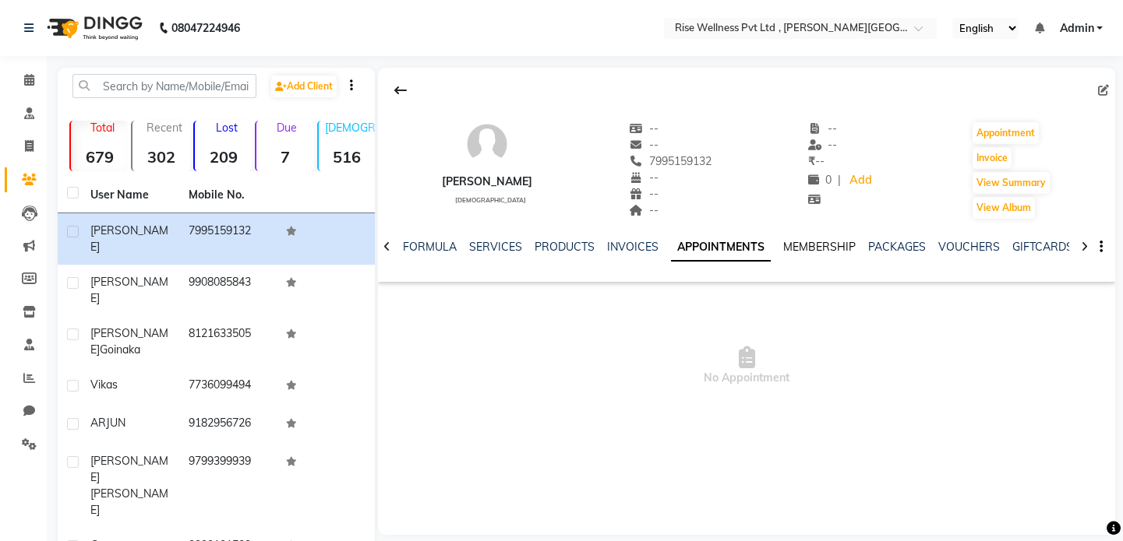
click at [802, 242] on link "MEMBERSHIP" at bounding box center [819, 247] width 72 height 14
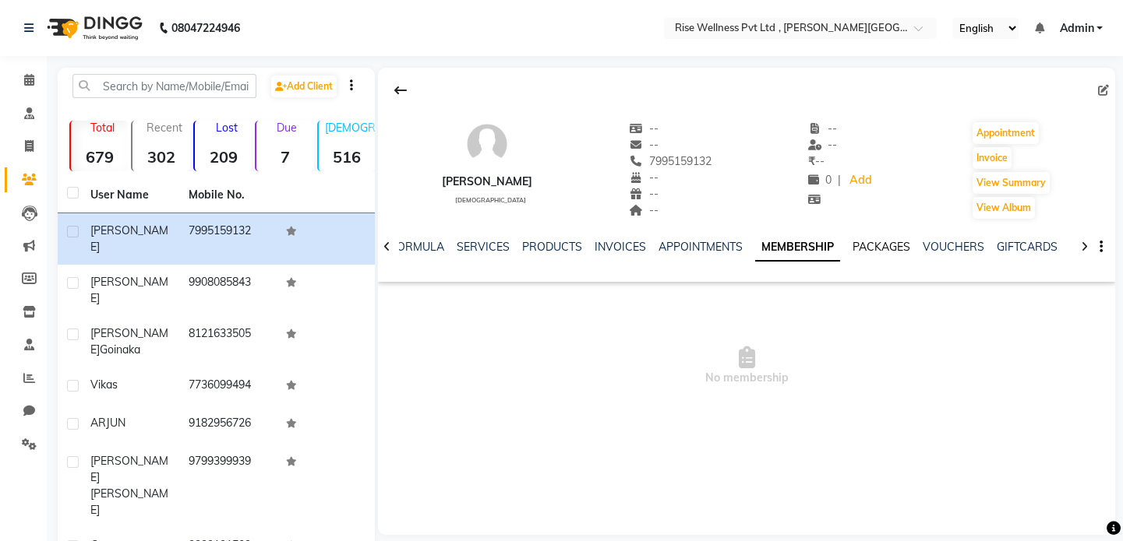
click at [873, 248] on link "PACKAGES" at bounding box center [881, 247] width 58 height 14
click at [690, 238] on div "NOTES FORMULA SERVICES PRODUCTS INVOICES APPOINTMENTS MEMBERSHIP PACKAGES VOUCH…" at bounding box center [746, 247] width 737 height 54
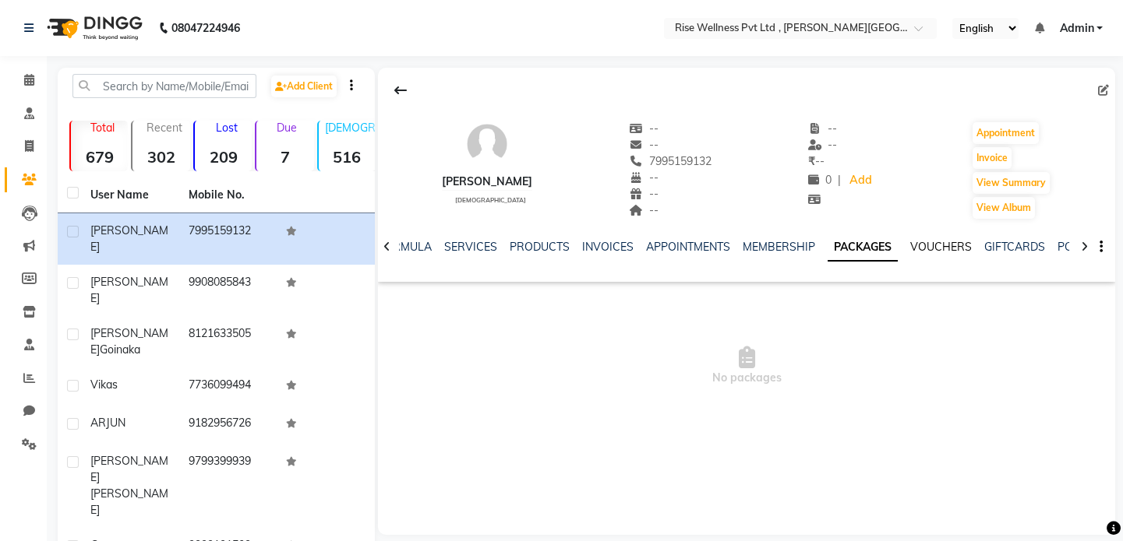
click at [937, 253] on link "VOUCHERS" at bounding box center [941, 247] width 62 height 14
click at [748, 245] on link "MEMBERSHIP" at bounding box center [766, 247] width 72 height 14
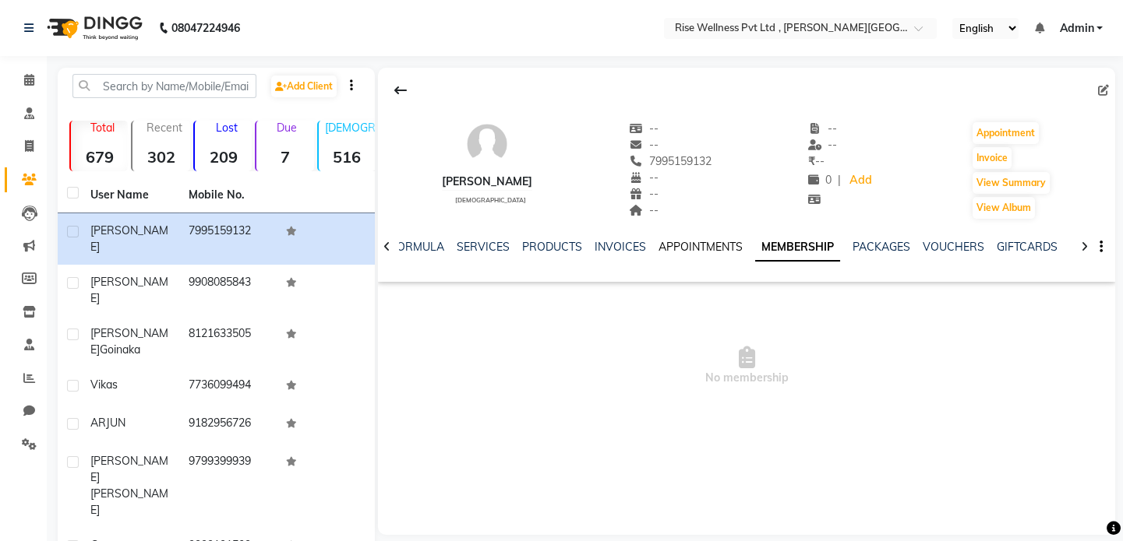
click at [658, 242] on link "APPOINTMENTS" at bounding box center [700, 247] width 84 height 14
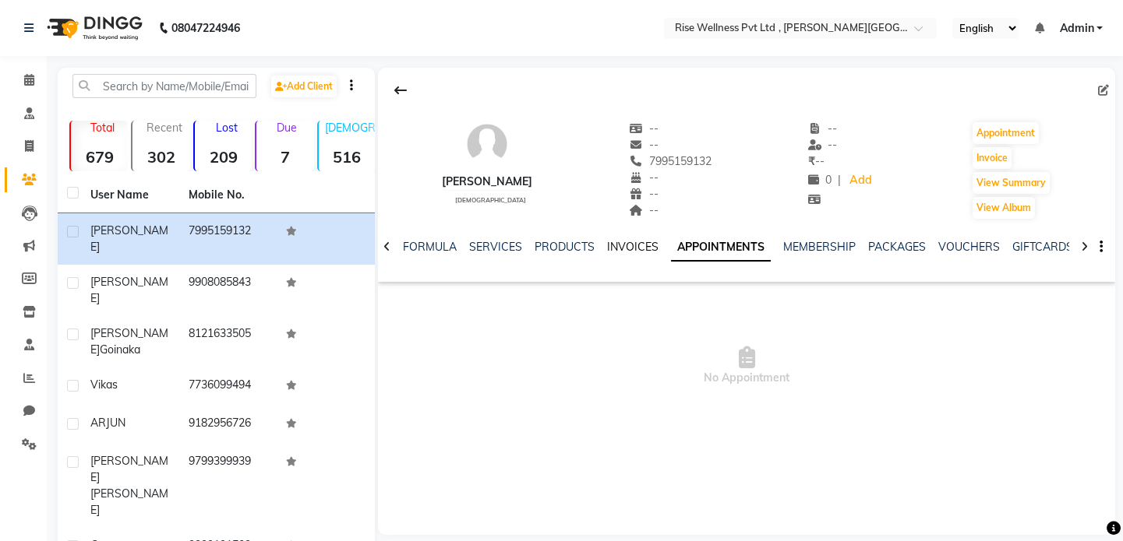
click at [607, 242] on link "INVOICES" at bounding box center [632, 247] width 51 height 14
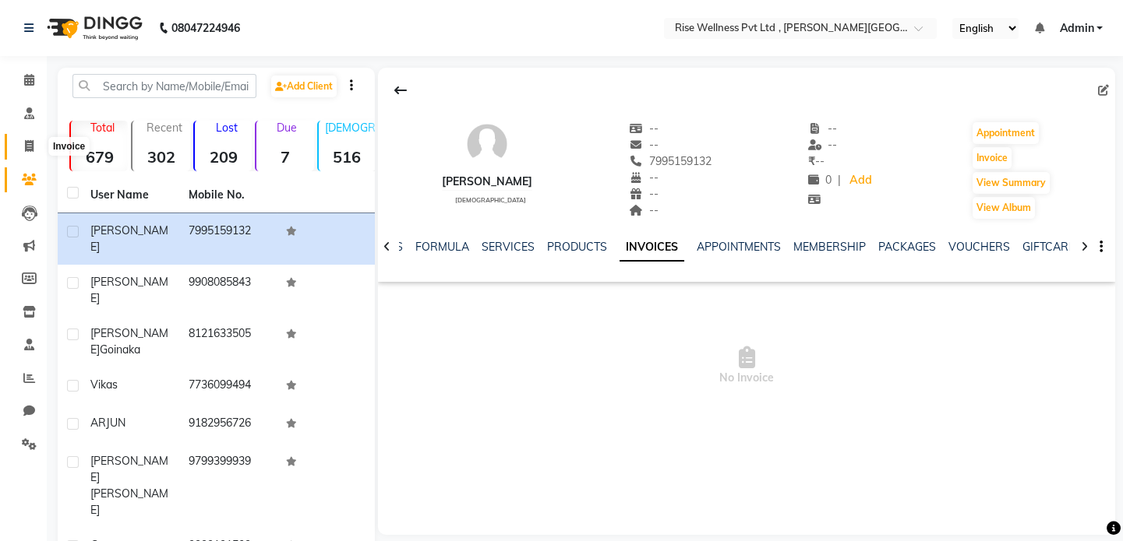
click at [37, 145] on span at bounding box center [29, 147] width 27 height 18
select select "service"
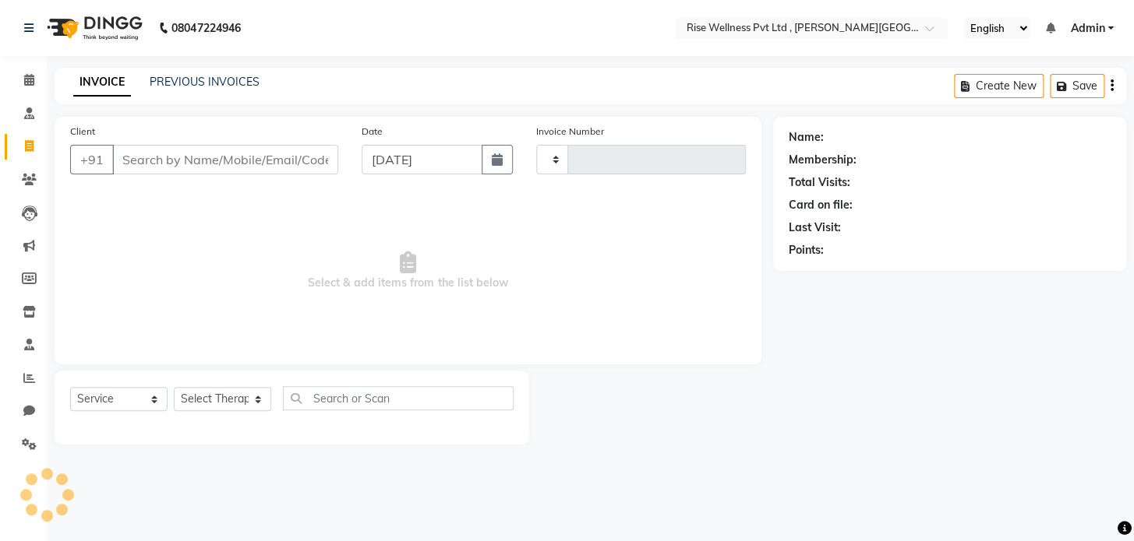
type input "0968"
select select "7497"
click at [234, 78] on link "PREVIOUS INVOICES" at bounding box center [205, 82] width 110 height 14
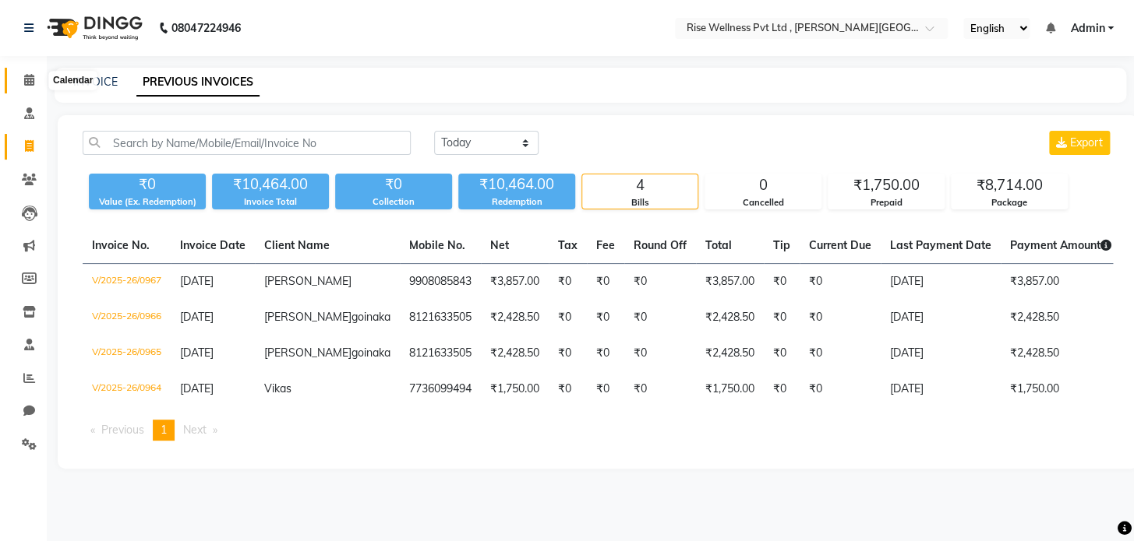
click at [28, 70] on link "Calendar" at bounding box center [23, 81] width 37 height 26
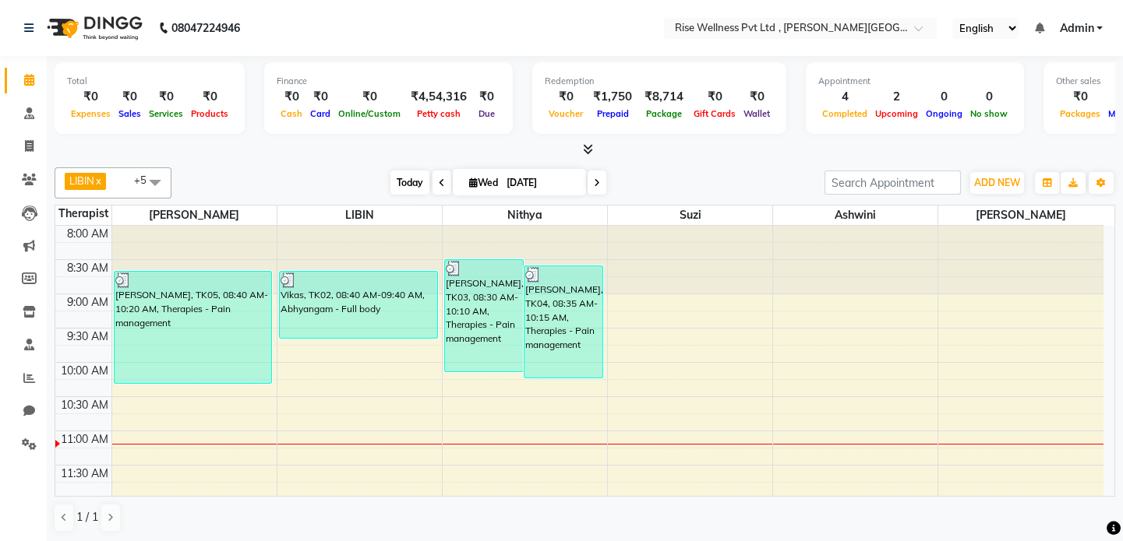
click at [401, 177] on span "Today" at bounding box center [409, 183] width 39 height 24
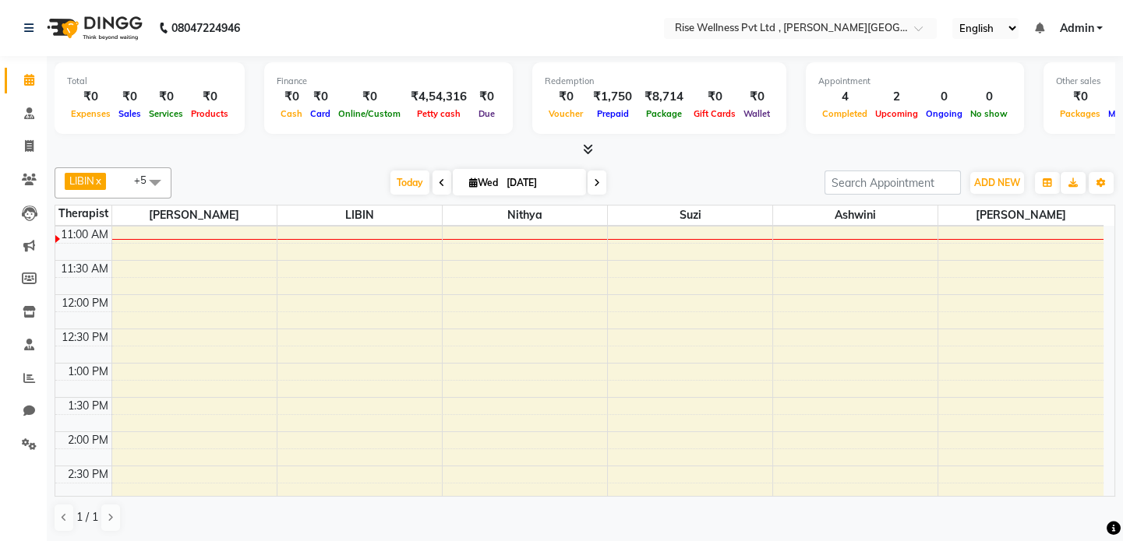
click at [455, 178] on span "[DATE]" at bounding box center [519, 182] width 133 height 26
click at [472, 180] on icon at bounding box center [473, 183] width 9 height 10
select select "9"
select select "2025"
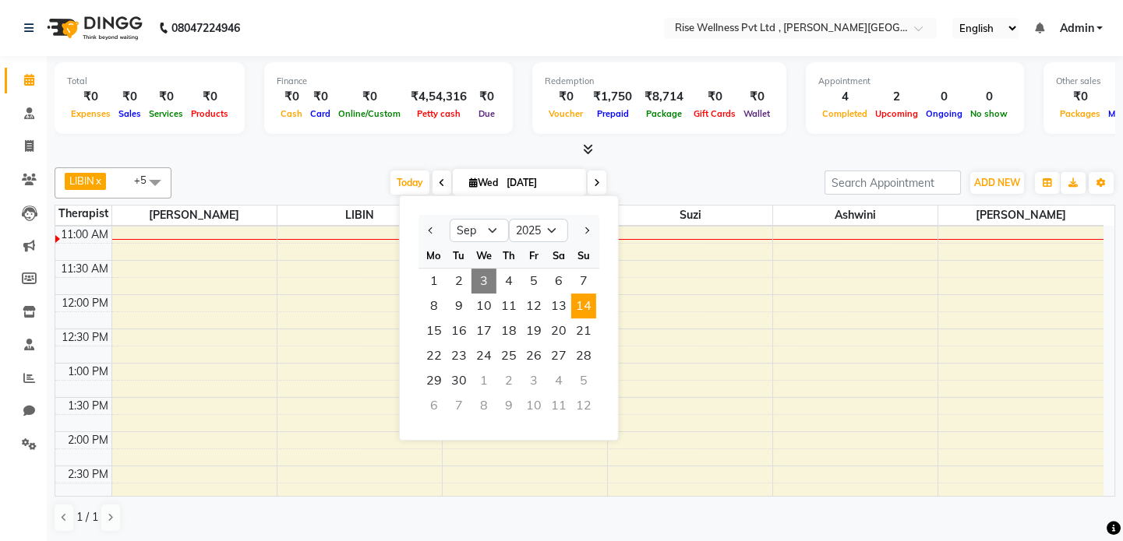
click at [584, 303] on span "14" at bounding box center [583, 306] width 25 height 25
type input "[DATE]"
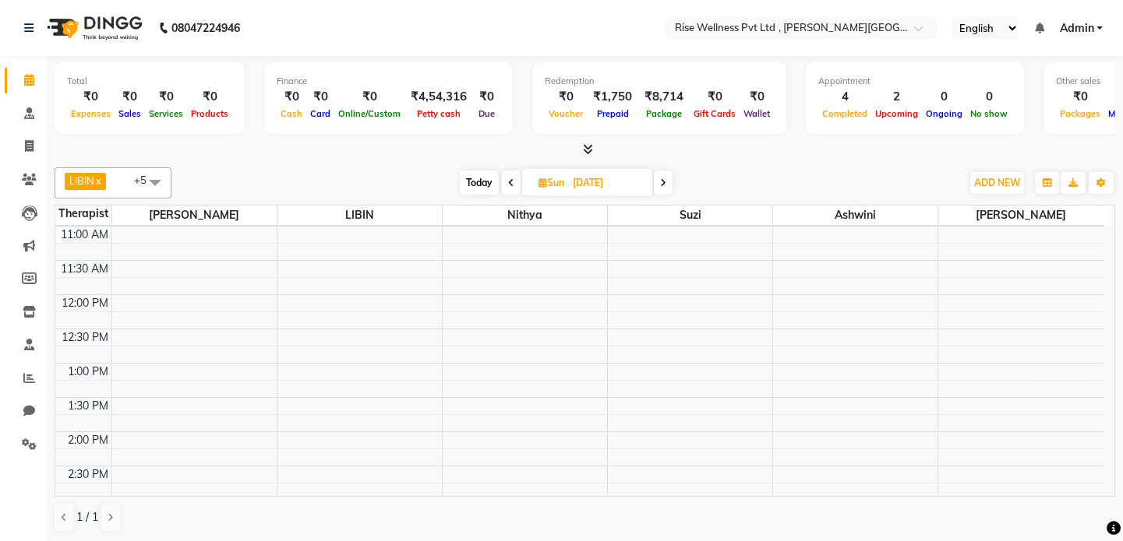
click at [783, 389] on div "8:00 AM 8:30 AM 9:00 AM 9:30 AM 10:00 AM 10:30 AM 11:00 AM 11:30 AM 12:00 PM 12…" at bounding box center [579, 466] width 1048 height 890
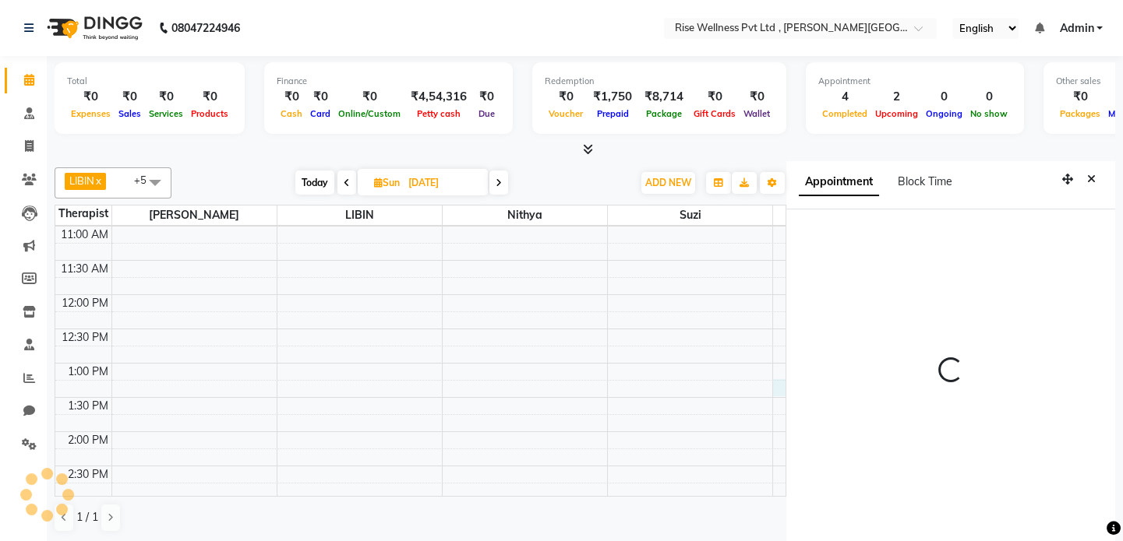
scroll to position [6, 0]
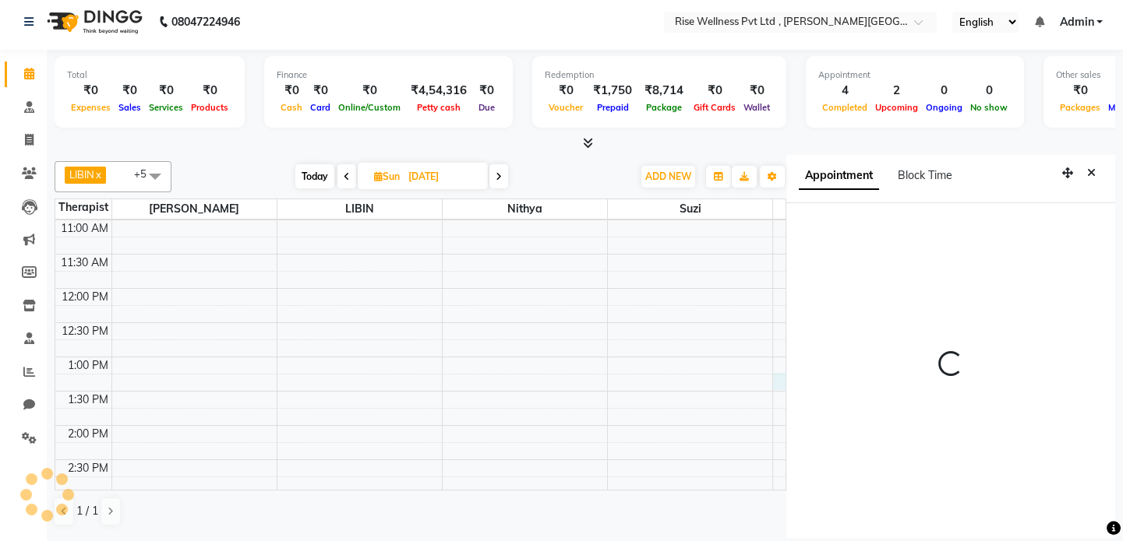
select select "89087"
select select "tentative"
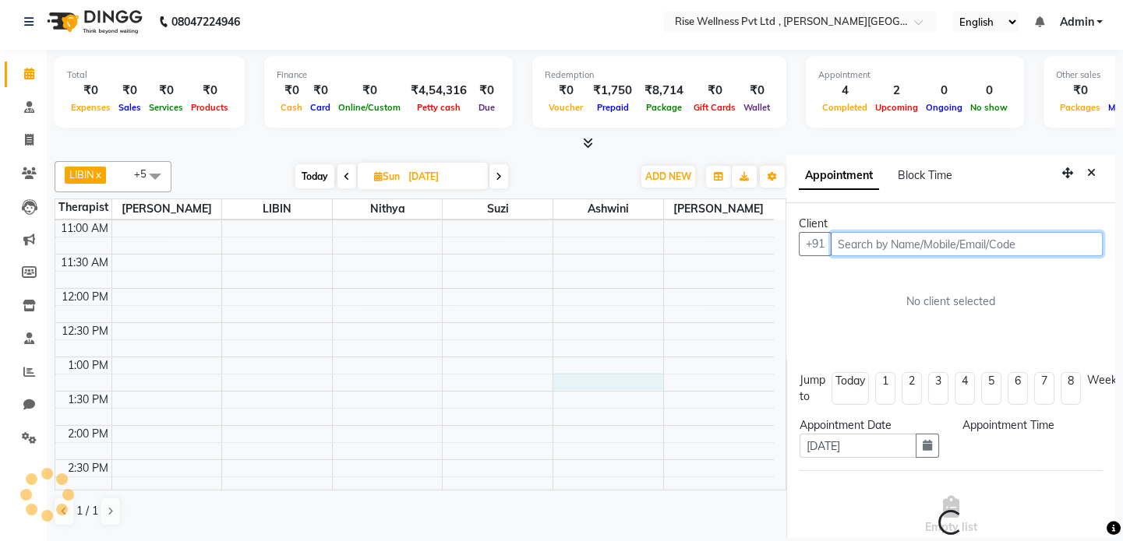
select select "795"
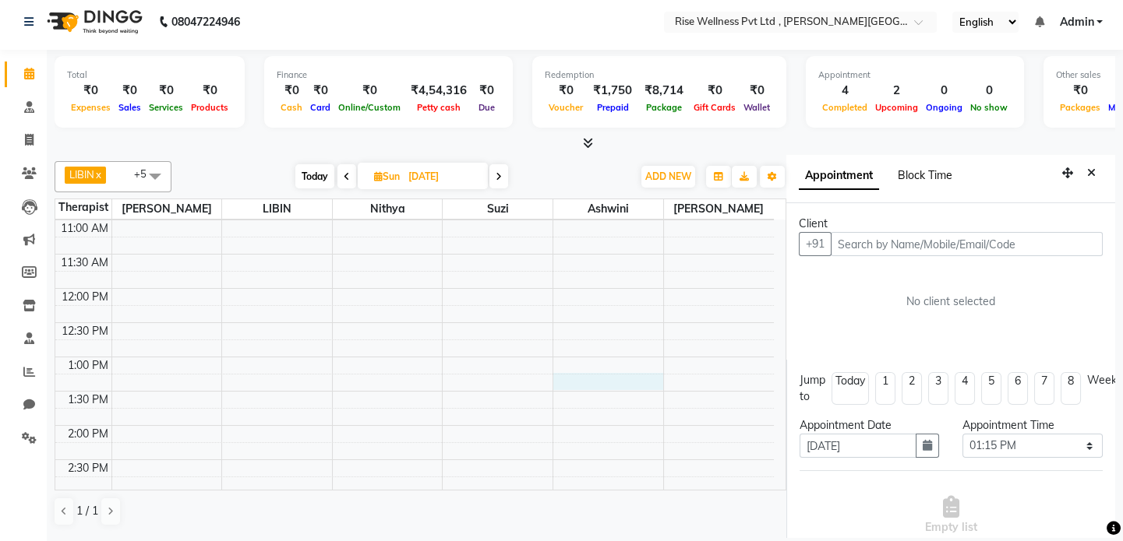
click at [939, 174] on span "Block Time" at bounding box center [924, 175] width 55 height 14
select select "89087"
select select "795"
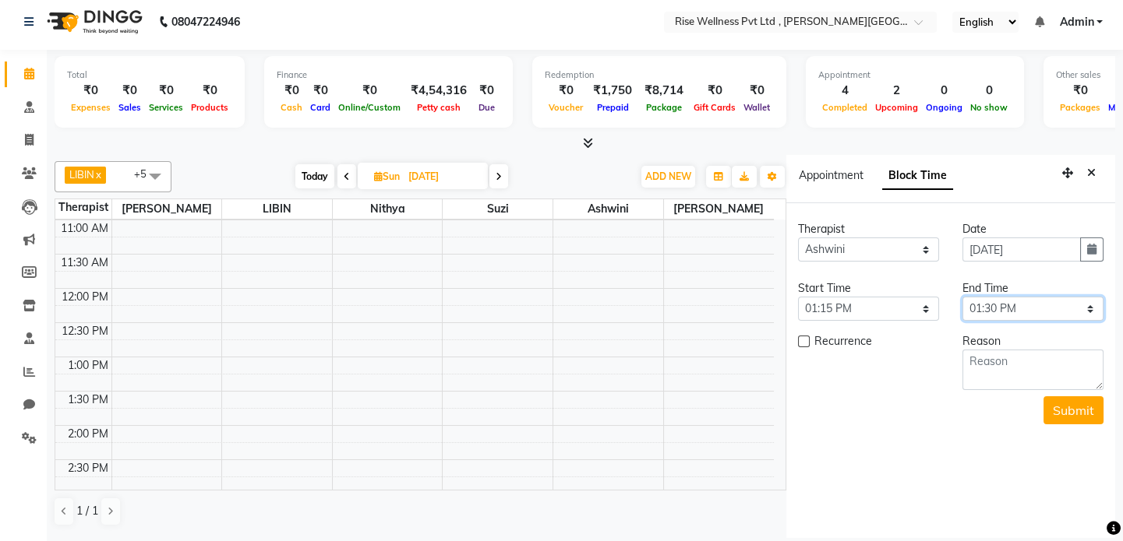
click at [1072, 301] on select "Select 09:00 AM 09:15 AM 09:30 AM 09:45 AM 10:00 AM 10:15 AM 10:30 AM 10:45 AM …" at bounding box center [1032, 309] width 141 height 24
select select "855"
click at [962, 297] on select "Select 09:00 AM 09:15 AM 09:30 AM 09:45 AM 10:00 AM 10:15 AM 10:30 AM 10:45 AM …" at bounding box center [1032, 309] width 141 height 24
click at [1032, 374] on textarea at bounding box center [1032, 370] width 141 height 41
click at [1006, 362] on textarea "961898706" at bounding box center [1032, 370] width 141 height 41
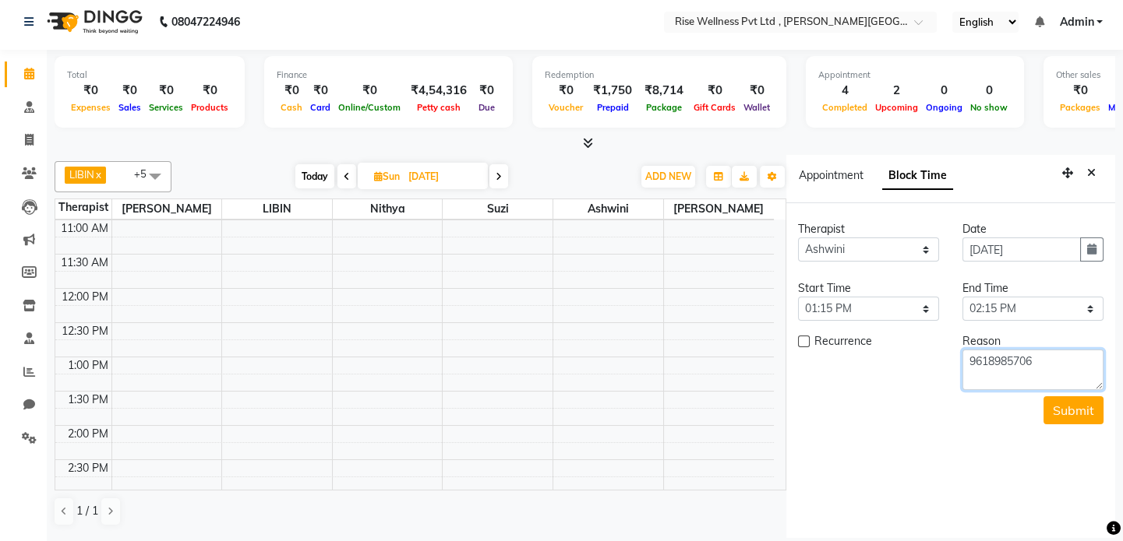
click at [1049, 365] on textarea "9618985706" at bounding box center [1032, 370] width 141 height 41
click at [1031, 379] on textarea "9618985706 sri [PERSON_NAME] shirodhara teatment" at bounding box center [1032, 370] width 141 height 41
click at [1080, 372] on textarea "9618985706 sri [PERSON_NAME] shirodhara treatment" at bounding box center [1032, 370] width 141 height 41
type textarea "9618985706 sri [PERSON_NAME] shirodhara treatment hair fall [MEDICAL_DATA]"
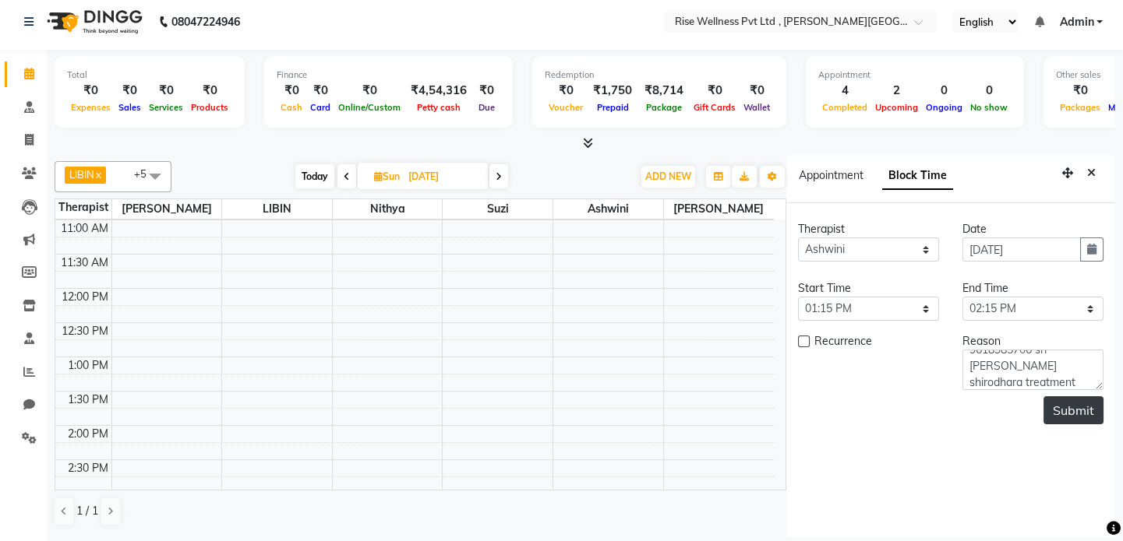
click at [1067, 400] on button "Submit" at bounding box center [1073, 411] width 60 height 28
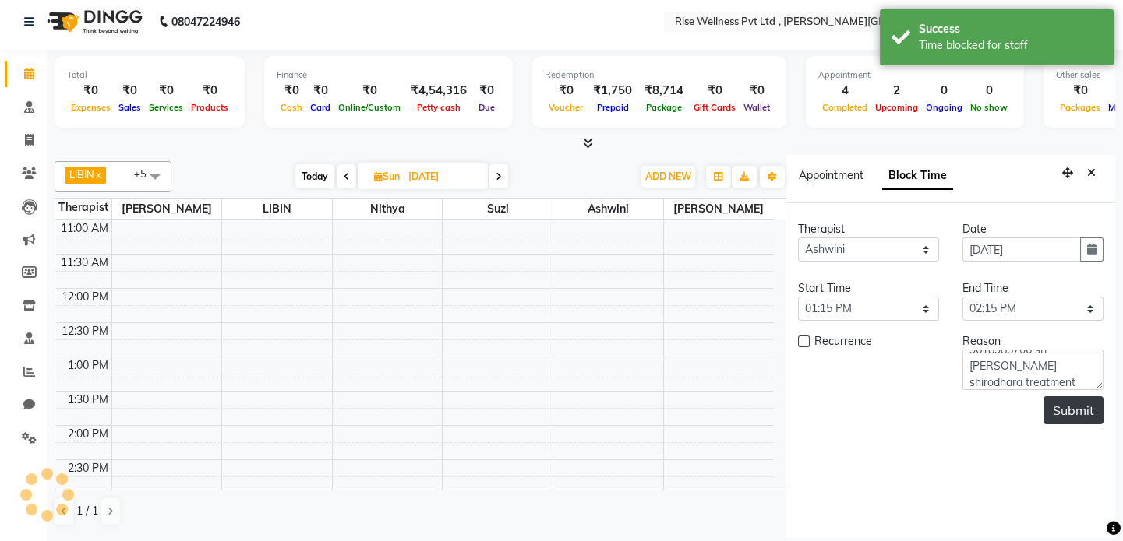
scroll to position [0, 0]
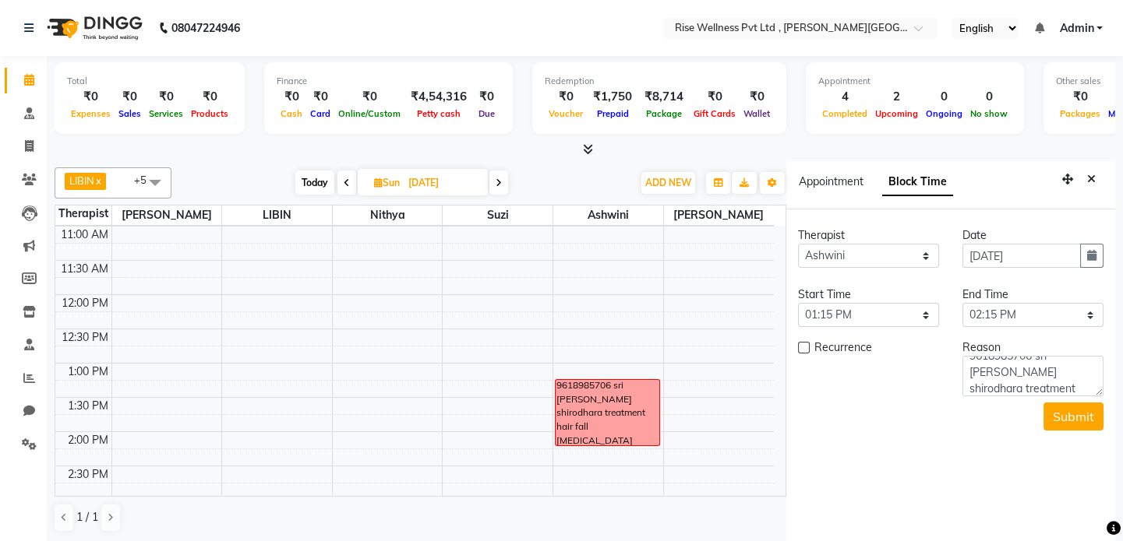
click at [305, 181] on span "Today" at bounding box center [314, 183] width 39 height 24
type input "[DATE]"
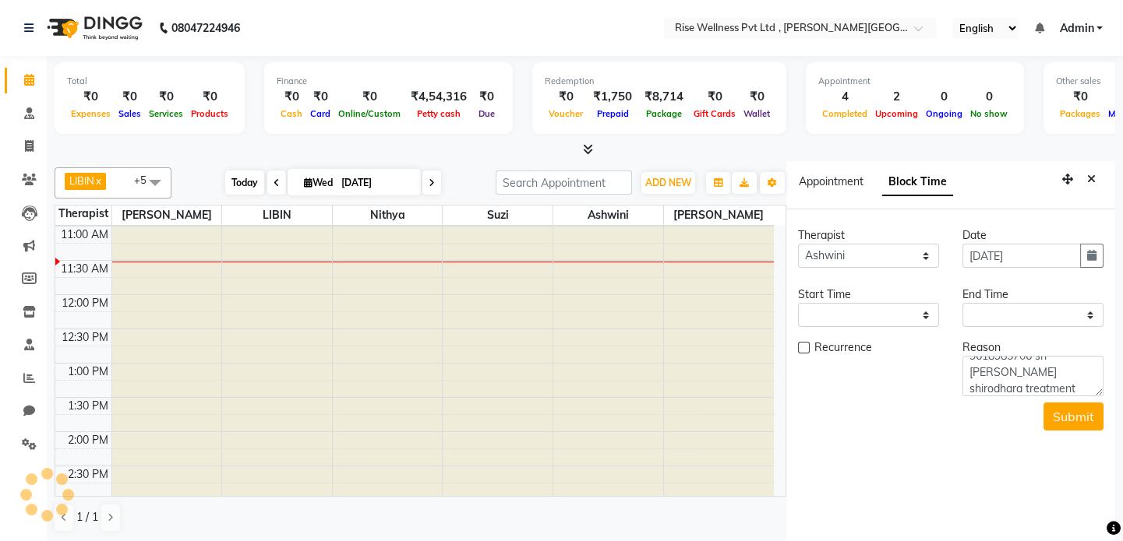
scroll to position [205, 0]
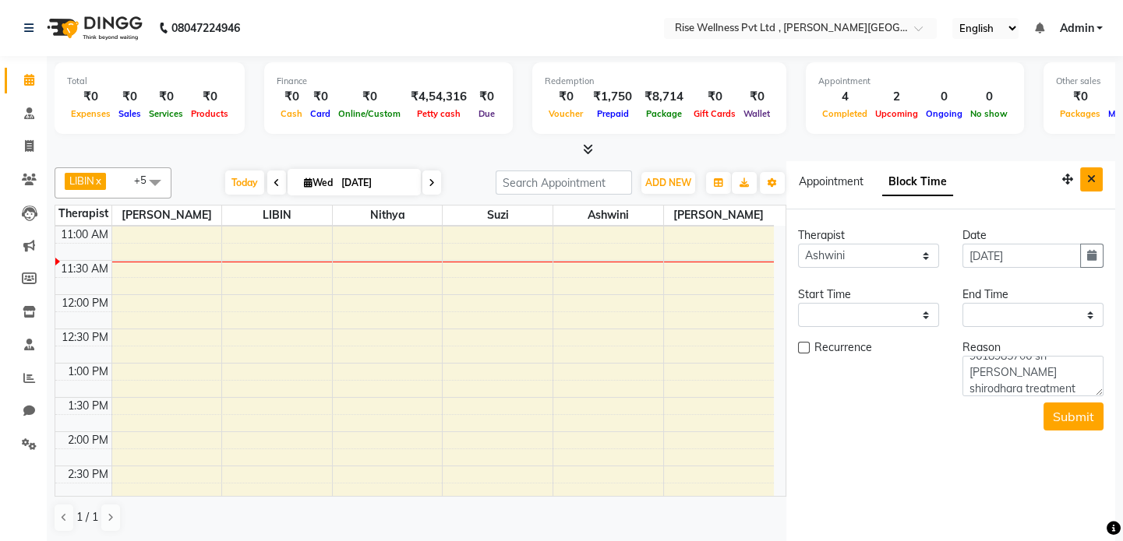
click at [1094, 175] on icon "Close" at bounding box center [1091, 179] width 9 height 11
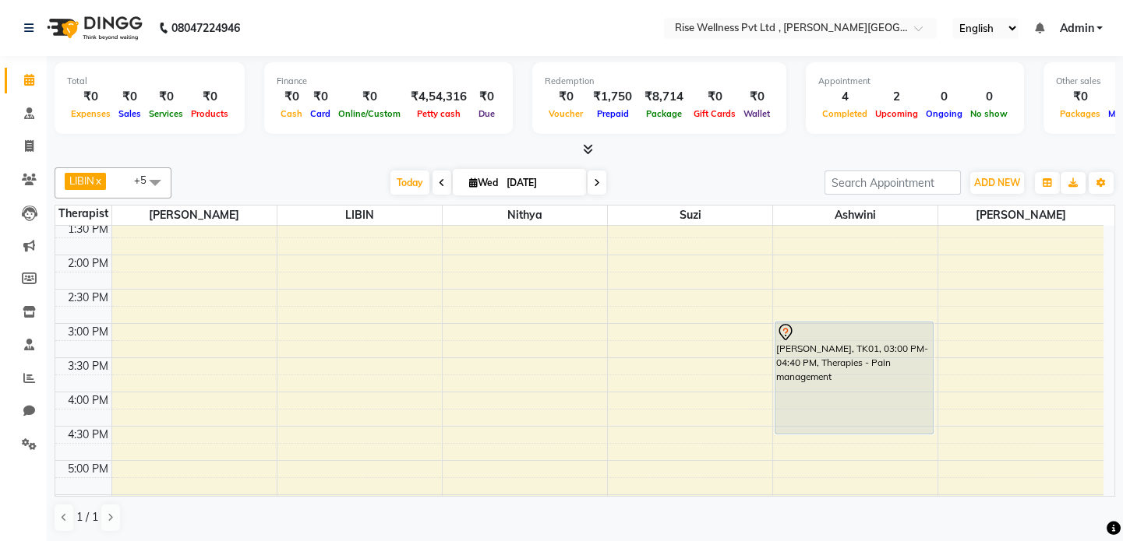
scroll to position [418, 0]
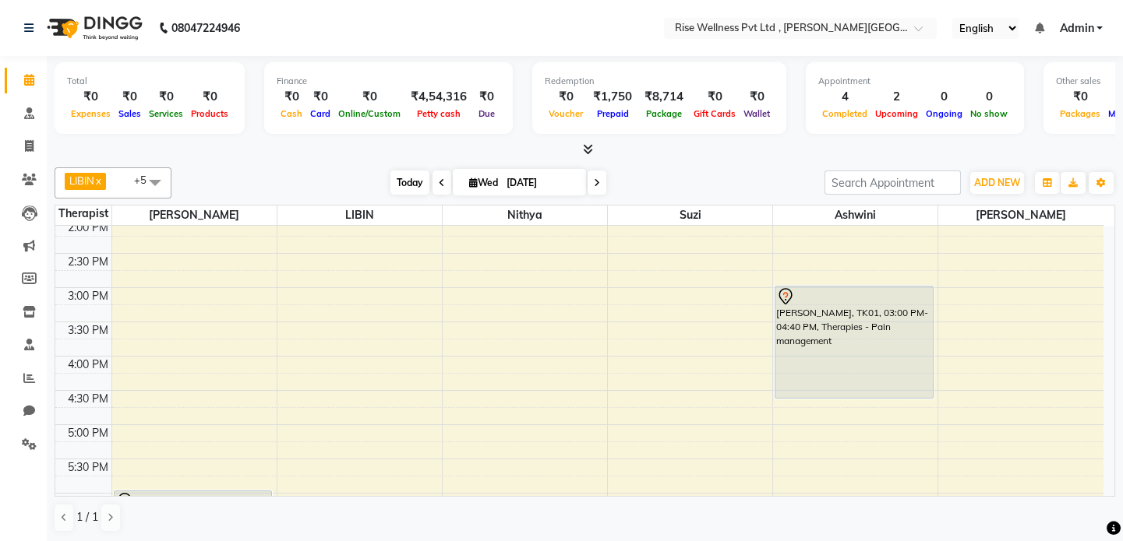
click at [397, 173] on span "Today" at bounding box center [409, 183] width 39 height 24
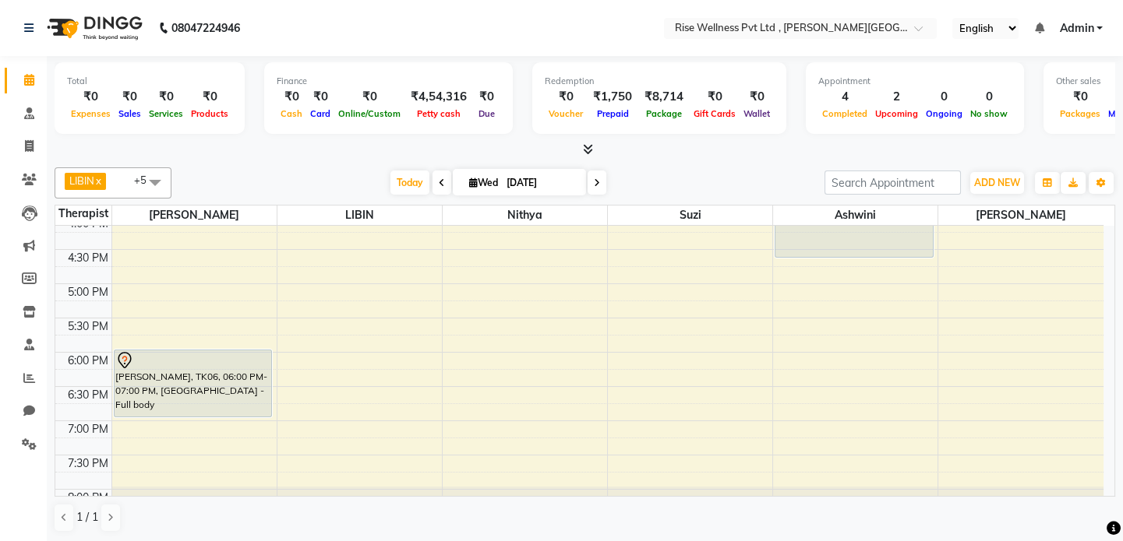
scroll to position [559, 0]
click at [162, 257] on div "8:00 AM 8:30 AM 9:00 AM 9:30 AM 10:00 AM 10:30 AM 11:00 AM 11:30 AM 12:00 PM 12…" at bounding box center [579, 112] width 1048 height 890
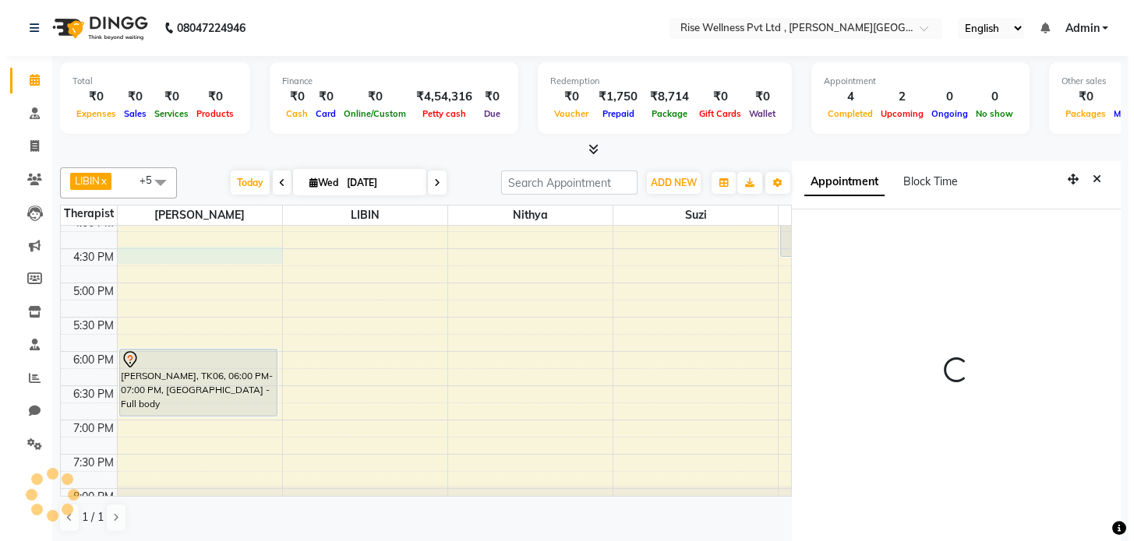
scroll to position [6, 0]
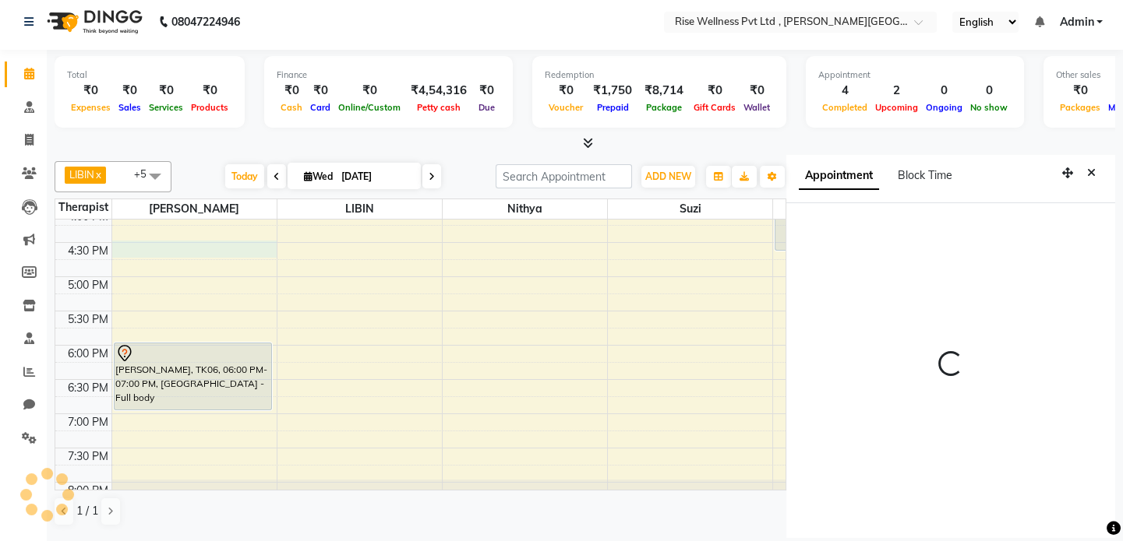
select select "990"
select select "67714"
select select "tentative"
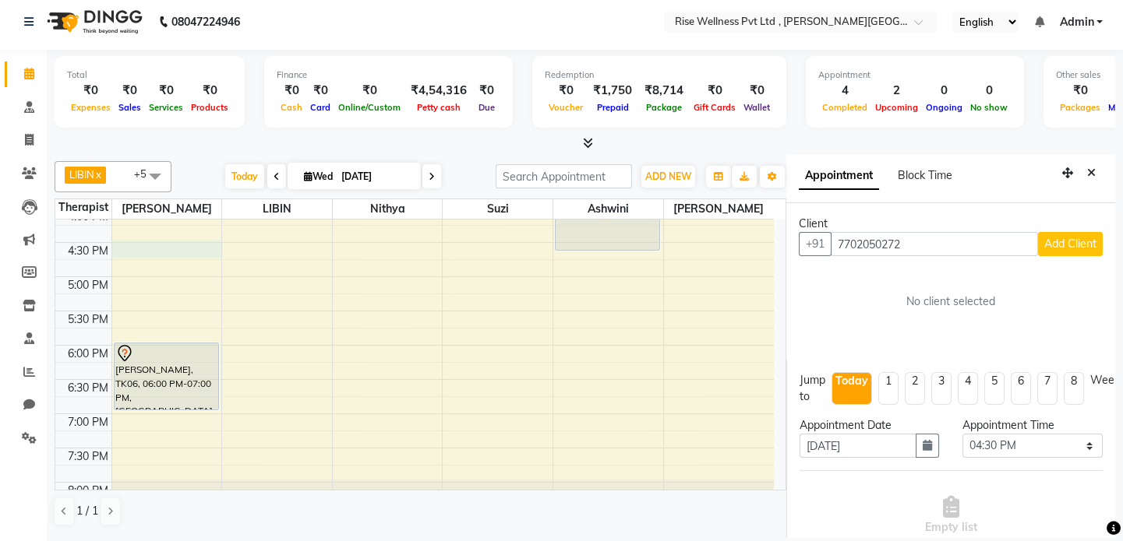
type input "7702050272"
click at [1073, 251] on button "Add Client" at bounding box center [1070, 244] width 65 height 24
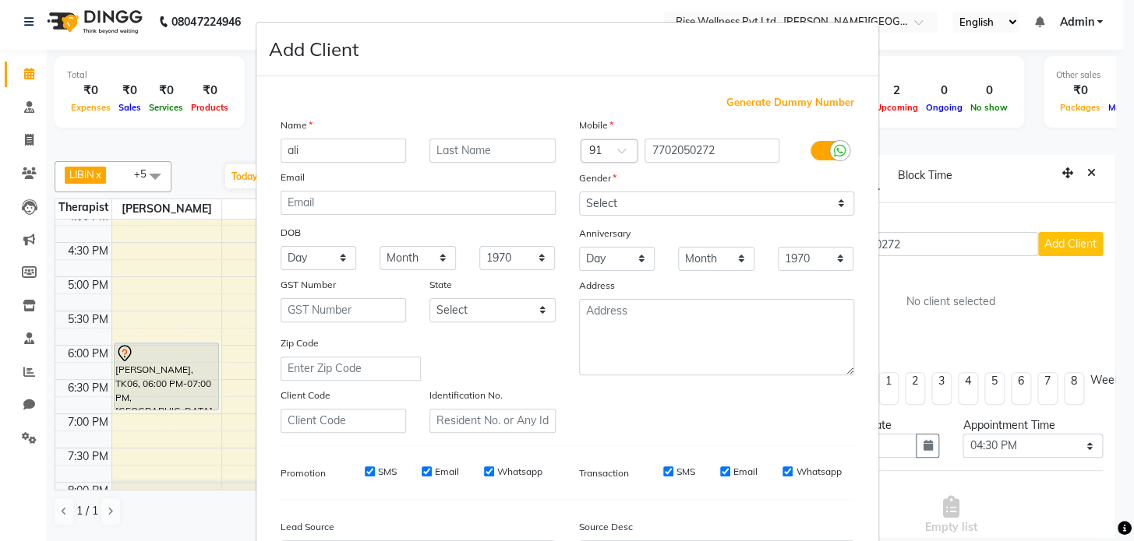
type input "ali"
click at [642, 203] on select "Select [DEMOGRAPHIC_DATA] [DEMOGRAPHIC_DATA] Other Prefer Not To Say" at bounding box center [716, 204] width 275 height 24
select select "[DEMOGRAPHIC_DATA]"
click at [579, 192] on select "Select [DEMOGRAPHIC_DATA] [DEMOGRAPHIC_DATA] Other Prefer Not To Say" at bounding box center [716, 204] width 275 height 24
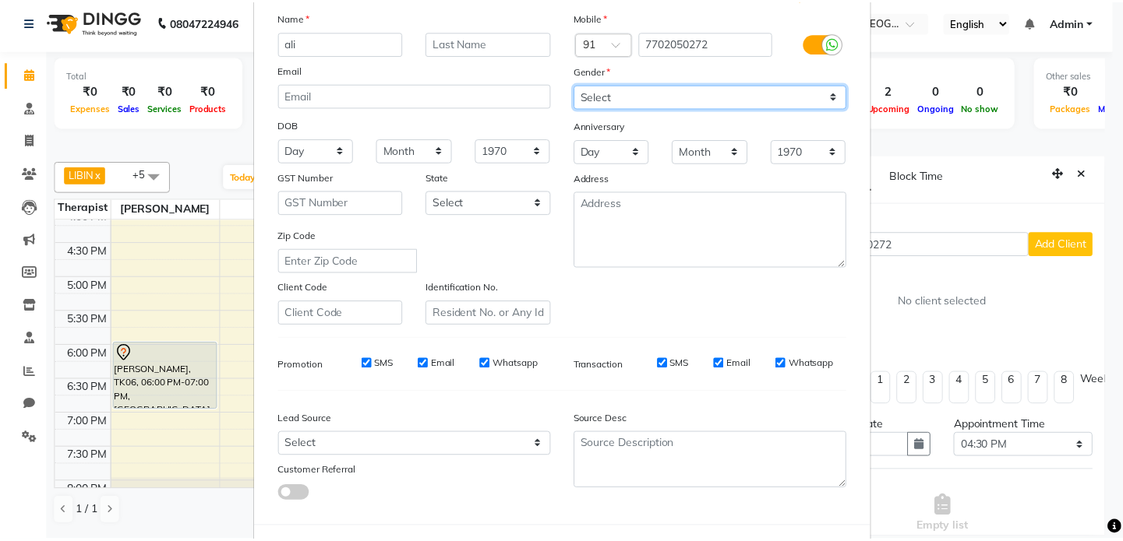
scroll to position [182, 0]
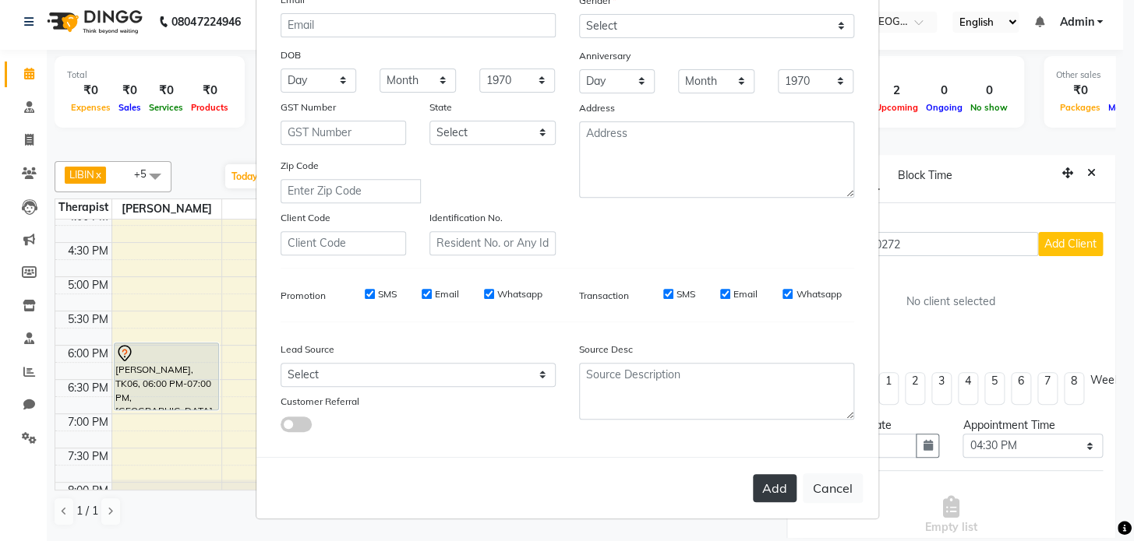
click at [759, 485] on button "Add" at bounding box center [775, 488] width 44 height 28
select select
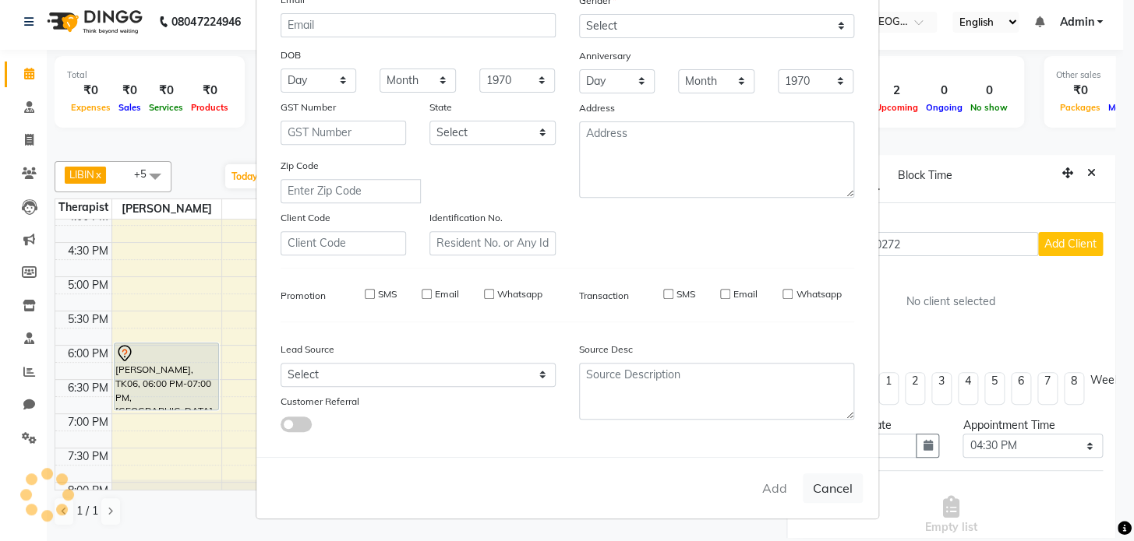
select select
checkbox input "false"
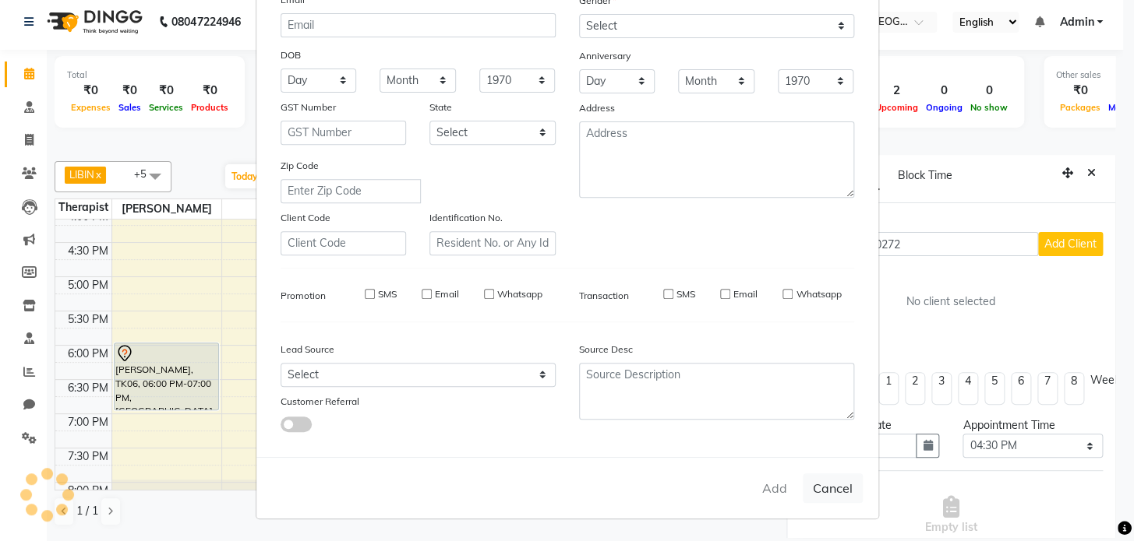
checkbox input "false"
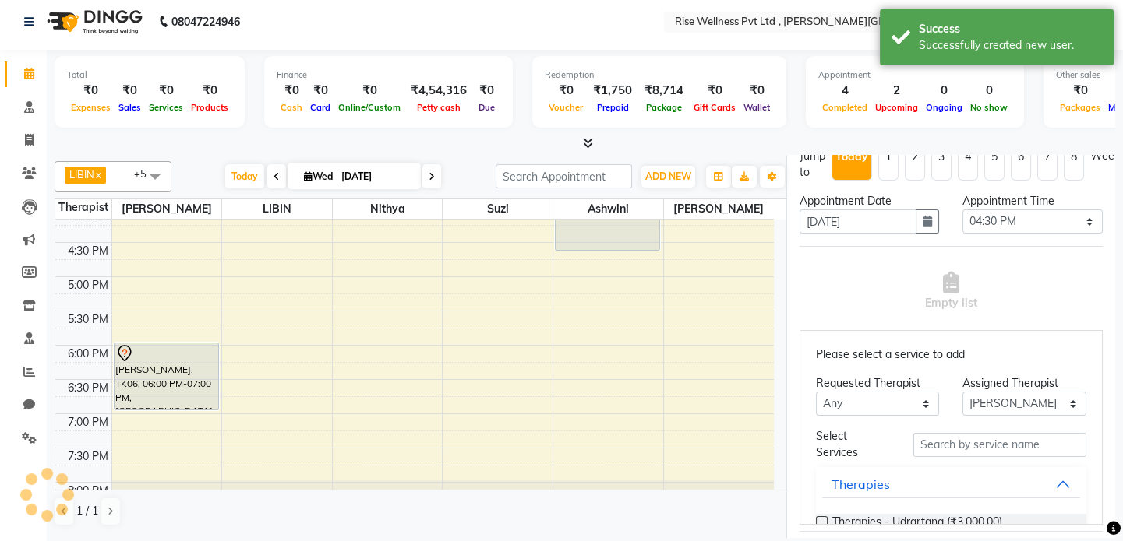
scroll to position [283, 0]
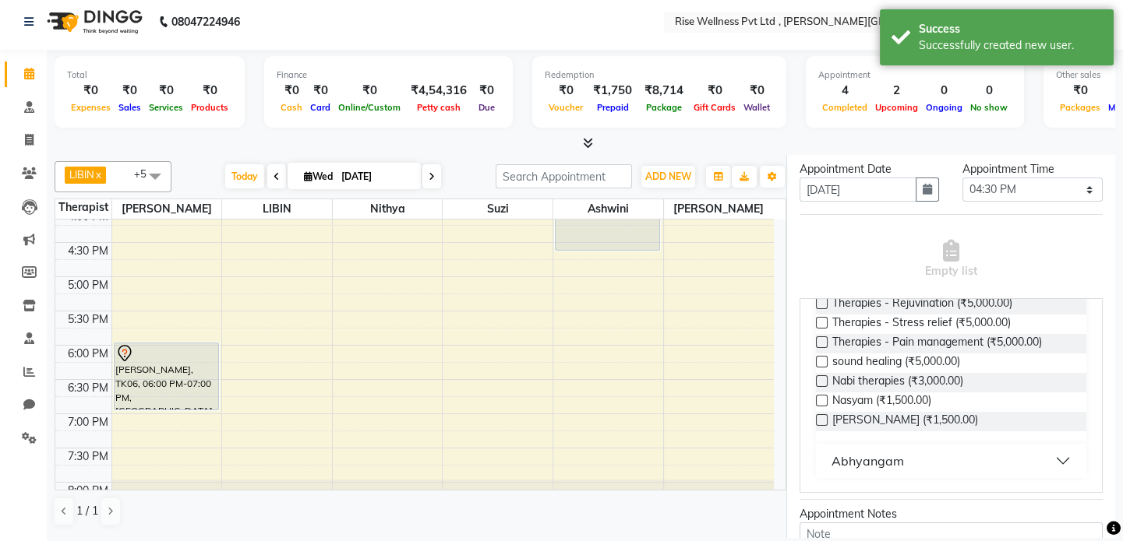
click at [946, 463] on button "Abhyangam" at bounding box center [951, 461] width 258 height 28
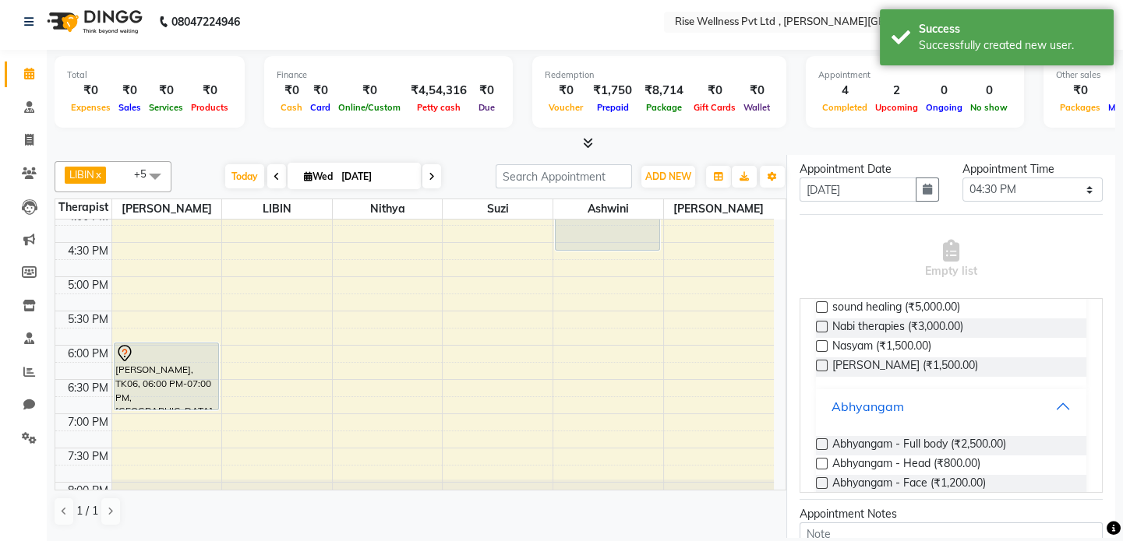
scroll to position [297, 0]
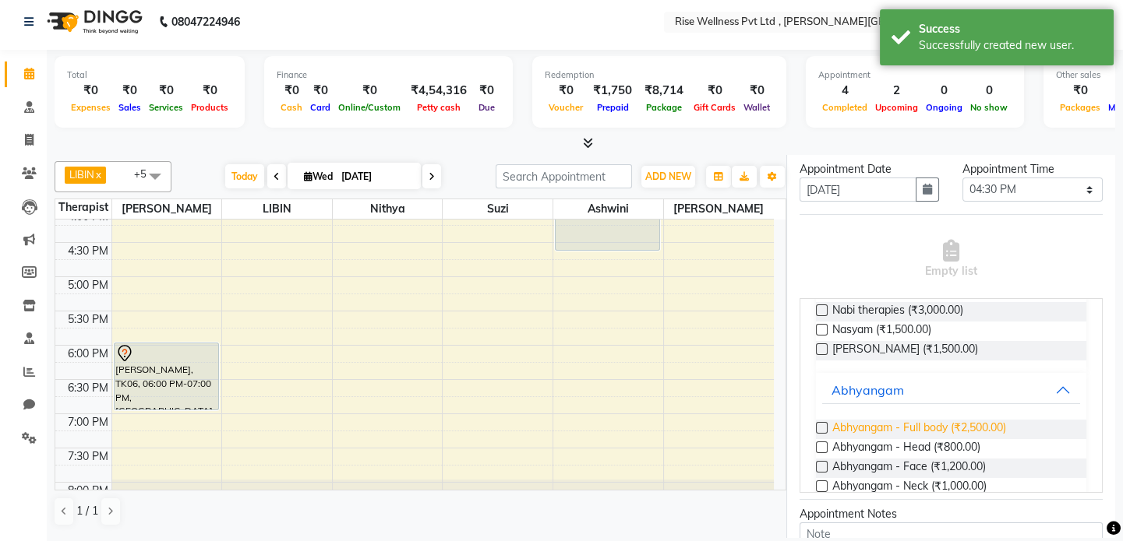
click at [947, 420] on span "Abhyangam - Full body (₹2,500.00)" at bounding box center [919, 429] width 174 height 19
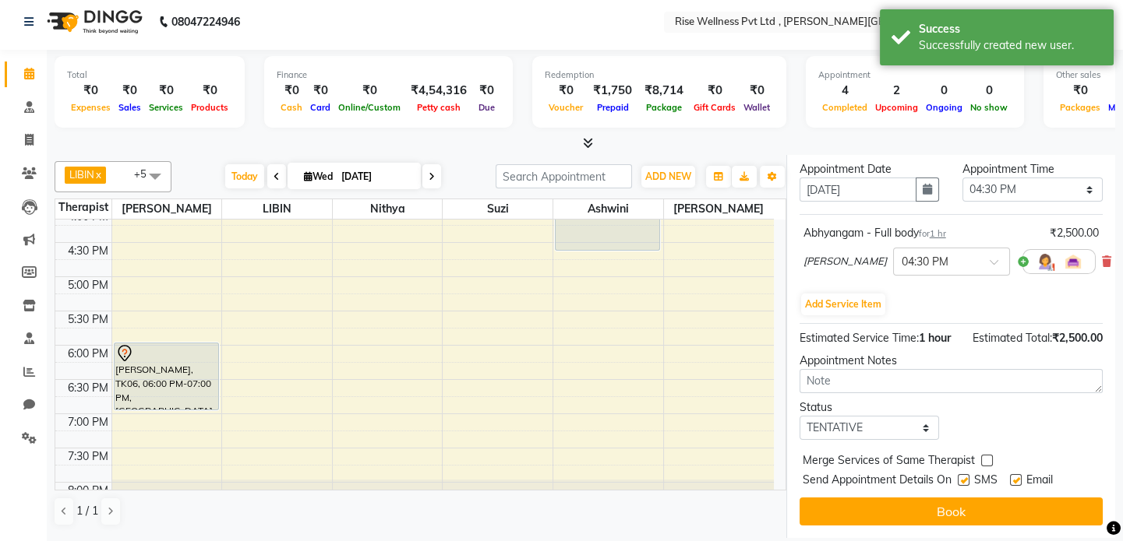
scroll to position [292, 0]
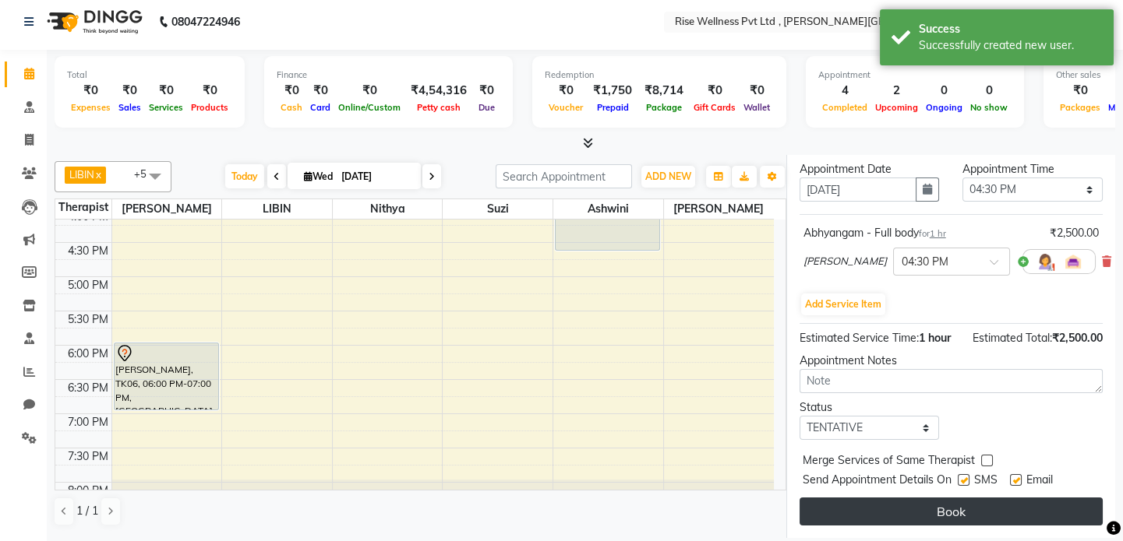
click at [951, 502] on button "Book" at bounding box center [950, 512] width 303 height 28
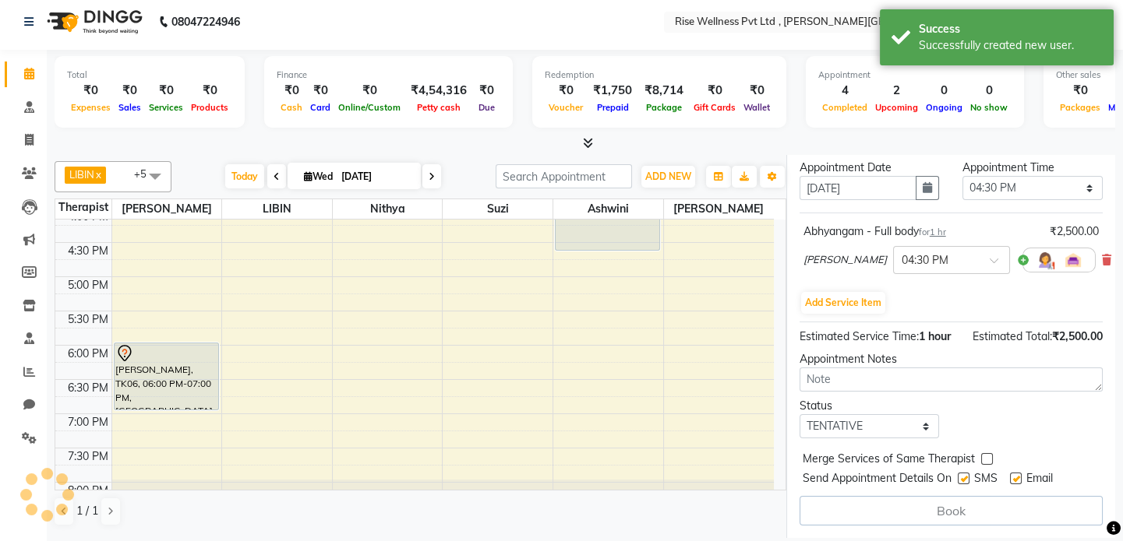
select select "67714"
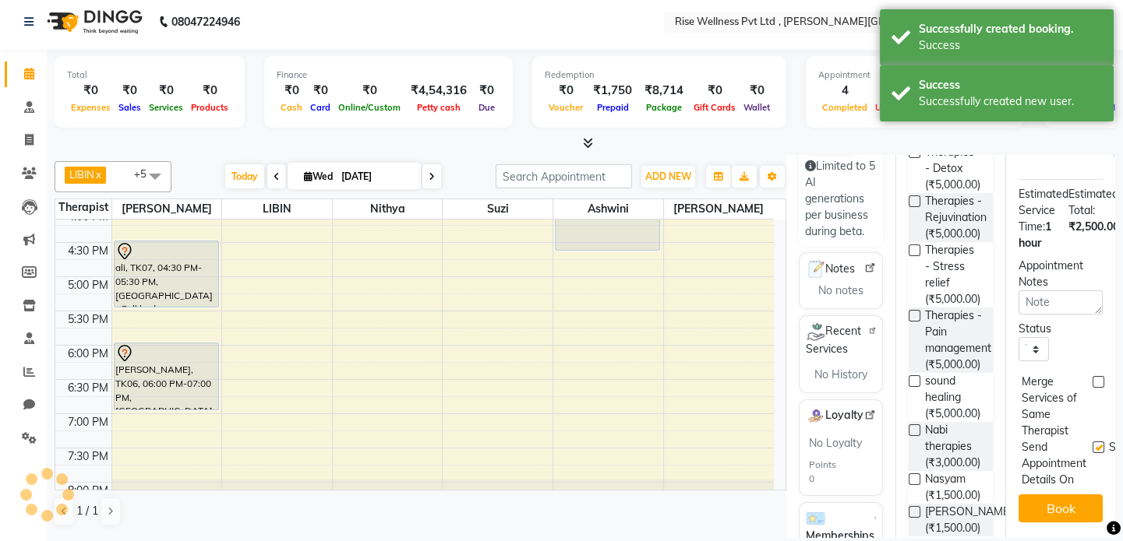
scroll to position [0, 0]
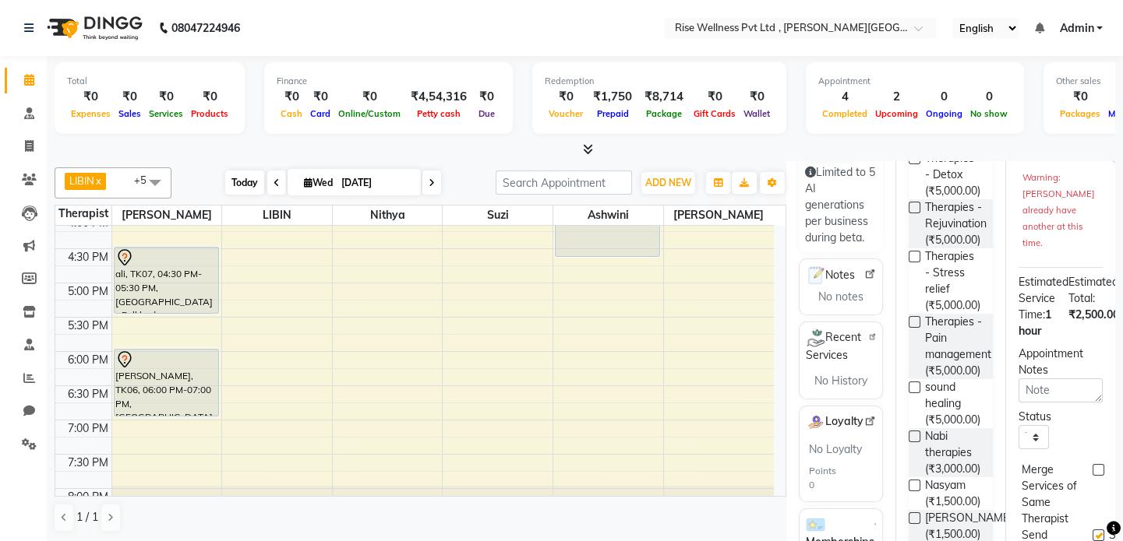
click at [244, 173] on span "Today" at bounding box center [244, 183] width 39 height 24
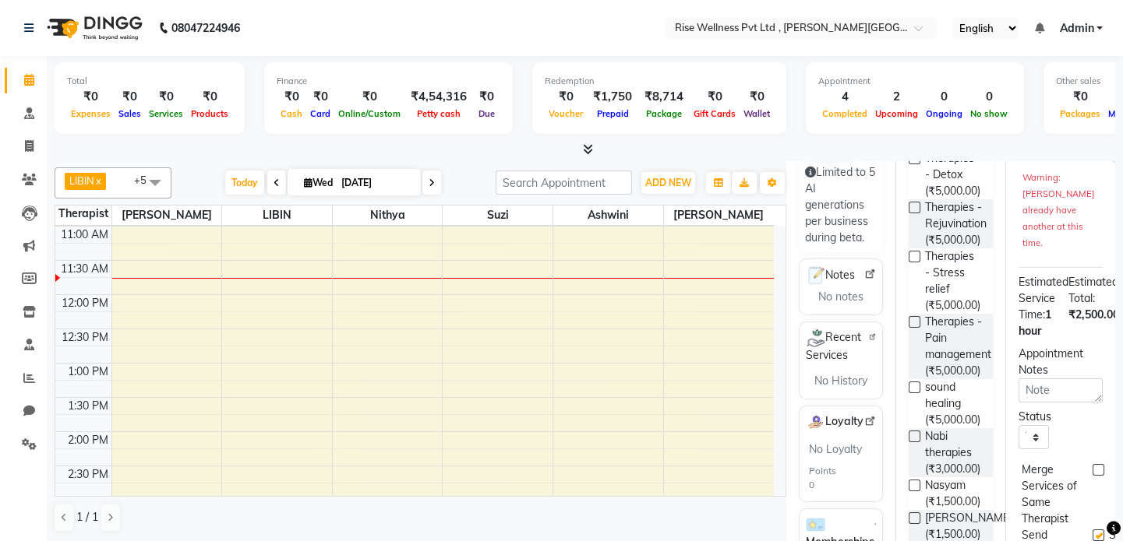
scroll to position [6, 0]
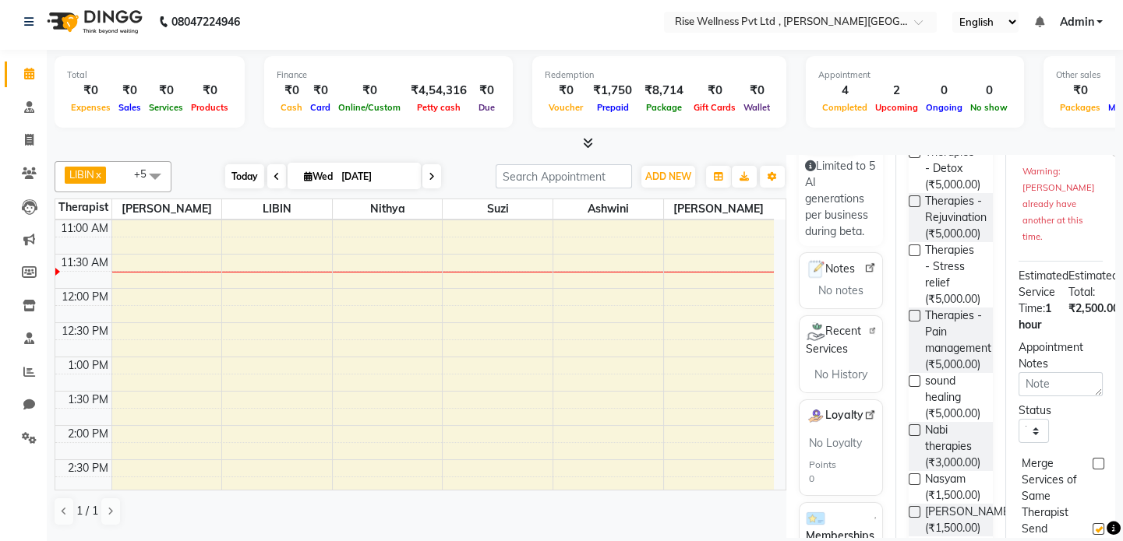
click at [249, 175] on span "Today" at bounding box center [244, 176] width 39 height 24
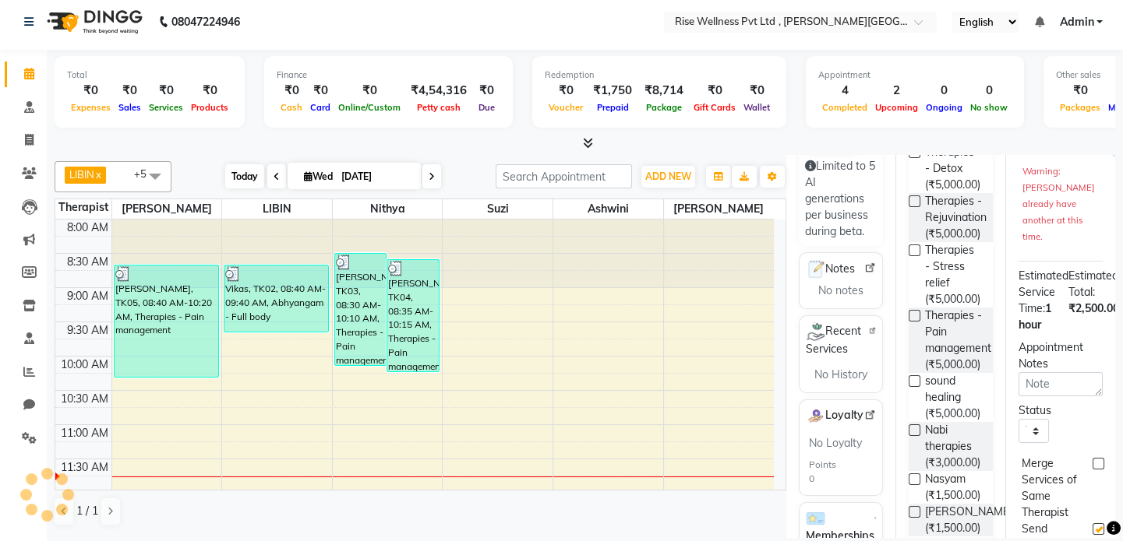
scroll to position [205, 0]
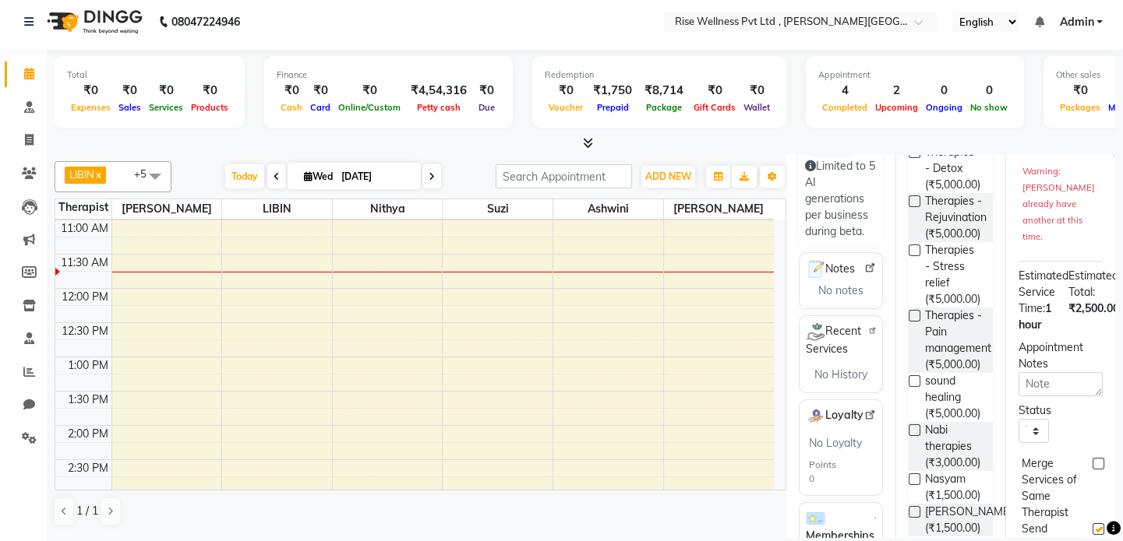
click at [435, 181] on span at bounding box center [431, 176] width 19 height 24
type input "[DATE]"
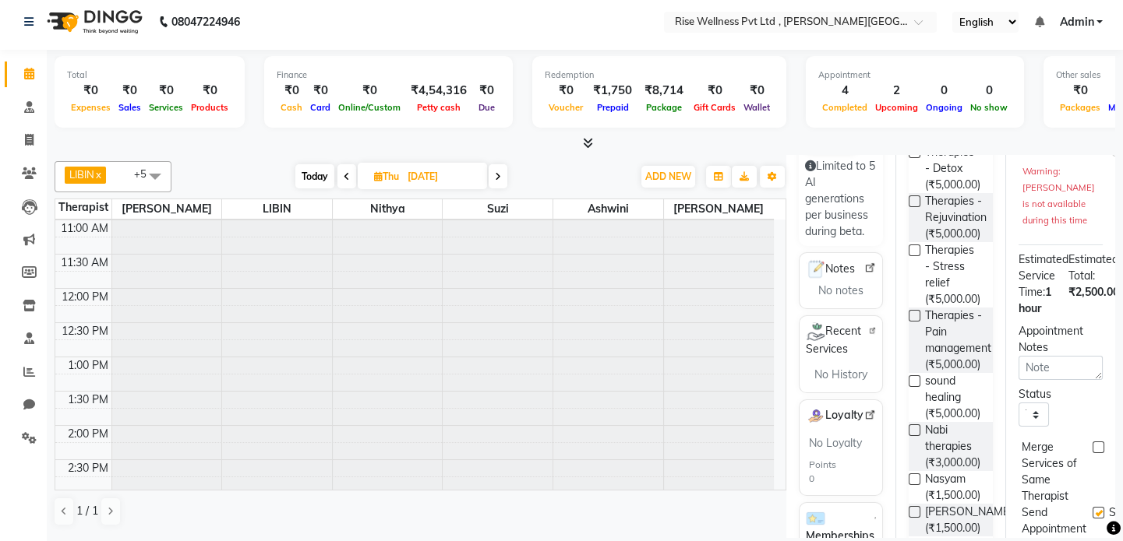
select select "990"
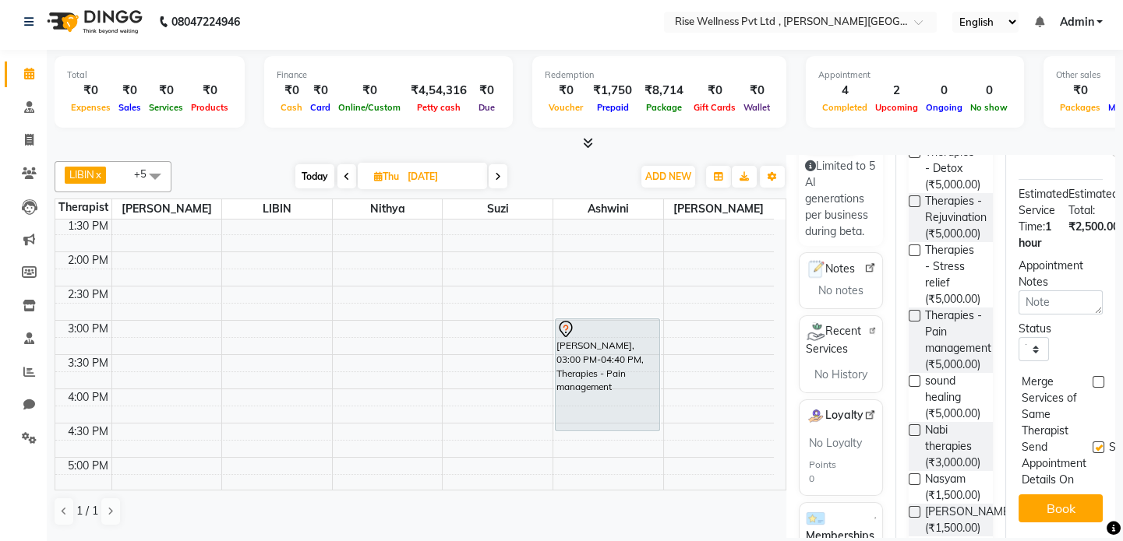
scroll to position [347, 0]
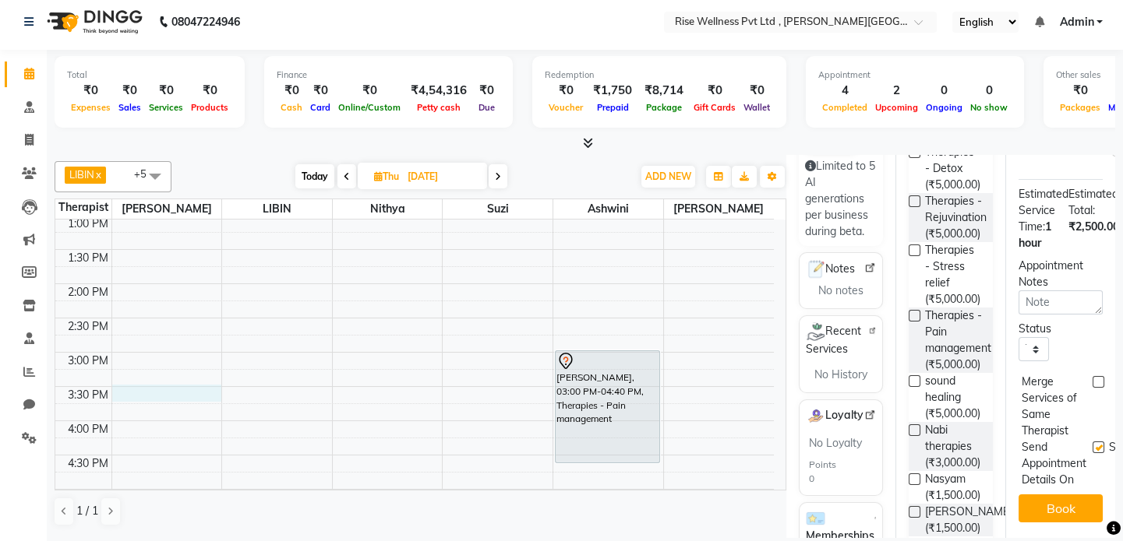
click at [151, 392] on div "8:00 AM 8:30 AM 9:00 AM 9:30 AM 10:00 AM 10:30 AM 11:00 AM 11:30 AM 12:00 PM 12…" at bounding box center [414, 318] width 718 height 890
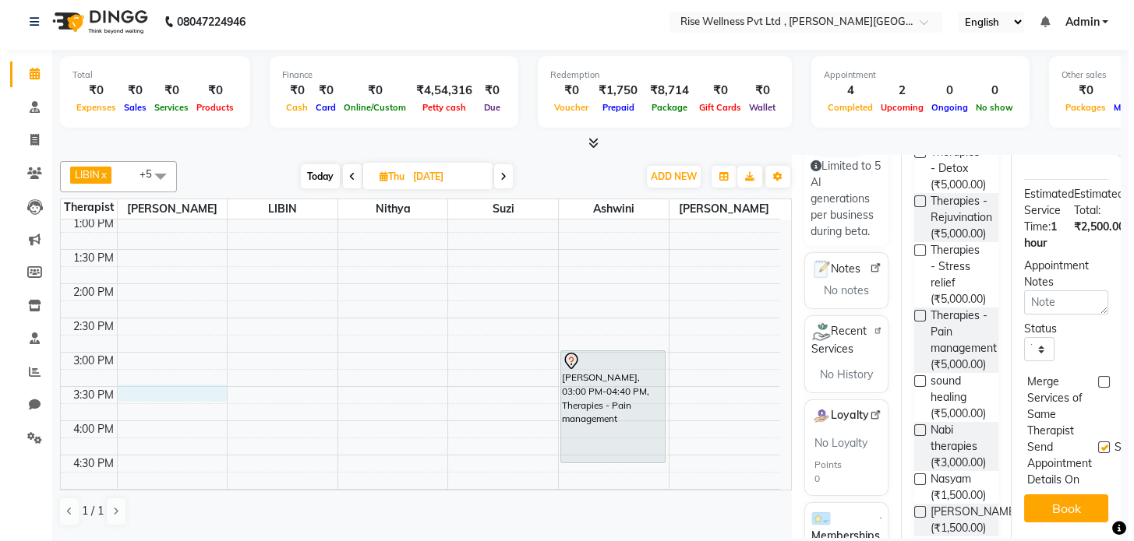
scroll to position [0, 0]
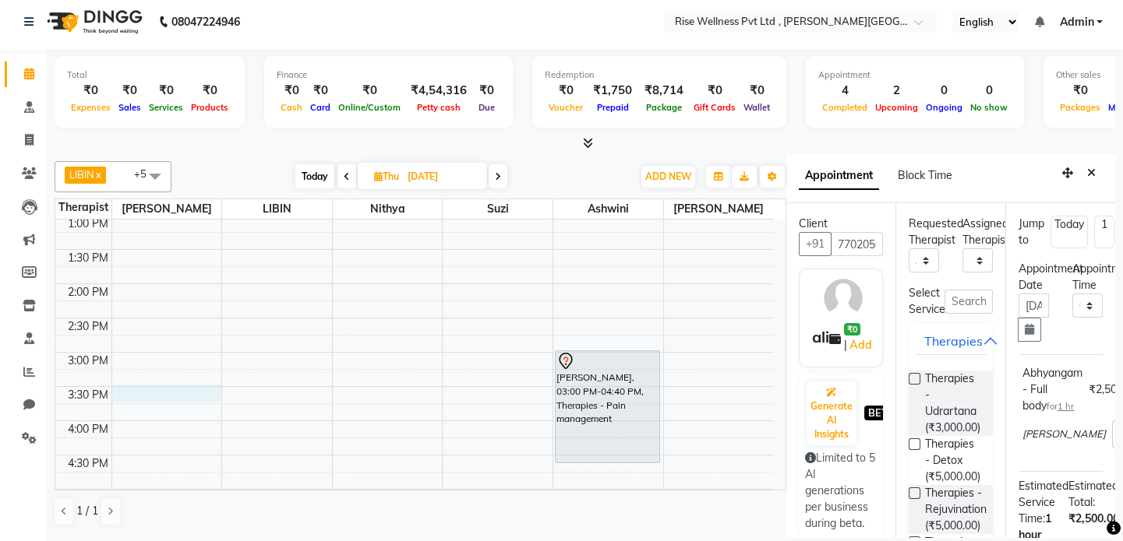
select select "930"
select select "67714"
select select "tentative"
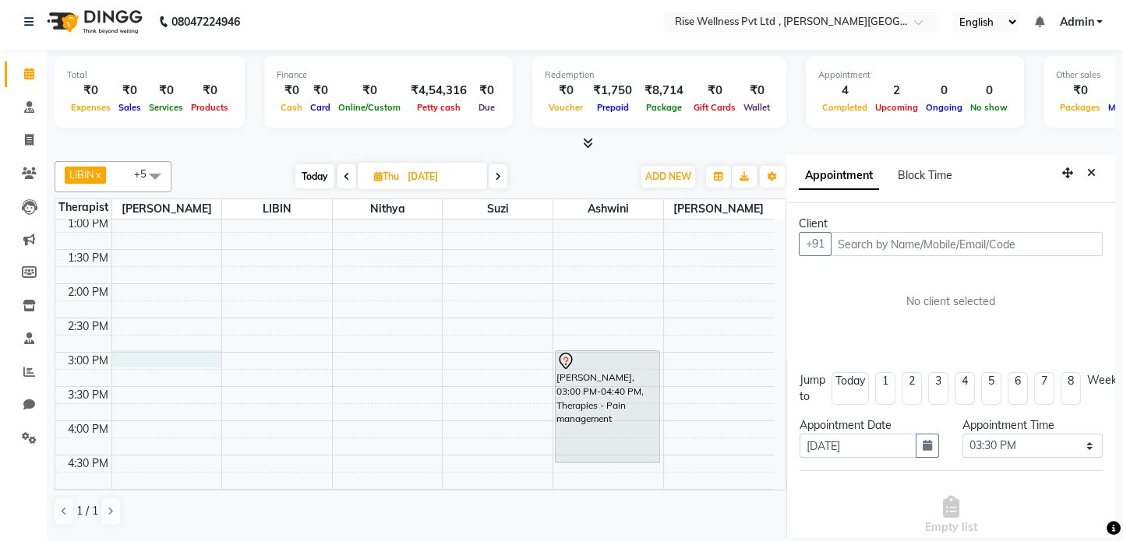
click at [174, 358] on div "8:00 AM 8:30 AM 9:00 AM 9:30 AM 10:00 AM 10:30 AM 11:00 AM 11:30 AM 12:00 PM 12…" at bounding box center [414, 318] width 718 height 890
type input "6304508951"
click at [1071, 241] on span "Add Client" at bounding box center [1070, 244] width 52 height 14
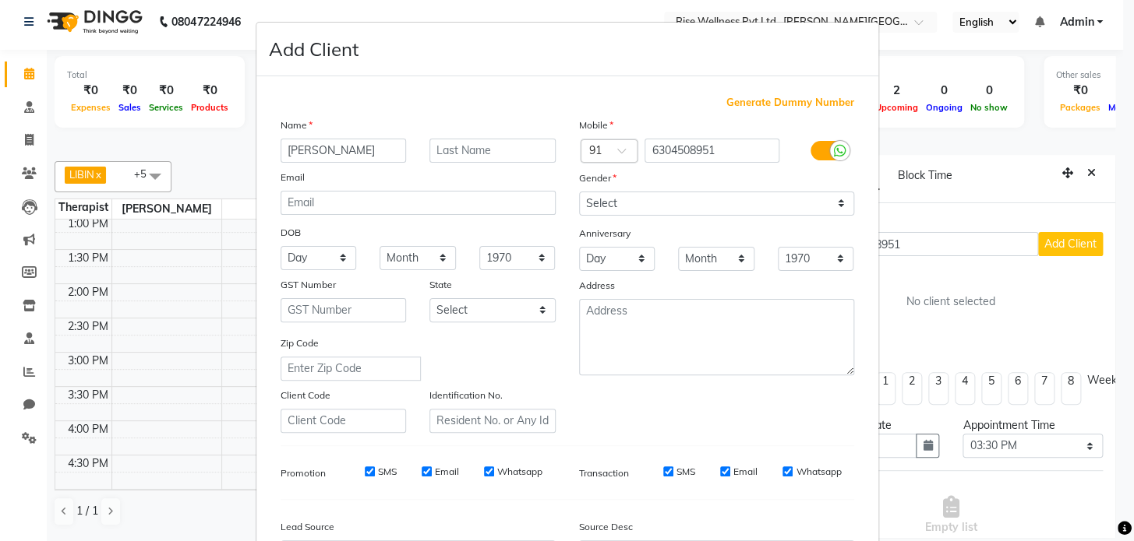
type input "[PERSON_NAME]"
click at [666, 197] on select "Select [DEMOGRAPHIC_DATA] [DEMOGRAPHIC_DATA] Other Prefer Not To Say" at bounding box center [716, 204] width 275 height 24
select select "[DEMOGRAPHIC_DATA]"
click at [579, 192] on select "Select [DEMOGRAPHIC_DATA] [DEMOGRAPHIC_DATA] Other Prefer Not To Say" at bounding box center [716, 204] width 275 height 24
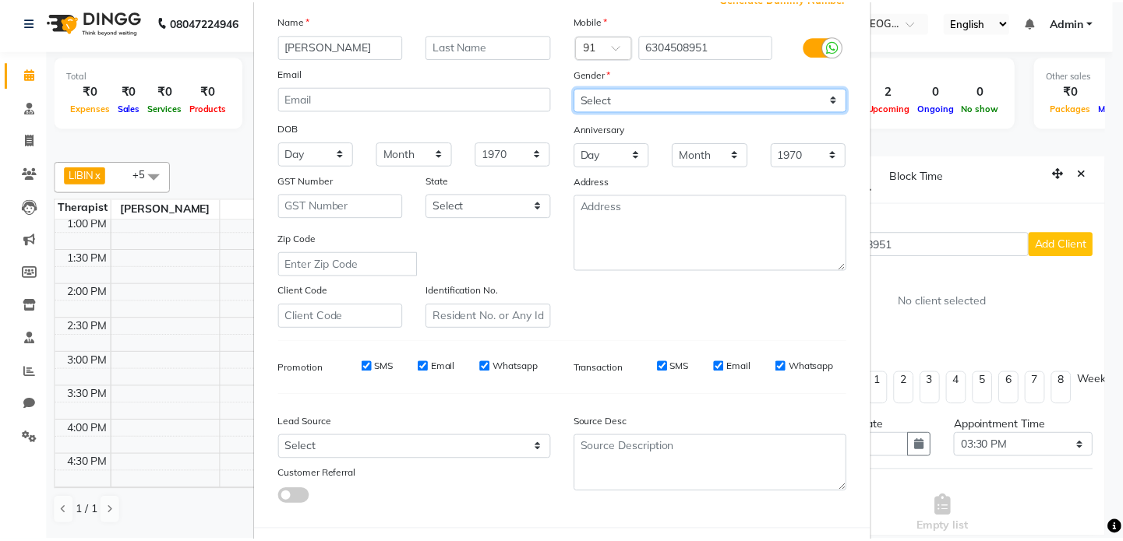
scroll to position [182, 0]
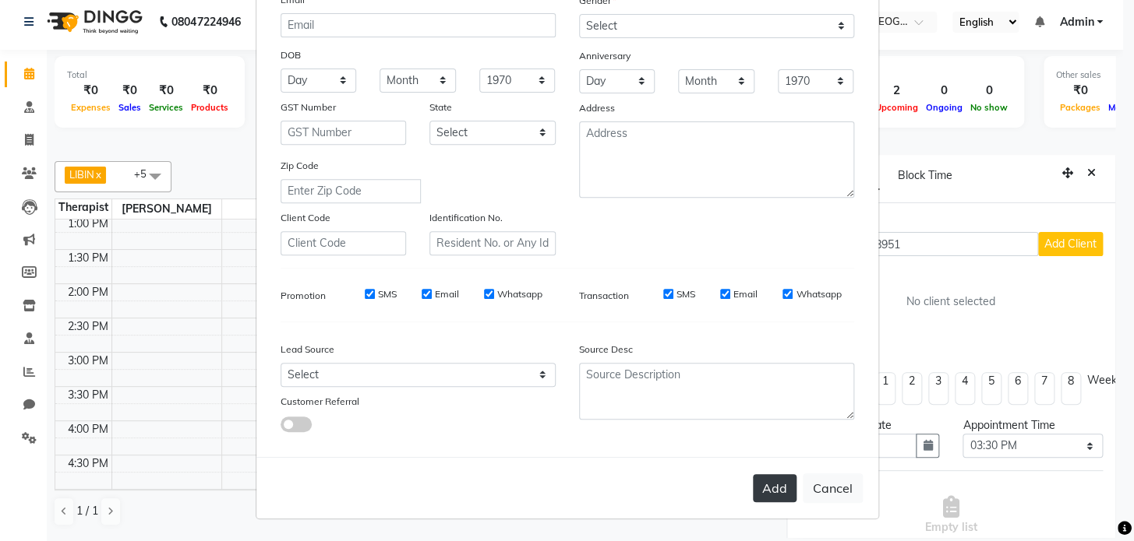
click at [756, 485] on button "Add" at bounding box center [775, 488] width 44 height 28
select select
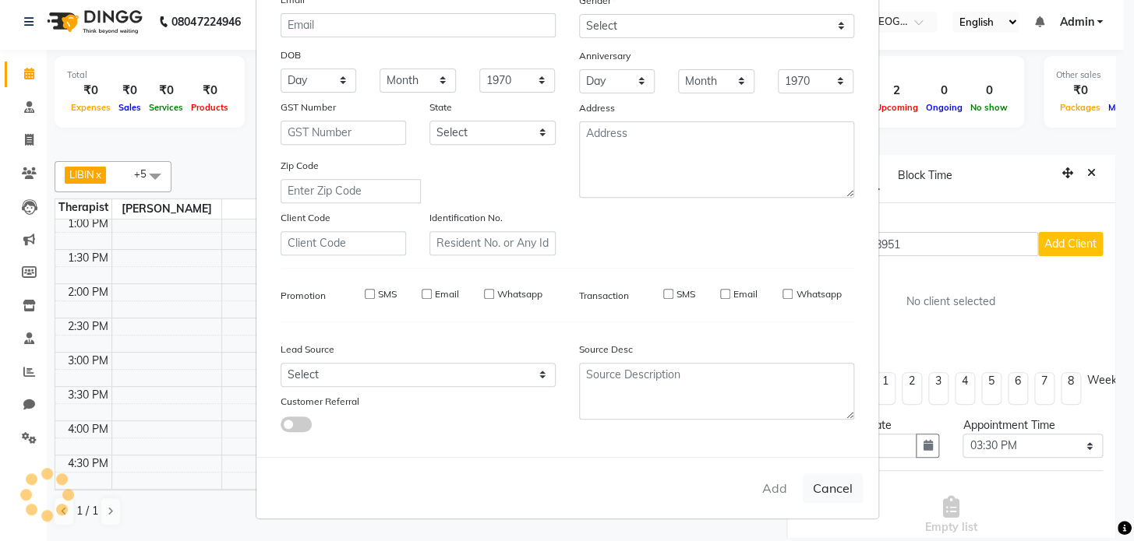
select select
checkbox input "false"
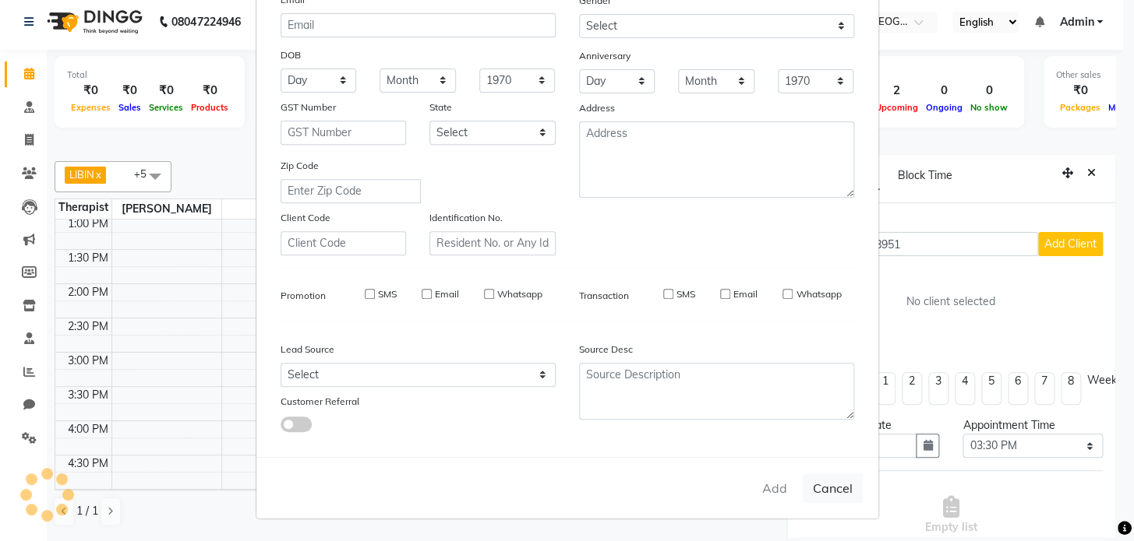
checkbox input "false"
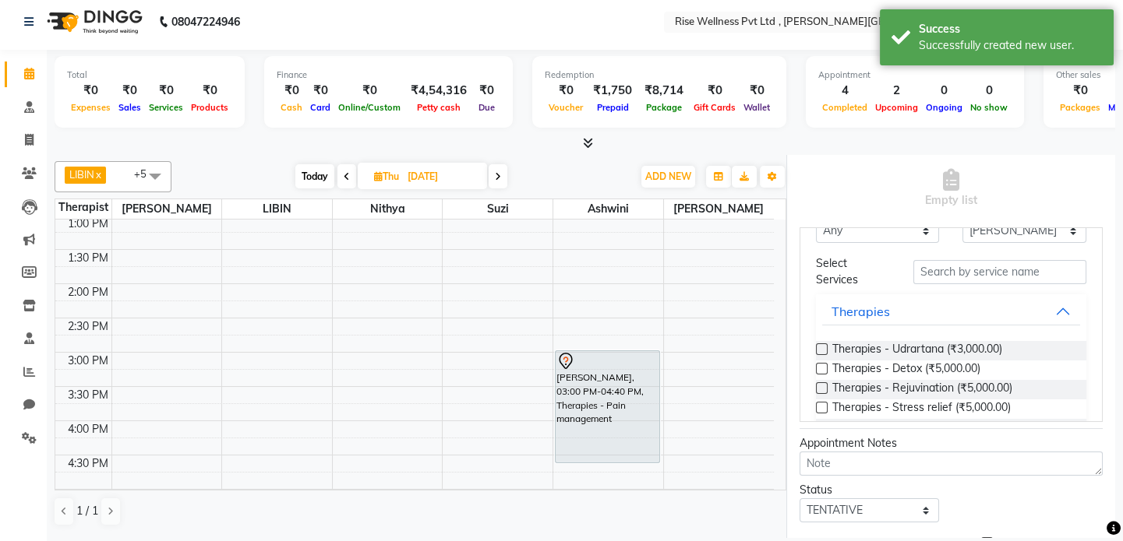
scroll to position [141, 0]
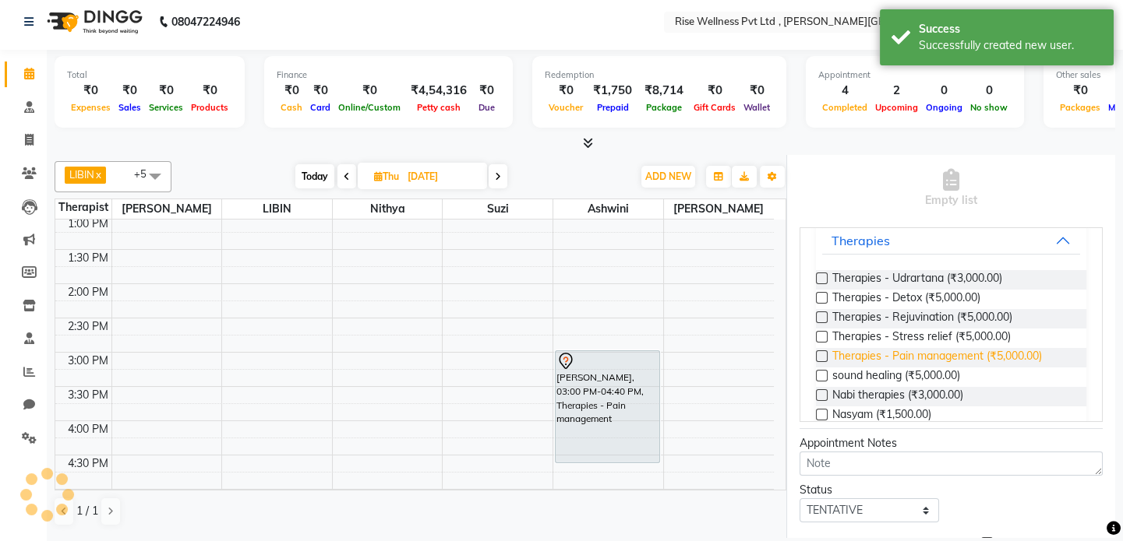
click at [927, 358] on span "Therapies - Pain management (₹5,000.00)" at bounding box center [937, 357] width 210 height 19
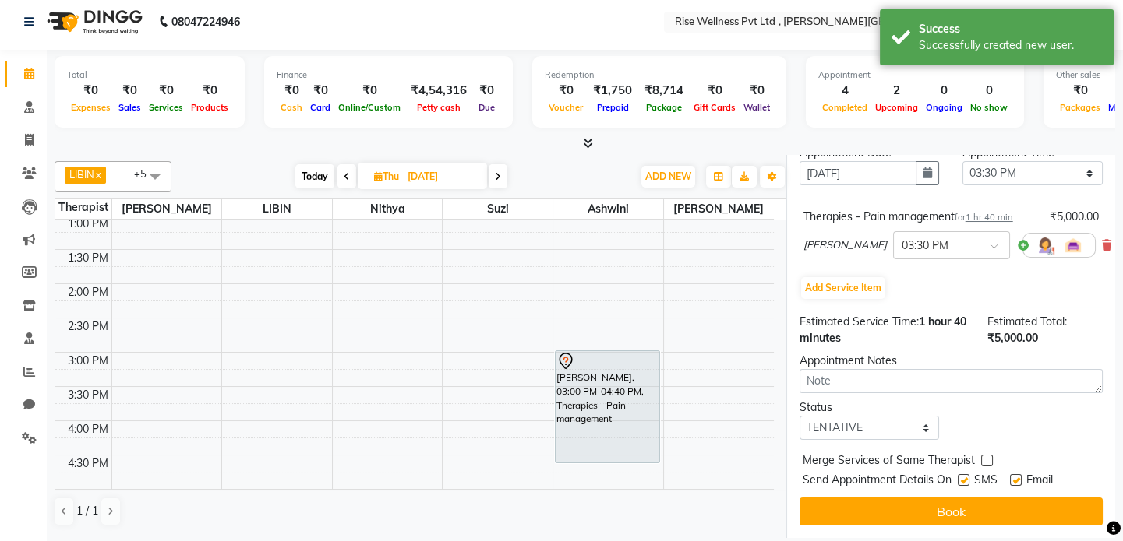
scroll to position [309, 0]
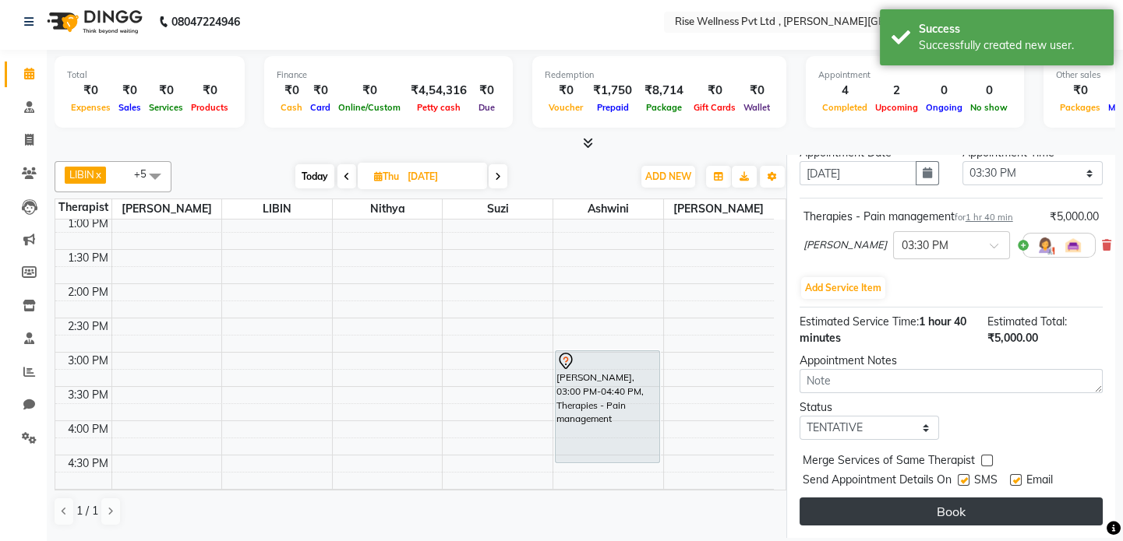
click at [1006, 511] on button "Book" at bounding box center [950, 512] width 303 height 28
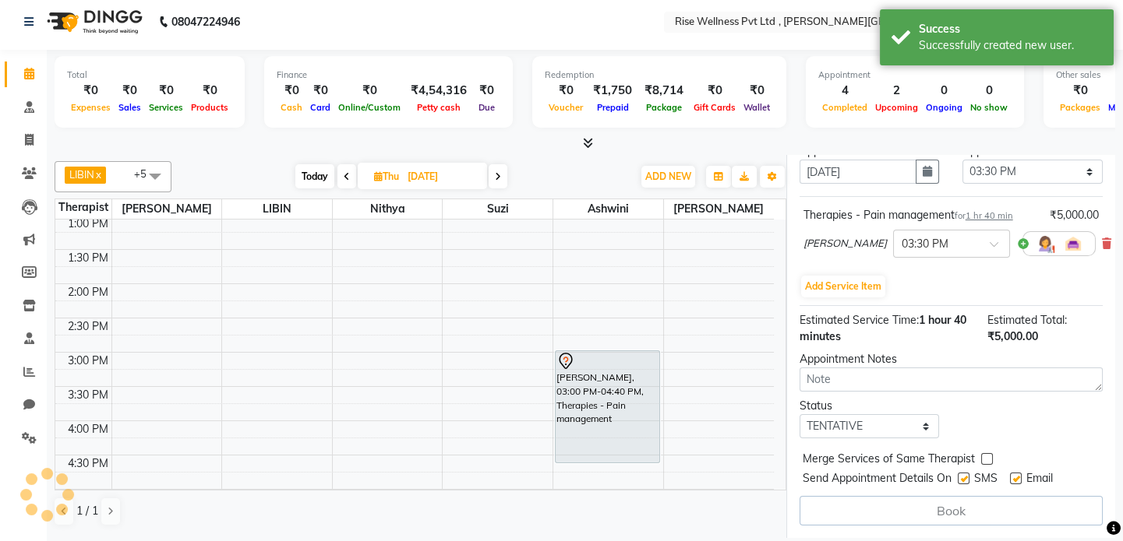
select select "67714"
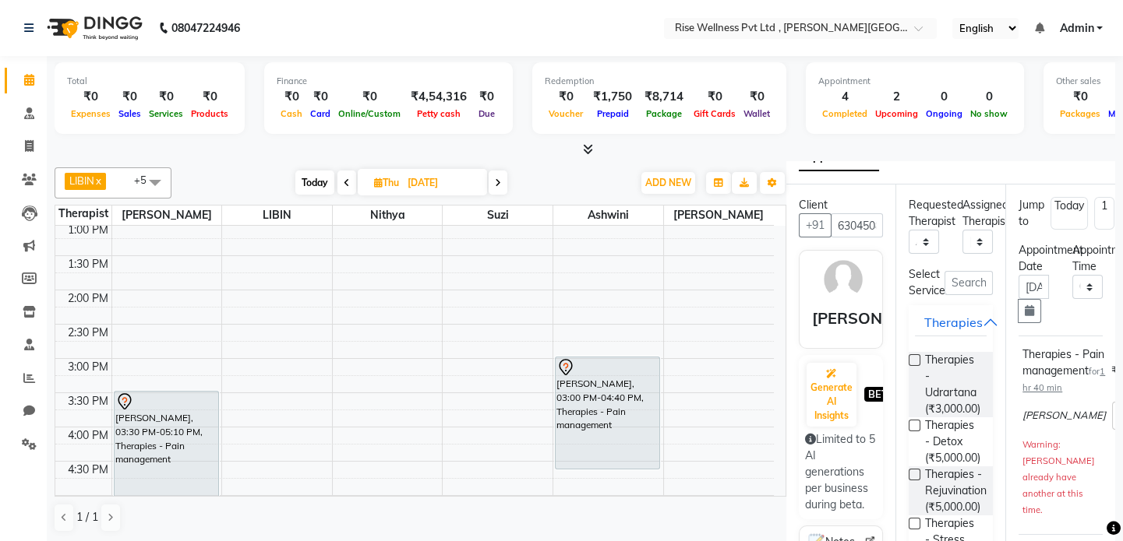
scroll to position [0, 0]
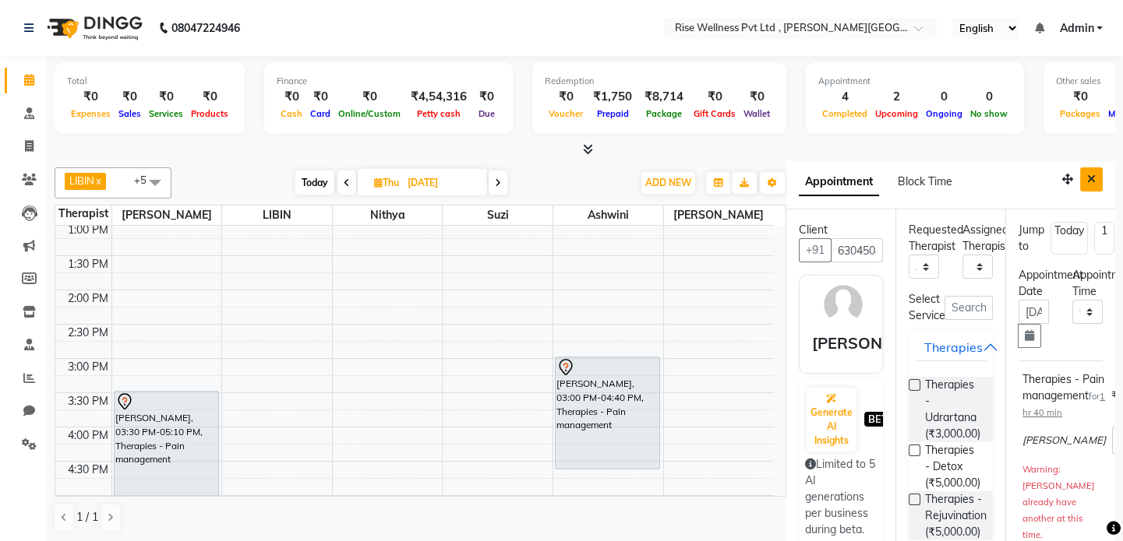
click at [1089, 175] on button "Close" at bounding box center [1091, 179] width 23 height 24
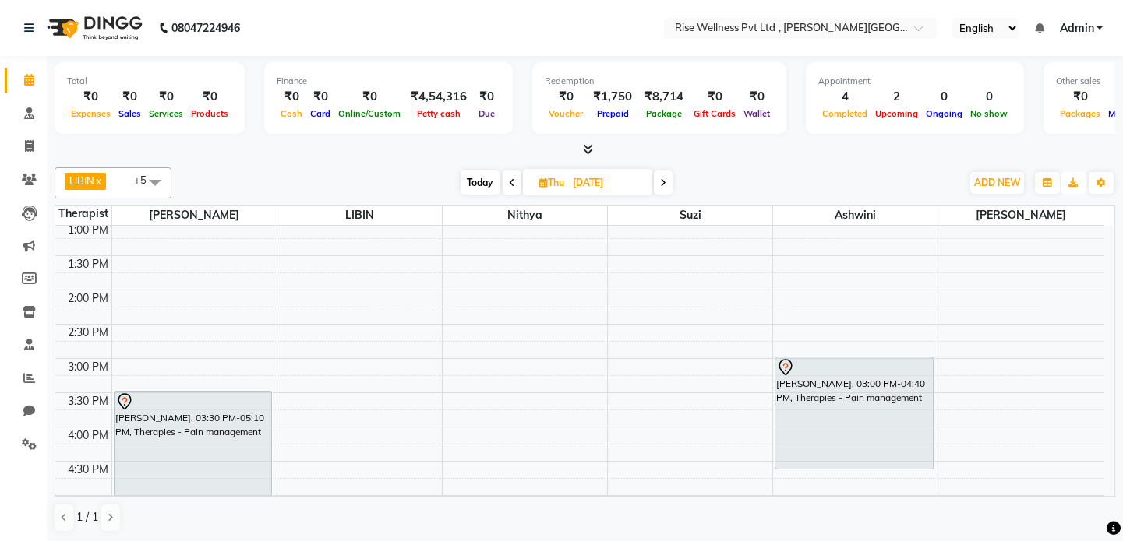
drag, startPoint x: 1064, startPoint y: 190, endPoint x: 1009, endPoint y: 464, distance: 279.0
click at [370, 416] on div "8:00 AM 8:30 AM 9:00 AM 9:30 AM 10:00 AM 10:30 AM 11:00 AM 11:30 AM 12:00 PM 12…" at bounding box center [579, 324] width 1048 height 890
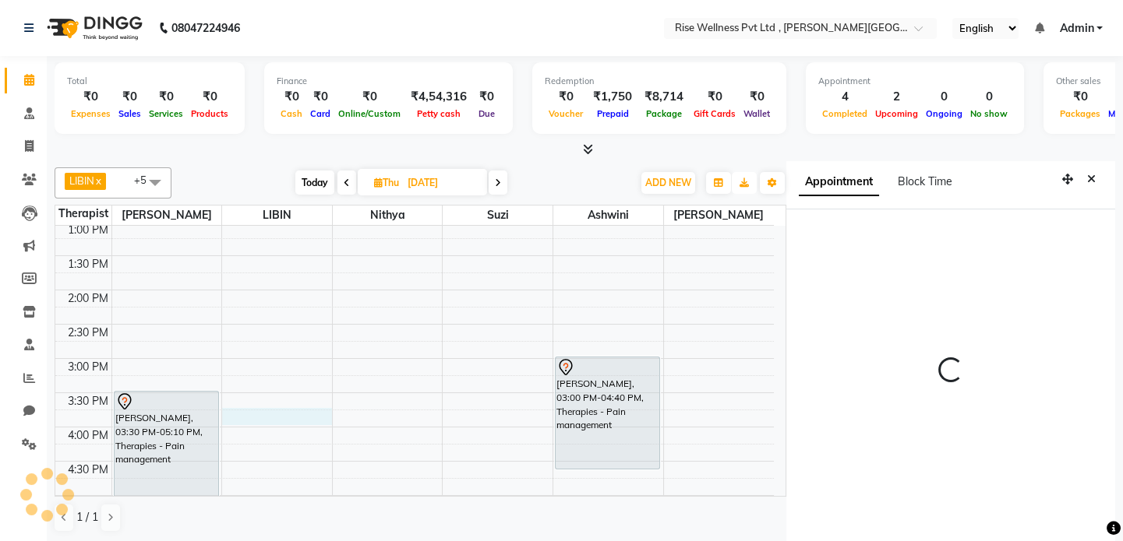
scroll to position [6, 0]
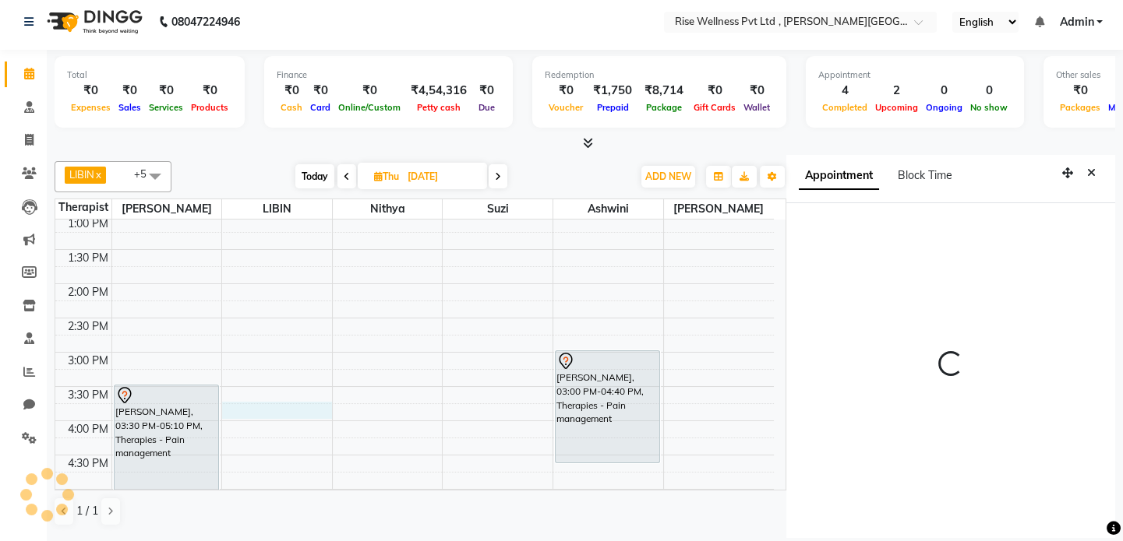
select select "945"
select select "69785"
select select "tentative"
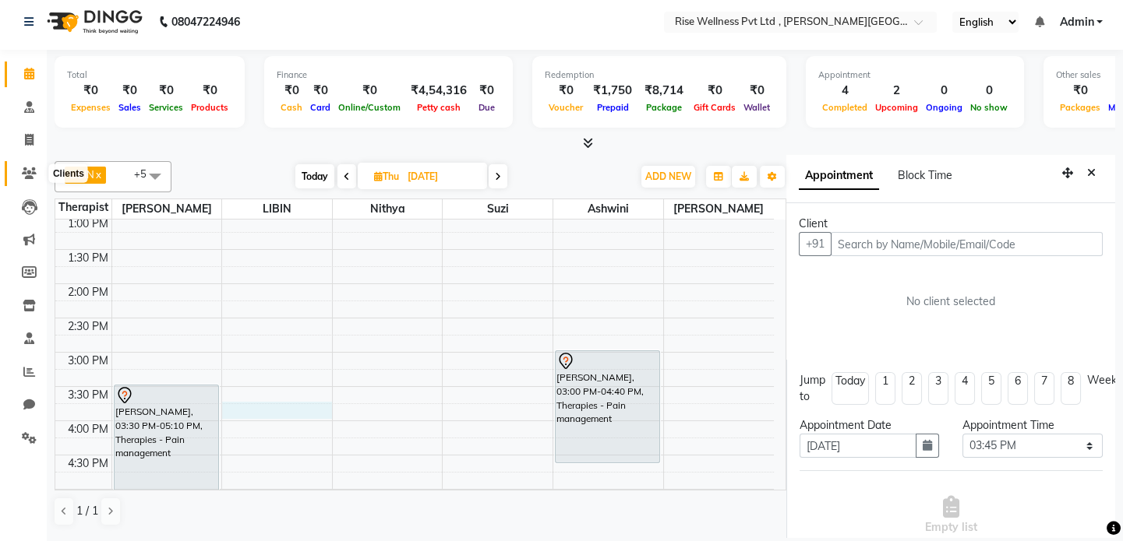
click at [16, 173] on span at bounding box center [29, 174] width 27 height 18
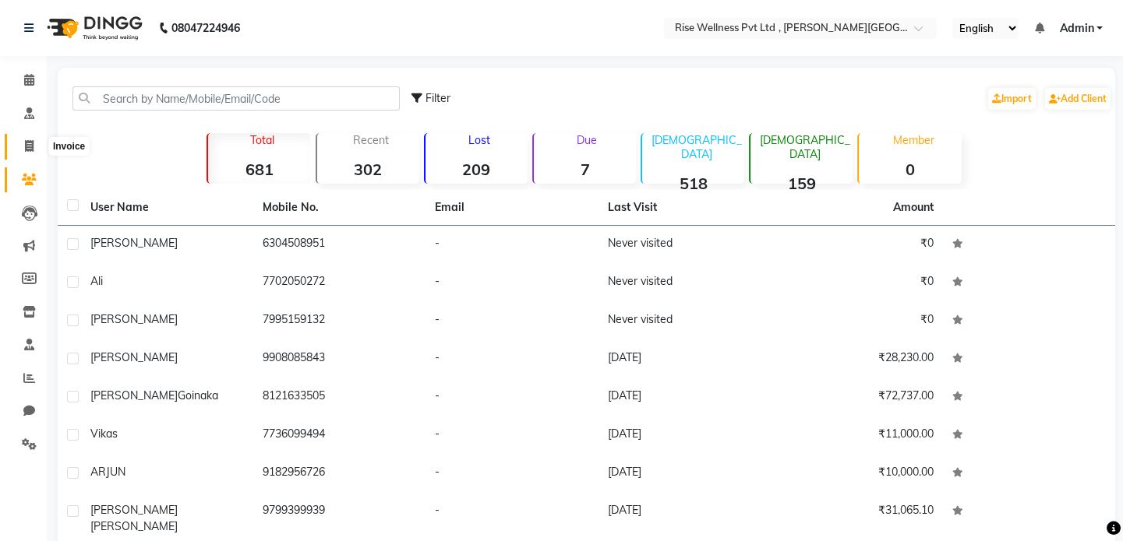
click at [38, 146] on span at bounding box center [29, 147] width 27 height 18
select select "service"
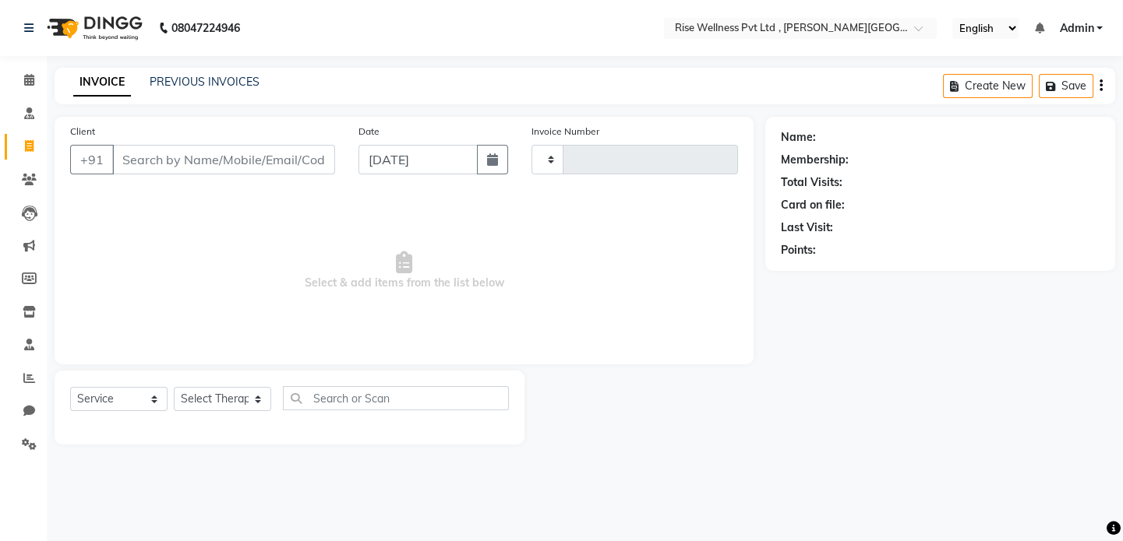
type input "0968"
select select "7497"
select select "V"
click at [280, 153] on input "Client" at bounding box center [225, 160] width 226 height 30
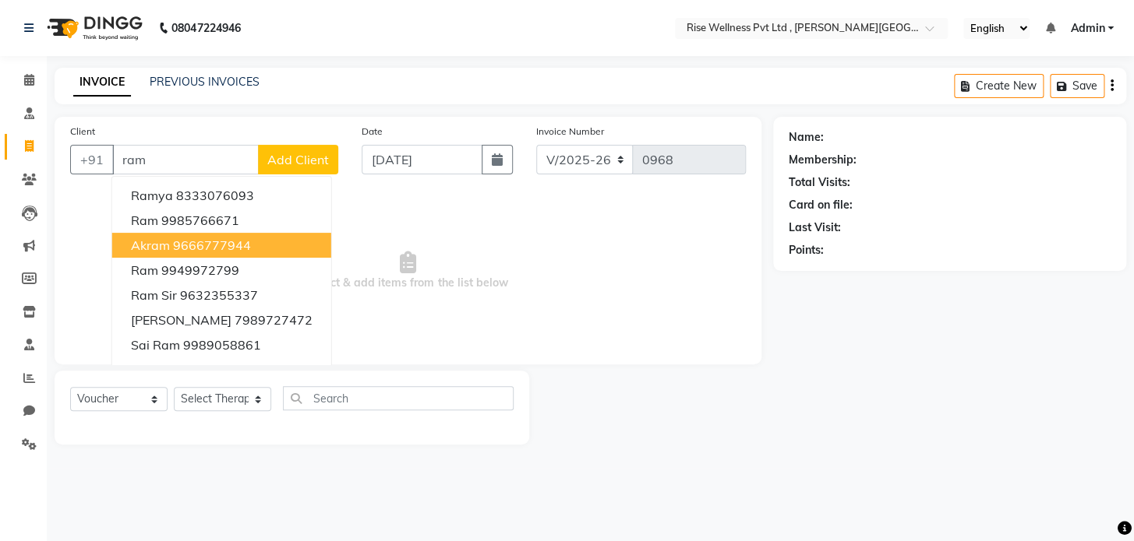
click at [259, 241] on button "akram 9666777944" at bounding box center [221, 245] width 219 height 25
type input "9666777944"
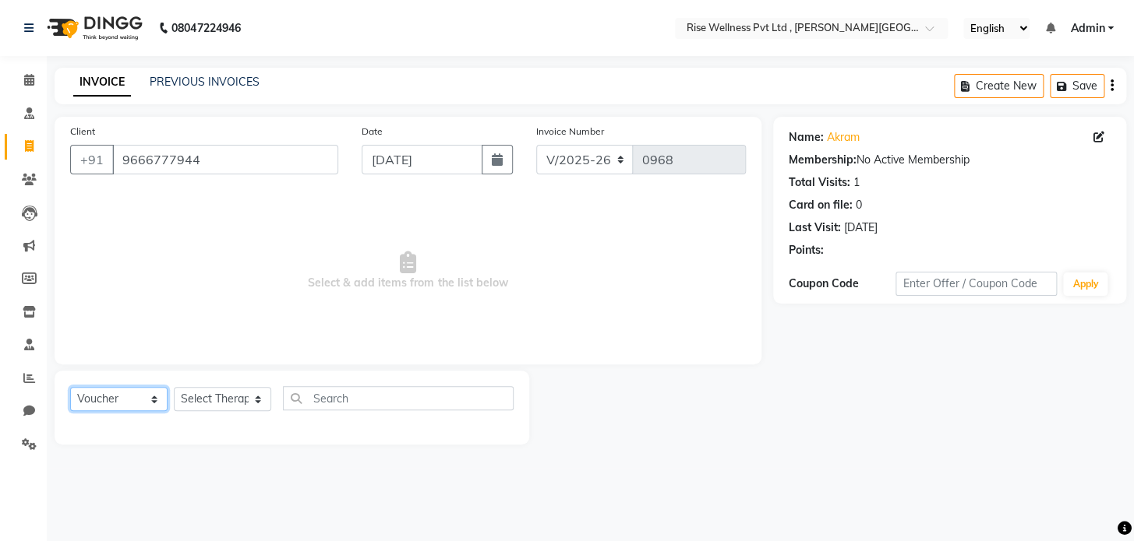
drag, startPoint x: 163, startPoint y: 399, endPoint x: 147, endPoint y: 390, distance: 18.2
click at [163, 399] on select "Select Service Product Membership Package Voucher Prepaid Gift Card" at bounding box center [118, 399] width 97 height 24
select select "service"
click at [70, 387] on select "Select Service Product Membership Package Voucher Prepaid Gift Card" at bounding box center [118, 399] width 97 height 24
click at [216, 411] on div "Select Service Product Membership Package Voucher Prepaid Gift Card Select Ther…" at bounding box center [291, 404] width 443 height 37
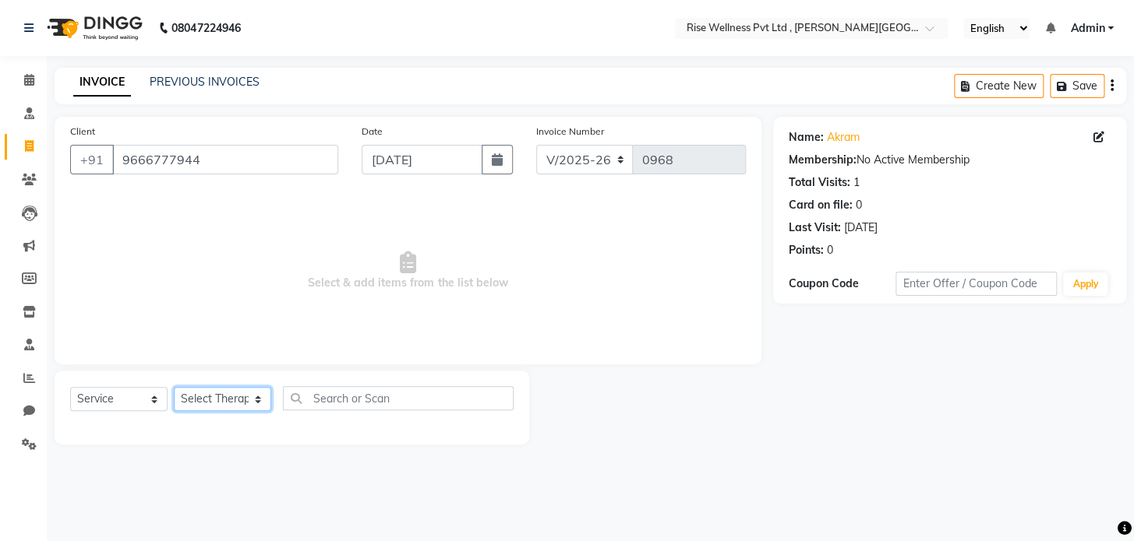
click at [216, 393] on select "Select Therapist [PERSON_NAME] [PERSON_NAME] Reception [PERSON_NAME]" at bounding box center [222, 399] width 97 height 24
select select "67714"
click at [174, 387] on select "Select Therapist [PERSON_NAME] [PERSON_NAME] Reception [PERSON_NAME]" at bounding box center [222, 399] width 97 height 24
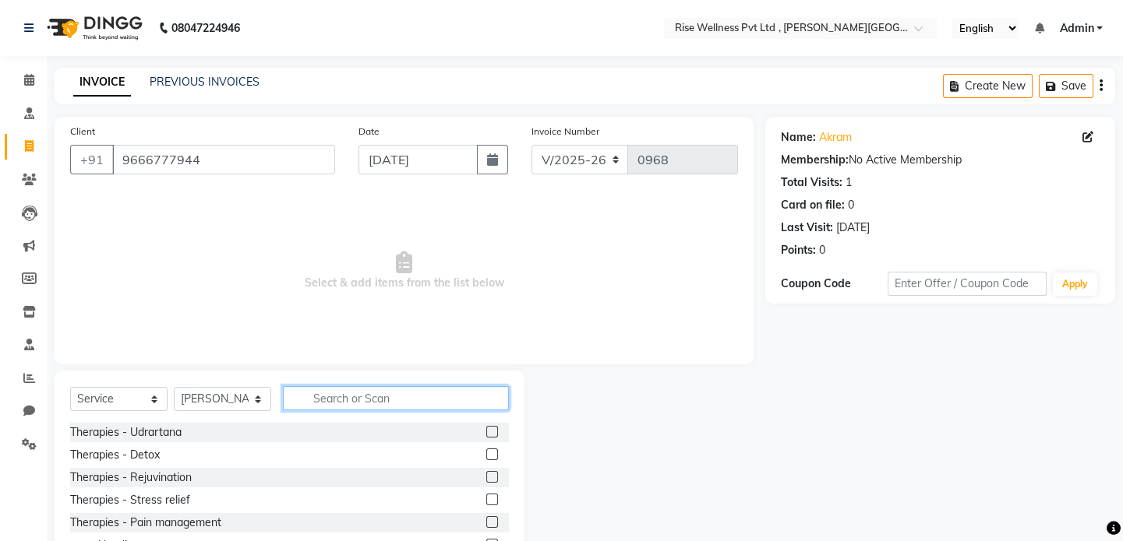
click at [337, 405] on input "text" at bounding box center [396, 398] width 226 height 24
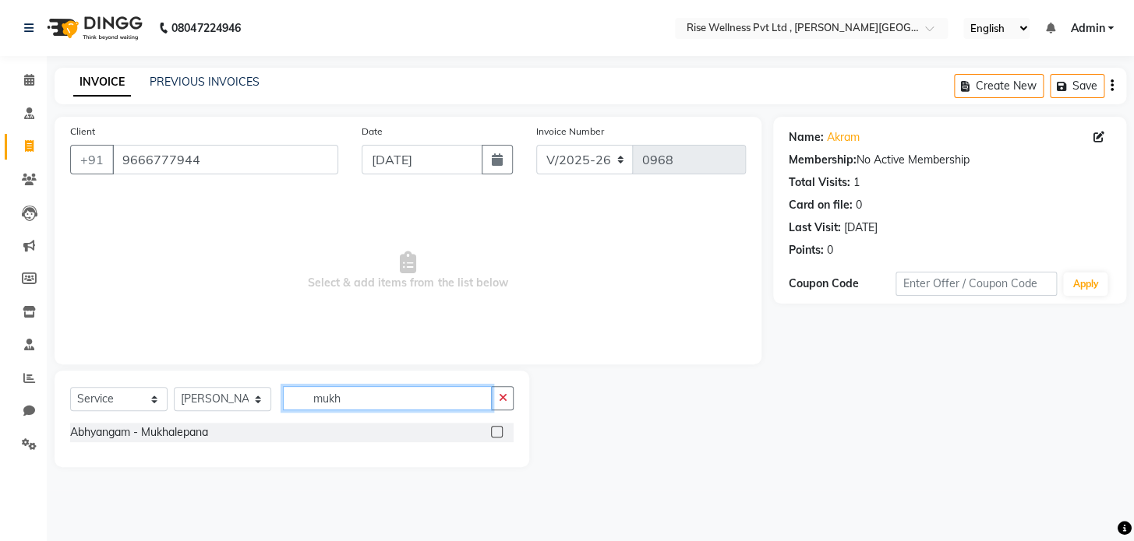
type input "mukh"
click at [494, 436] on label at bounding box center [497, 432] width 12 height 12
click at [494, 436] on input "checkbox" at bounding box center [496, 433] width 10 height 10
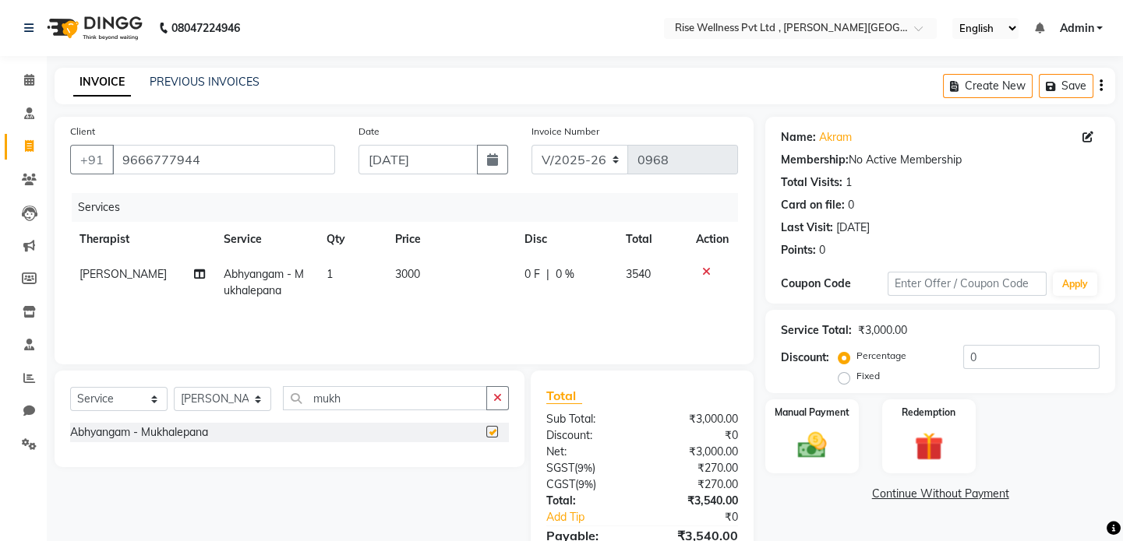
checkbox input "false"
click at [72, 23] on img at bounding box center [93, 28] width 107 height 44
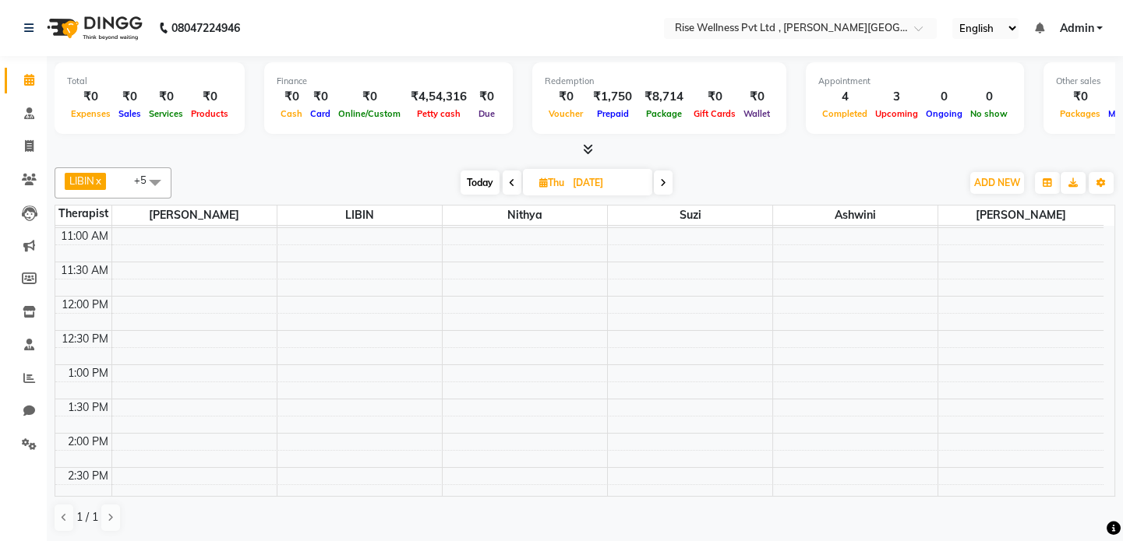
scroll to position [192, 0]
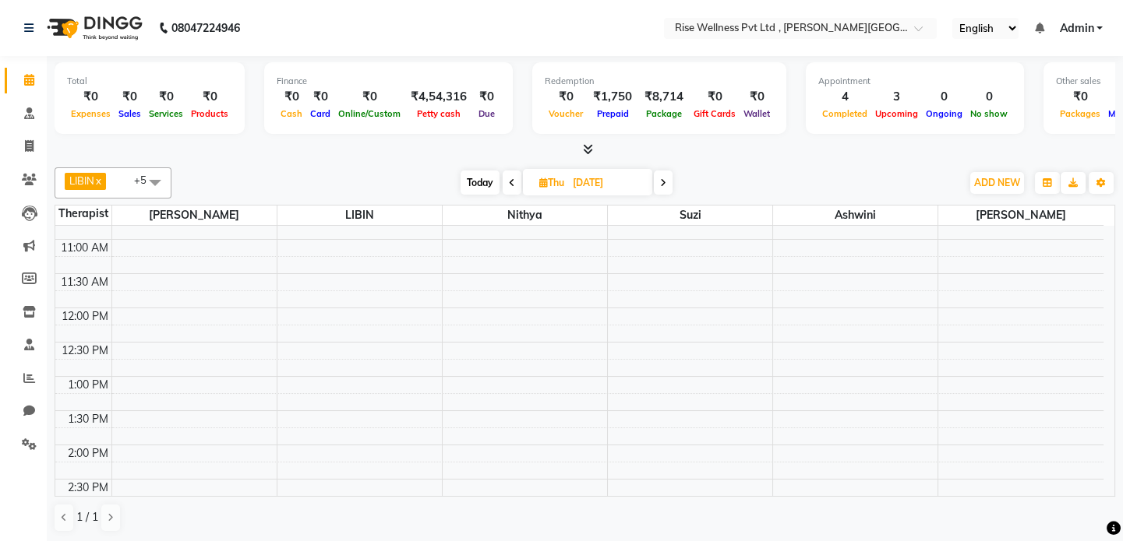
click at [460, 185] on span "Today" at bounding box center [479, 183] width 39 height 24
type input "[DATE]"
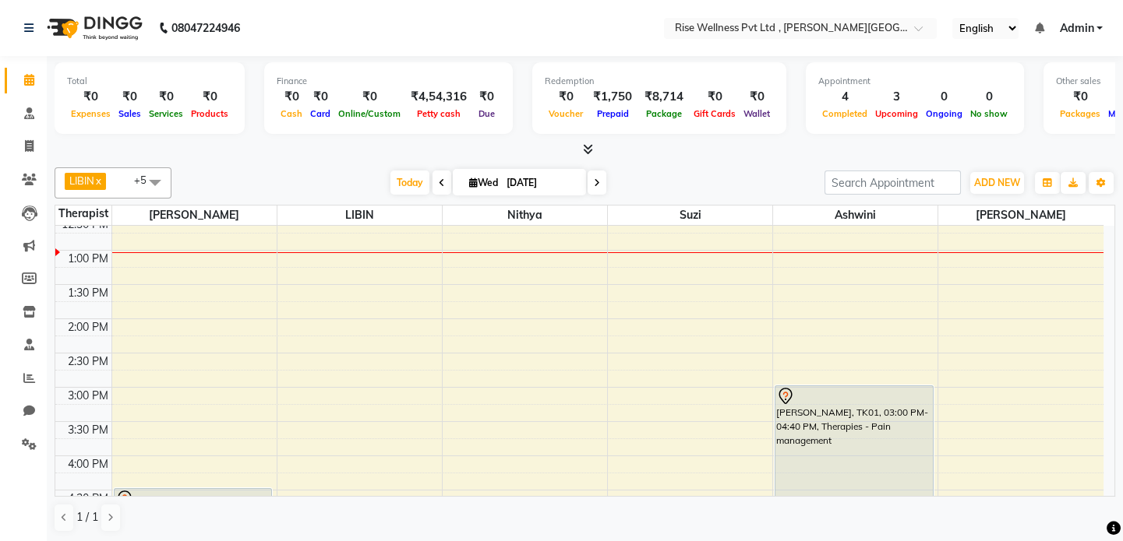
scroll to position [333, 0]
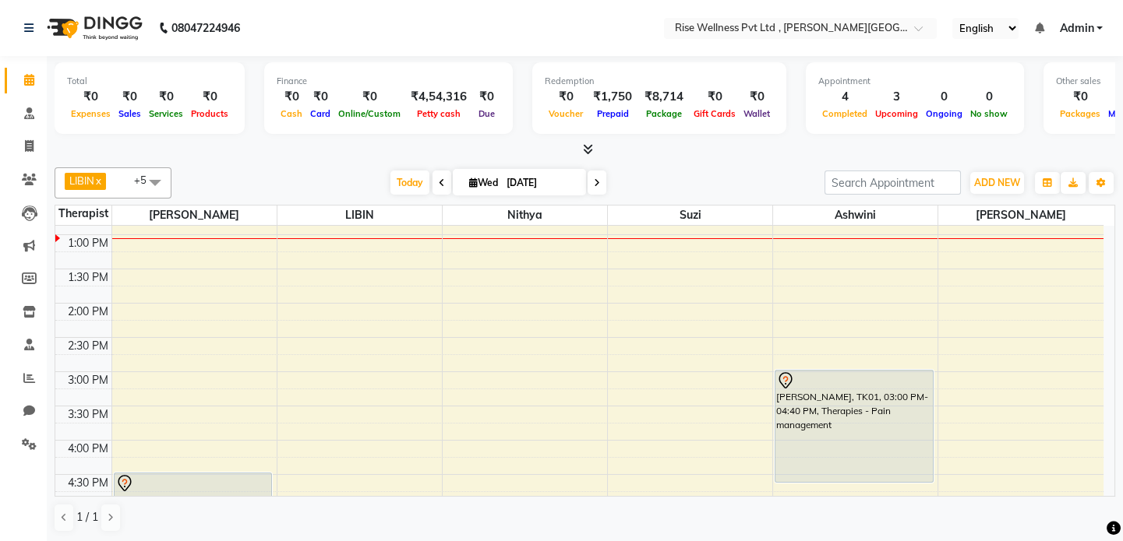
click at [333, 242] on div "8:00 AM 8:30 AM 9:00 AM 9:30 AM 10:00 AM 10:30 AM 11:00 AM 11:30 AM 12:00 PM 12…" at bounding box center [579, 337] width 1048 height 890
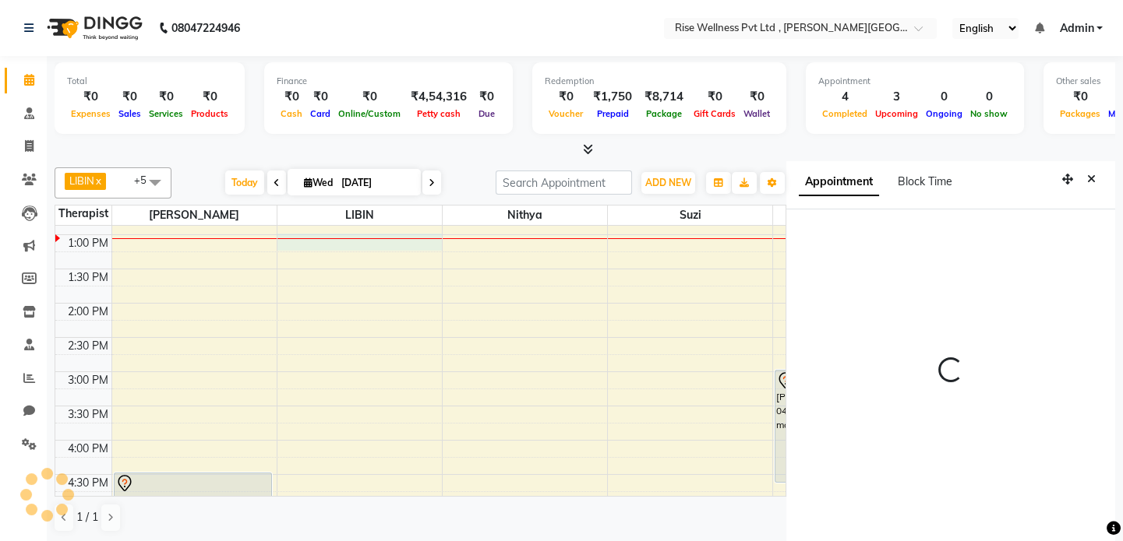
scroll to position [6, 0]
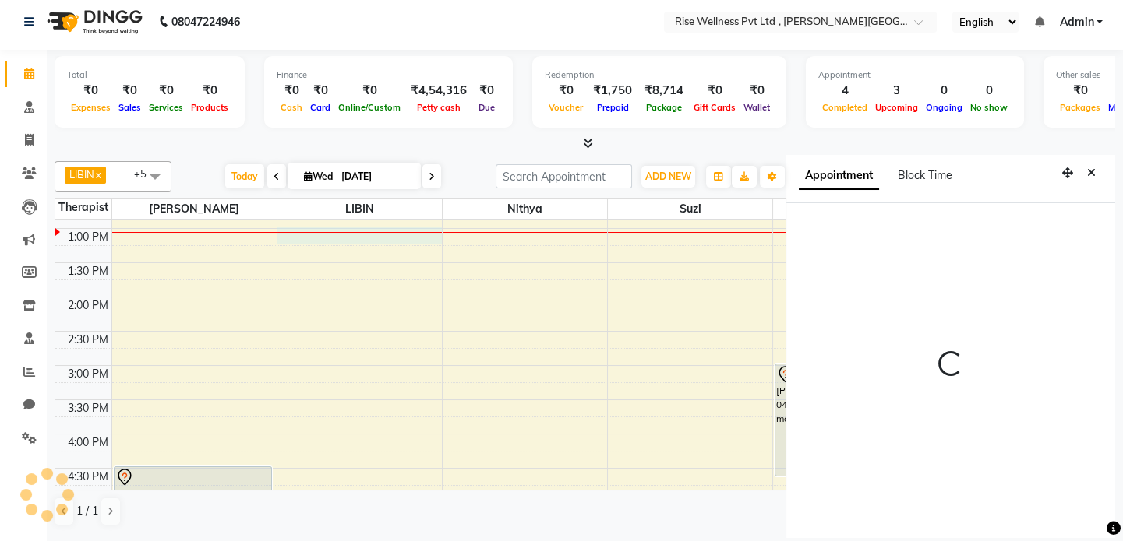
select select "780"
select select "69785"
select select "tentative"
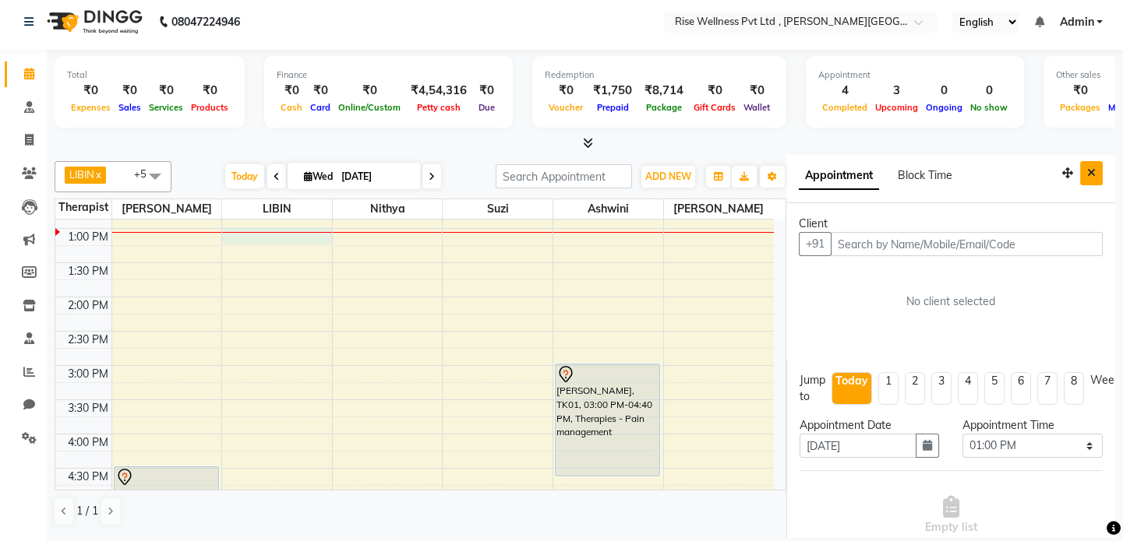
click at [1080, 168] on button "Close" at bounding box center [1091, 173] width 23 height 24
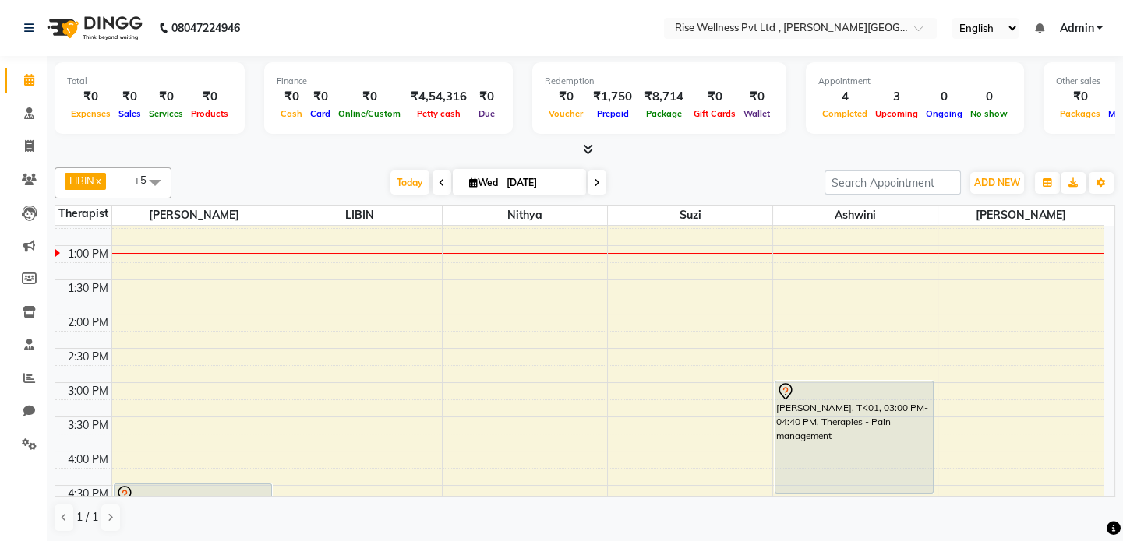
scroll to position [333, 0]
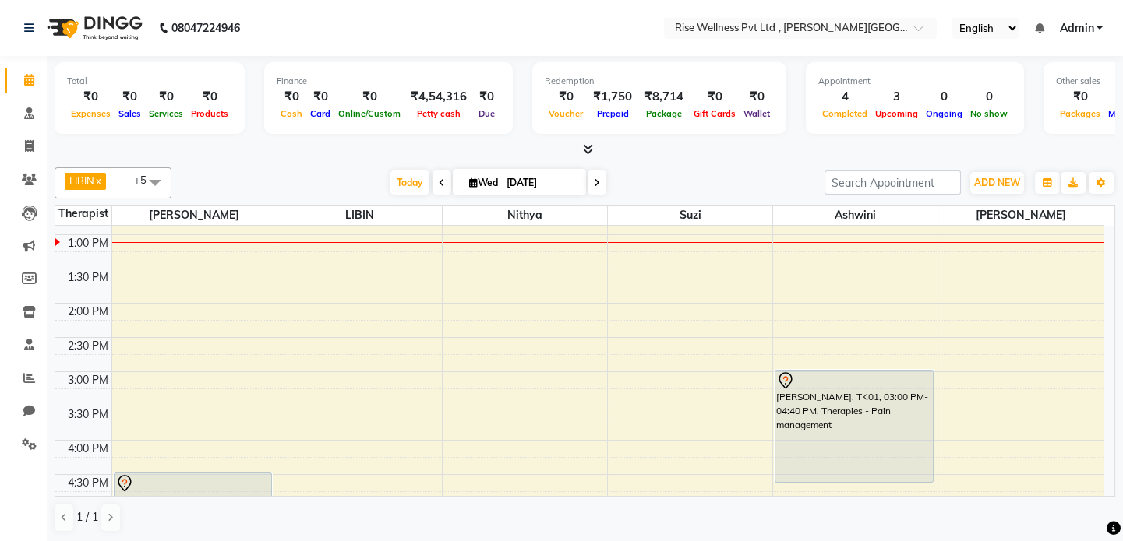
click at [594, 184] on icon at bounding box center [597, 182] width 6 height 9
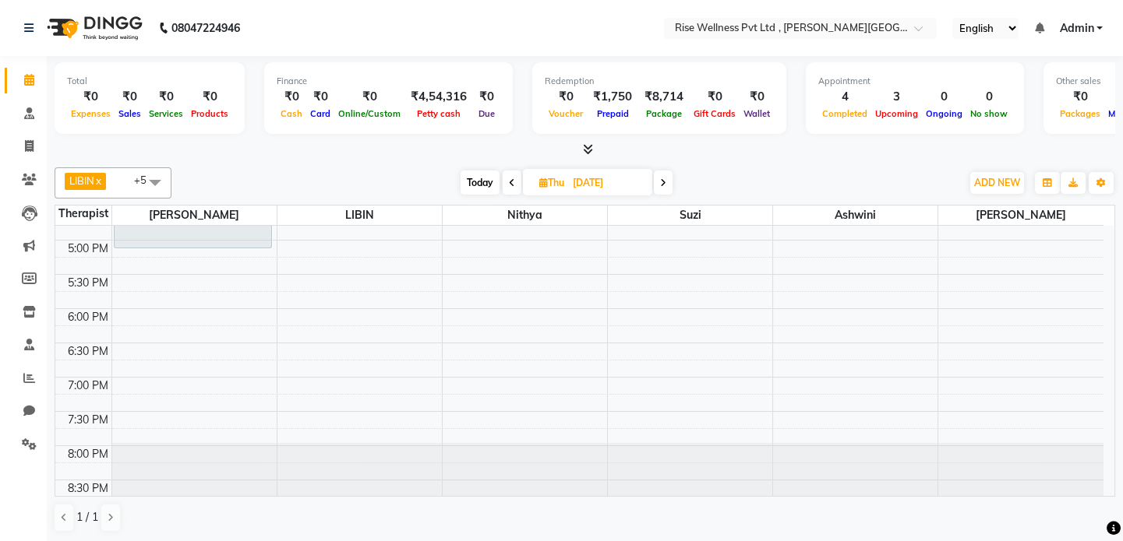
scroll to position [616, 0]
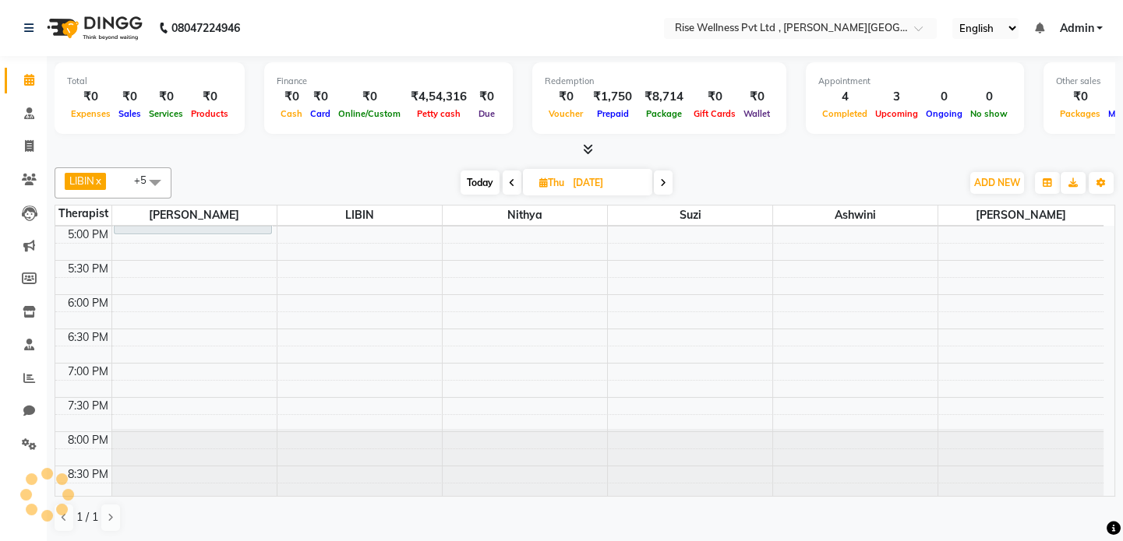
click at [514, 182] on span at bounding box center [511, 183] width 19 height 24
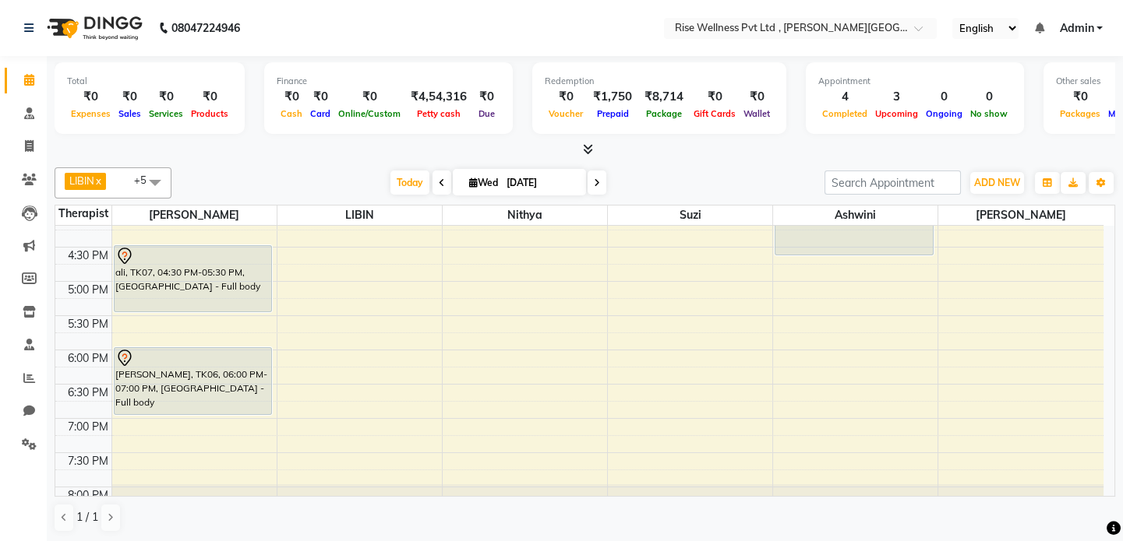
scroll to position [566, 0]
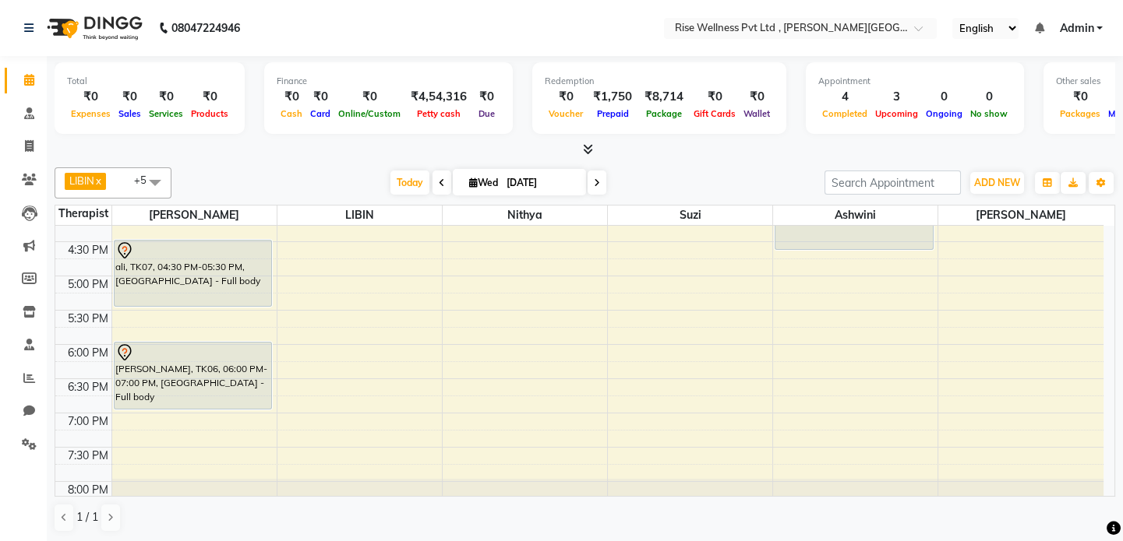
click at [439, 178] on icon at bounding box center [442, 182] width 6 height 9
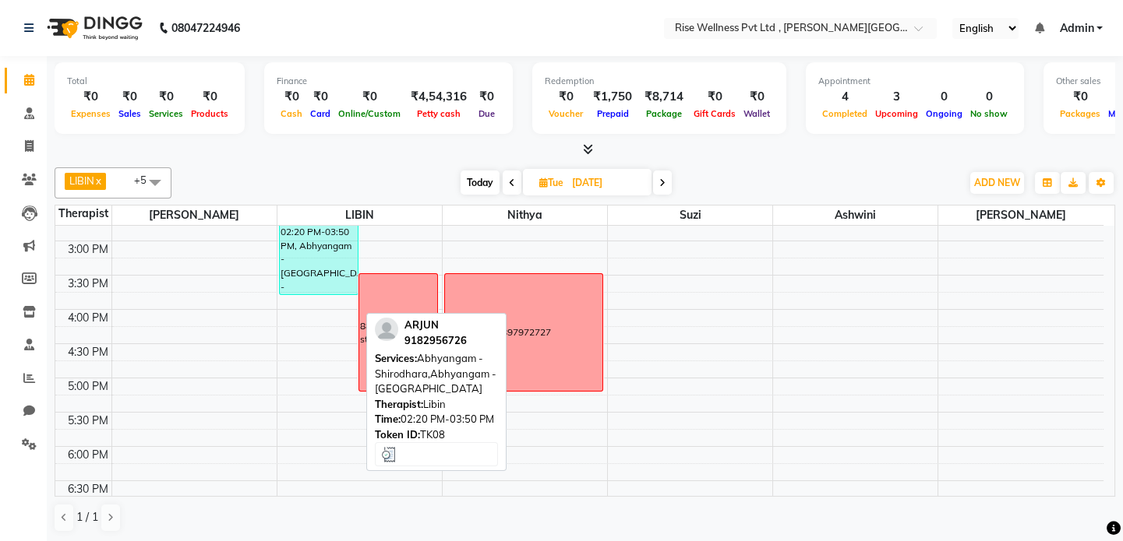
scroll to position [475, 0]
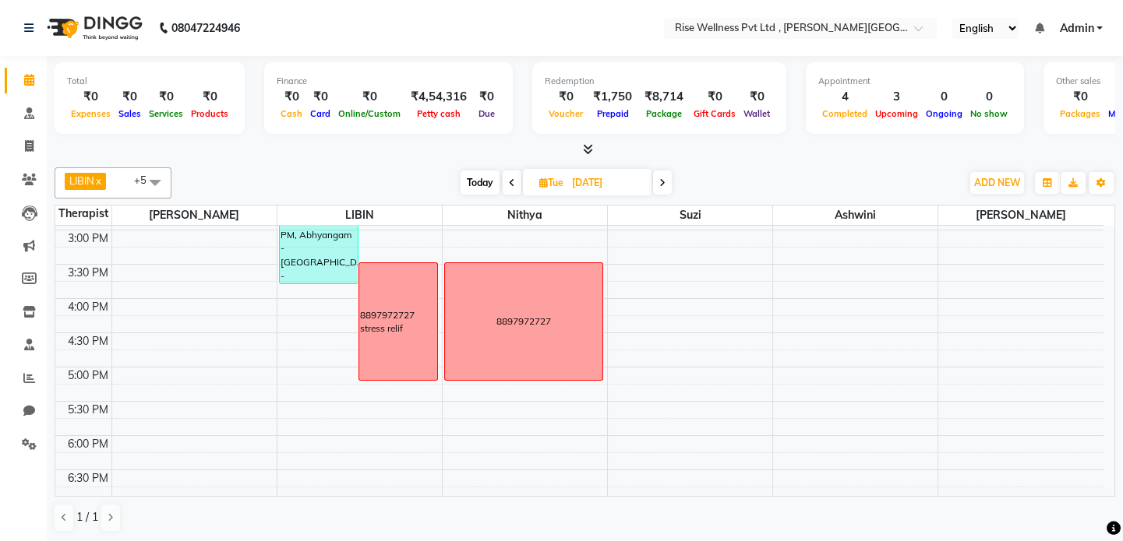
click at [514, 189] on span at bounding box center [511, 183] width 19 height 24
type input "[DATE]"
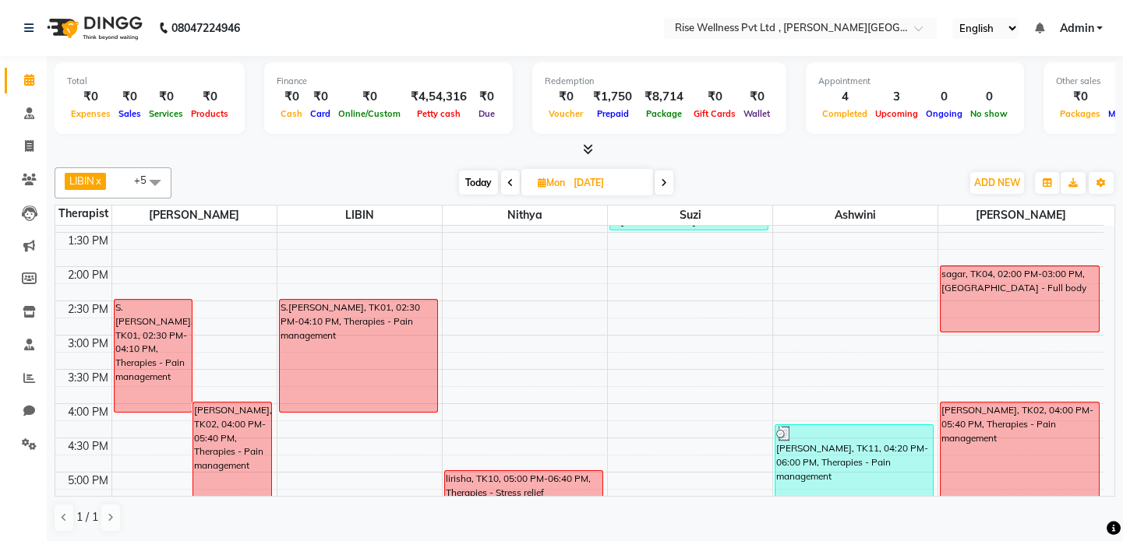
scroll to position [333, 0]
